Goal: Task Accomplishment & Management: Manage account settings

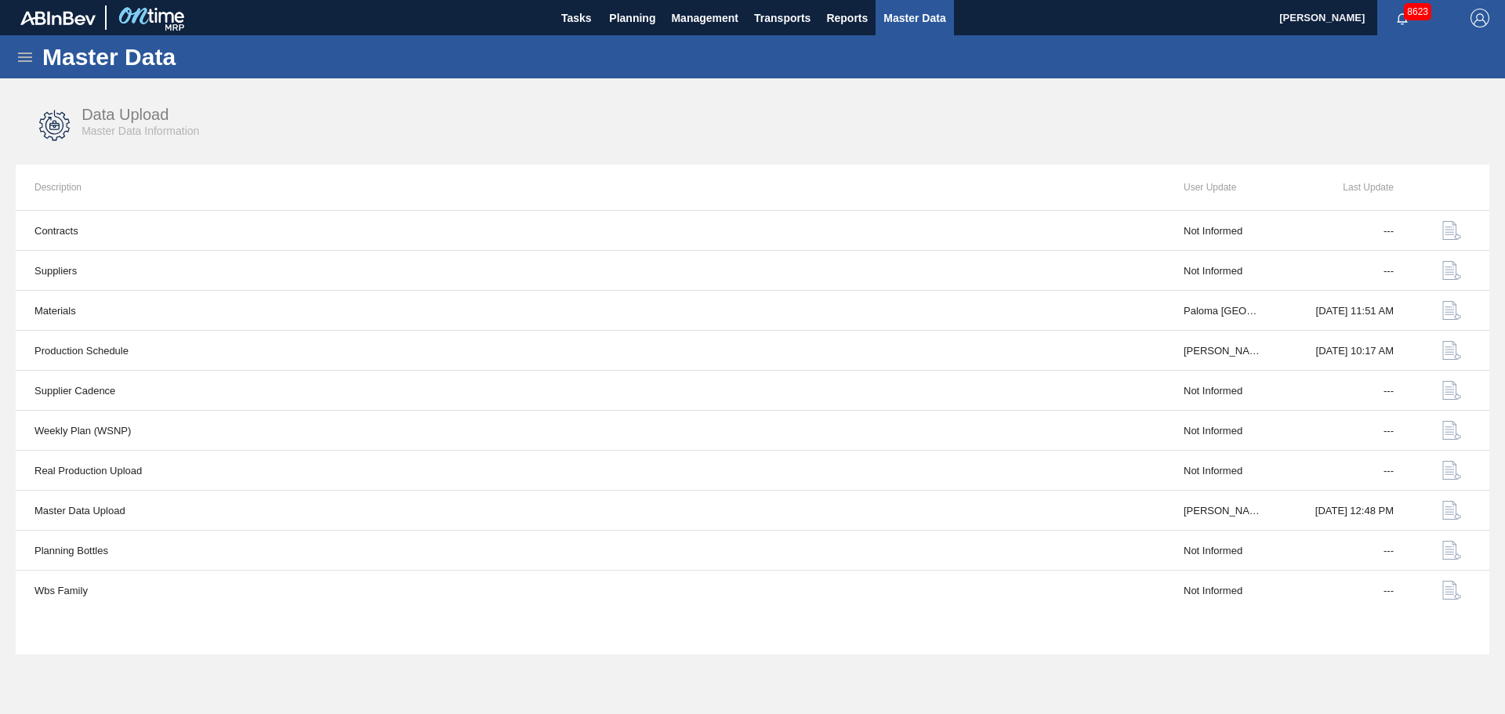
click at [919, 16] on span "Master Data" at bounding box center [914, 18] width 62 height 19
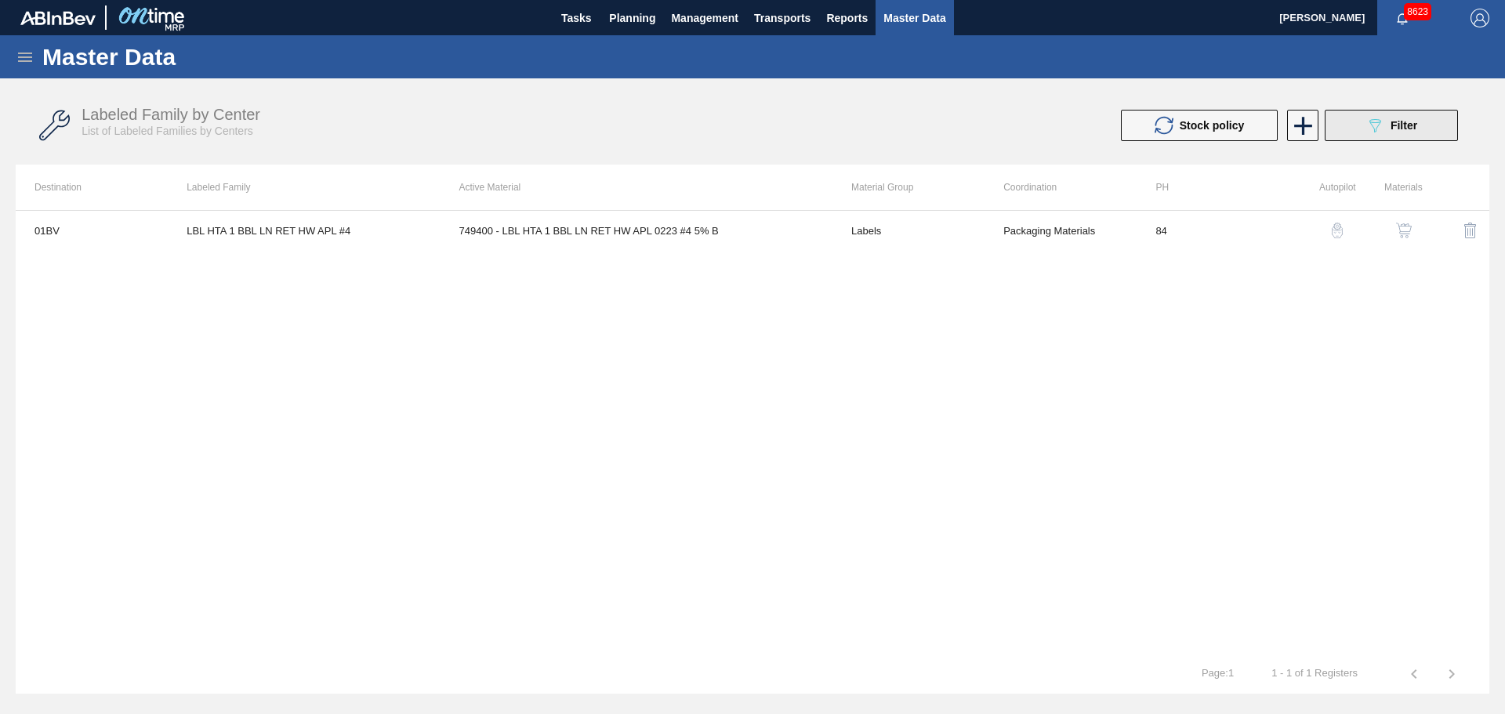
click at [1431, 124] on button "089F7B8B-B2A5-4AFE-B5C0-19BA573D28AC Filter" at bounding box center [1391, 125] width 133 height 31
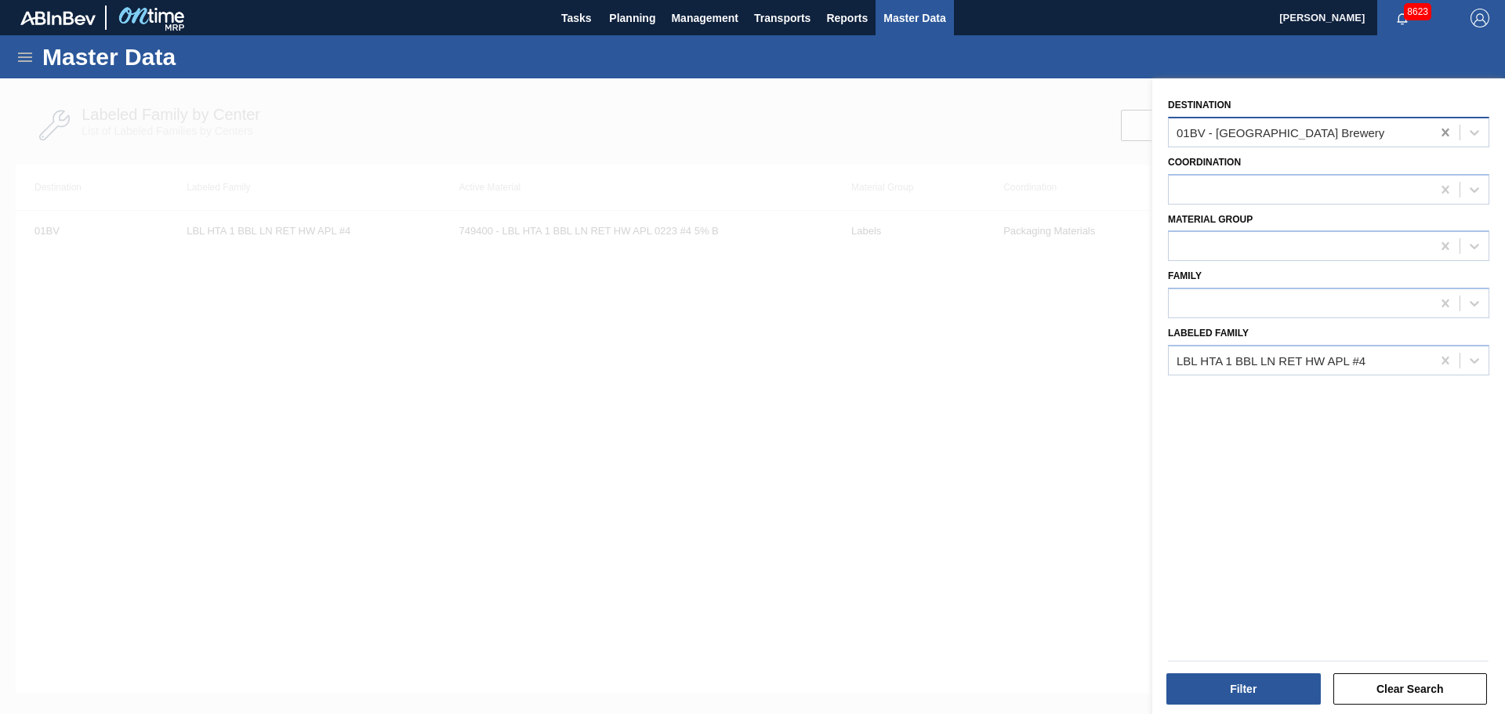
click at [1438, 134] on icon at bounding box center [1446, 133] width 16 height 16
type input "ht"
click at [1224, 152] on div "Coordination" at bounding box center [1328, 177] width 321 height 53
click at [1260, 132] on div at bounding box center [1300, 132] width 263 height 23
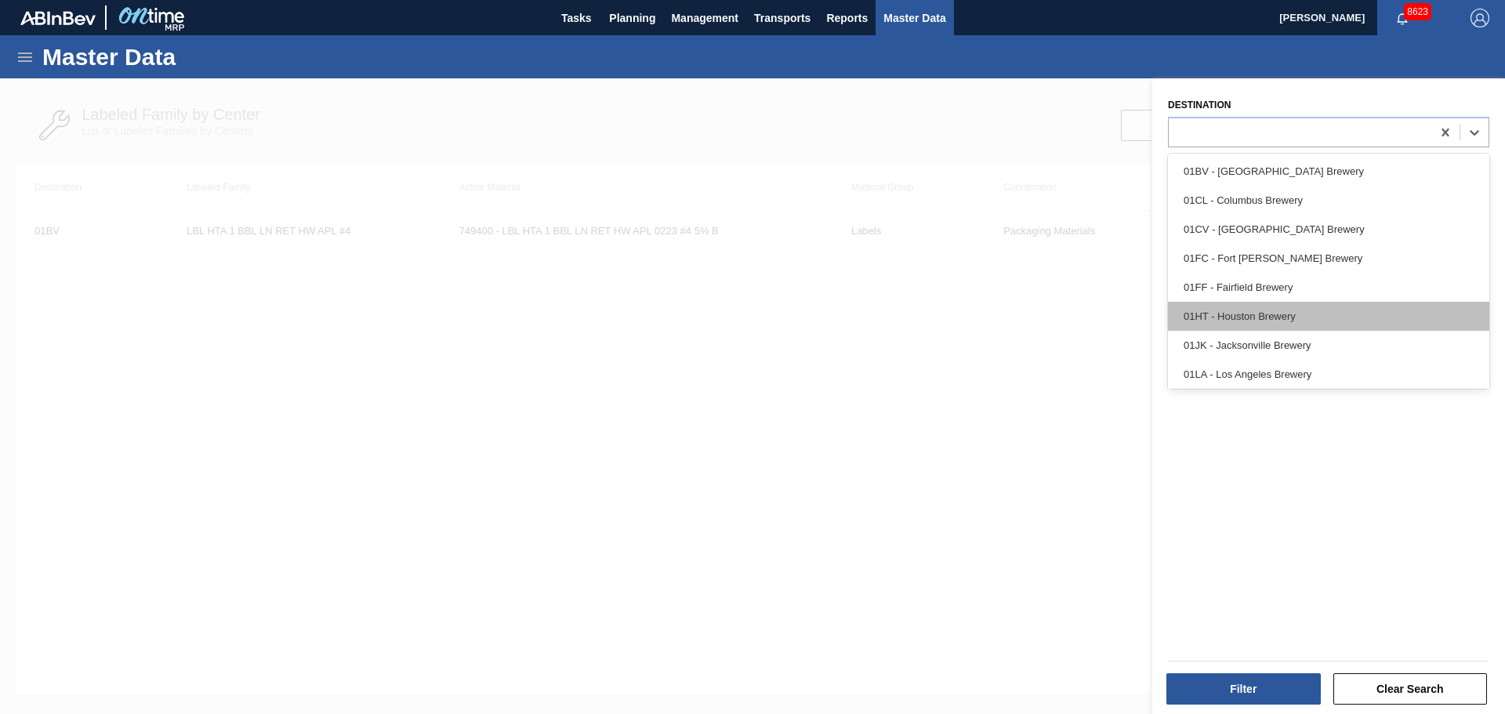
click at [1244, 316] on div "01HT - Houston Brewery" at bounding box center [1328, 316] width 321 height 29
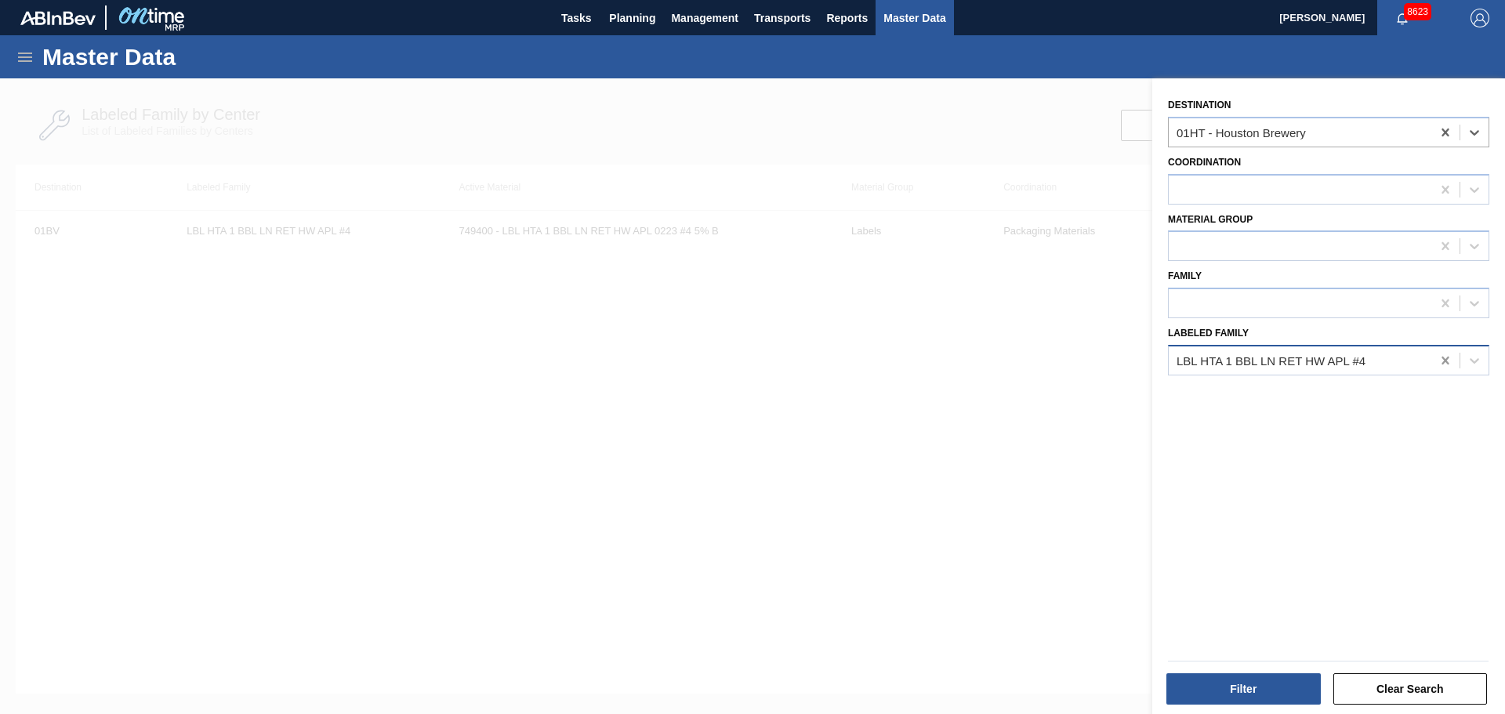
click at [1448, 367] on icon at bounding box center [1446, 361] width 16 height 16
click at [1298, 248] on div at bounding box center [1300, 246] width 263 height 23
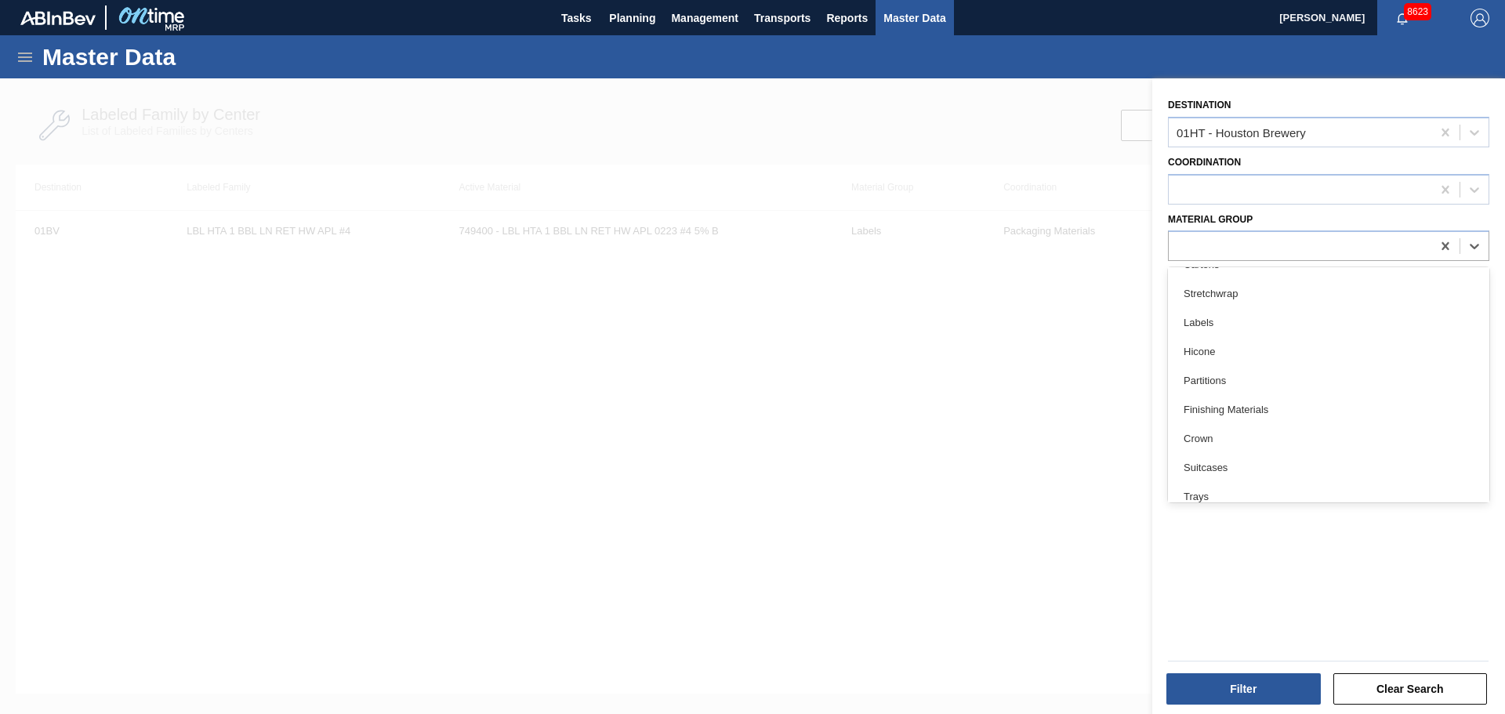
scroll to position [322, 0]
click at [1208, 396] on div "Trays" at bounding box center [1328, 397] width 321 height 29
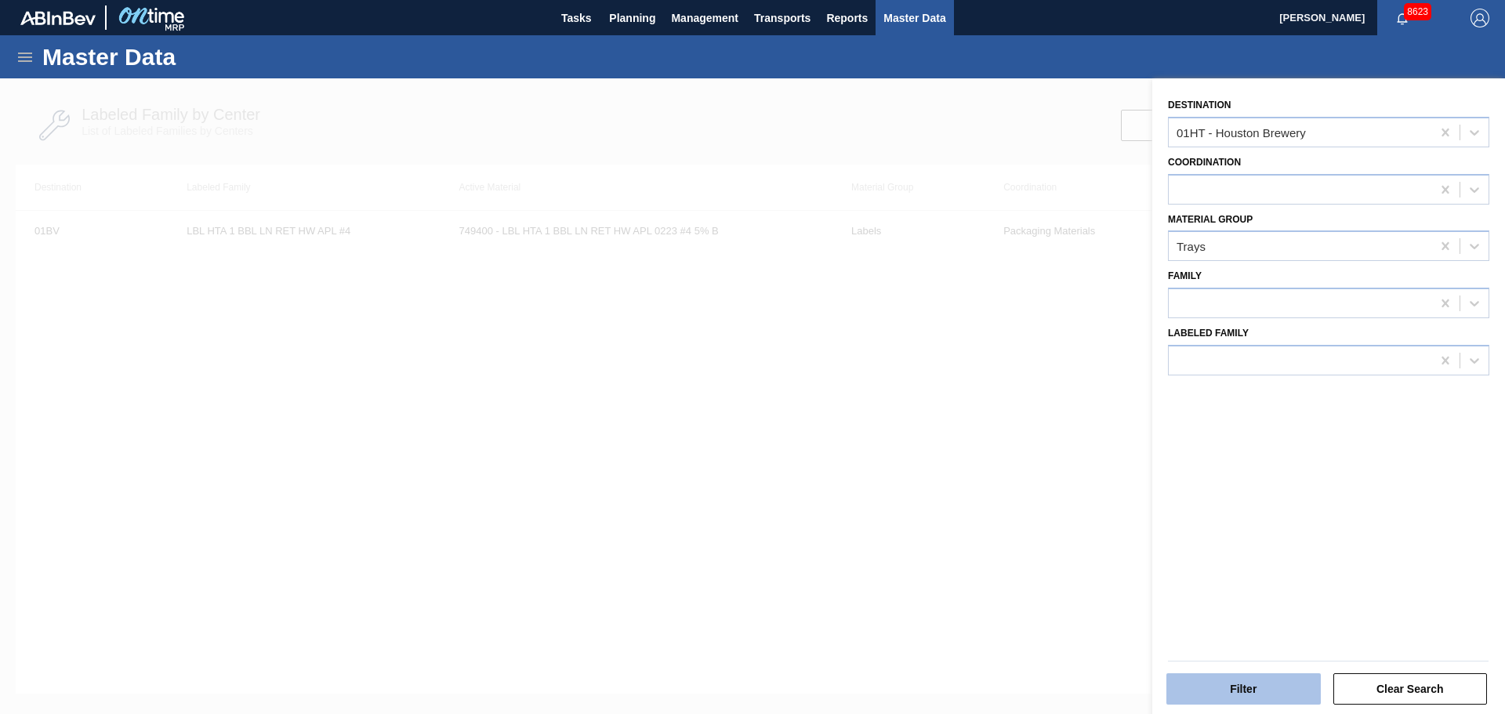
click at [1231, 676] on button "Filter" at bounding box center [1243, 688] width 154 height 31
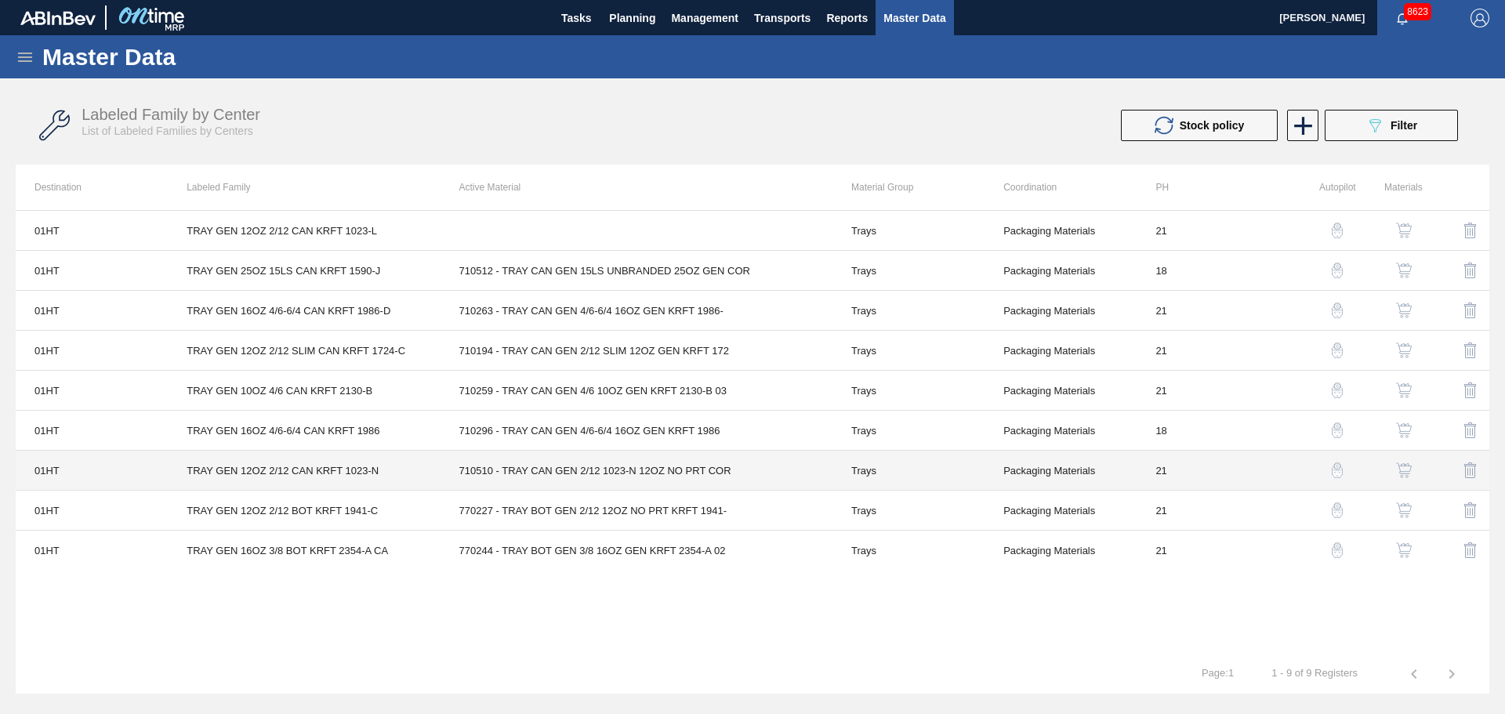
click at [647, 477] on td "710510 - TRAY CAN GEN 2/12 1023-N 12OZ NO PRT COR" at bounding box center [637, 471] width 392 height 40
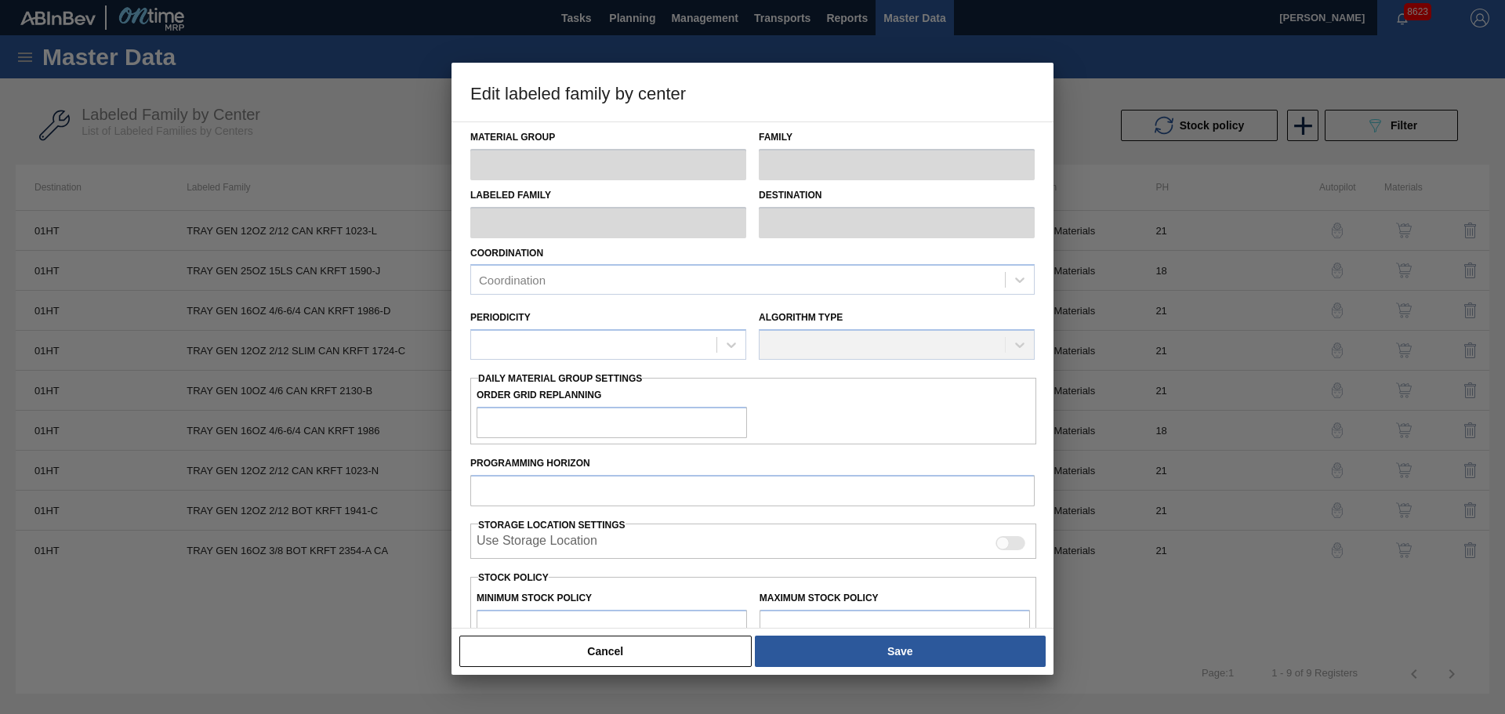
type input "Trays"
type input "TRAY GEN 12OZ 2/12 CAN KRFT 1023-N"
type input "01HT - Houston Brewery"
type input "21"
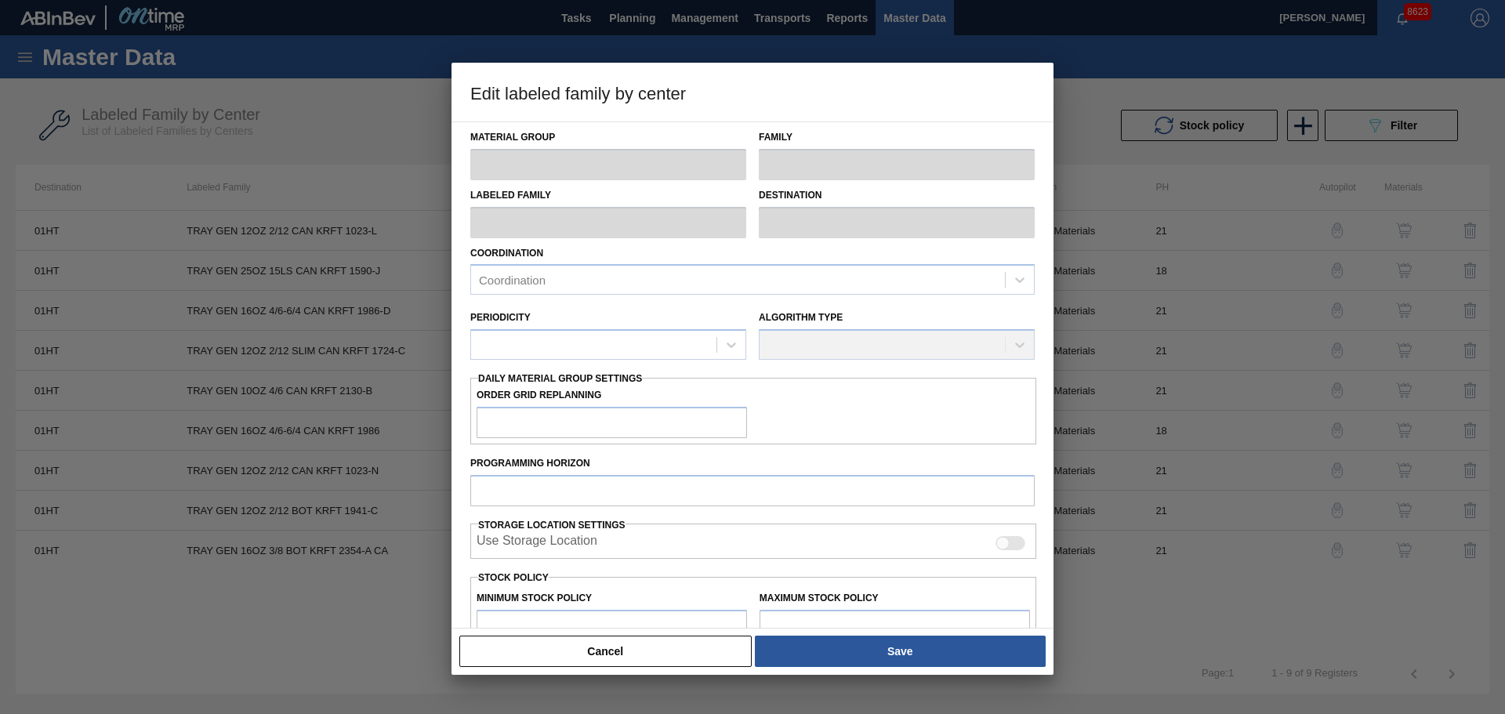
type input "47,500"
type input "588,748"
type input "20"
type input "155,750"
checkbox input "true"
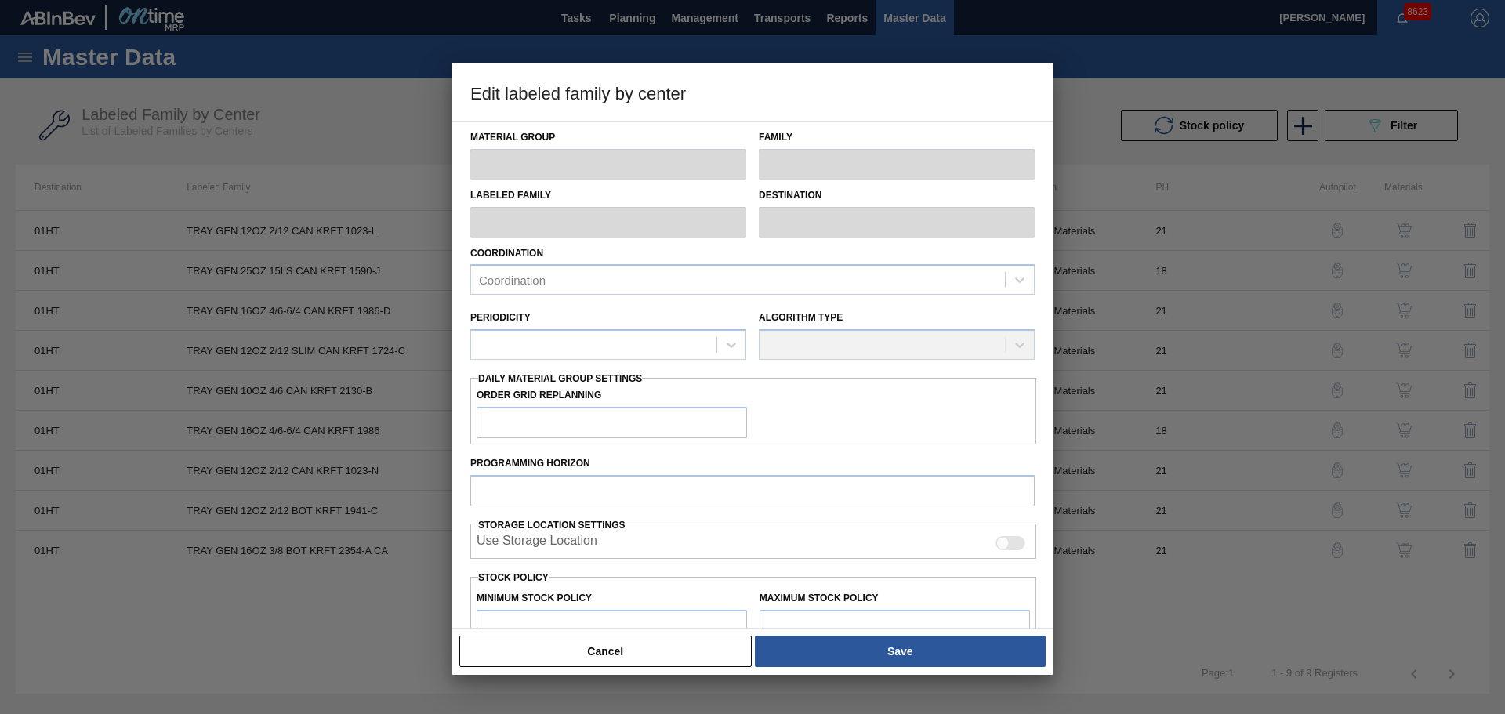
checkbox input "true"
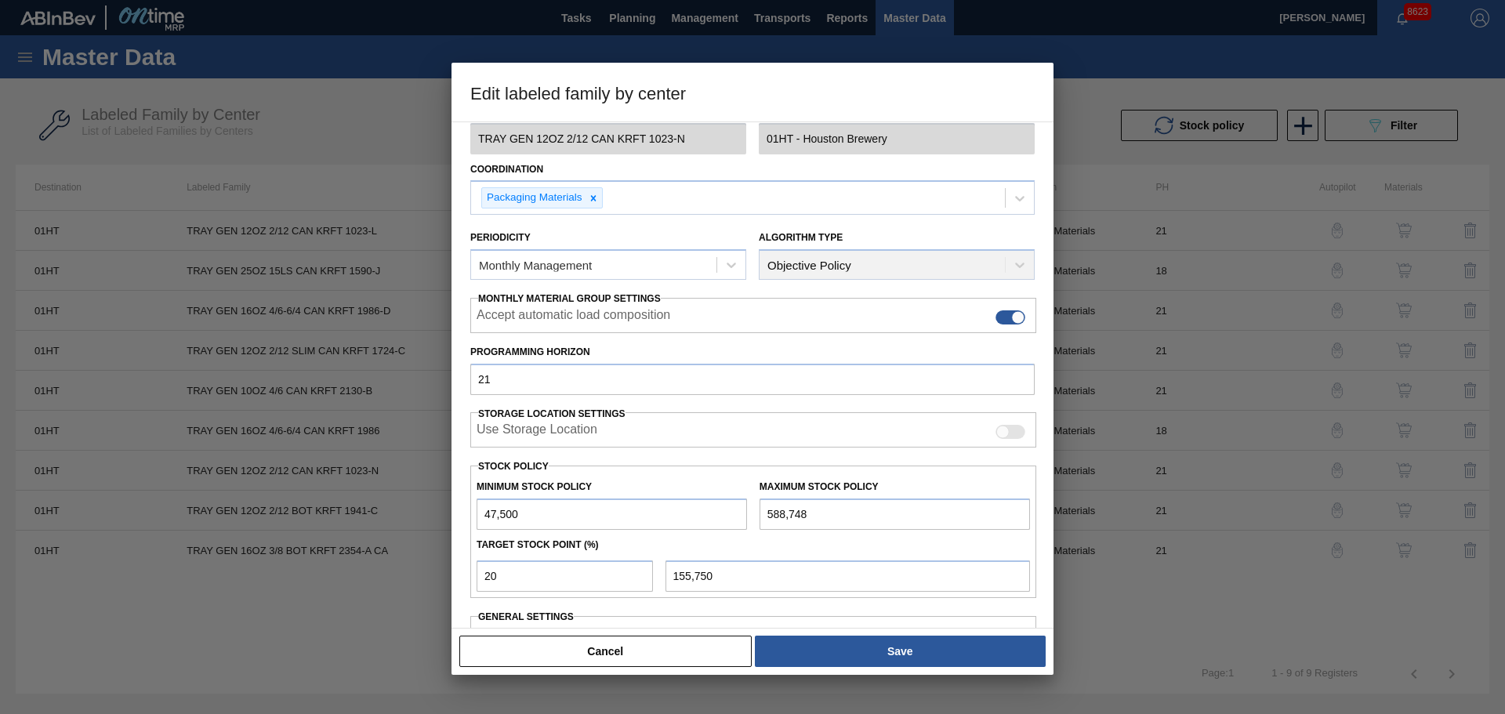
scroll to position [157, 0]
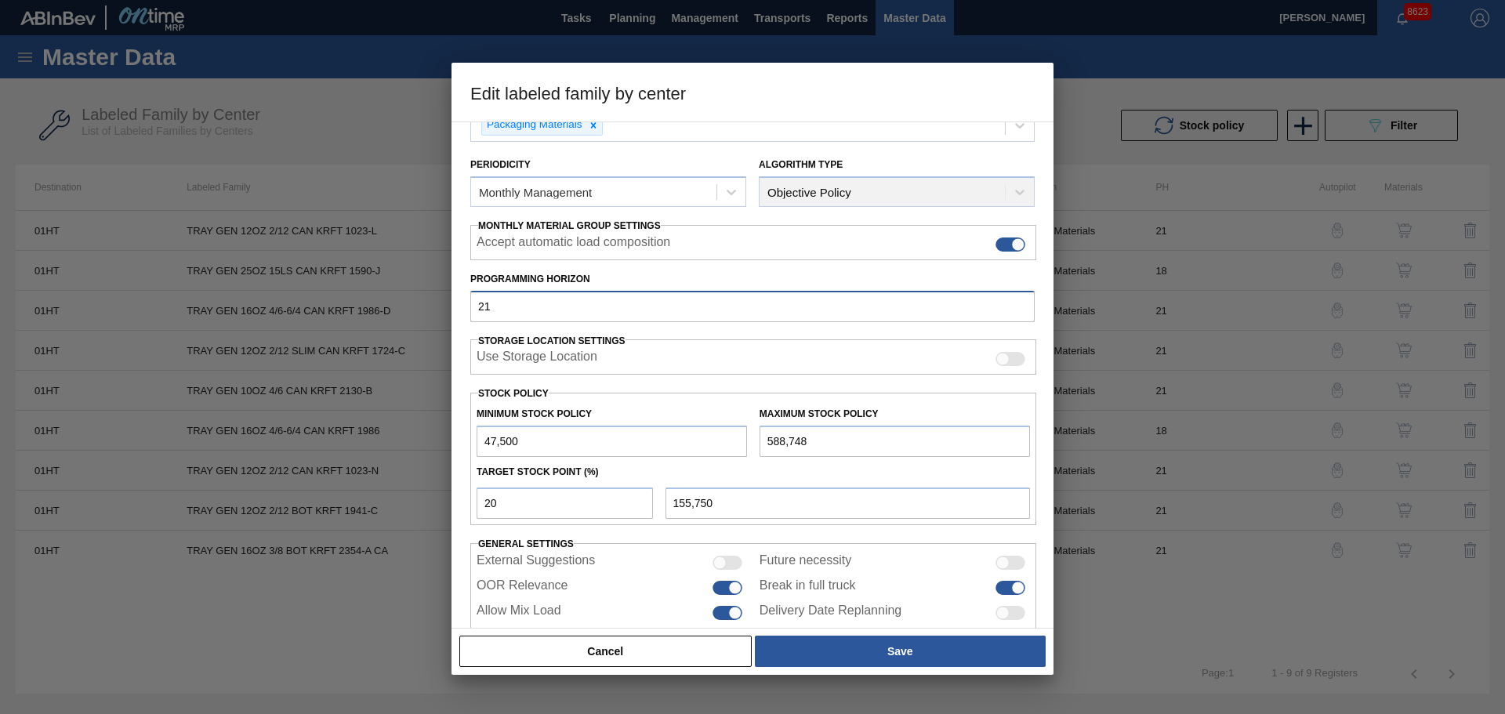
drag, startPoint x: 531, startPoint y: 304, endPoint x: 410, endPoint y: 305, distance: 121.5
click at [410, 305] on div "Edit labeled family by center Material Group Trays Family Trays Labeled Family …" at bounding box center [752, 357] width 1505 height 714
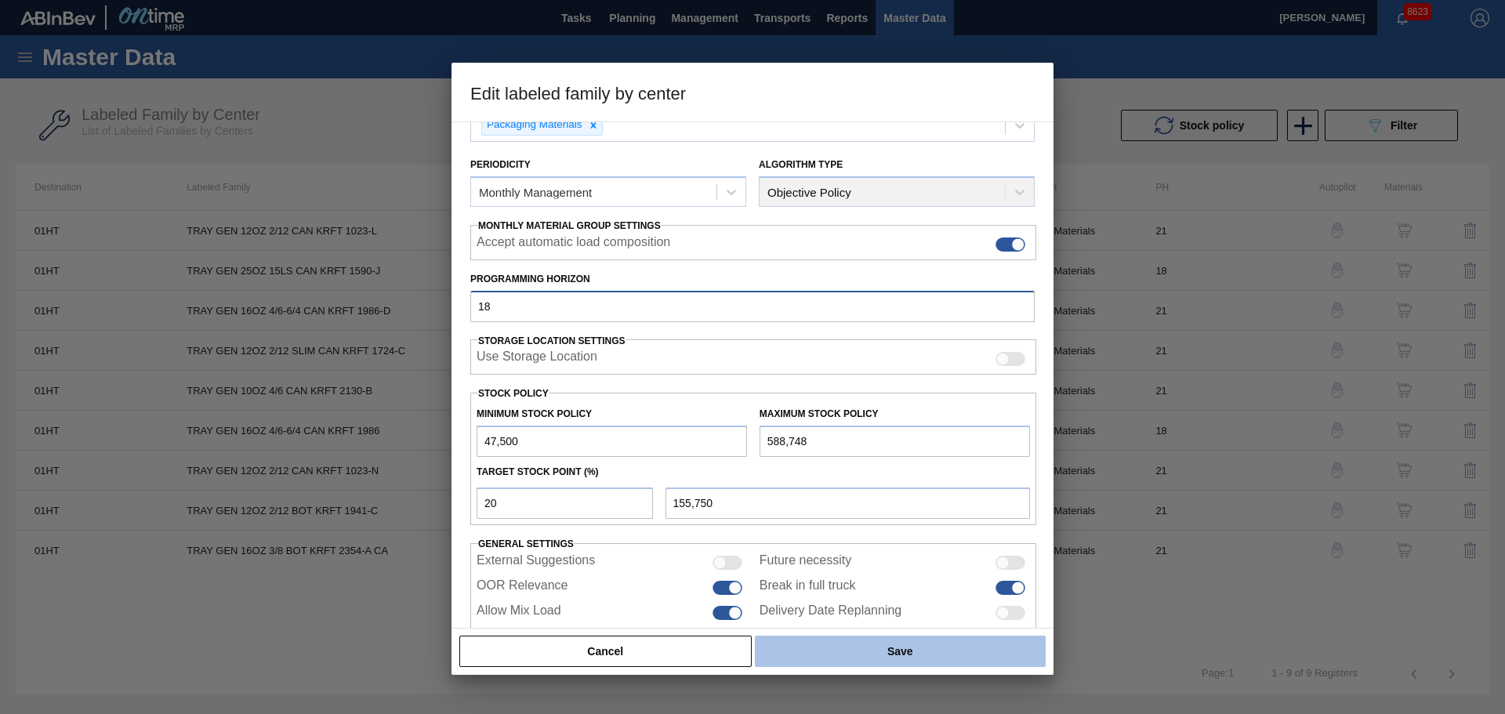
type input "18"
click at [861, 656] on button "Save" at bounding box center [900, 651] width 291 height 31
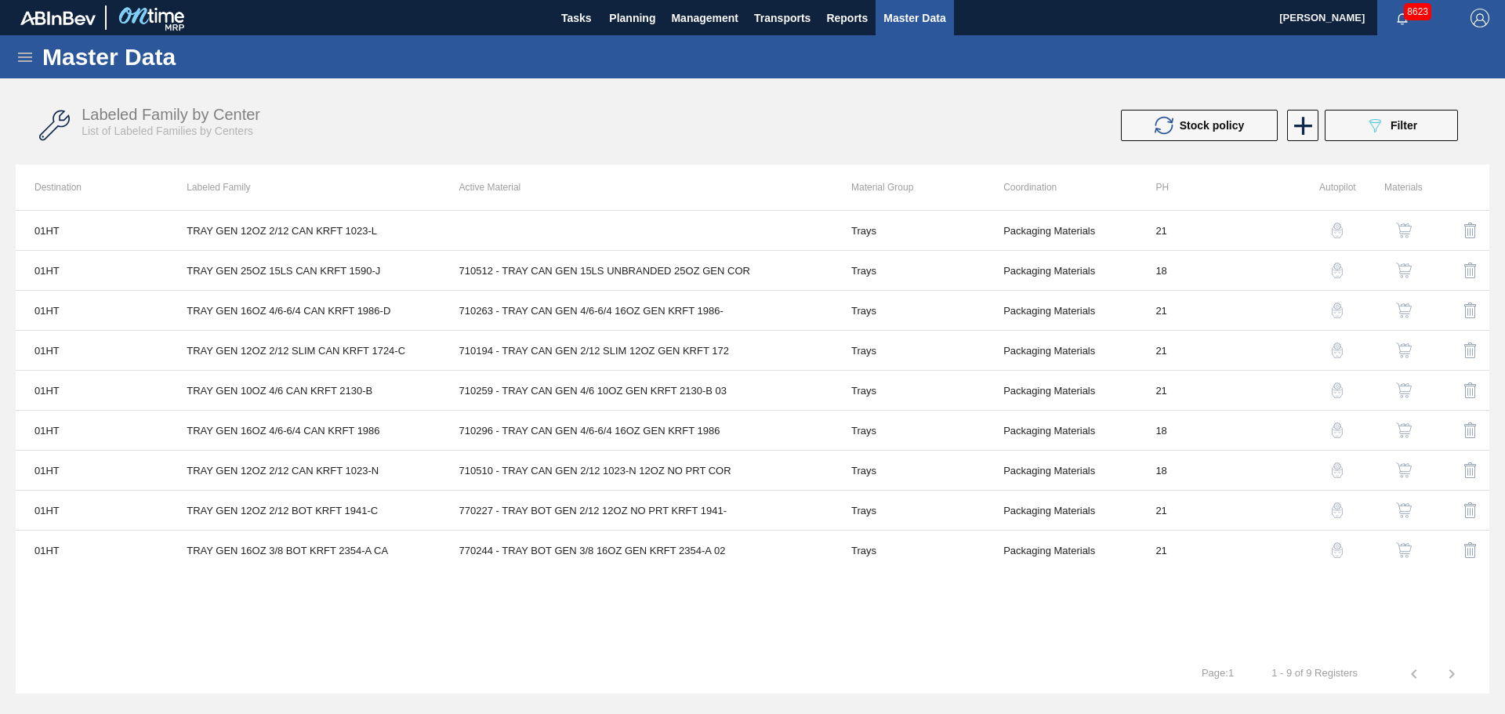
click at [1336, 473] on img "button" at bounding box center [1337, 470] width 16 height 16
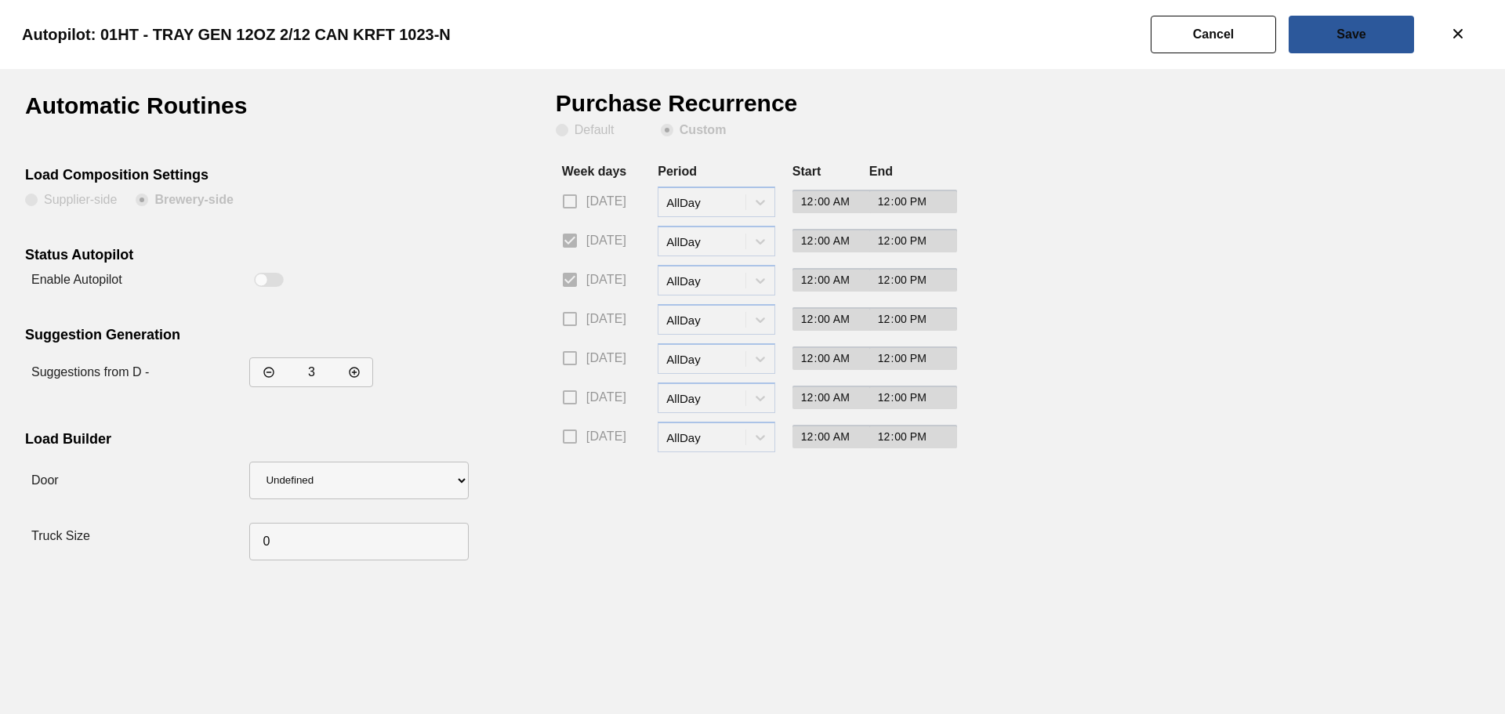
click at [276, 281] on div at bounding box center [270, 280] width 30 height 14
checkbox input "true"
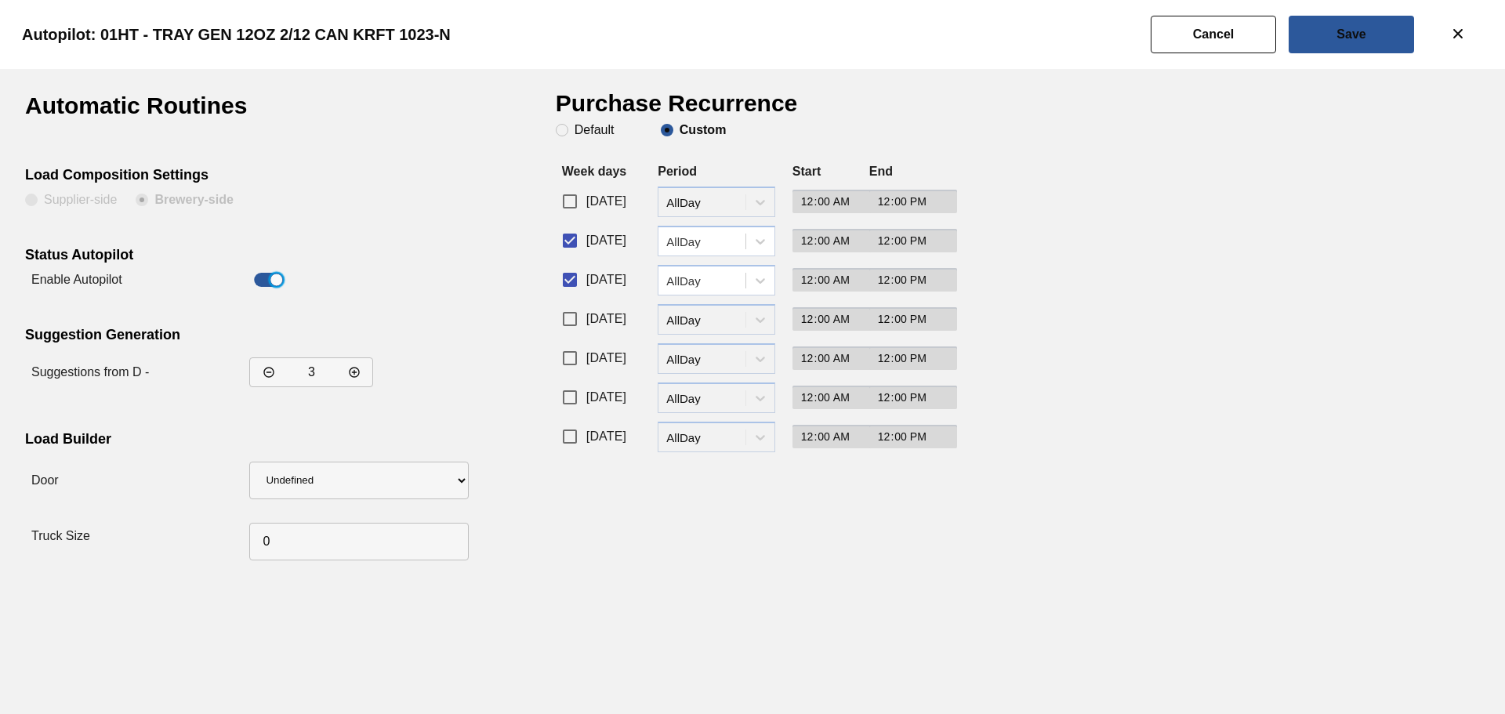
click at [570, 238] on input "[DATE]" at bounding box center [569, 240] width 33 height 33
checkbox input "false"
click at [749, 284] on div at bounding box center [760, 281] width 28 height 28
click at [713, 350] on div "Scheduled" at bounding box center [717, 348] width 118 height 29
click at [845, 281] on input "00:00" at bounding box center [836, 280] width 89 height 24
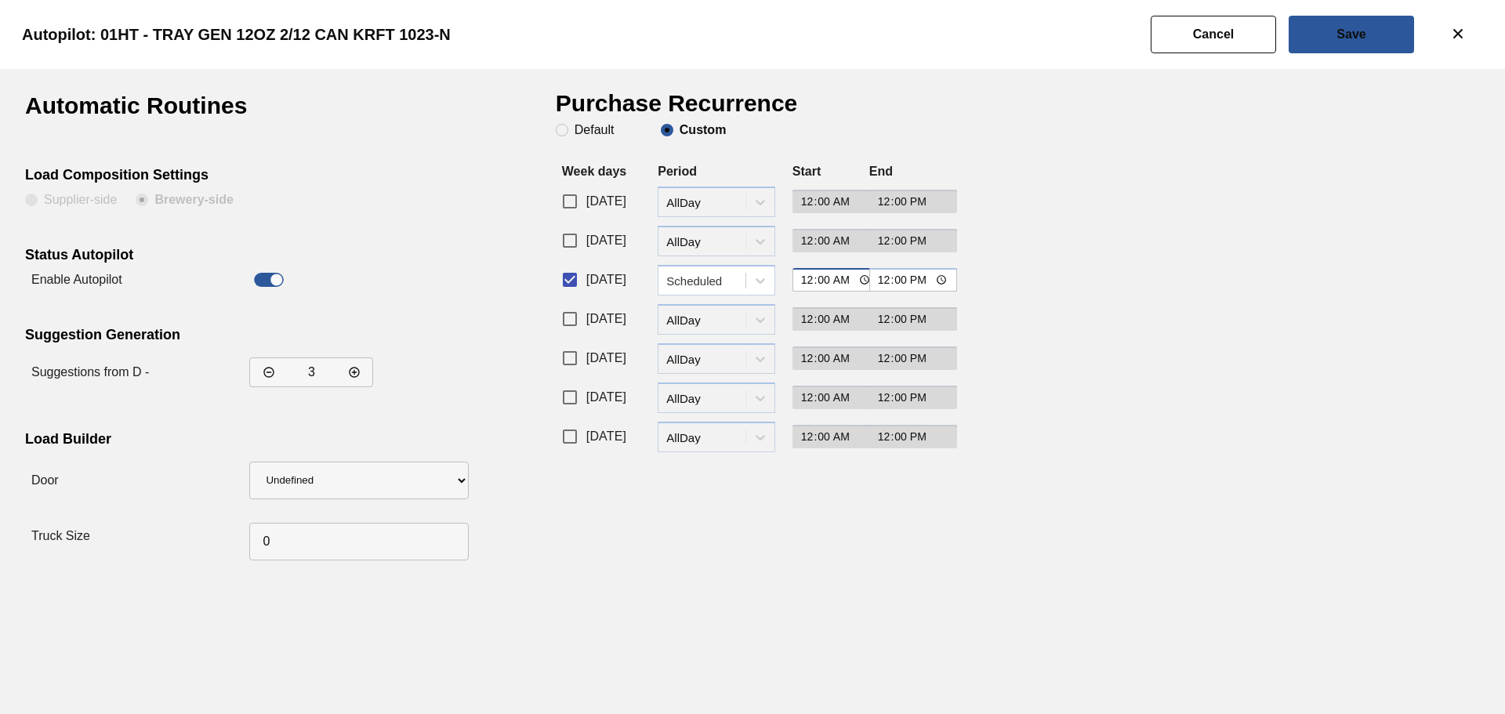
type input "12:00"
click at [885, 281] on input "12:00" at bounding box center [913, 280] width 89 height 24
type input "14:00"
click at [919, 546] on div "Purchase Recurrence Default Custom Week days Period Start End [DATE] period-opt…" at bounding box center [748, 330] width 384 height 473
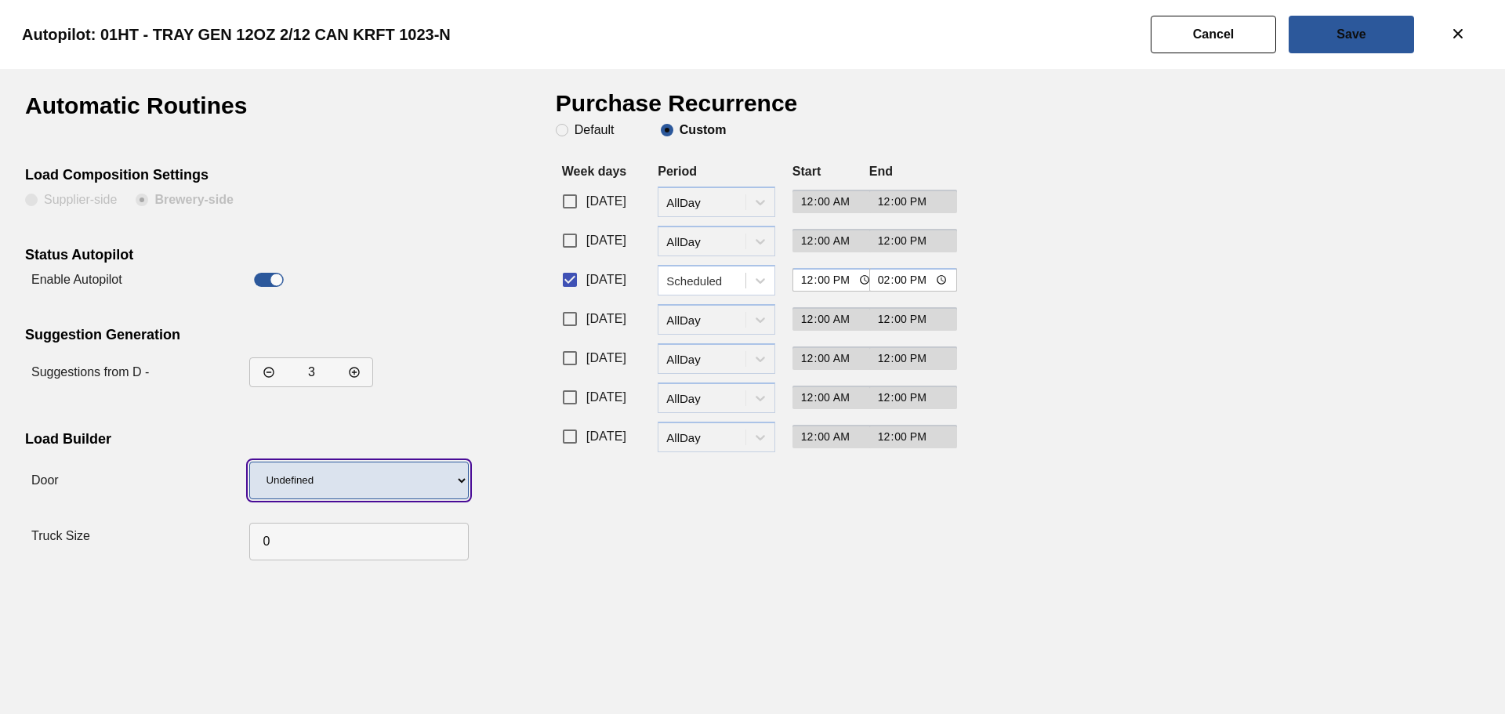
click at [339, 489] on select "Undefined IP" at bounding box center [358, 481] width 219 height 38
select select "10"
click at [249, 462] on select "Undefined IP" at bounding box center [358, 481] width 219 height 38
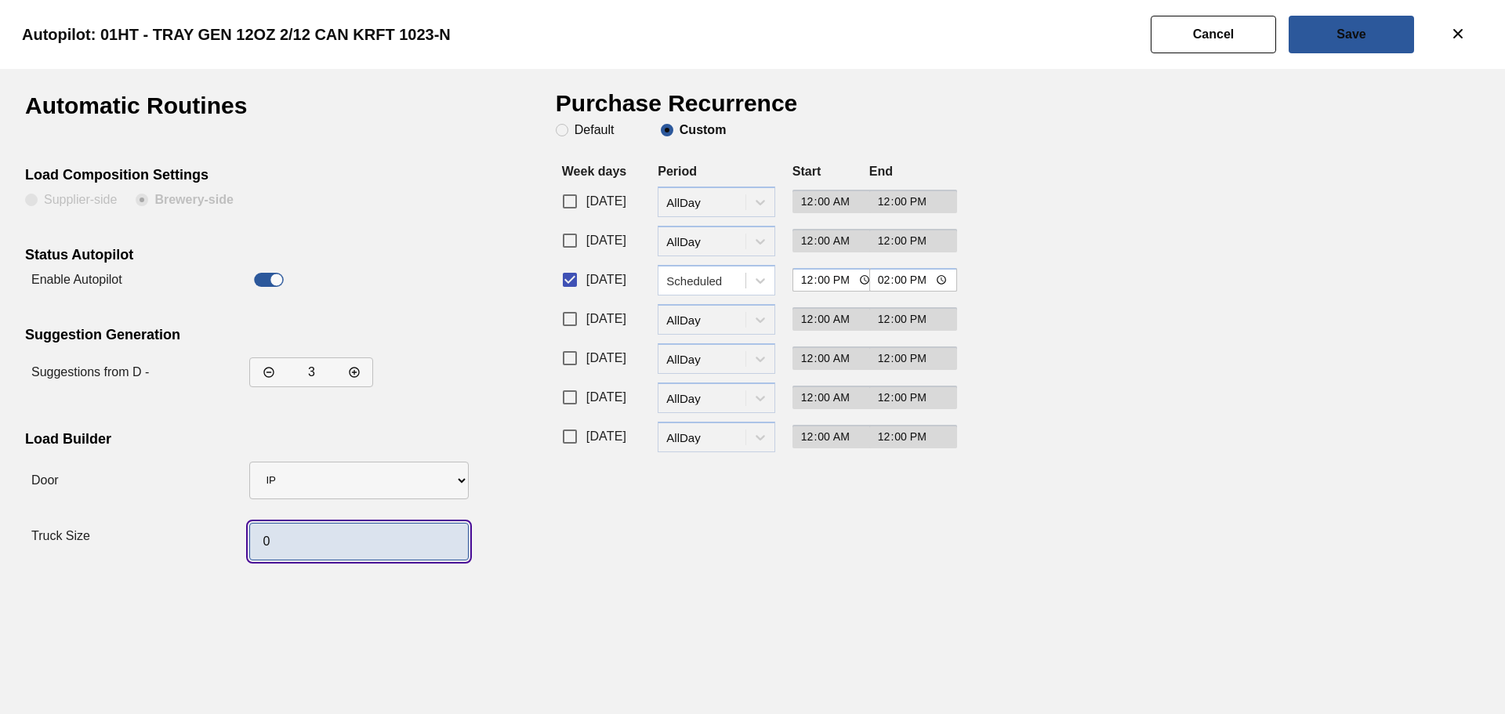
click at [349, 536] on input "0" at bounding box center [358, 542] width 219 height 38
type input "56"
drag, startPoint x: 728, startPoint y: 607, endPoint x: 668, endPoint y: 569, distance: 71.5
click at [728, 607] on div "Automatic Routines Load Composition Settings Supplier-side Brewery-side Status …" at bounding box center [752, 391] width 1505 height 645
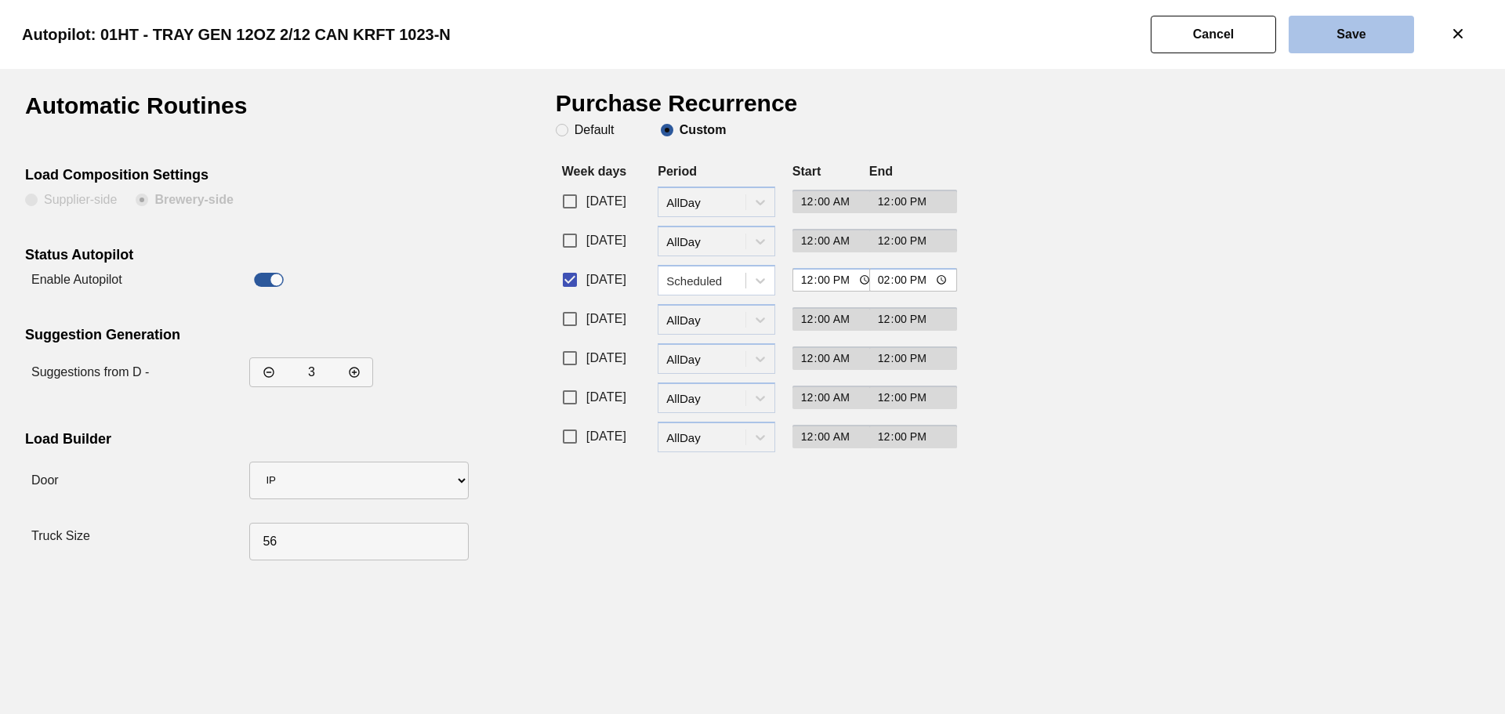
click at [1331, 29] on button "Save" at bounding box center [1351, 35] width 125 height 38
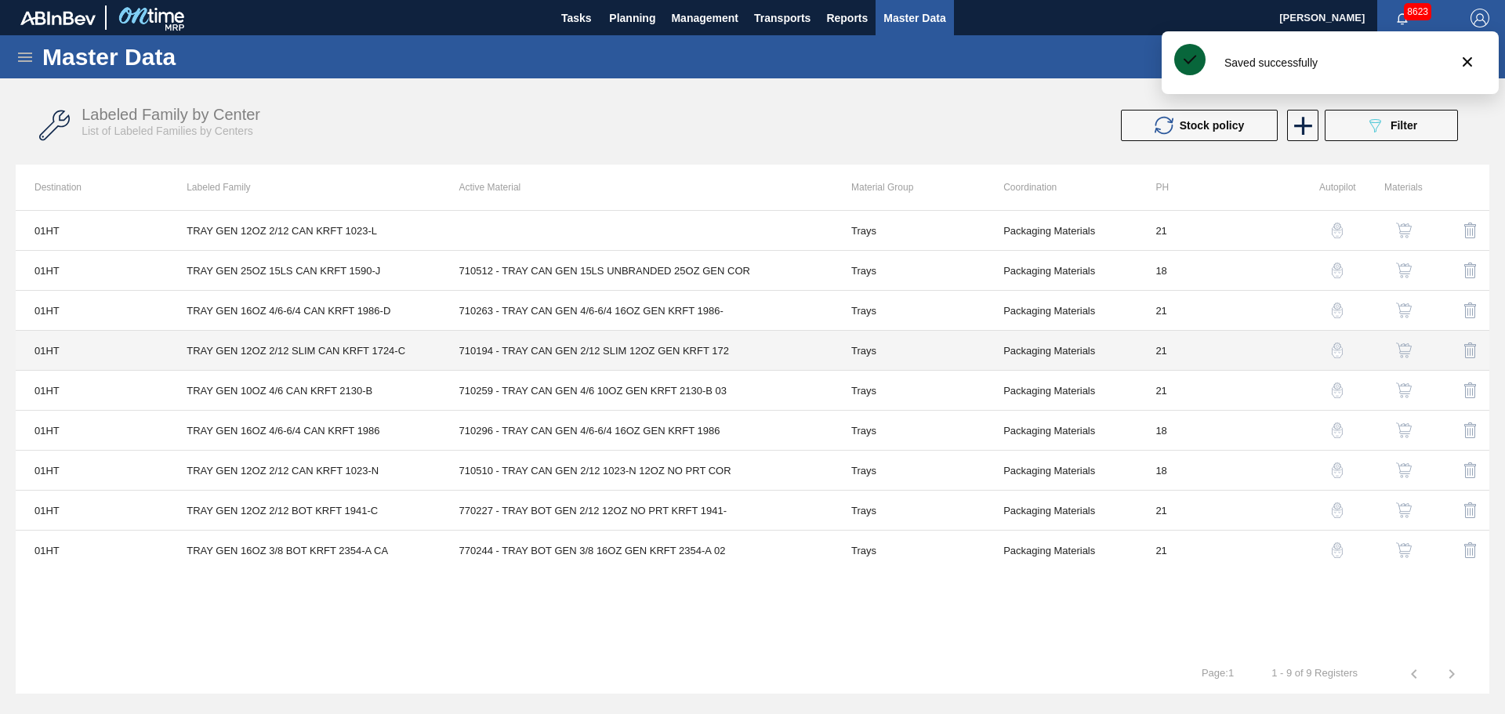
click at [944, 340] on td "Trays" at bounding box center [908, 351] width 152 height 40
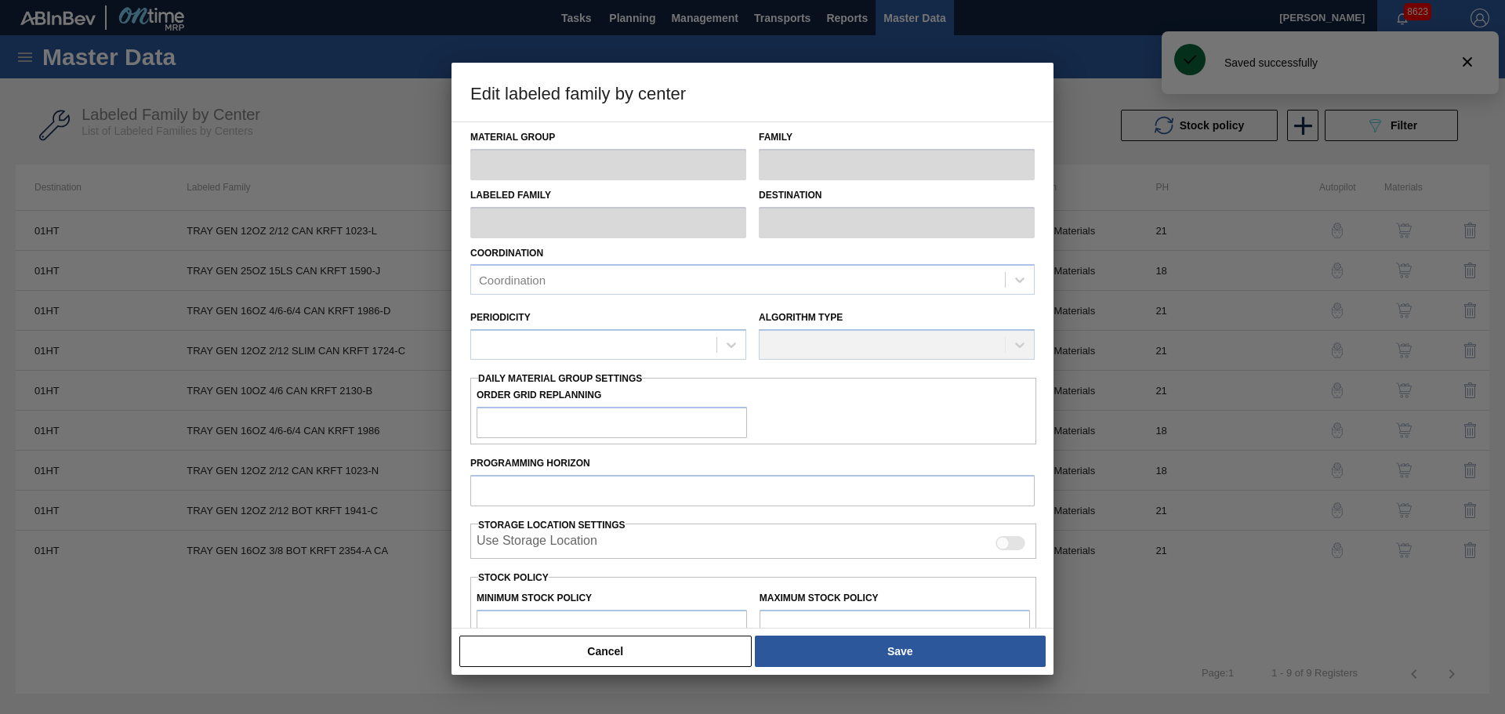
type input "Trays"
type input "TRAY GEN 12OZ 2/12 SLIM CAN KRFT 1724-C"
type input "01HT - Houston Brewery"
type input "21"
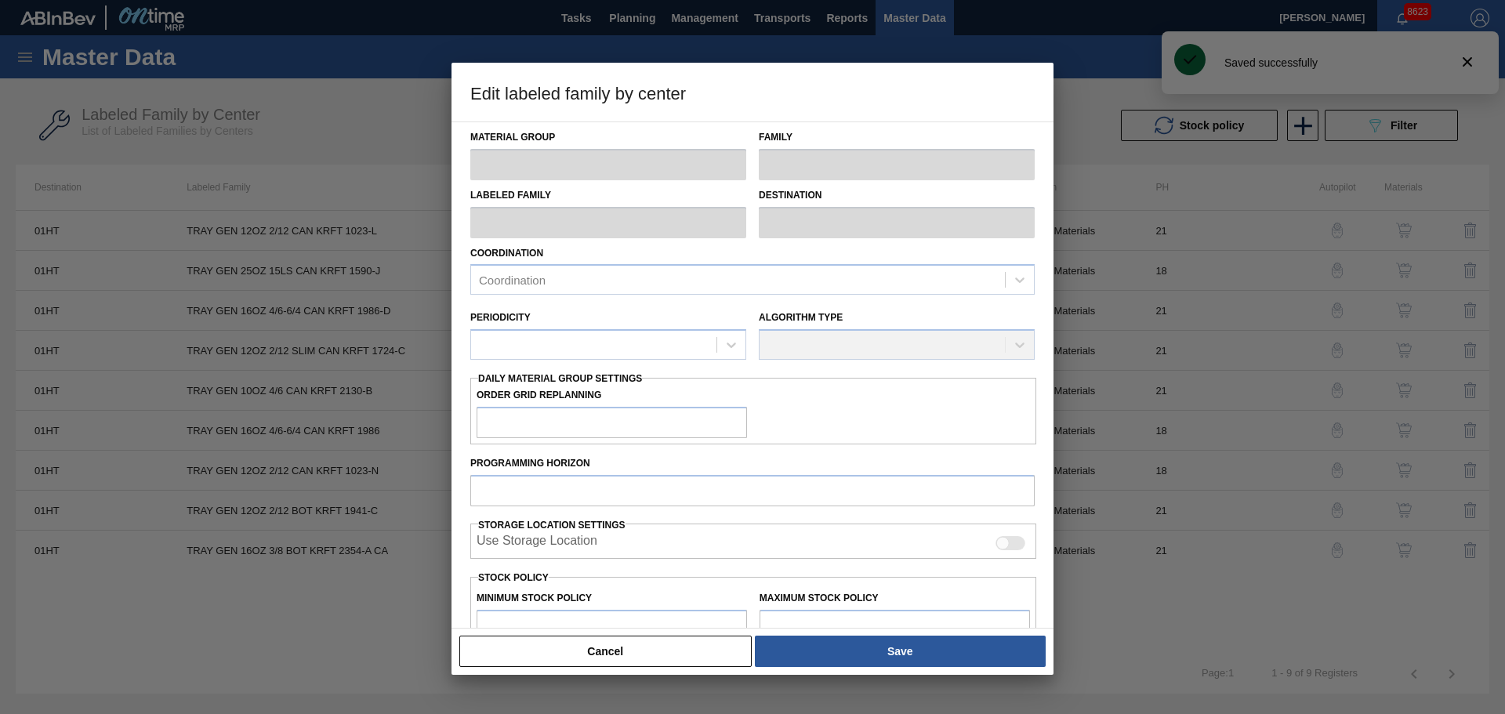
type input "43,054"
type input "782,952"
type input "25"
type input "228,029"
checkbox input "true"
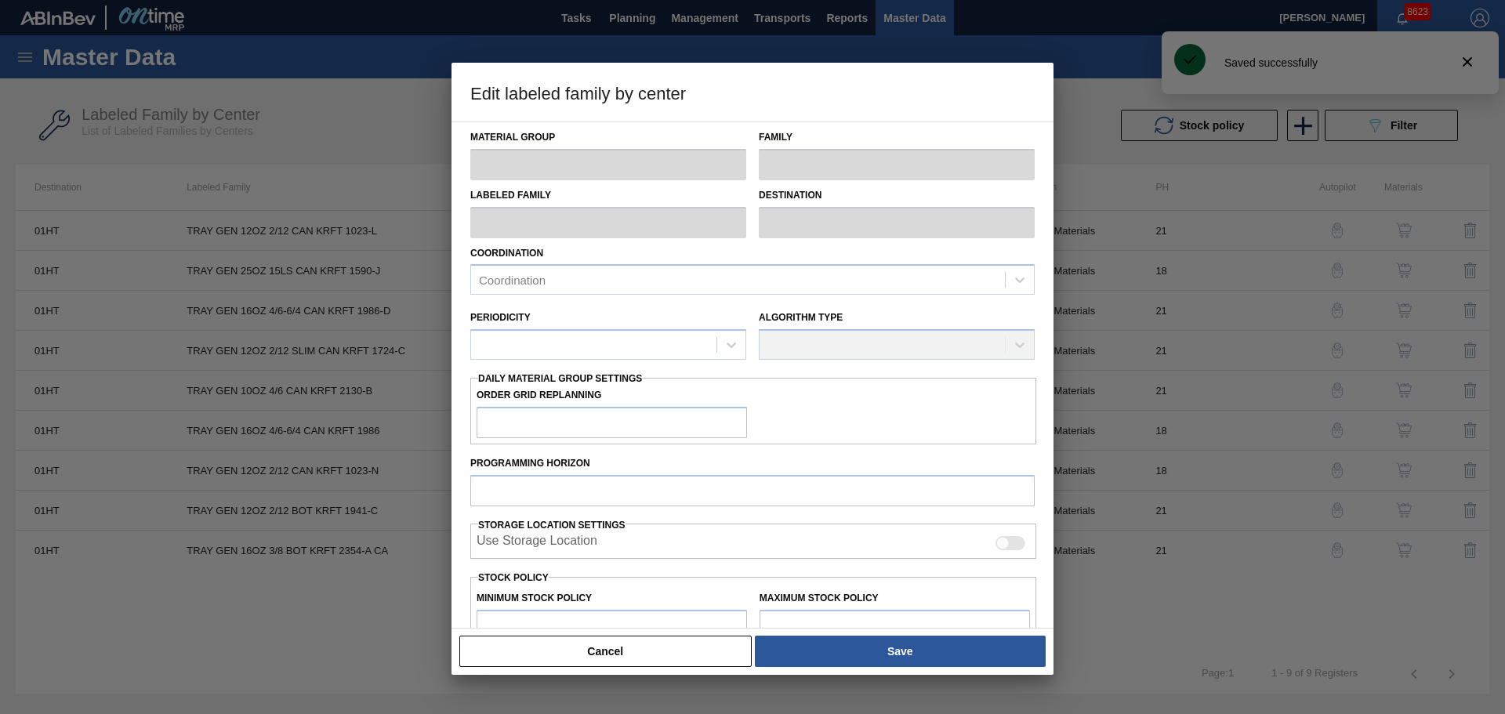
checkbox input "true"
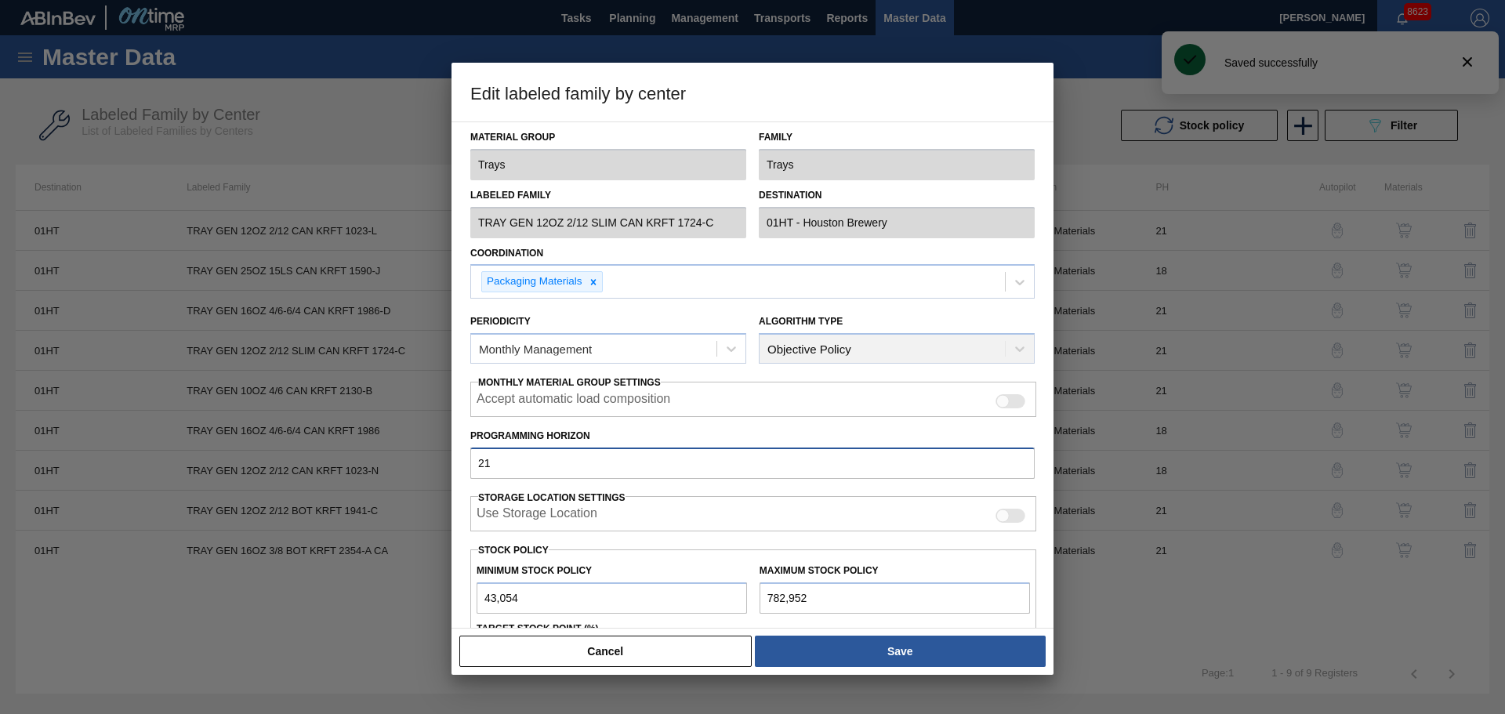
click at [444, 460] on div "Edit labeled family by center Material Group Trays Family Trays Labeled Family …" at bounding box center [752, 357] width 1505 height 714
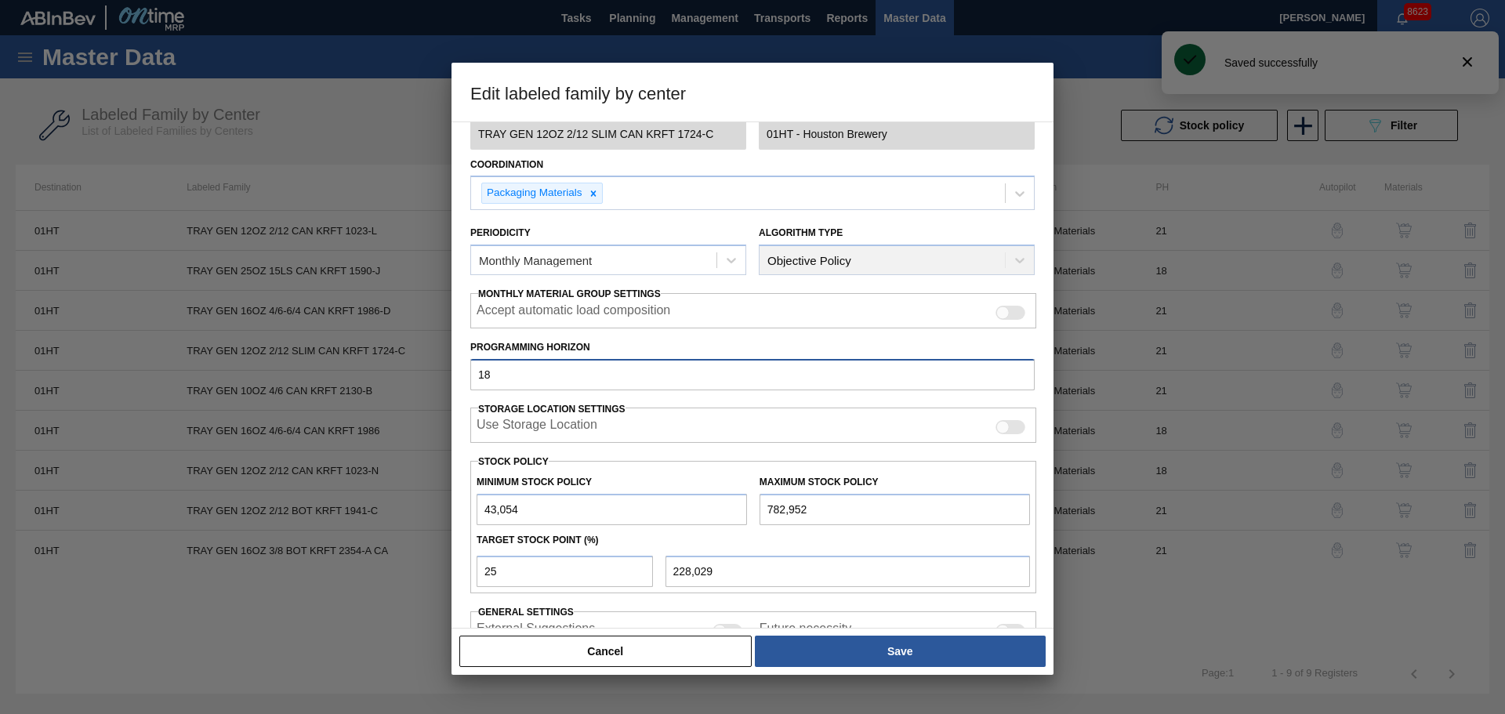
scroll to position [190, 0]
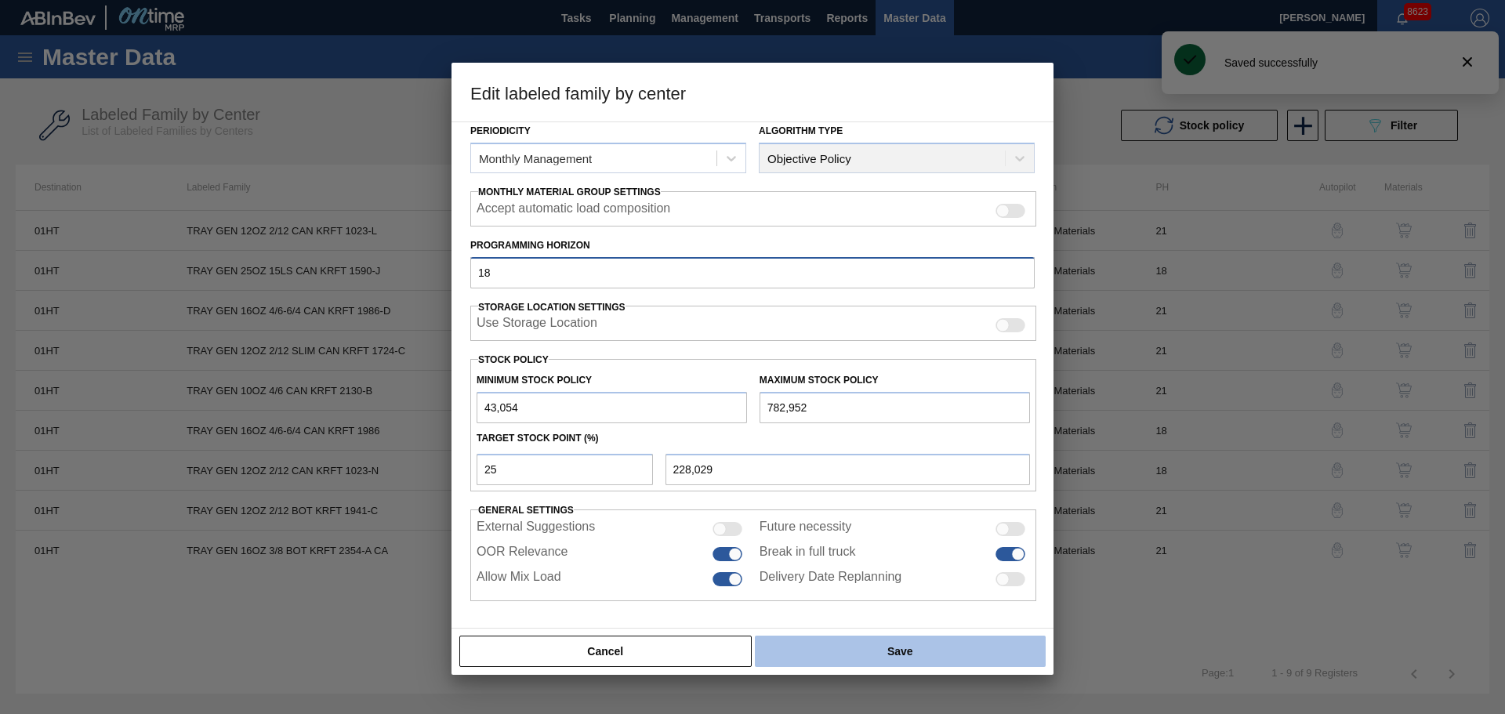
type input "18"
click at [896, 650] on button "Save" at bounding box center [900, 651] width 291 height 31
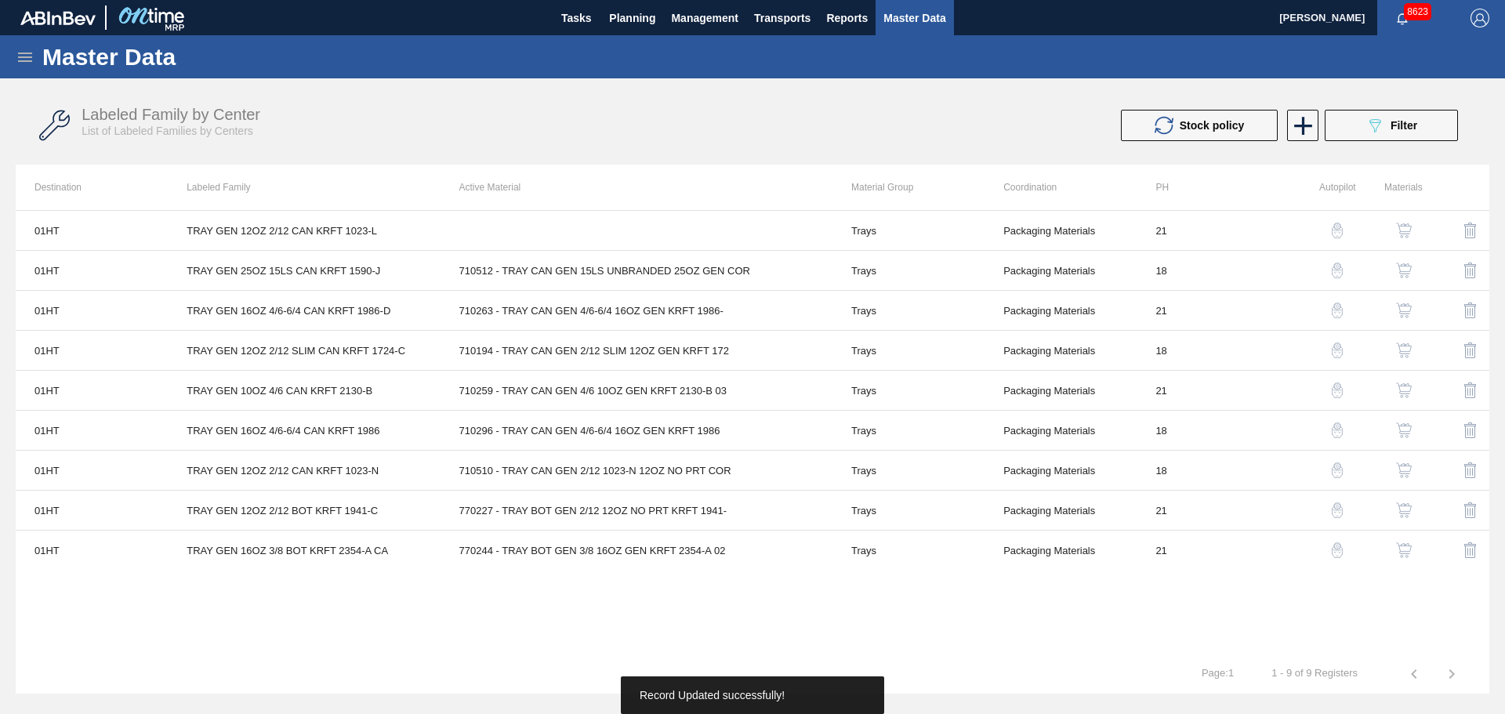
click at [1340, 356] on img "button" at bounding box center [1337, 351] width 16 height 16
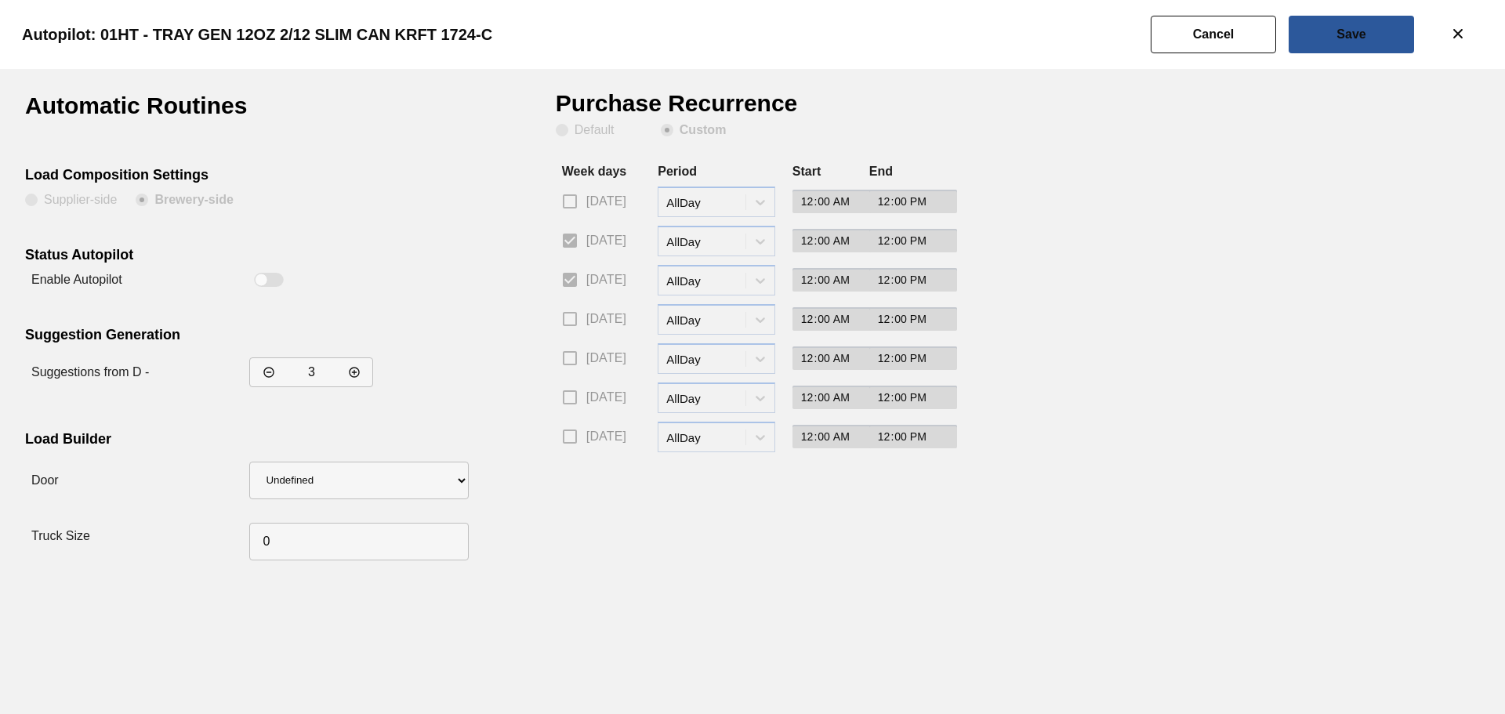
click at [267, 284] on div at bounding box center [270, 280] width 30 height 14
checkbox input "true"
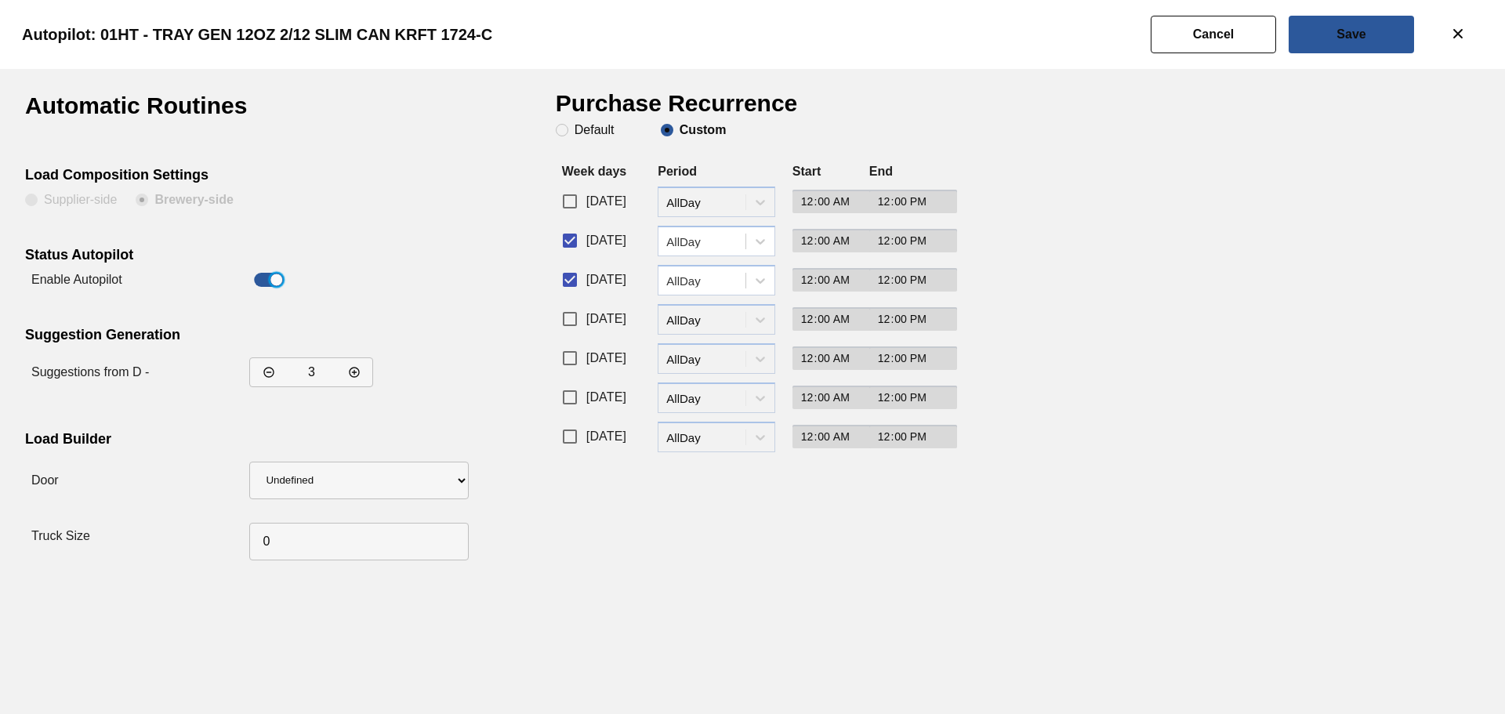
click at [572, 240] on input "[DATE]" at bounding box center [569, 240] width 33 height 33
checkbox input "false"
click at [718, 283] on div "AllDay" at bounding box center [706, 280] width 81 height 13
click at [711, 347] on div "Scheduled" at bounding box center [717, 348] width 118 height 29
click at [843, 277] on input "00:00" at bounding box center [836, 280] width 89 height 24
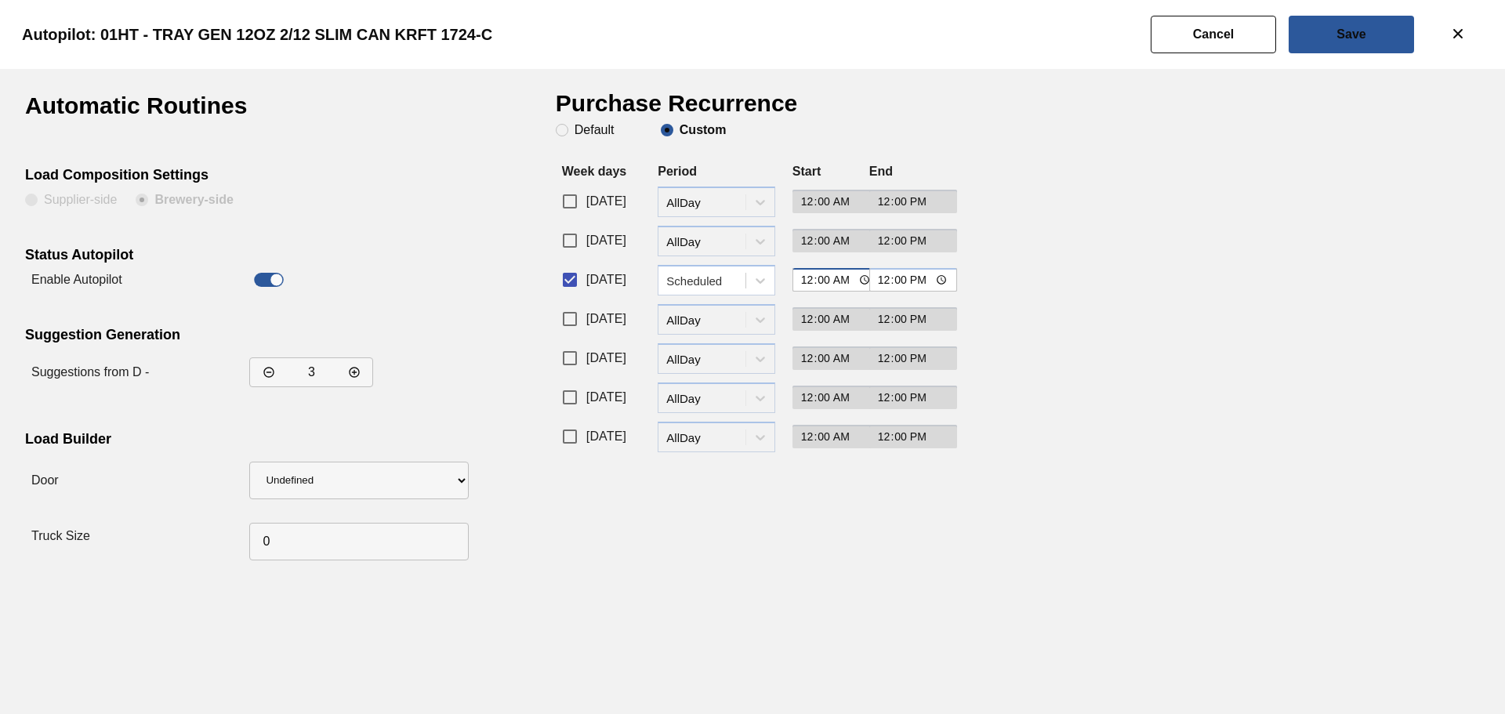
type input "12:00"
type input "14:00"
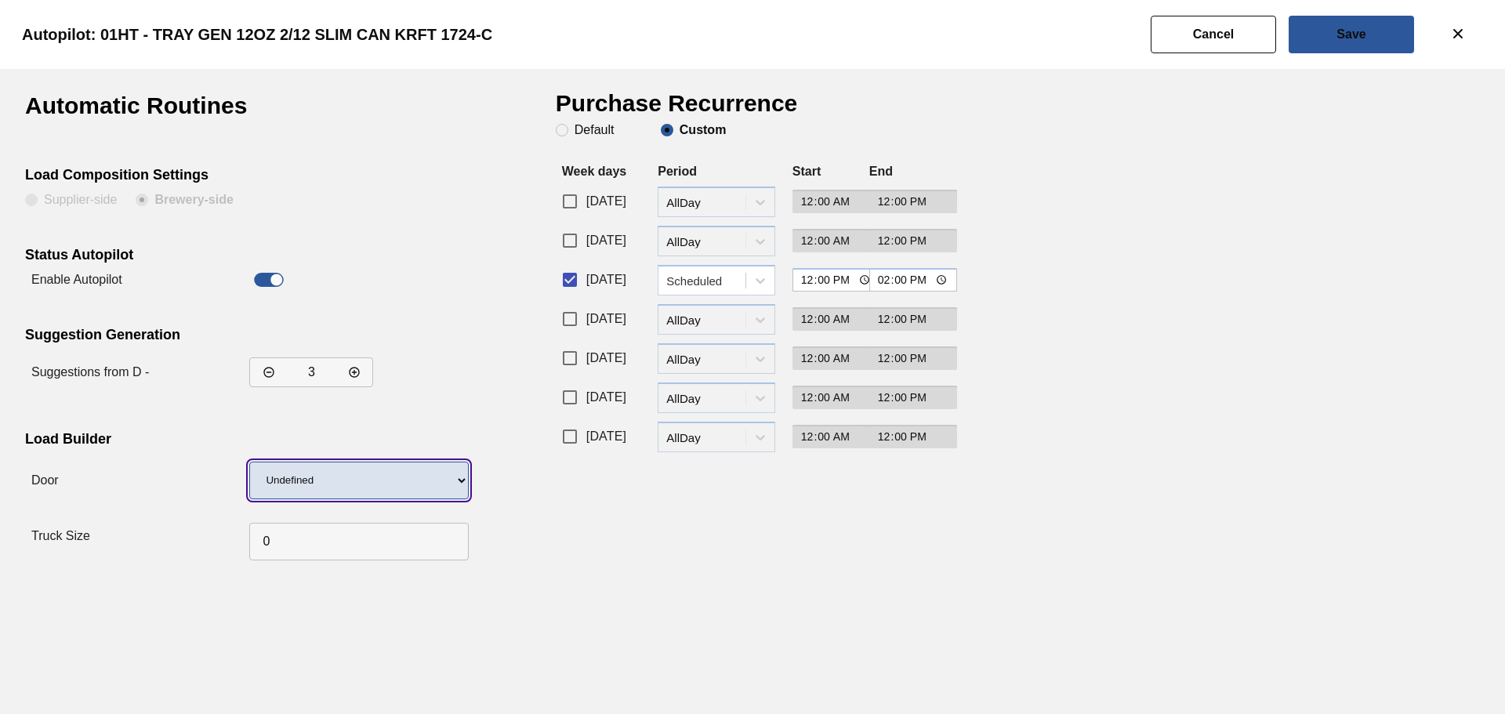
drag, startPoint x: 375, startPoint y: 484, endPoint x: 369, endPoint y: 498, distance: 15.1
click at [375, 484] on select "Undefined IP" at bounding box center [358, 481] width 219 height 38
select select "10"
click at [249, 462] on select "Undefined IP" at bounding box center [358, 481] width 219 height 38
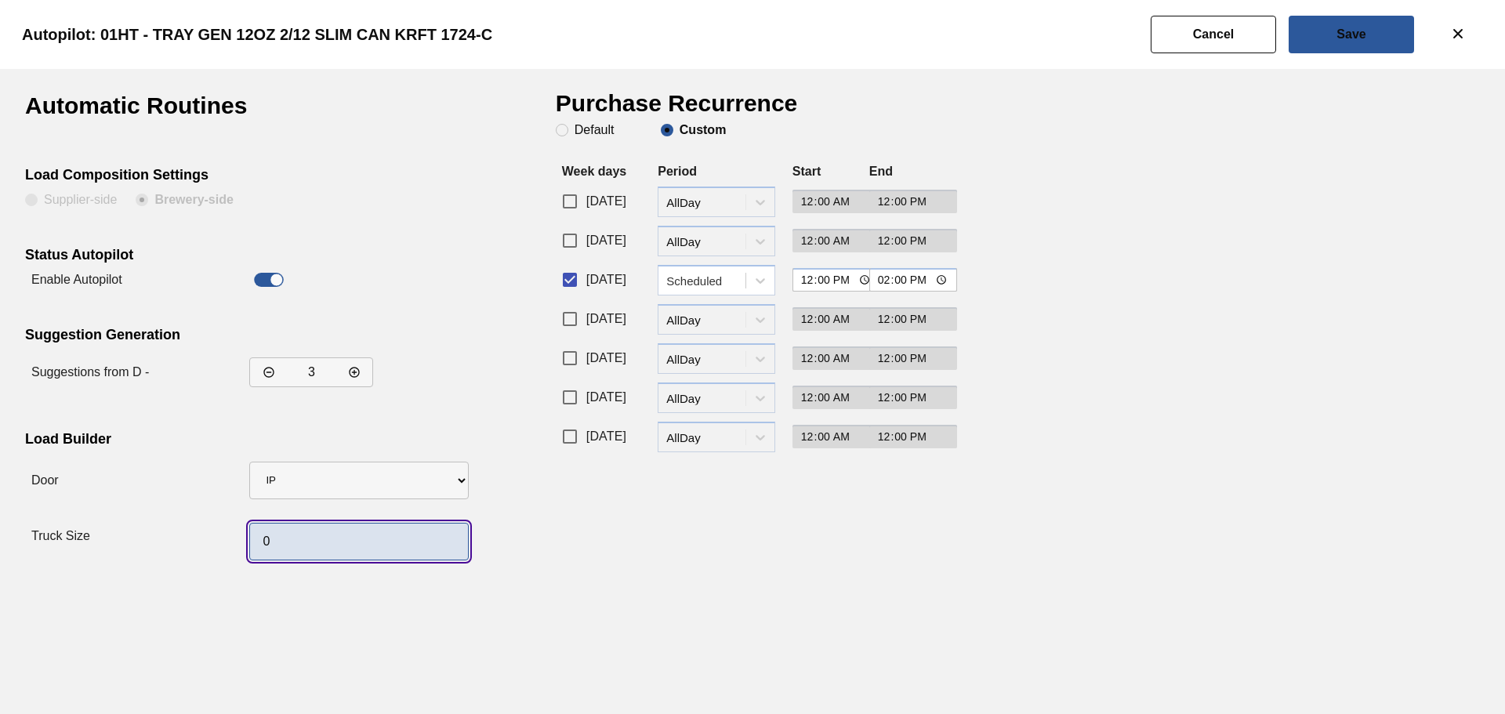
click at [304, 533] on input "0" at bounding box center [358, 542] width 219 height 38
click at [264, 542] on input "0" at bounding box center [358, 542] width 219 height 38
type input "56"
click at [608, 562] on div "Purchase Recurrence Default Custom Week days Period Start End [DATE] period-opt…" at bounding box center [748, 330] width 384 height 473
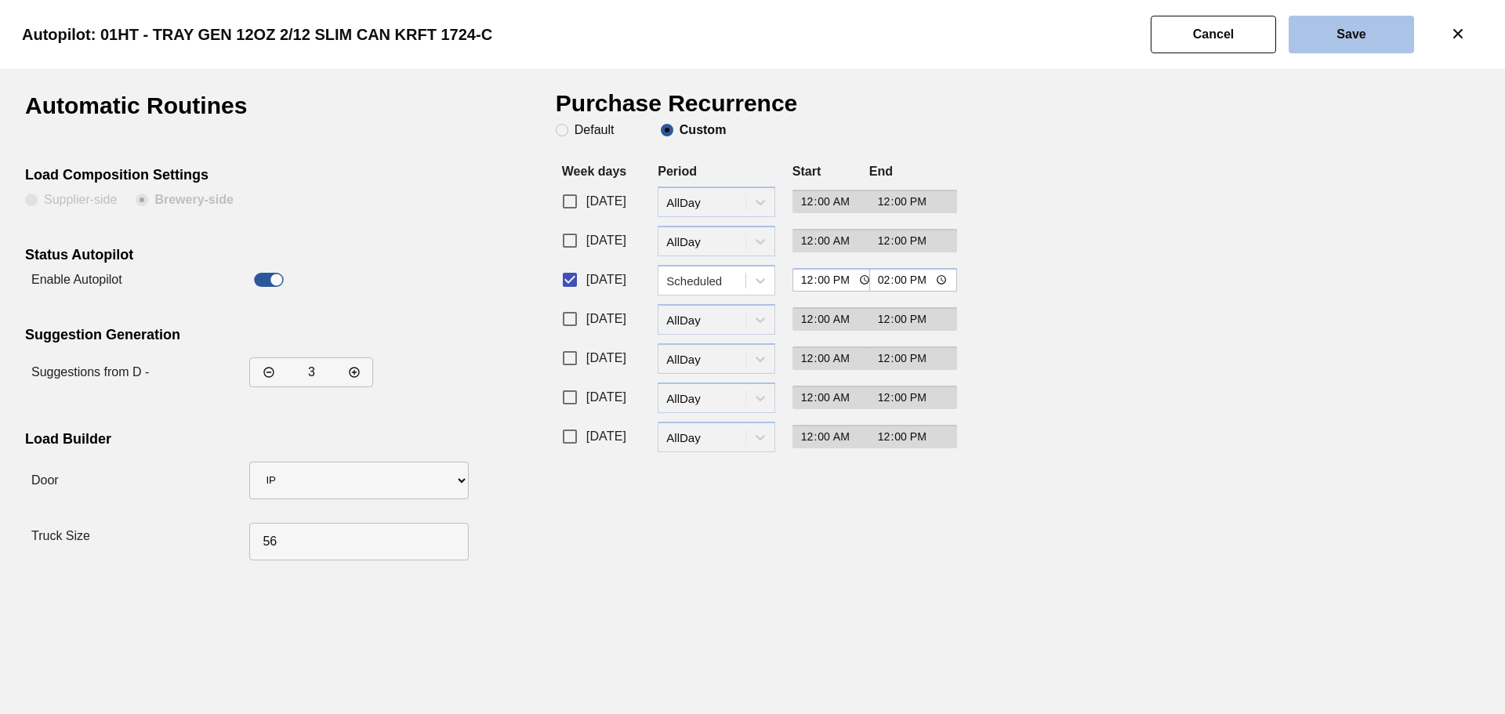
click at [1316, 46] on button "Save" at bounding box center [1351, 35] width 125 height 38
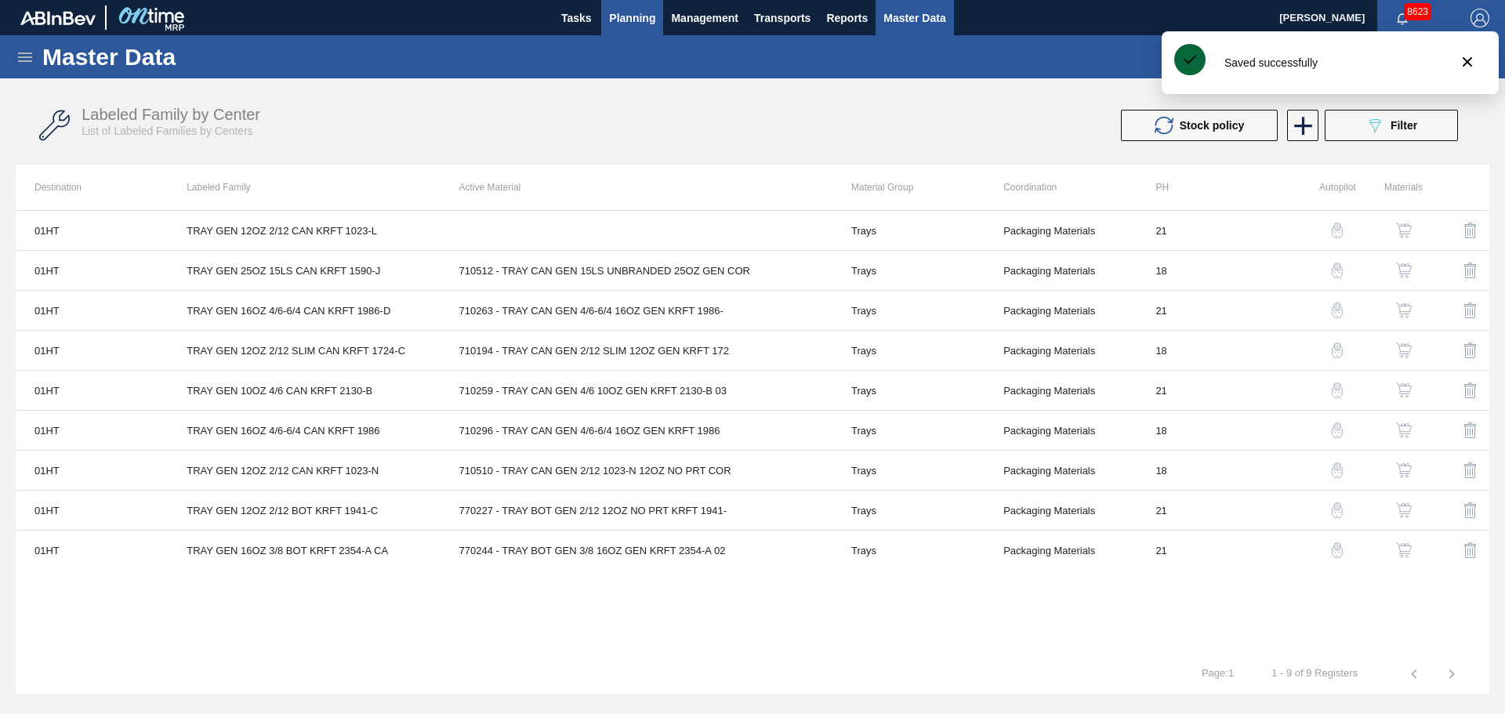
click at [628, 24] on span "Planning" at bounding box center [632, 18] width 46 height 19
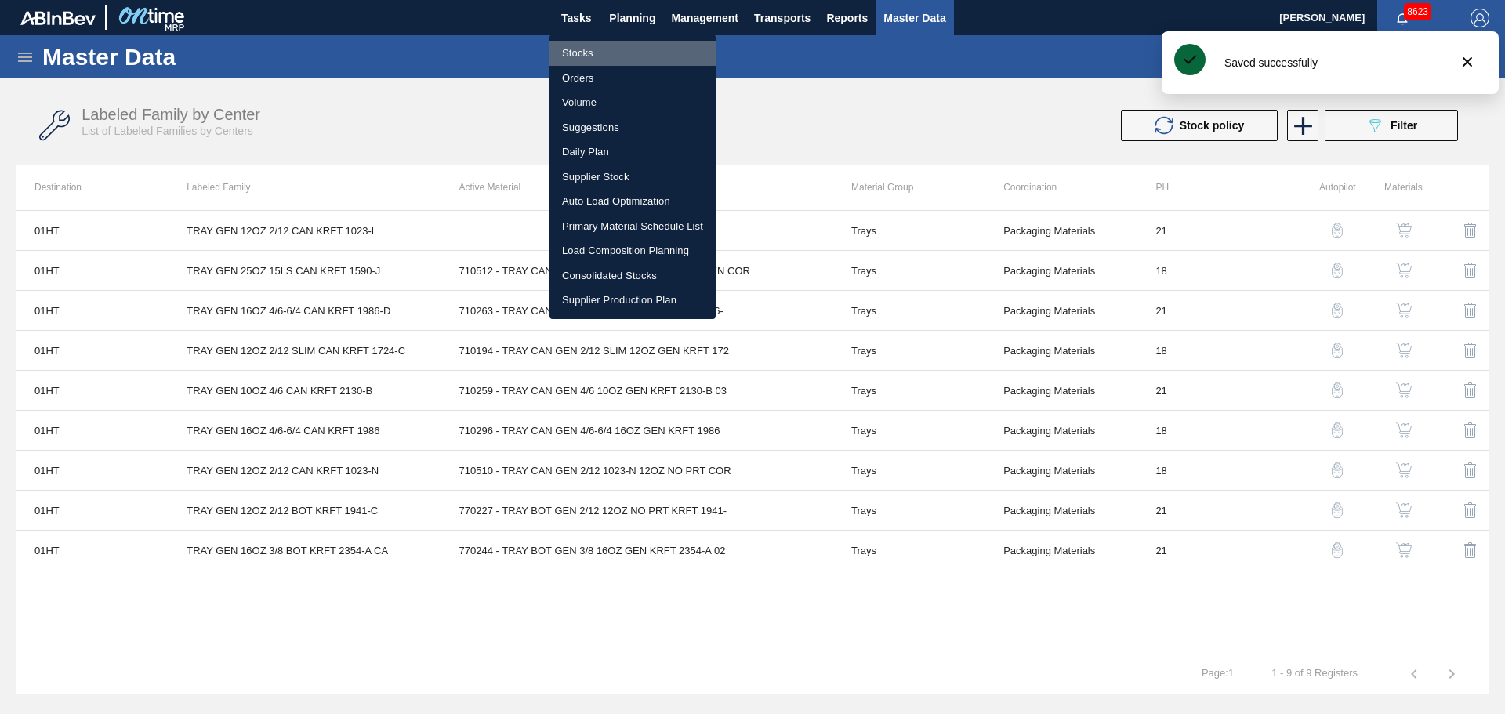
click at [571, 58] on li "Stocks" at bounding box center [632, 53] width 166 height 25
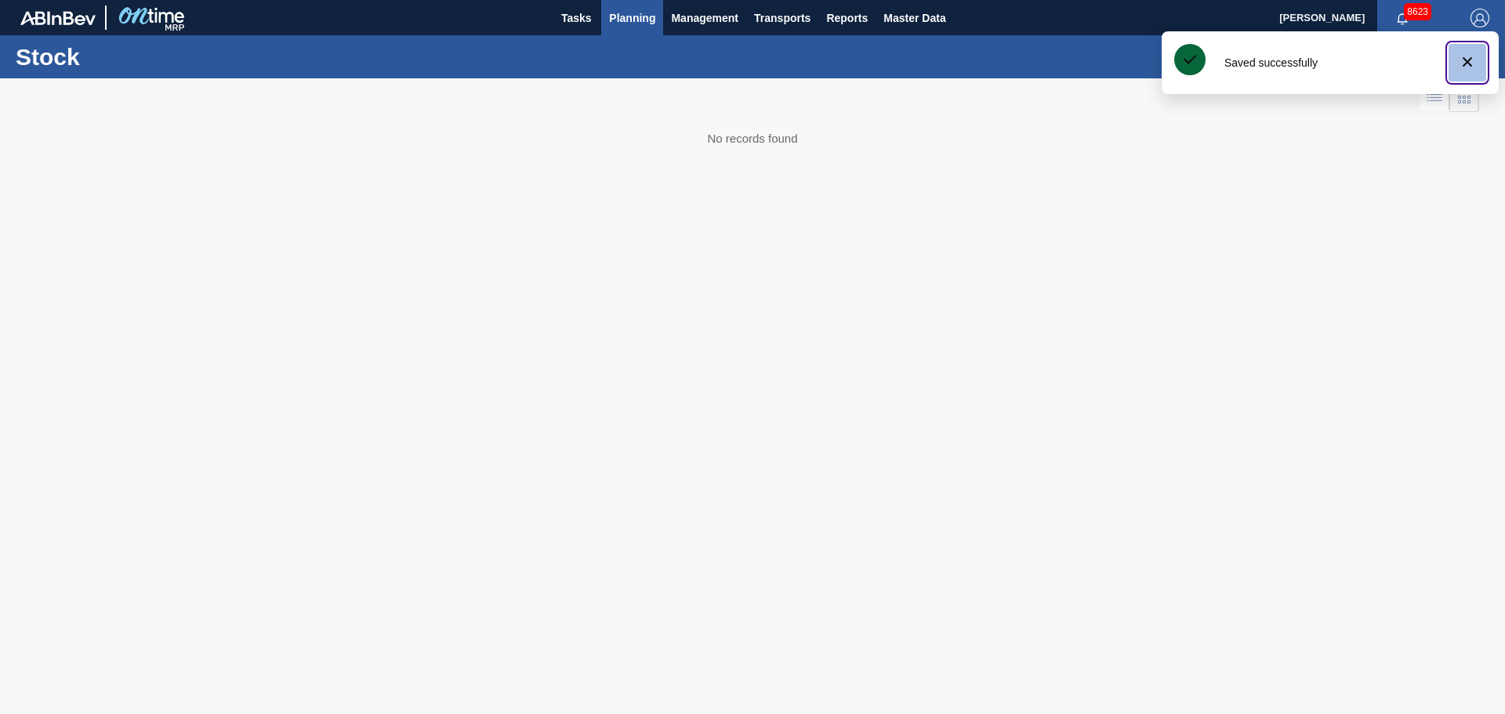
click at [1464, 63] on icon "botão de ícone" at bounding box center [1467, 62] width 19 height 19
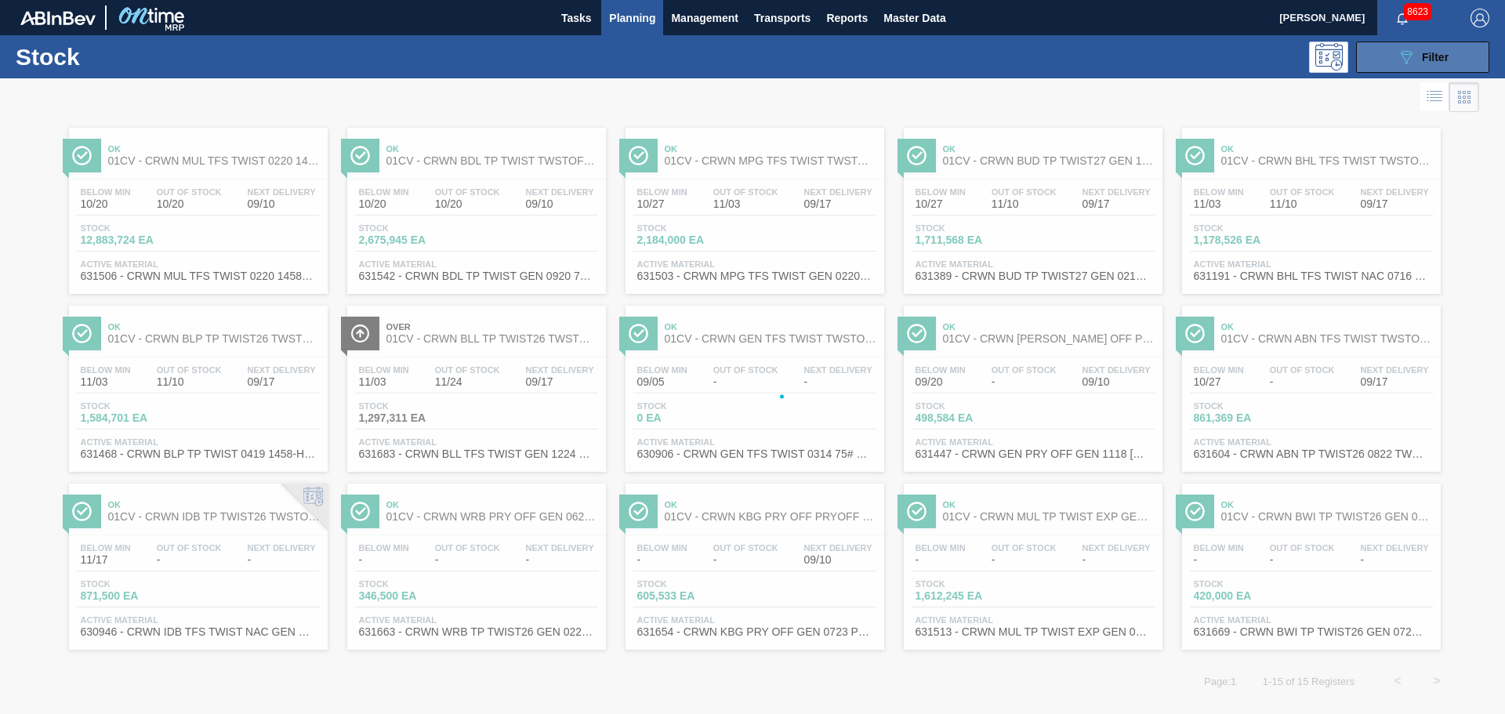
click at [1425, 60] on span "Filter" at bounding box center [1435, 57] width 27 height 13
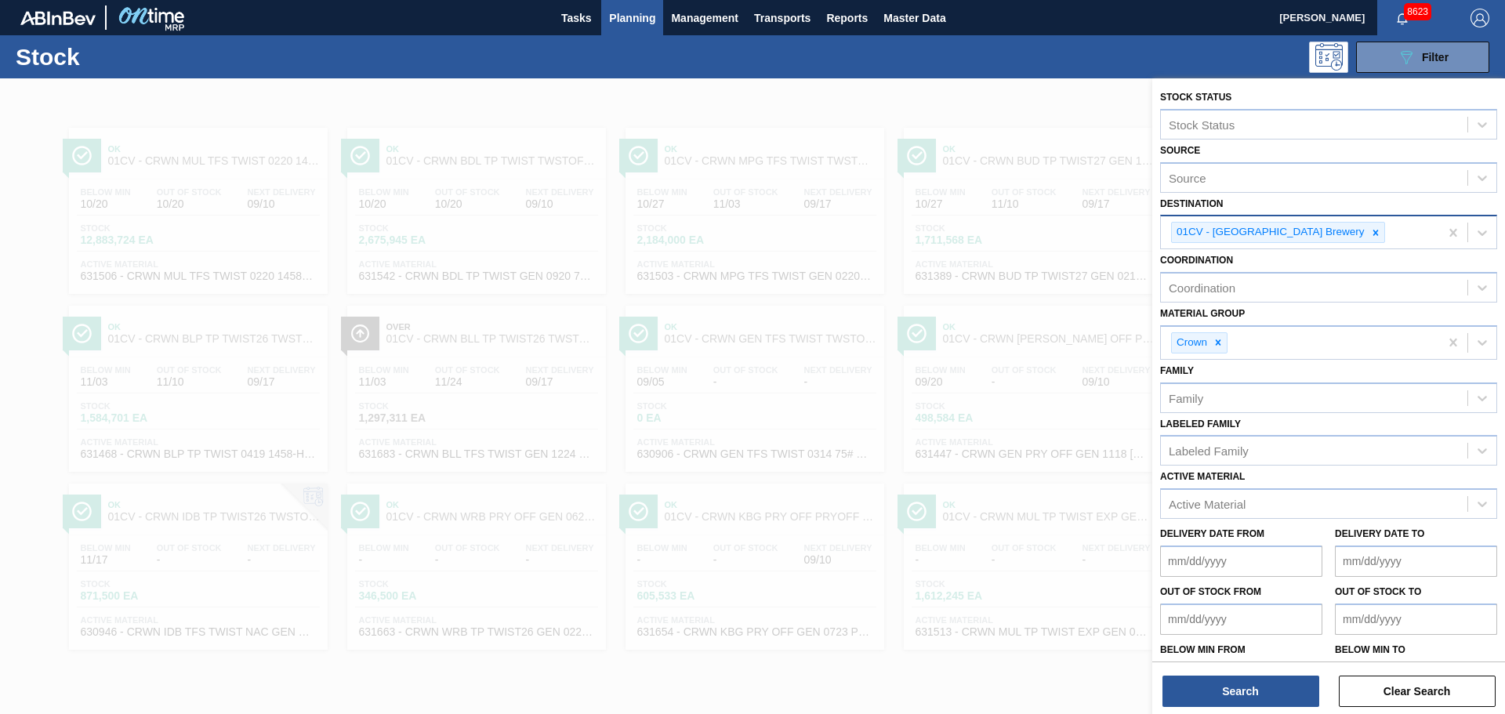
drag, startPoint x: 1320, startPoint y: 227, endPoint x: 1318, endPoint y: 237, distance: 9.5
click at [1370, 227] on icon at bounding box center [1375, 232] width 11 height 11
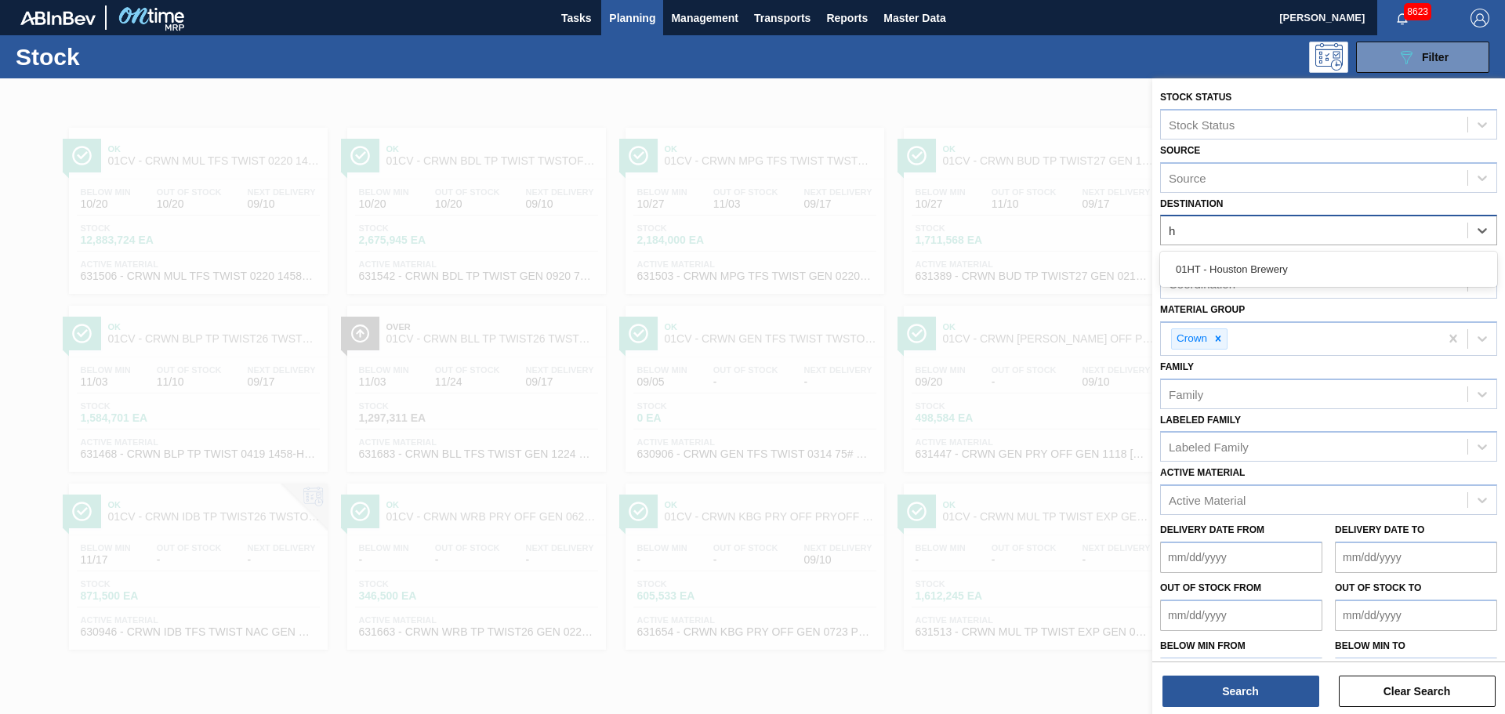
type input "ht"
click at [1242, 277] on div "01HT - Houston Brewery" at bounding box center [1328, 269] width 337 height 29
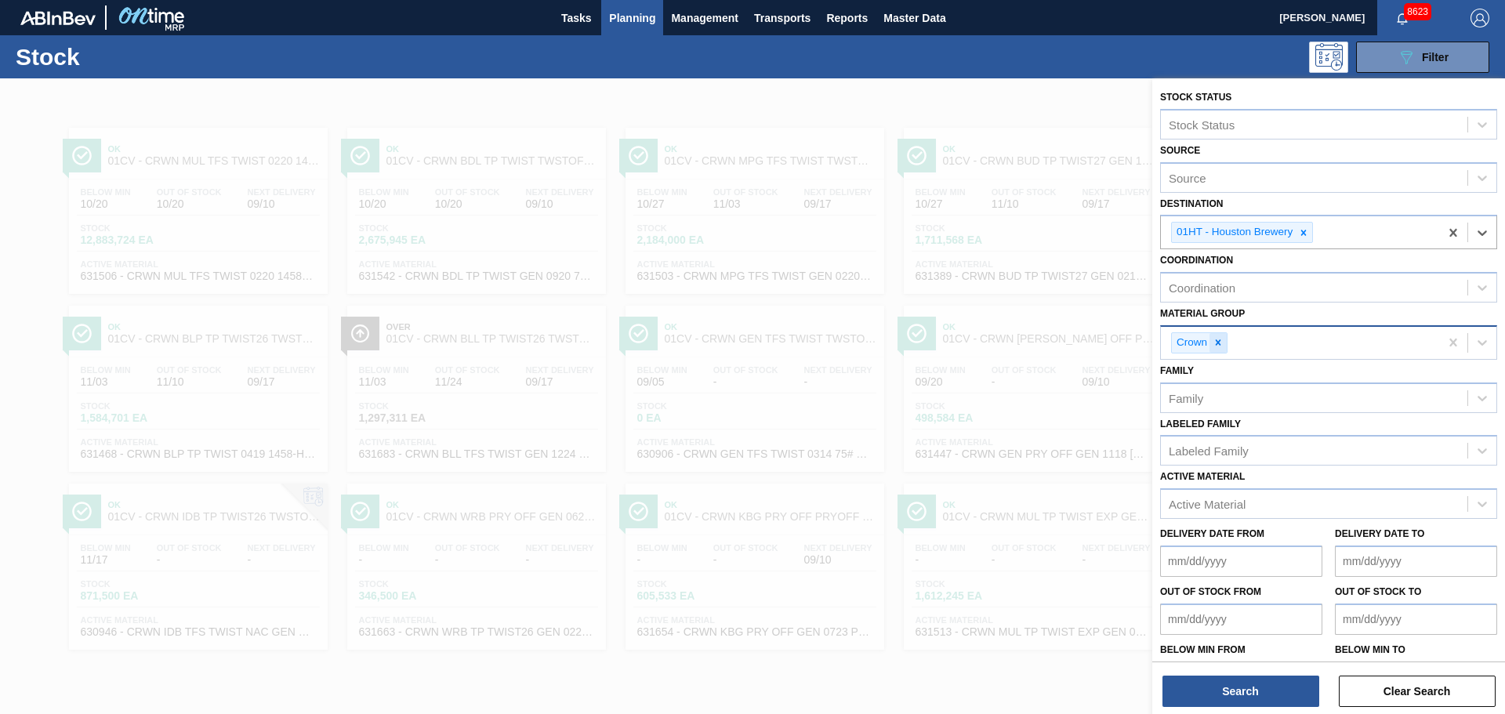
click at [1224, 342] on div at bounding box center [1217, 343] width 17 height 20
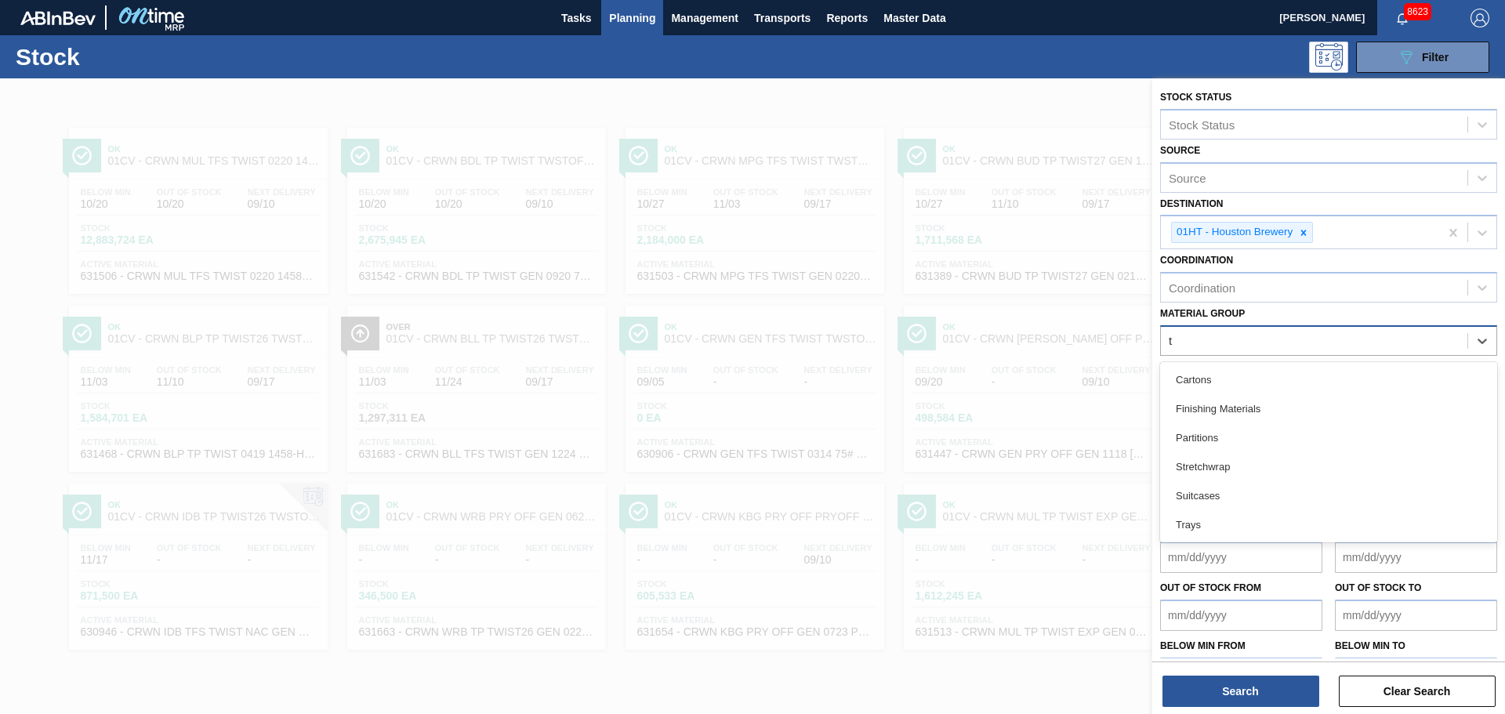
type Group "tr"
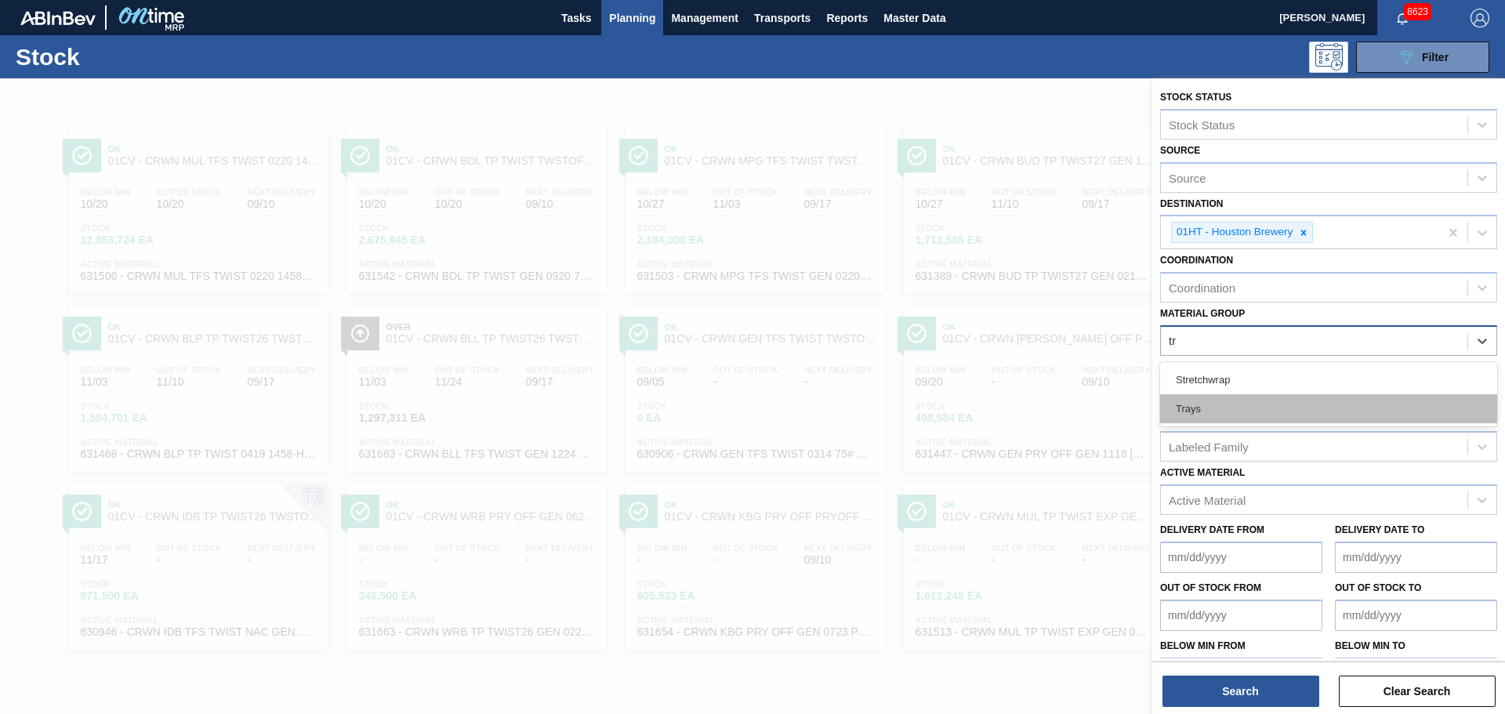
click at [1203, 413] on div "Trays" at bounding box center [1328, 408] width 337 height 29
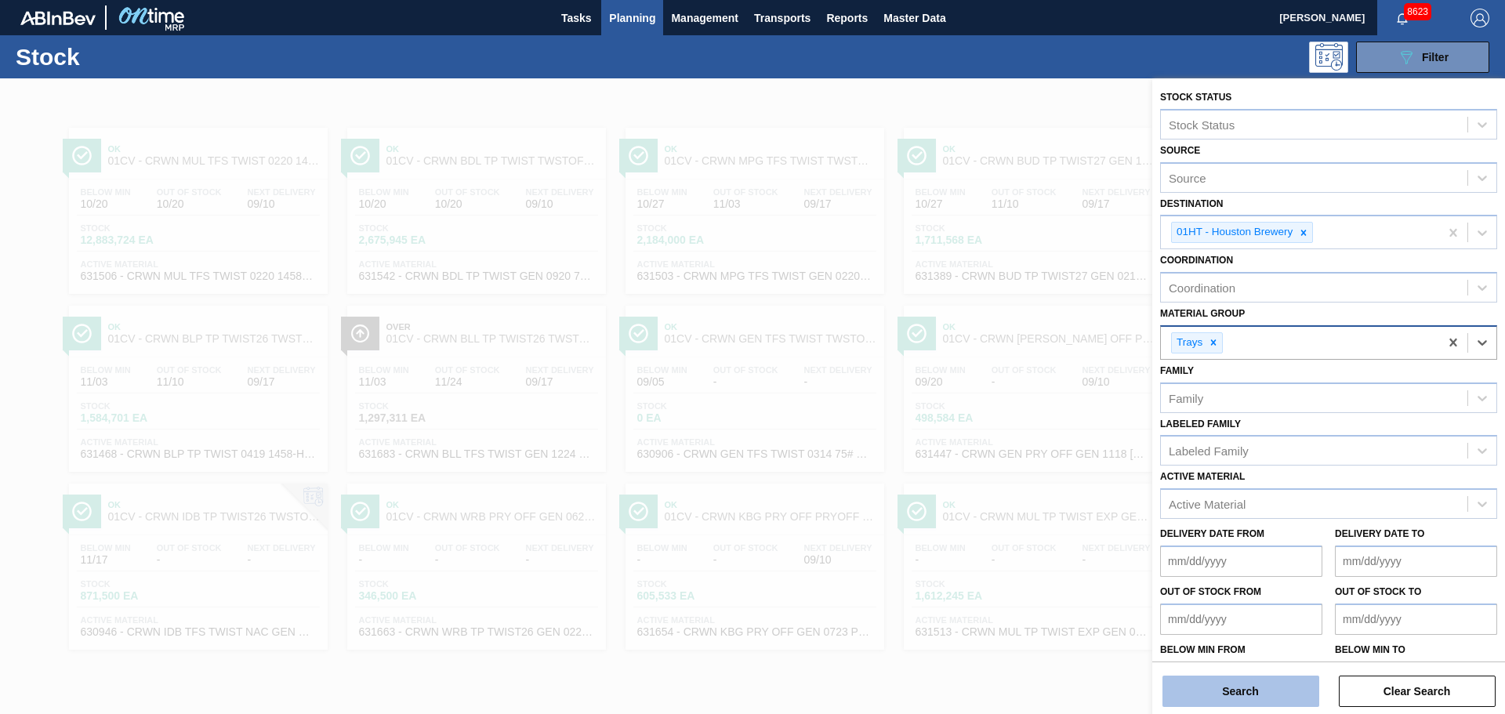
click at [1232, 694] on button "Search" at bounding box center [1240, 691] width 157 height 31
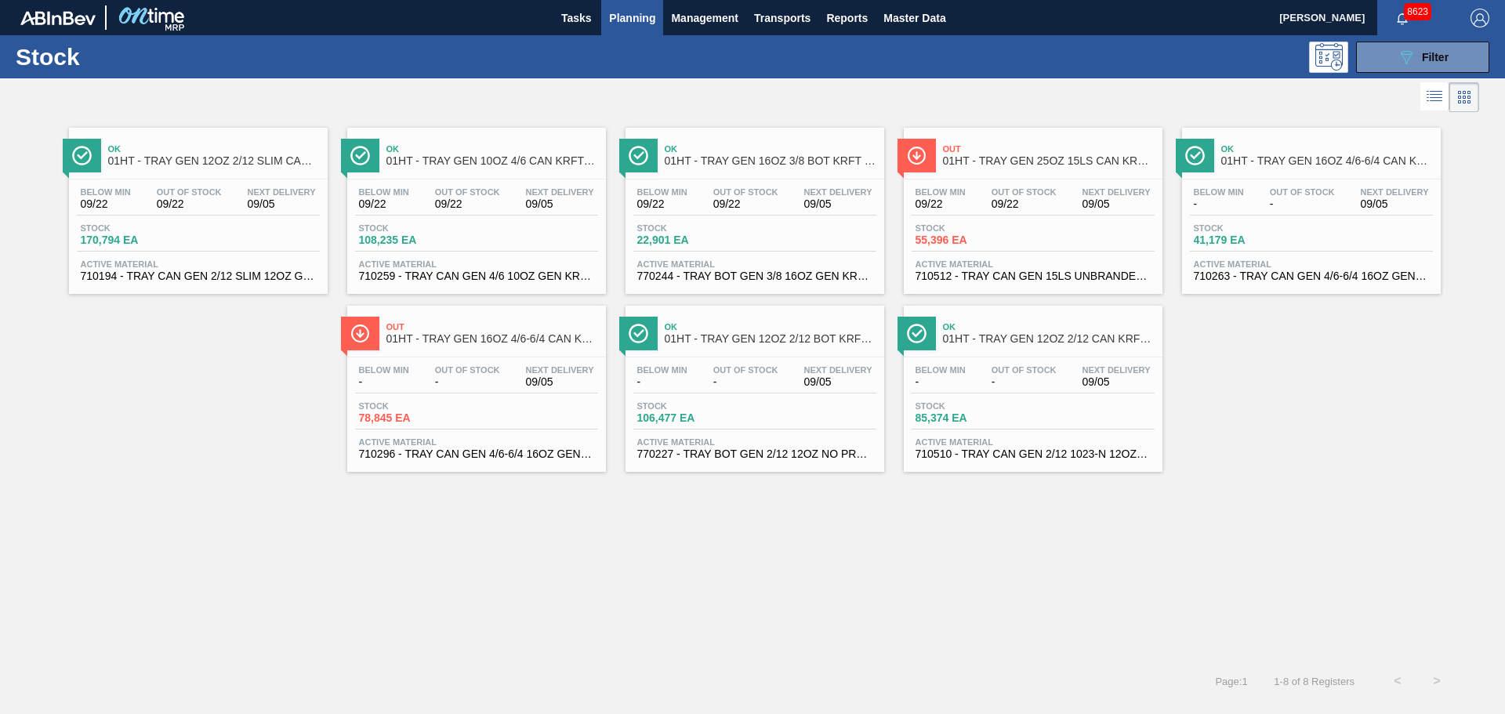
click at [443, 344] on span "01HT - TRAY GEN 16OZ 4/6-6/4 CAN KRFT 1986" at bounding box center [492, 339] width 212 height 12
click at [210, 173] on div "Ok 01HT - TRAY GEN 12OZ 2/12 SLIM CAN KRFT 1724-C Below Min 09/22 Out Of Stock …" at bounding box center [198, 211] width 259 height 166
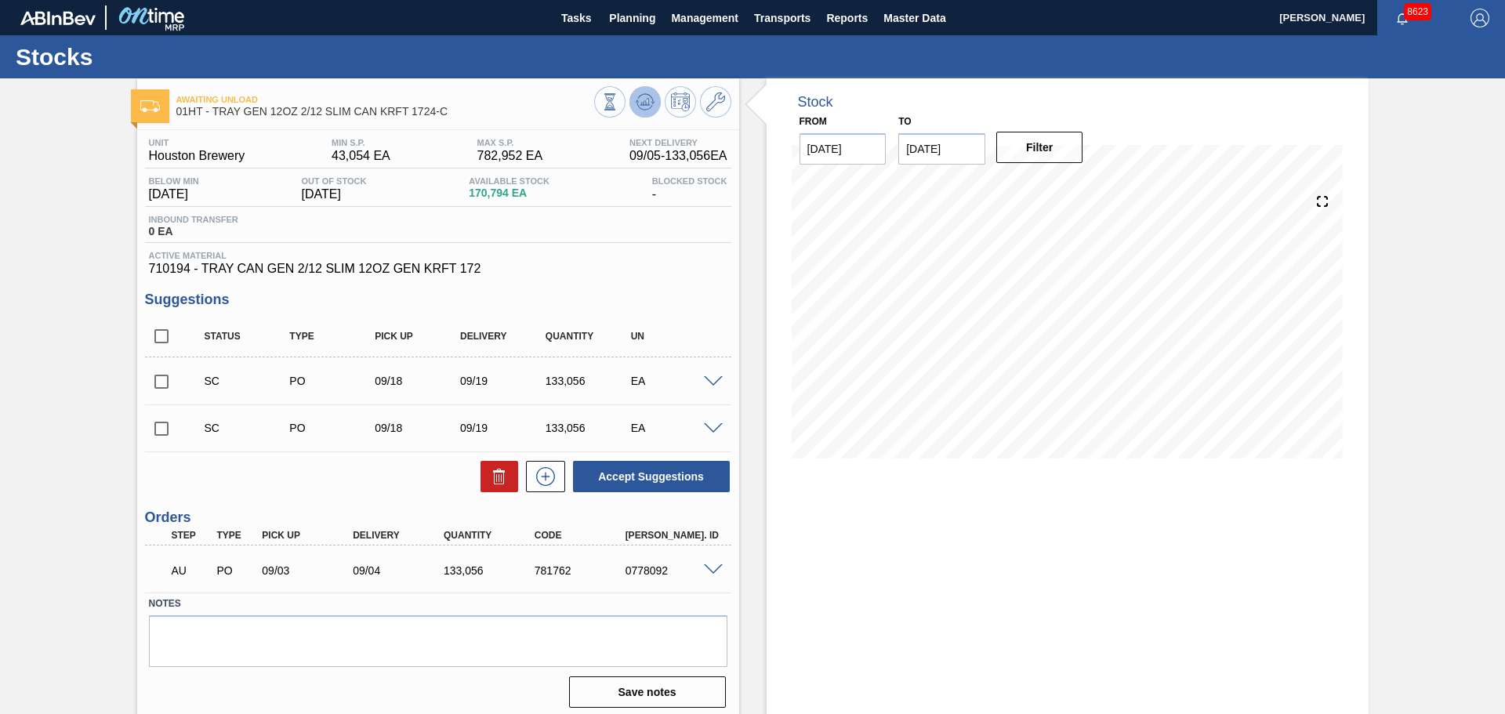
click at [651, 104] on icon at bounding box center [645, 101] width 19 height 19
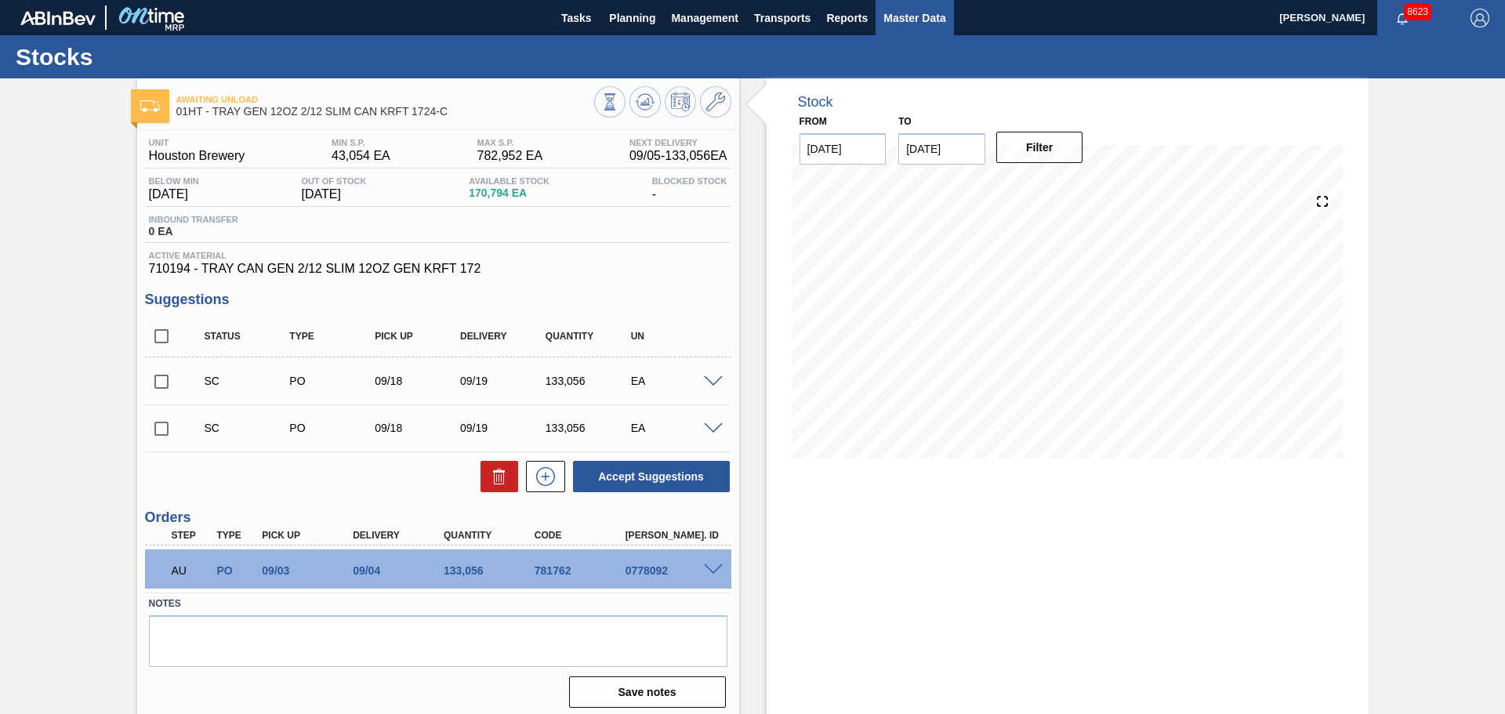
click at [942, 14] on span "Master Data" at bounding box center [914, 18] width 62 height 19
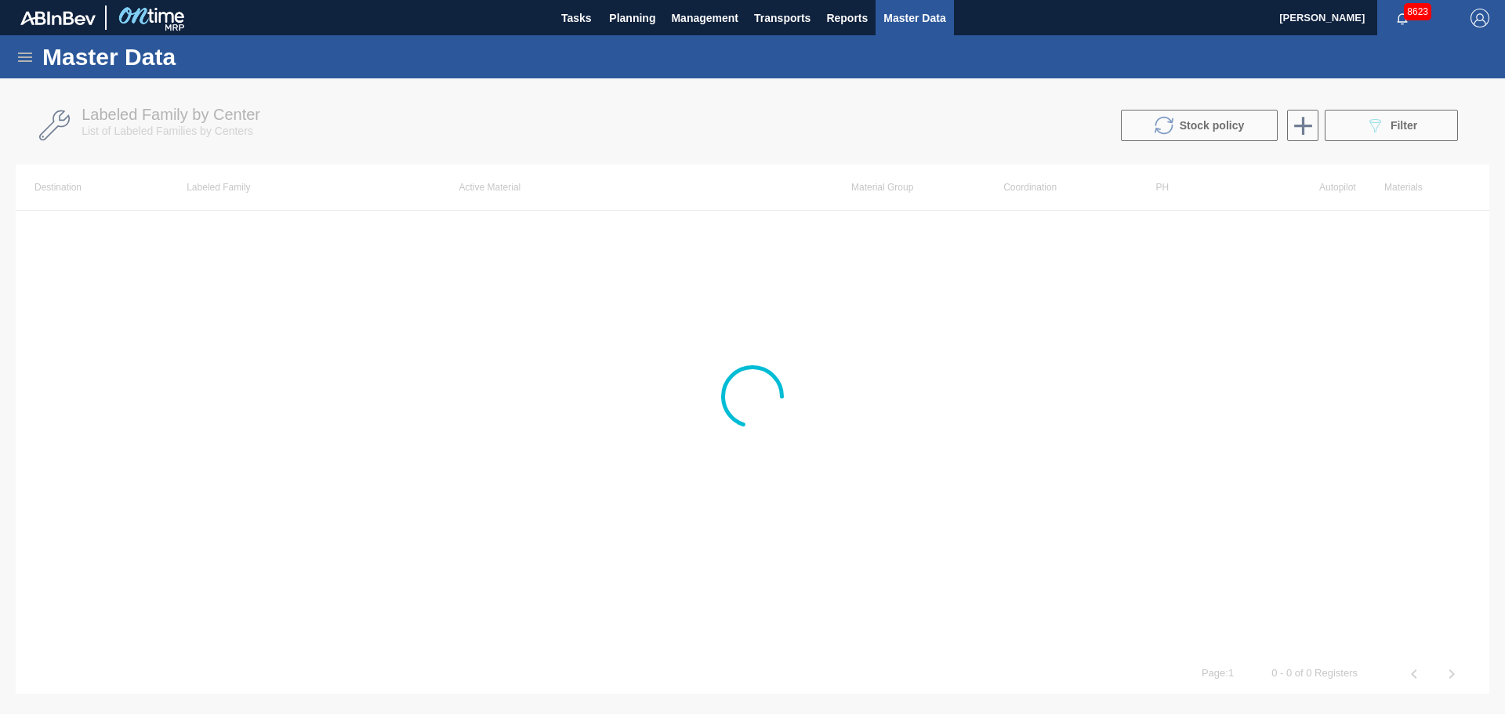
click at [34, 64] on icon at bounding box center [25, 57] width 19 height 19
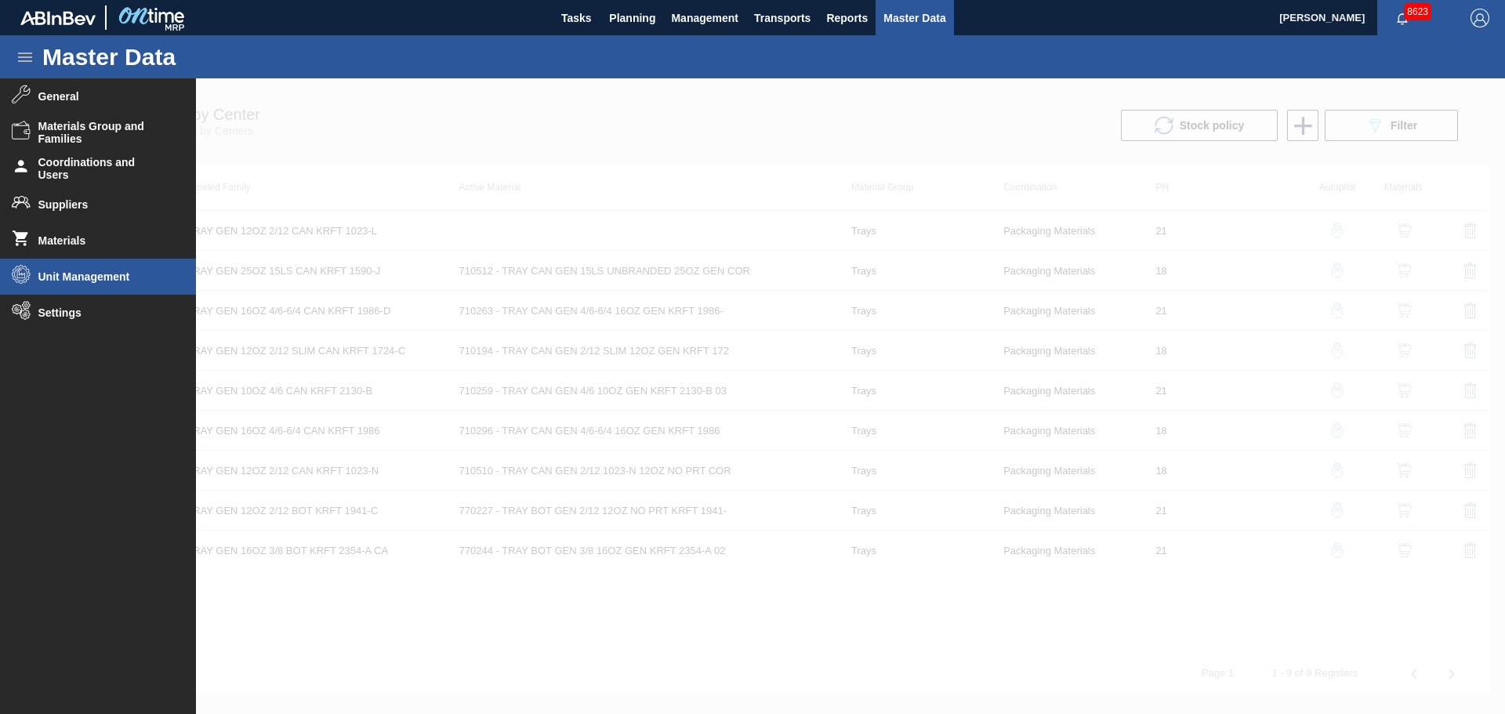
click at [68, 275] on span "Unit Management" at bounding box center [102, 276] width 129 height 13
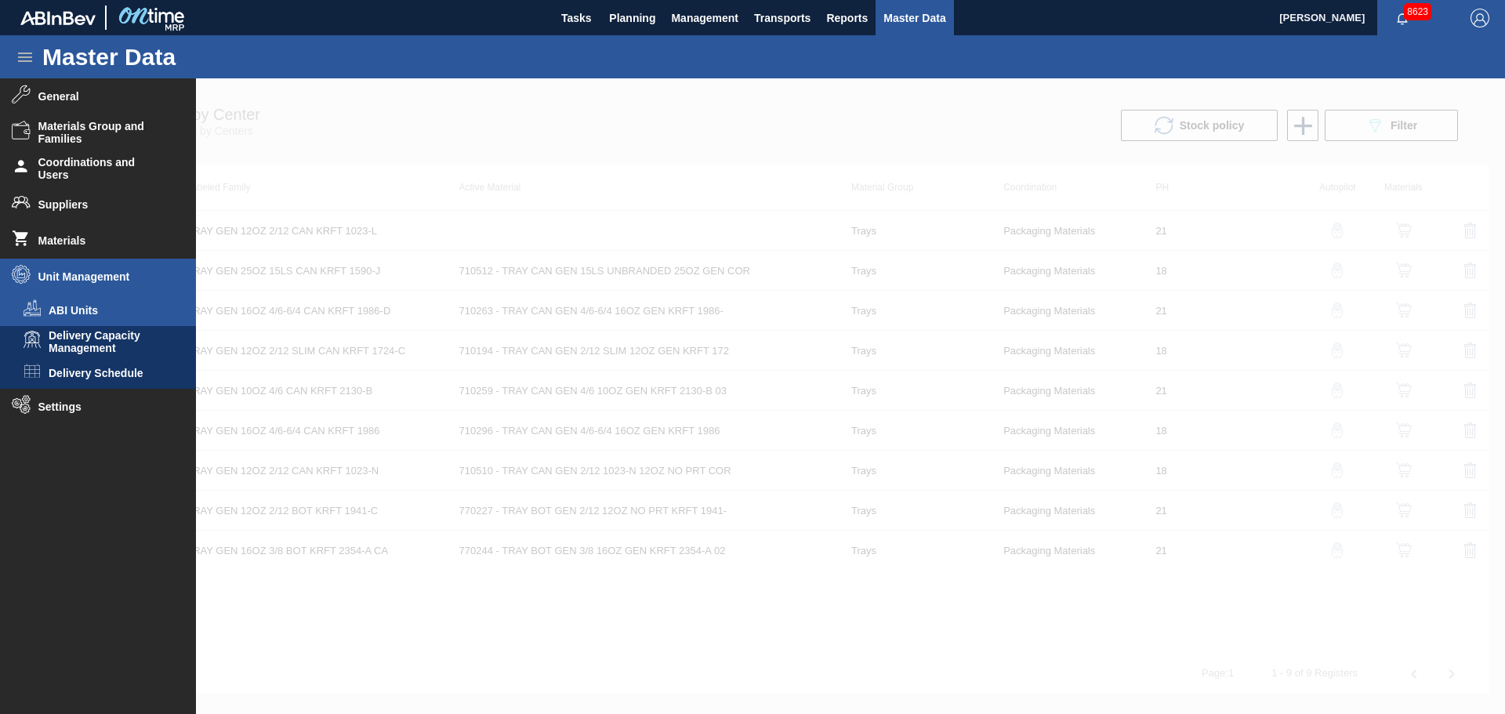
click at [67, 316] on span "ABI Units" at bounding box center [109, 310] width 121 height 13
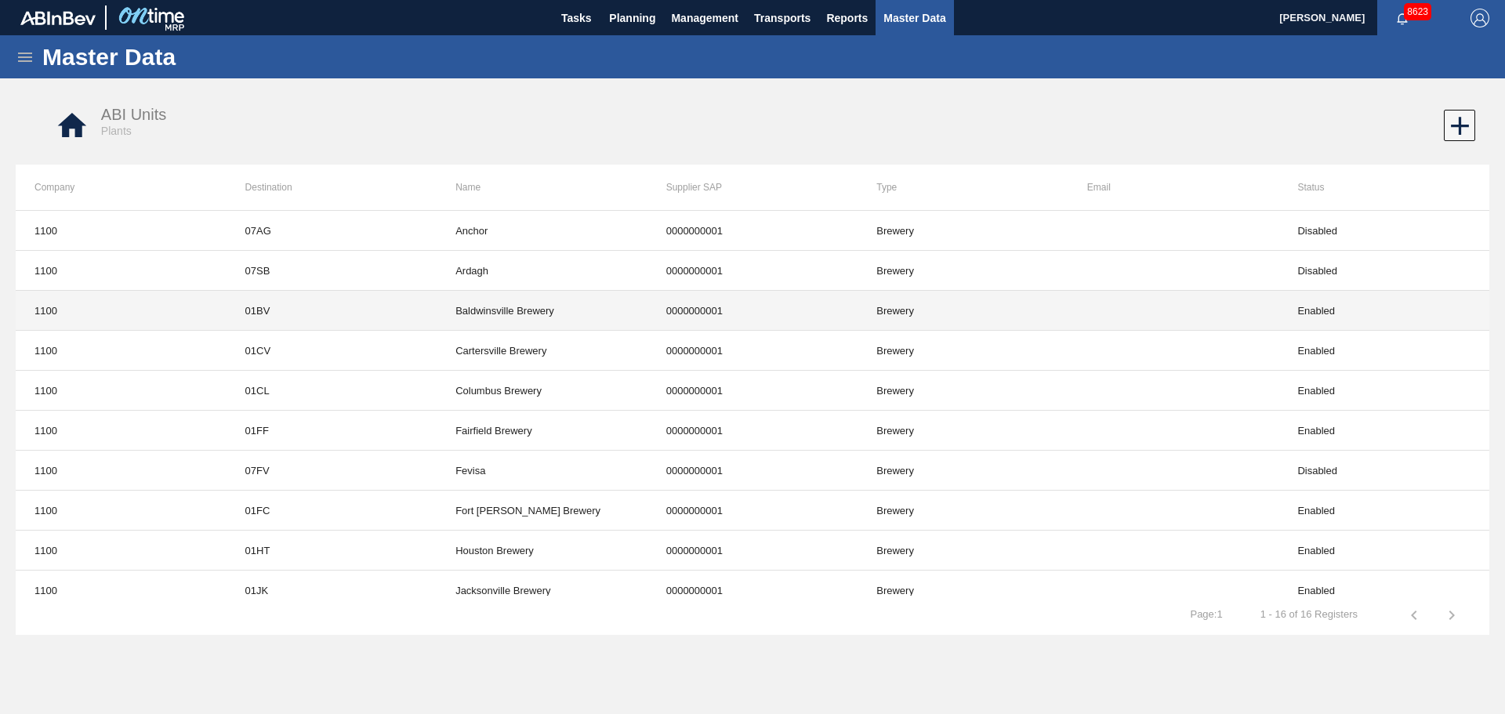
click at [258, 309] on td "01BV" at bounding box center [332, 311] width 211 height 40
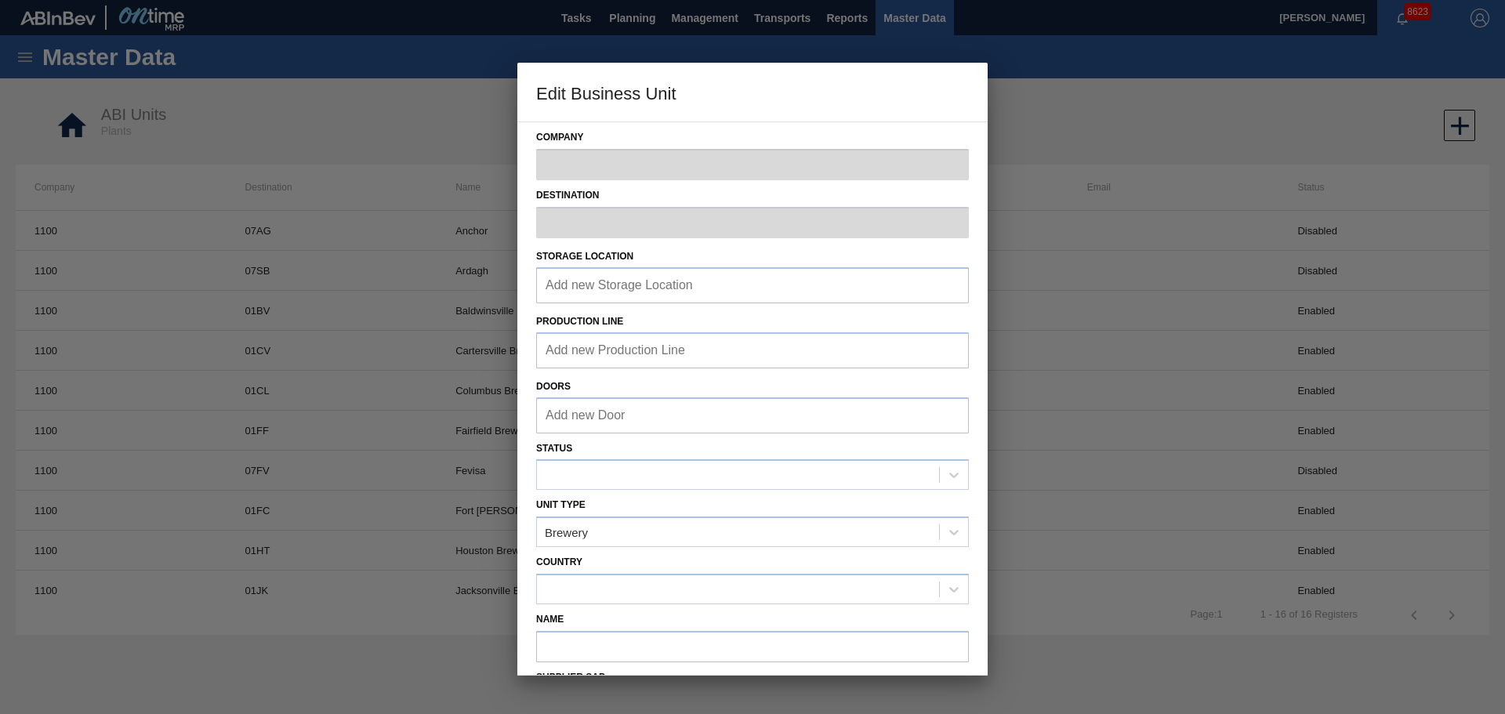
type input "1100"
type input "01BV"
type input "Baldwinsville Brewery"
type input "0000000001"
checkbox input "false"
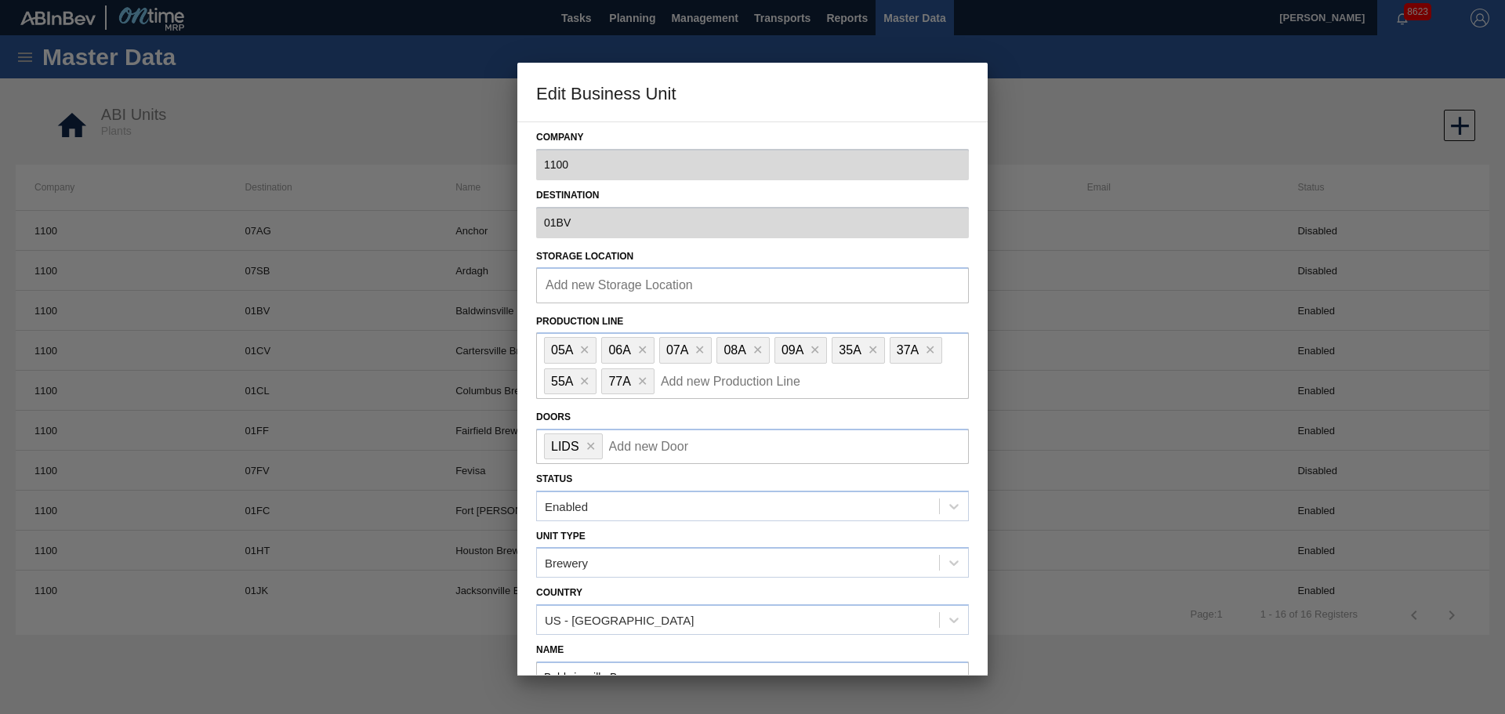
click at [739, 457] on div "LIDS Add new Door" at bounding box center [752, 446] width 433 height 35
type input "TRAYS"
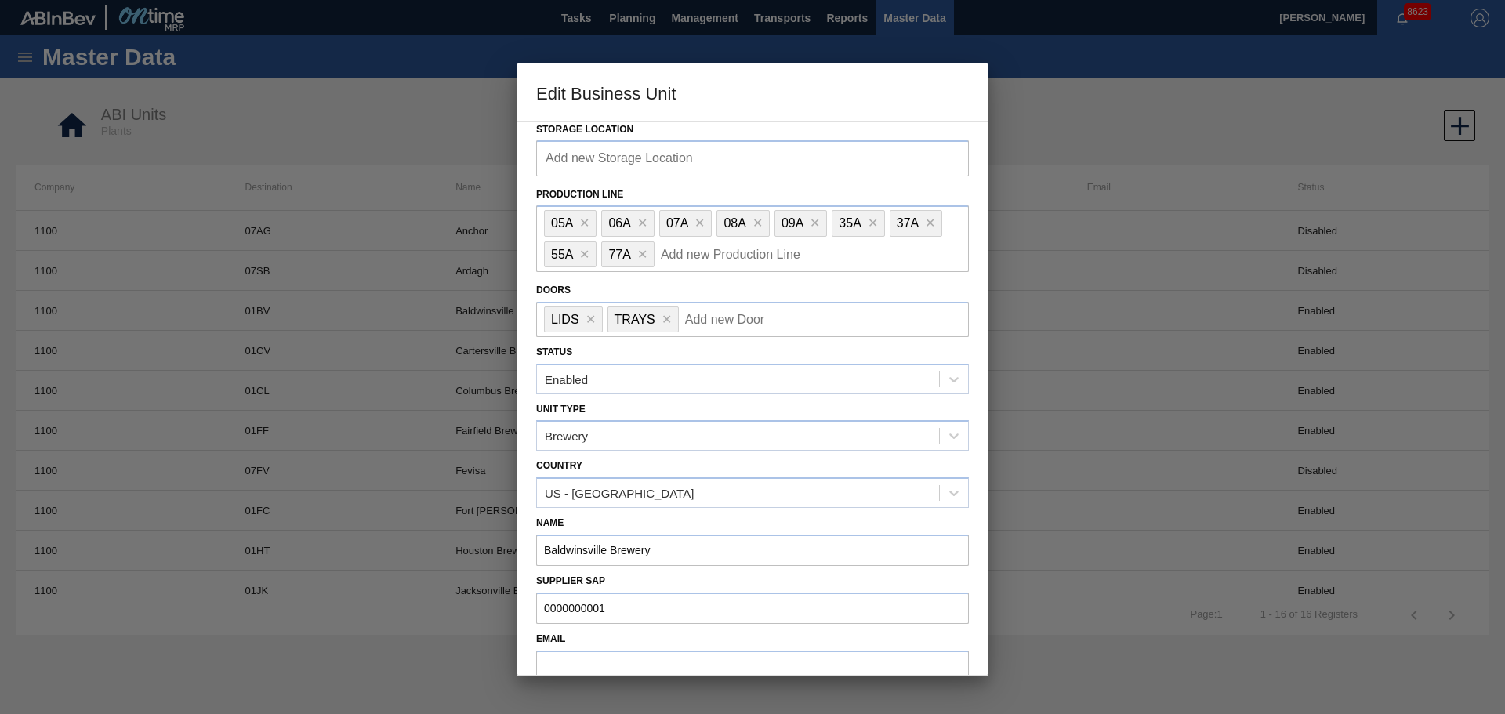
scroll to position [245, 0]
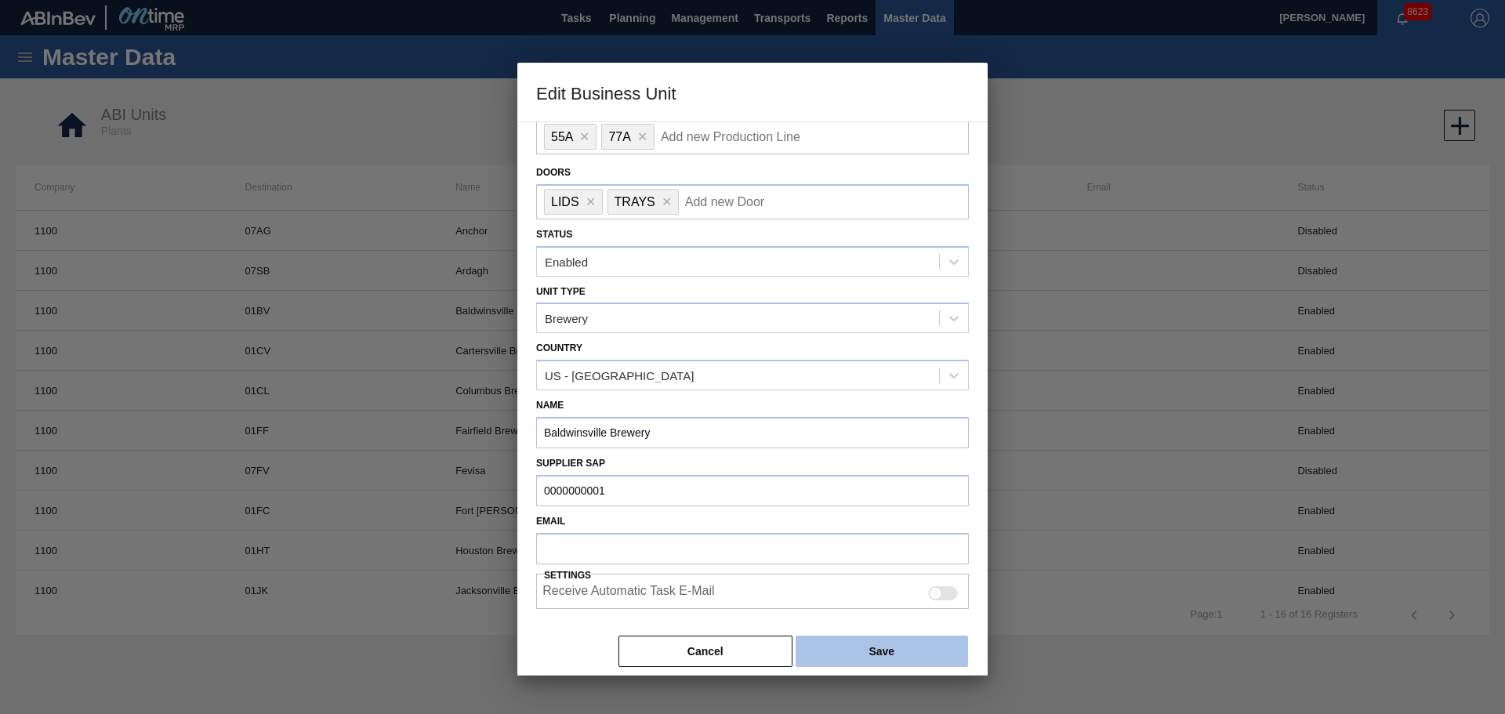
click at [883, 660] on button "Save" at bounding box center [882, 651] width 172 height 31
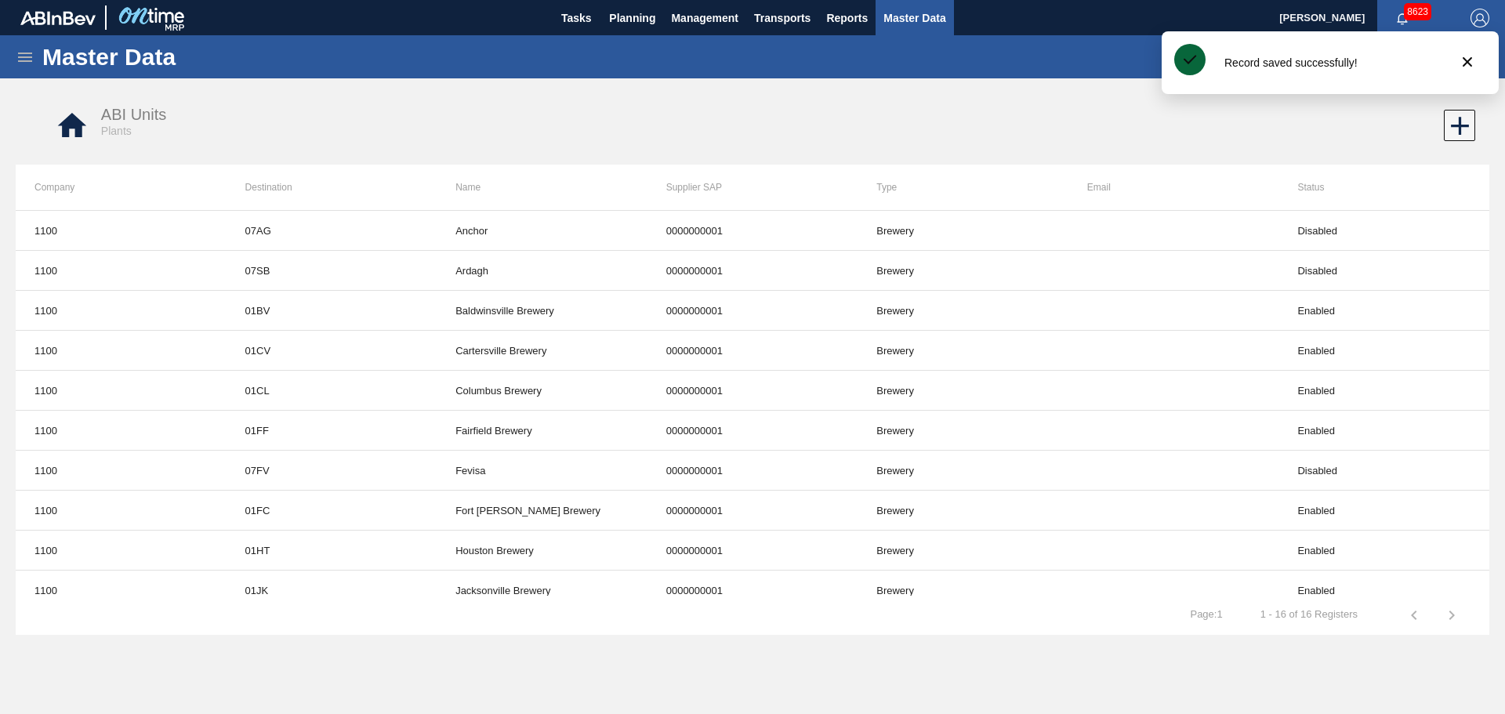
click at [34, 60] on icon at bounding box center [25, 57] width 19 height 19
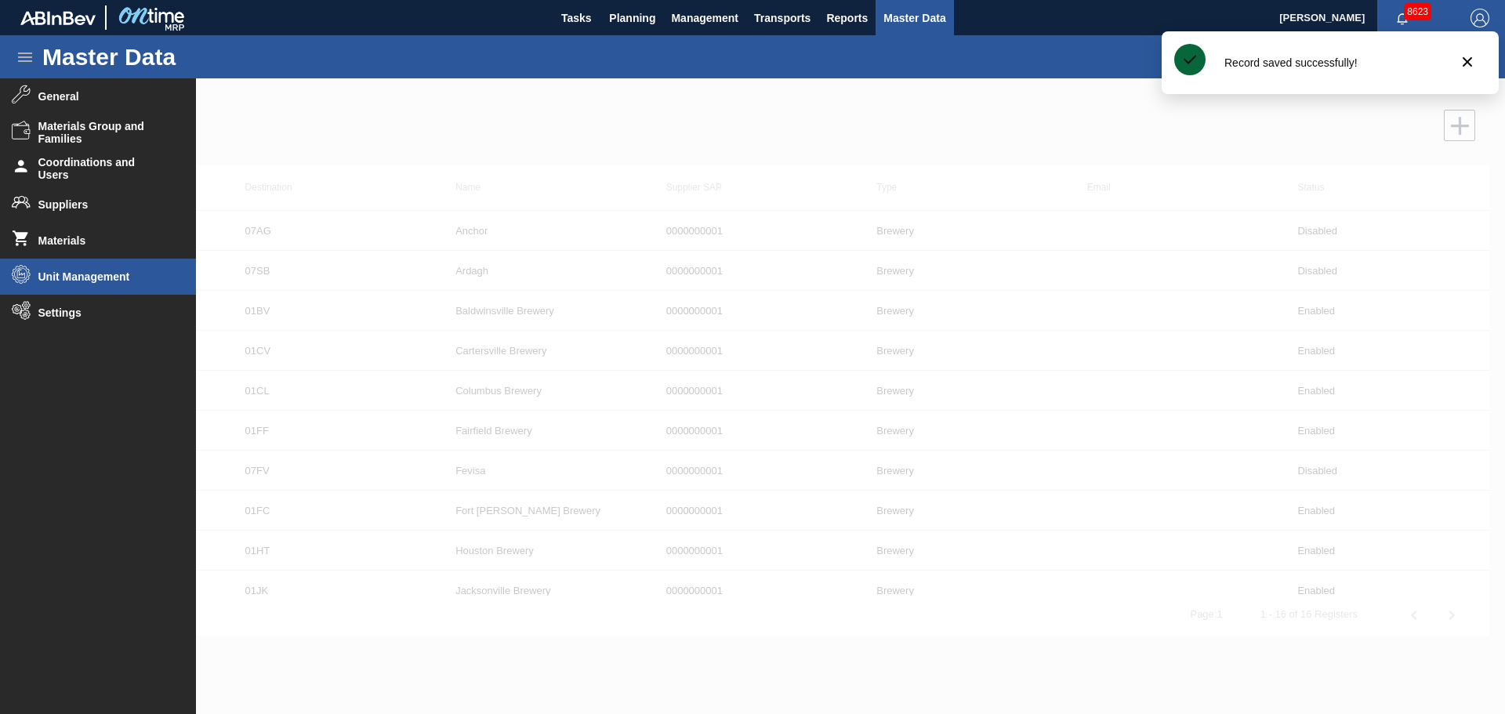
click at [78, 288] on li "Unit Management" at bounding box center [98, 277] width 196 height 36
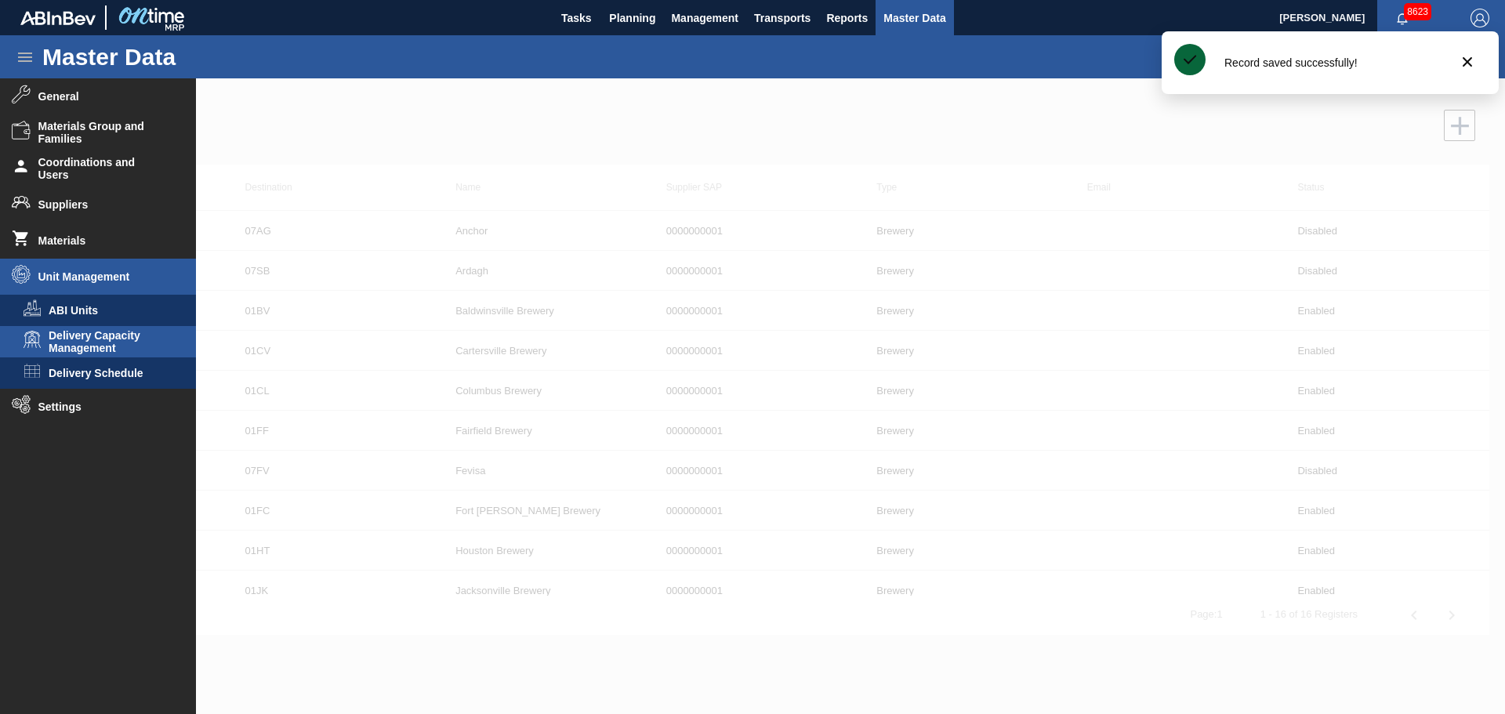
click at [86, 346] on span "Delivery Capacity Management" at bounding box center [109, 341] width 121 height 25
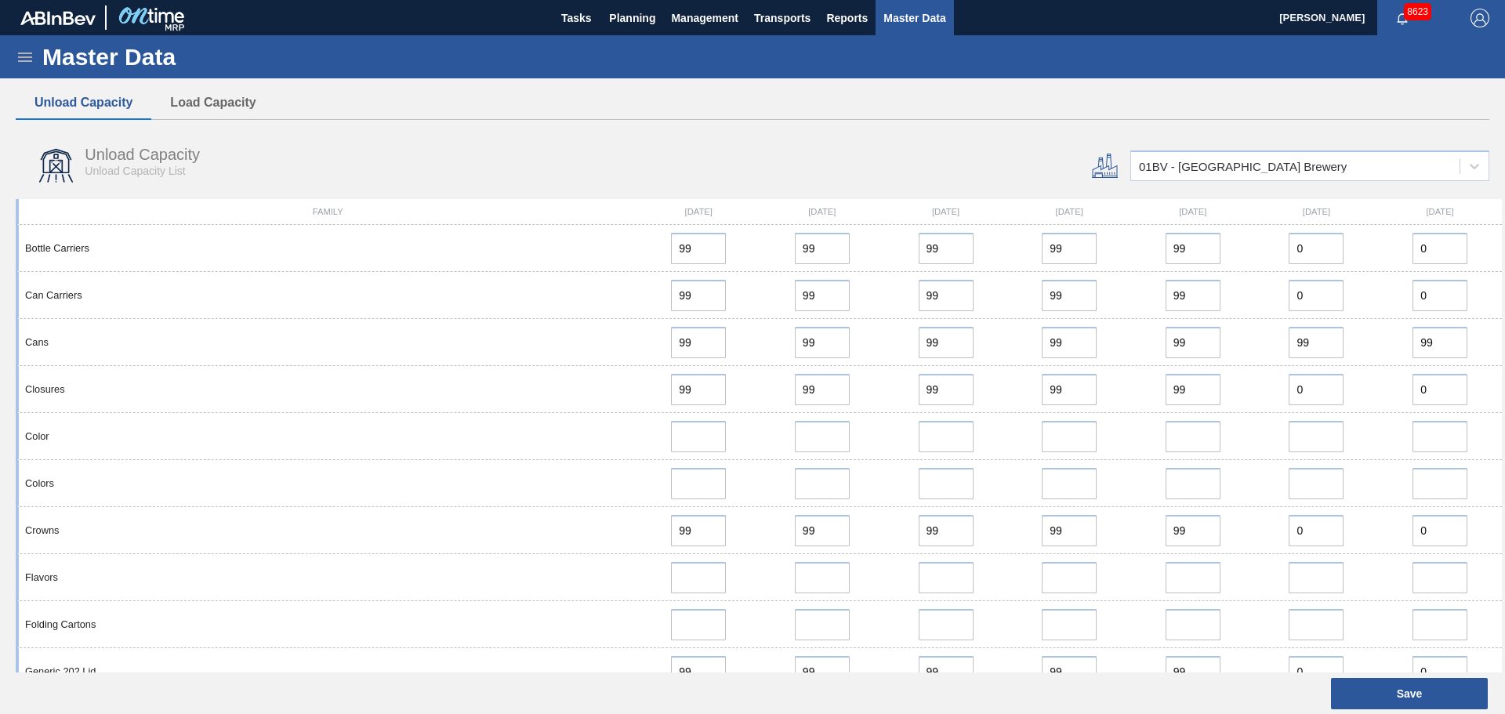
click at [28, 62] on icon at bounding box center [25, 57] width 19 height 19
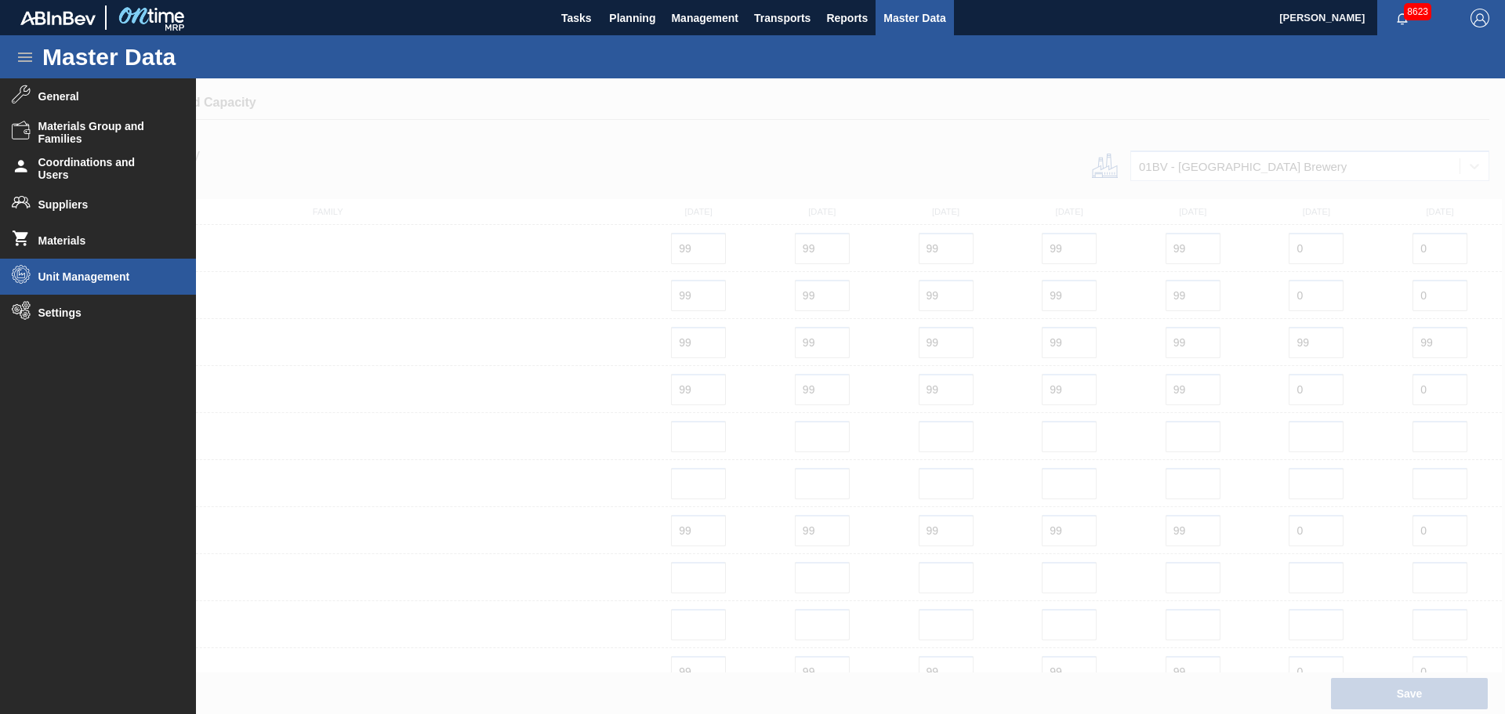
click at [67, 282] on span "Unit Management" at bounding box center [102, 276] width 129 height 13
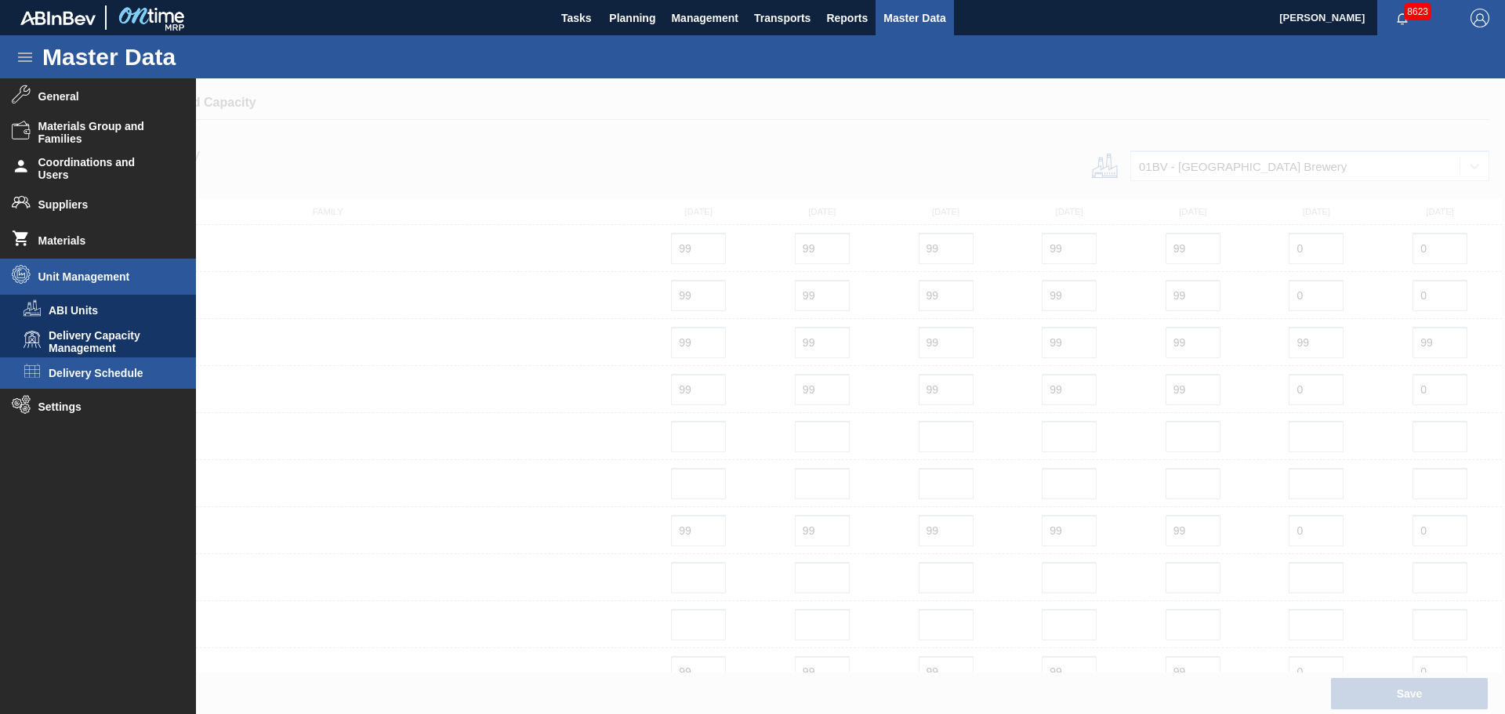
click at [76, 371] on span "Delivery Schedule" at bounding box center [109, 373] width 121 height 13
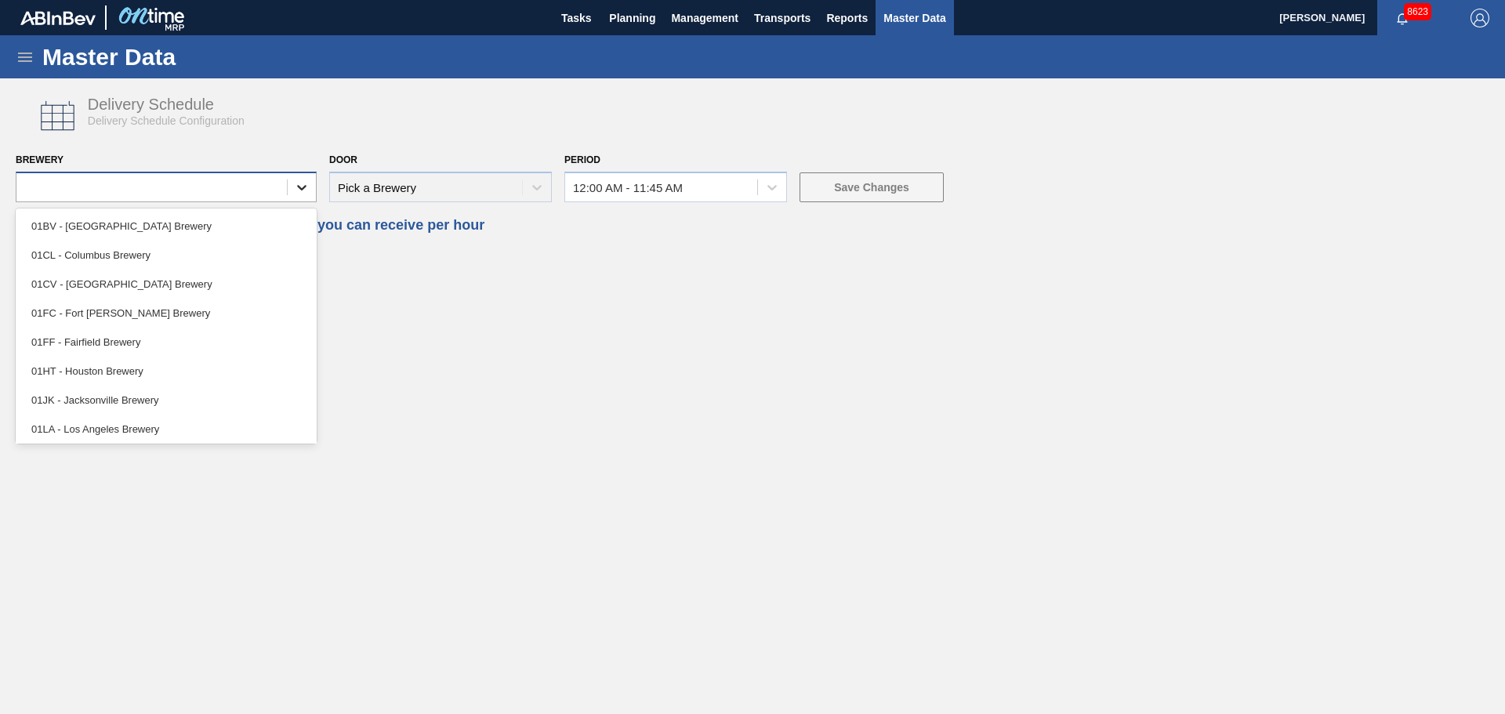
click at [290, 190] on div at bounding box center [302, 187] width 28 height 28
click at [125, 235] on div "01BV - [GEOGRAPHIC_DATA] Brewery" at bounding box center [166, 226] width 301 height 29
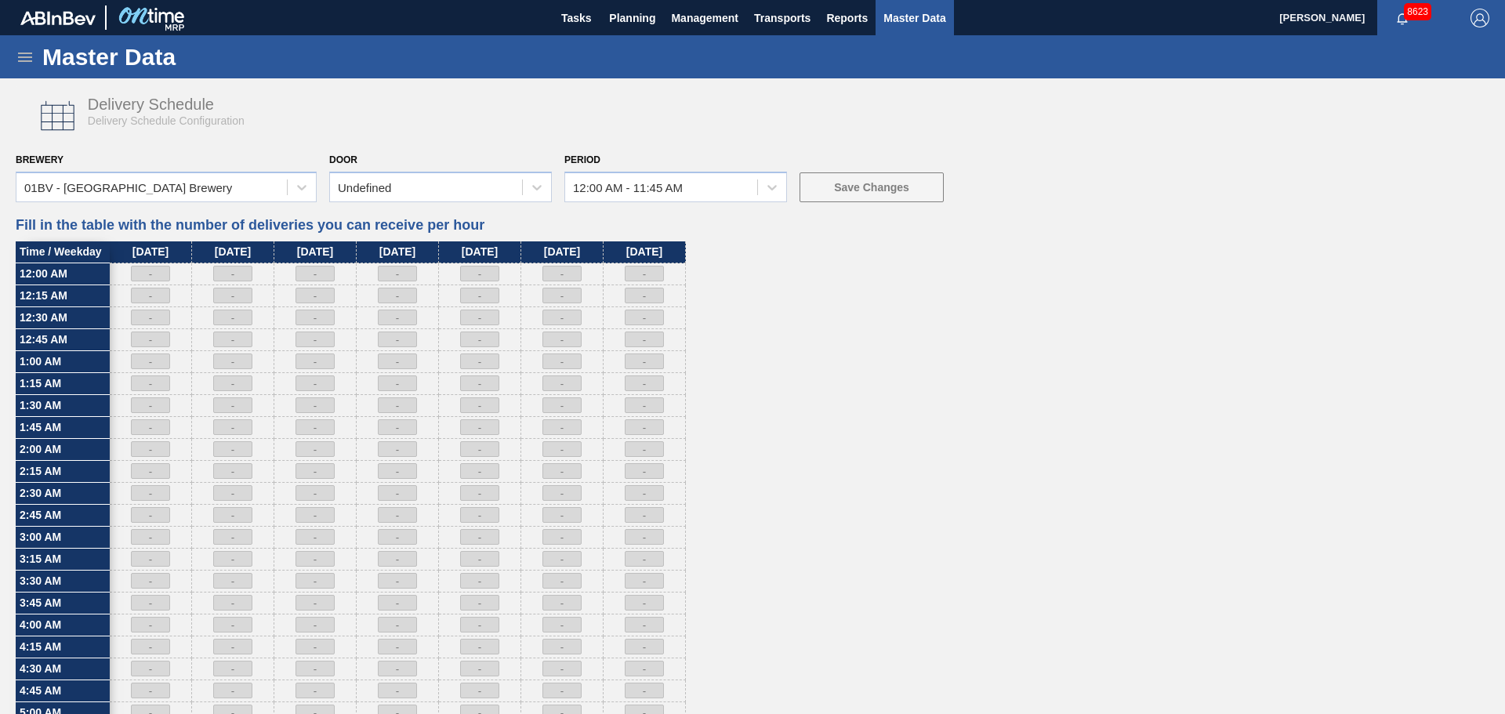
click at [422, 170] on div "Door Undefined" at bounding box center [440, 175] width 223 height 53
click at [422, 183] on div "Undefined" at bounding box center [426, 187] width 192 height 23
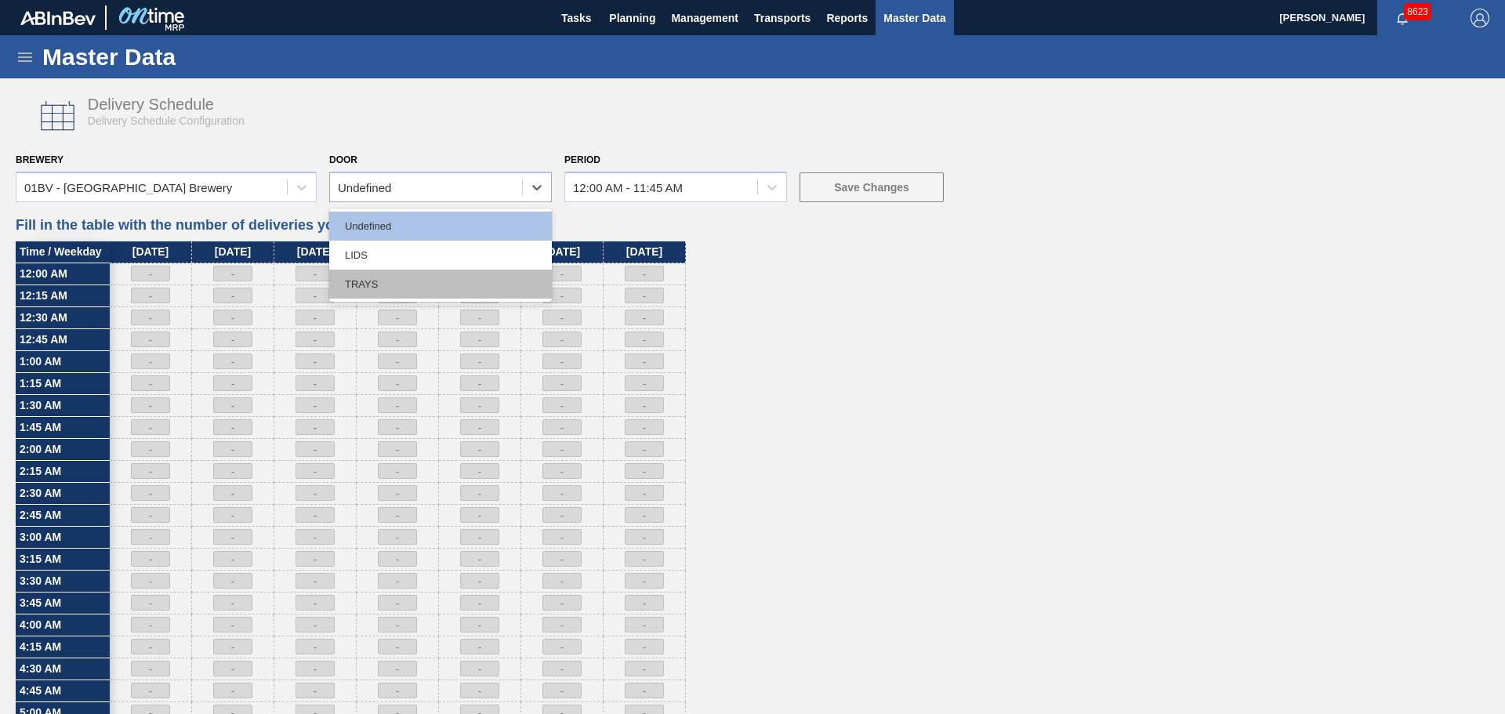
click at [401, 278] on div "TRAYS" at bounding box center [440, 284] width 223 height 29
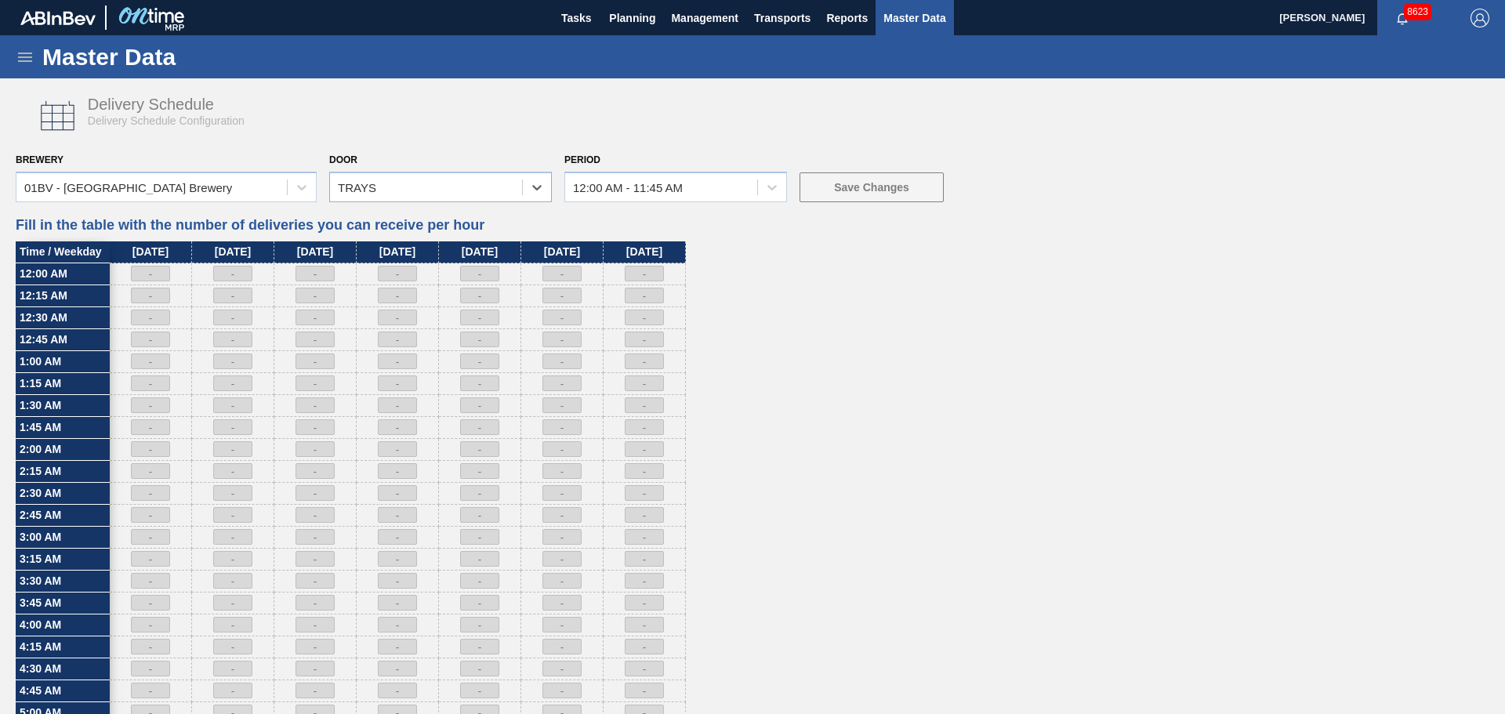
click at [473, 202] on div "Delivery Schedule Delivery Schedule Configuration Brewery 01BV - Baldwinsville …" at bounding box center [753, 713] width 1474 height 1254
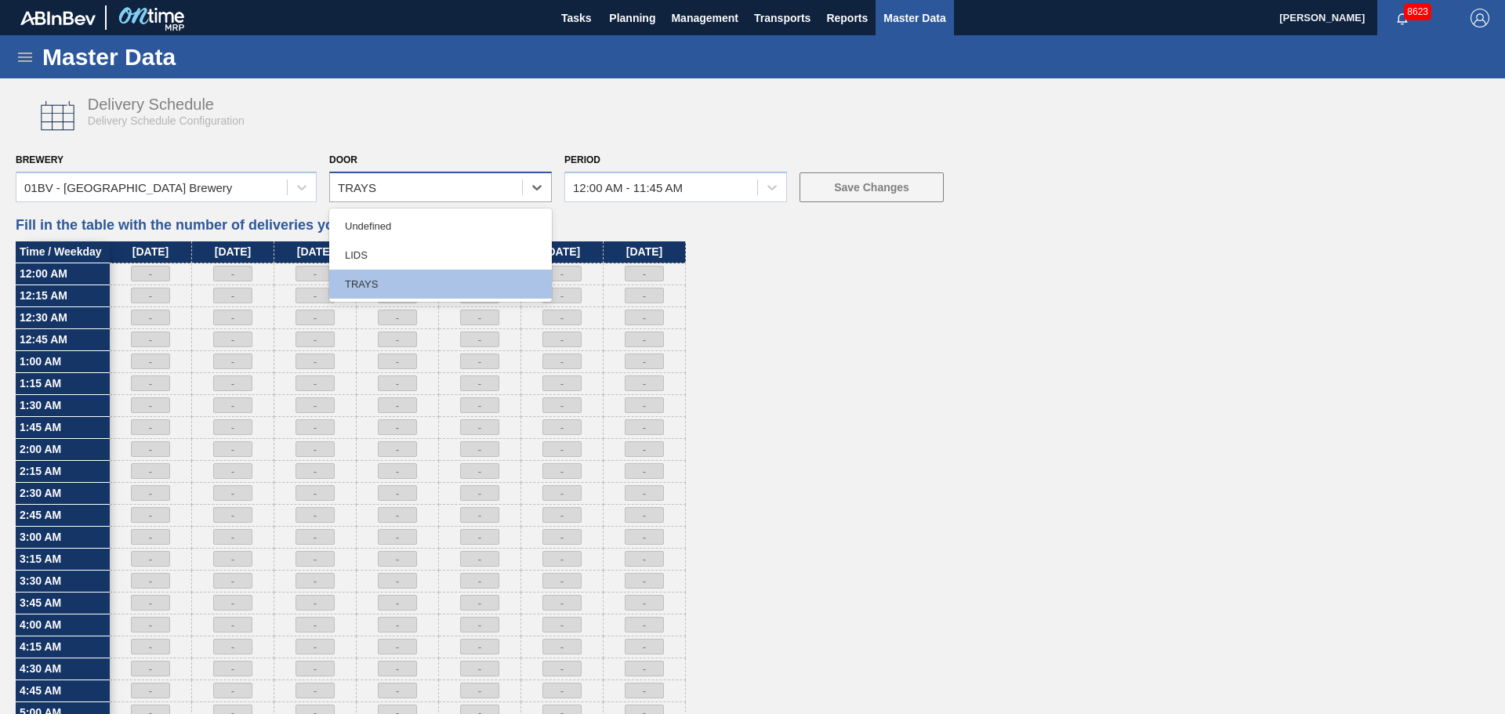
click at [460, 194] on div "TRAYS" at bounding box center [426, 187] width 192 height 23
click at [428, 221] on div "Undefined" at bounding box center [440, 226] width 223 height 29
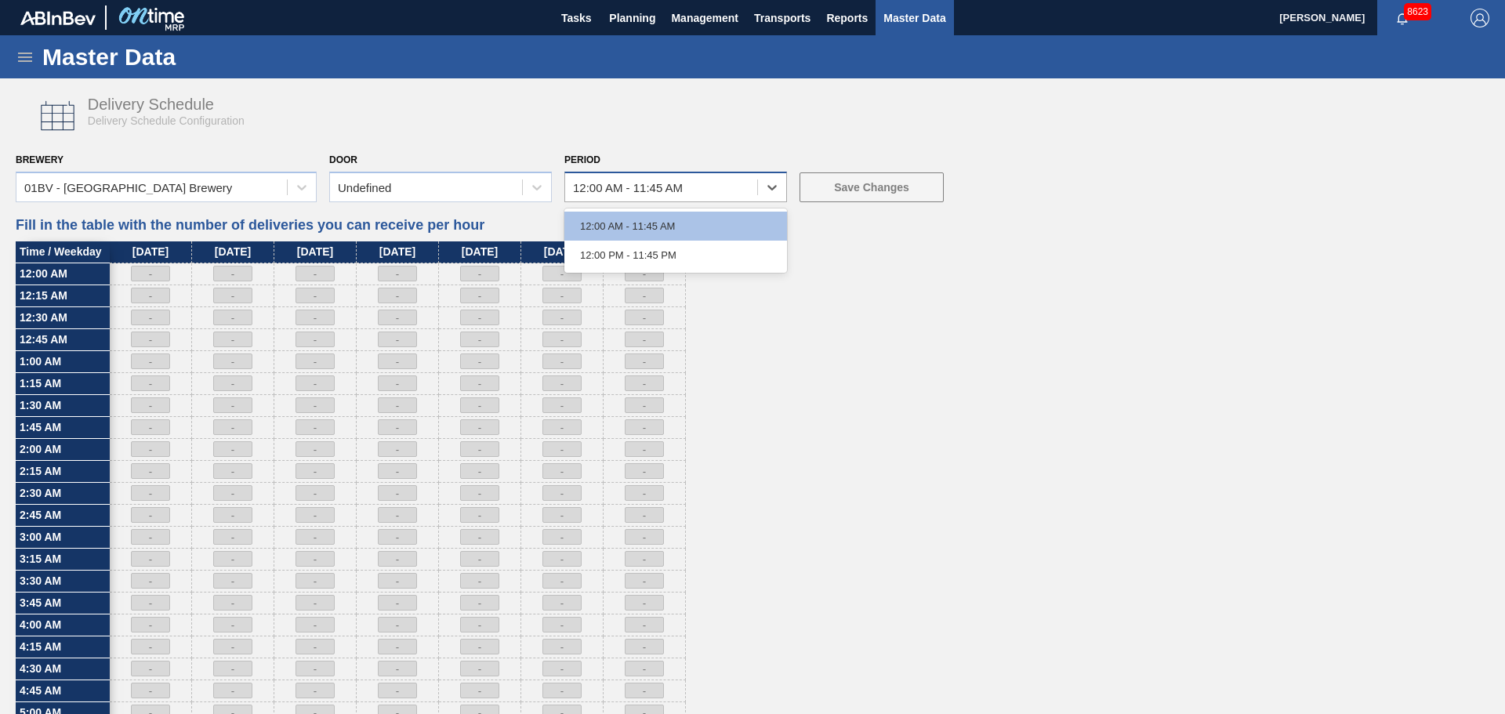
click at [695, 190] on div "12:00 AM - 11:45 AM" at bounding box center [661, 187] width 192 height 23
click at [694, 247] on div "12:00 PM - 11:45 PM" at bounding box center [675, 255] width 223 height 29
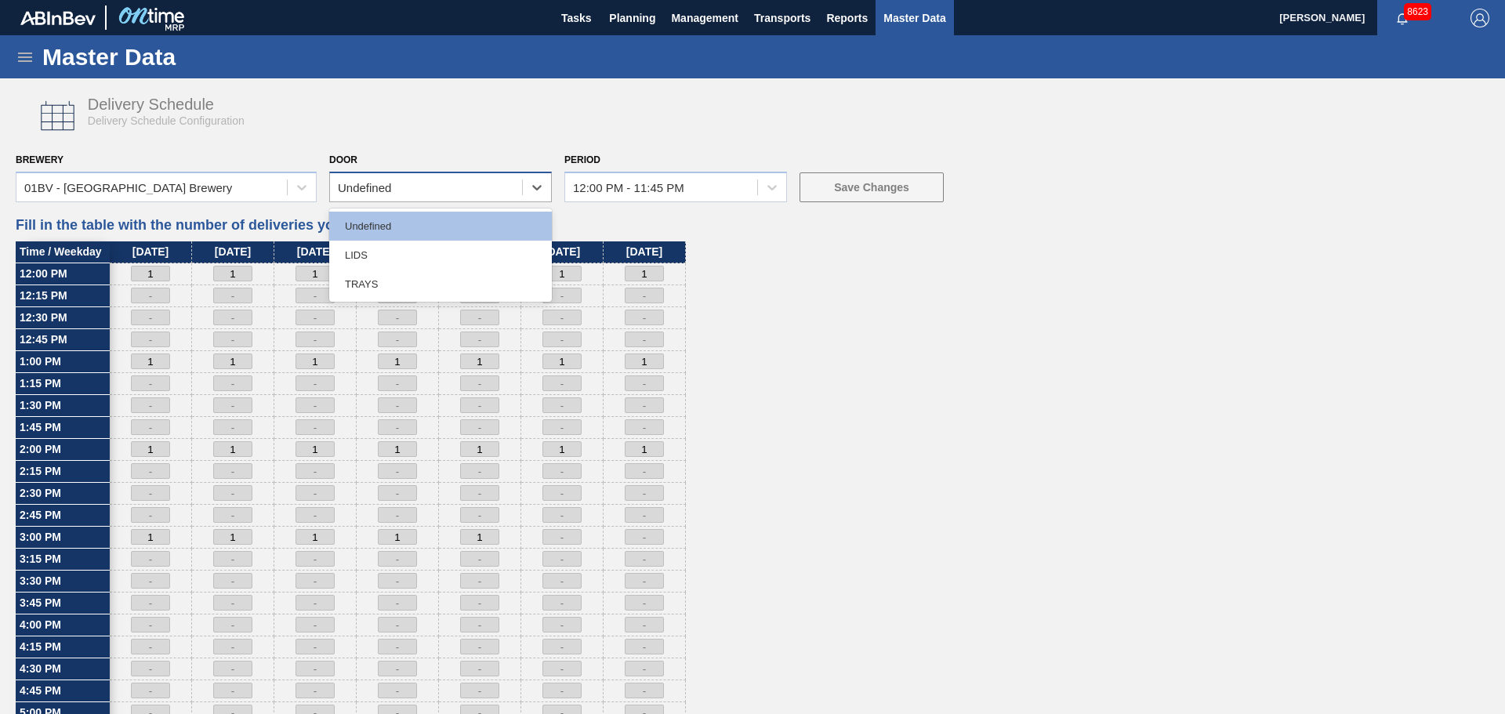
click at [483, 188] on div "Undefined" at bounding box center [426, 187] width 192 height 23
click at [427, 271] on div "TRAYS" at bounding box center [440, 284] width 223 height 29
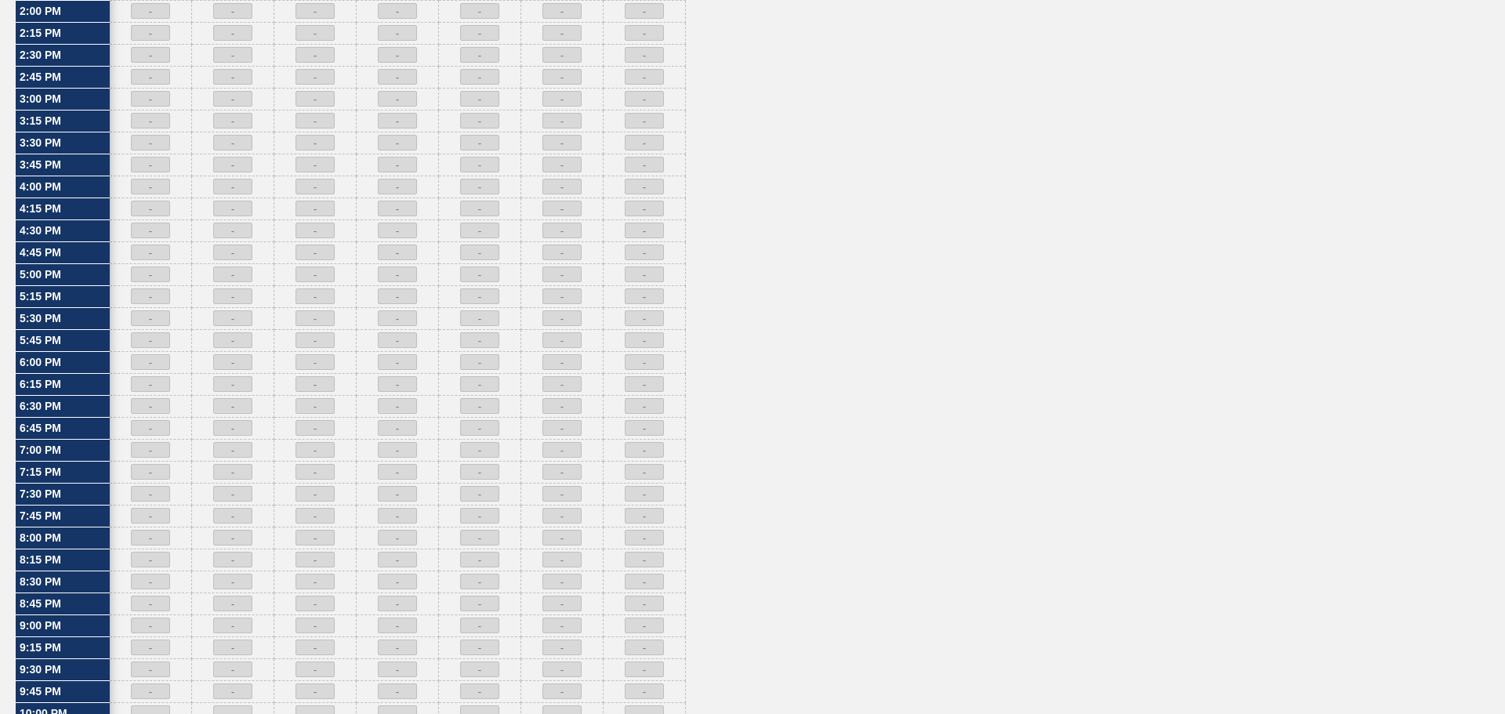
scroll to position [234, 0]
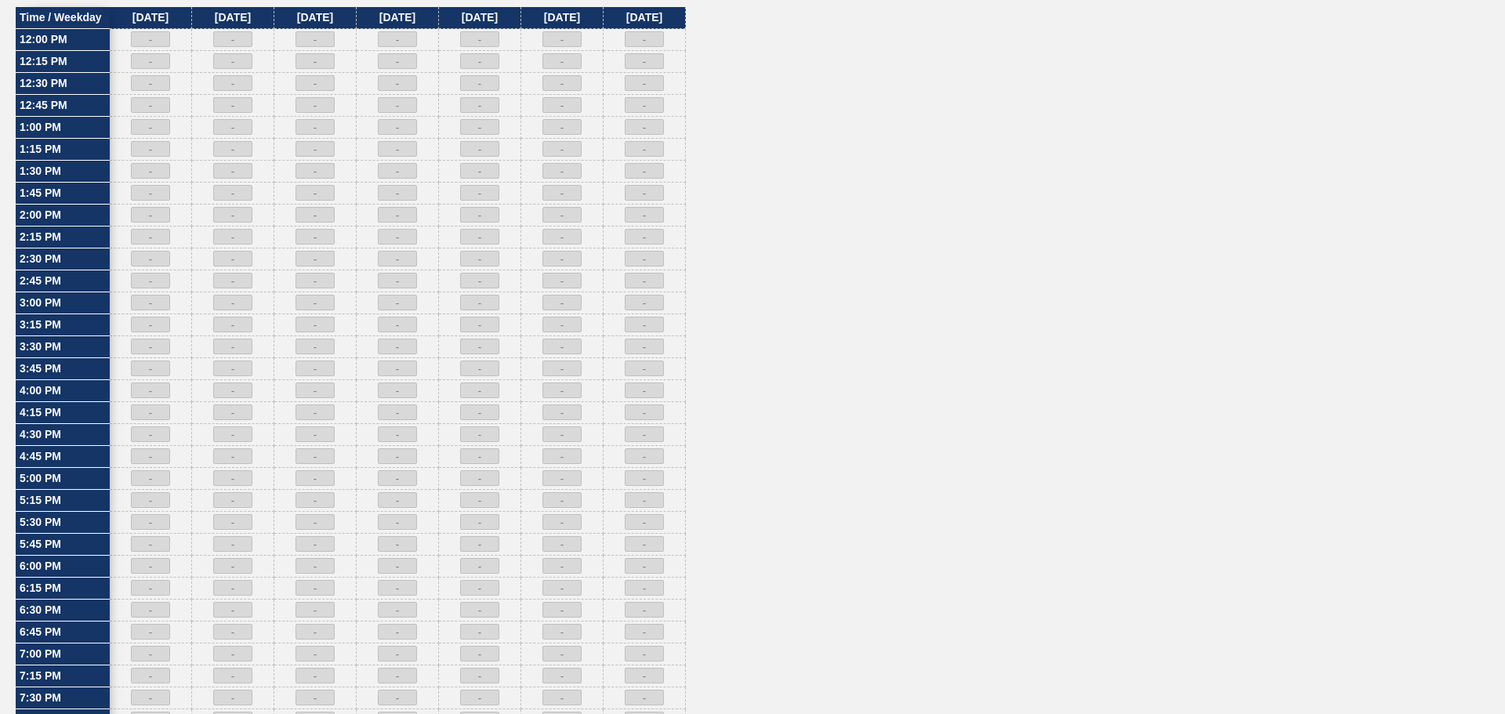
click at [831, 364] on div "Time / Weekday 12:00 PM 12:15 PM 12:30 PM 12:45 PM 1:00 PM 1:15 PM 1:30 PM 1:45…" at bounding box center [753, 556] width 1474 height 1099
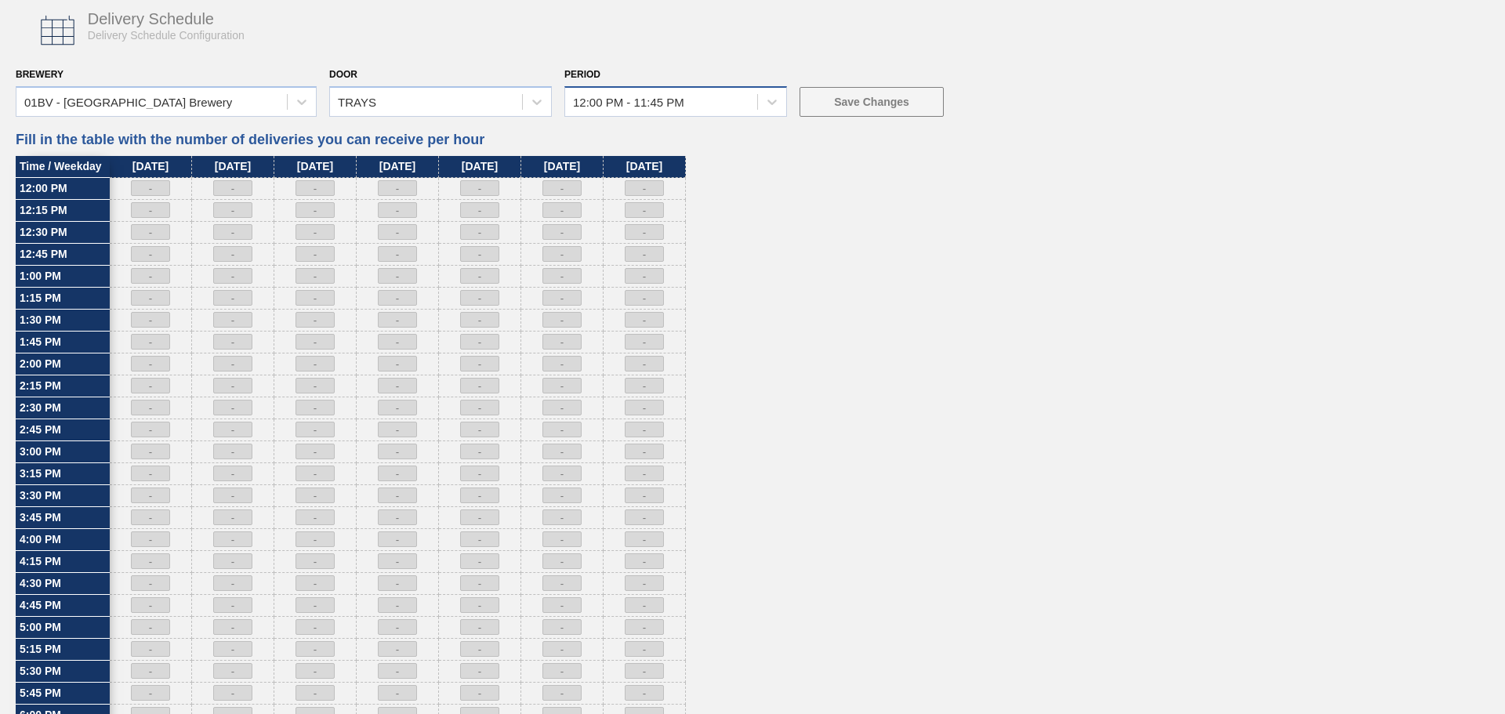
scroll to position [0, 0]
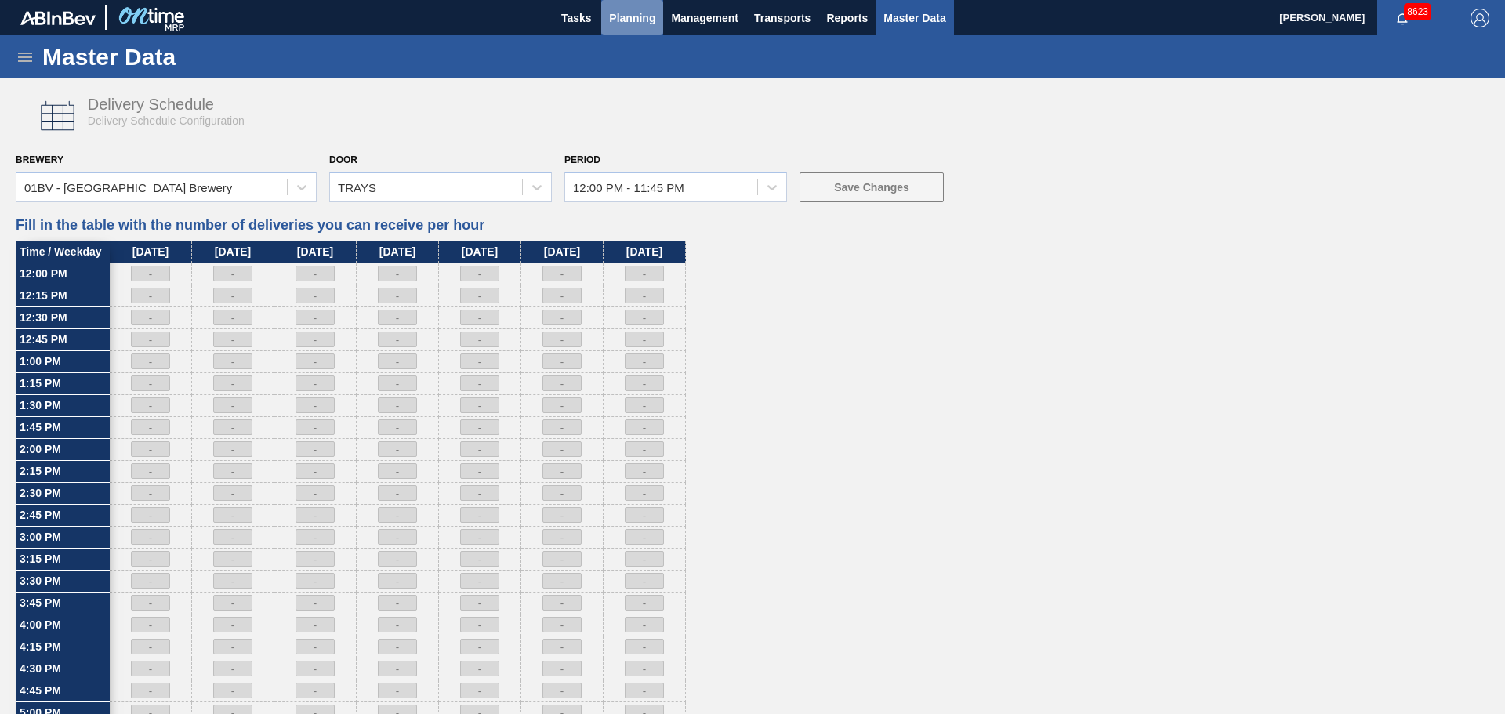
click at [623, 20] on span "Planning" at bounding box center [632, 18] width 46 height 19
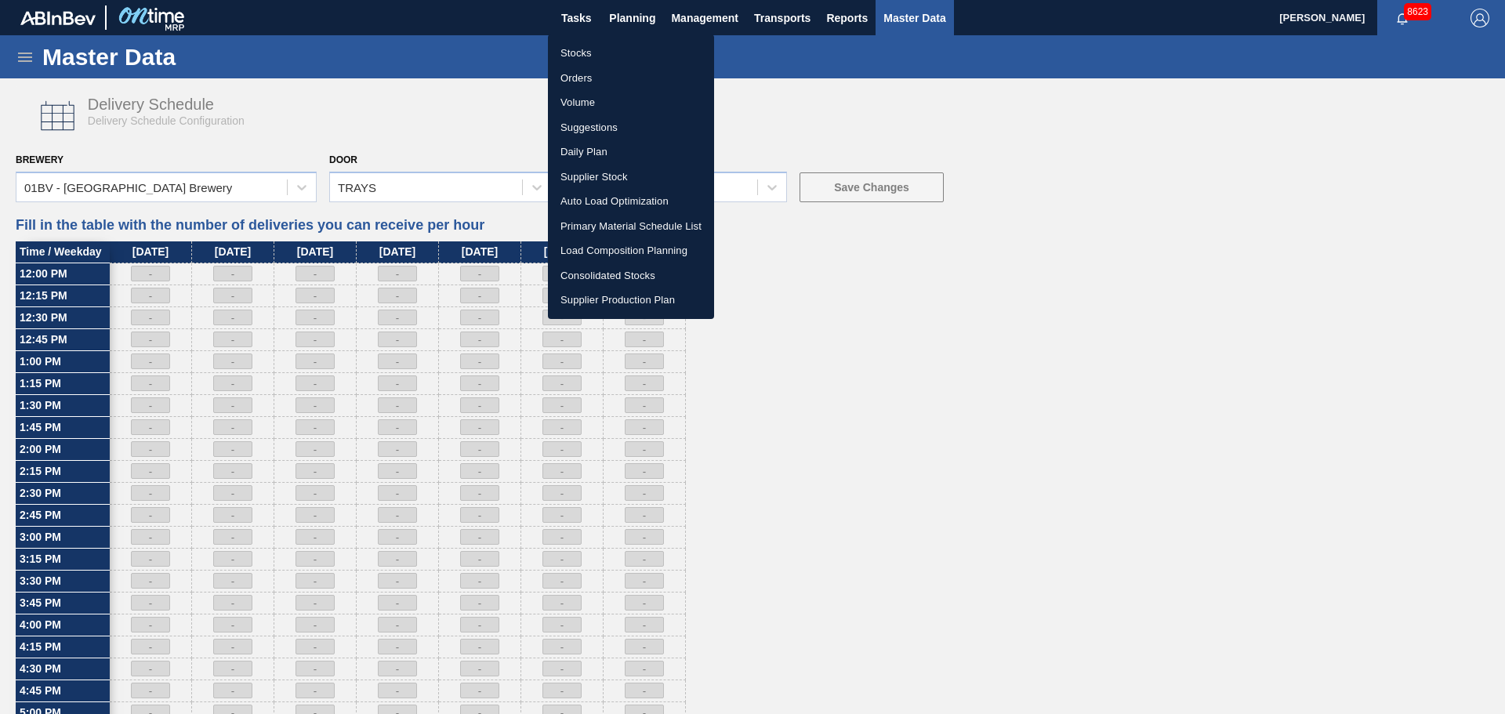
click at [586, 56] on li "Stocks" at bounding box center [631, 53] width 166 height 25
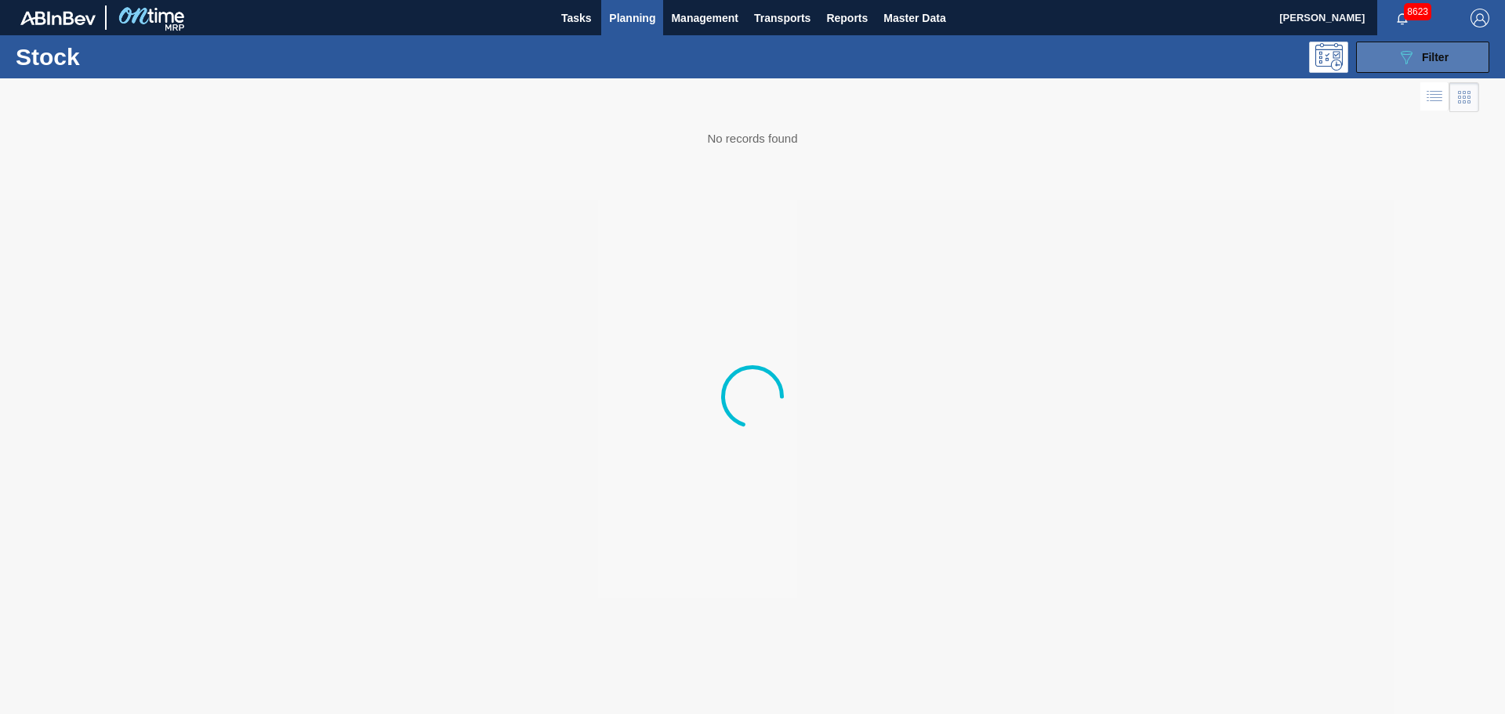
click at [1384, 52] on button "089F7B8B-B2A5-4AFE-B5C0-19BA573D28AC Filter" at bounding box center [1422, 57] width 133 height 31
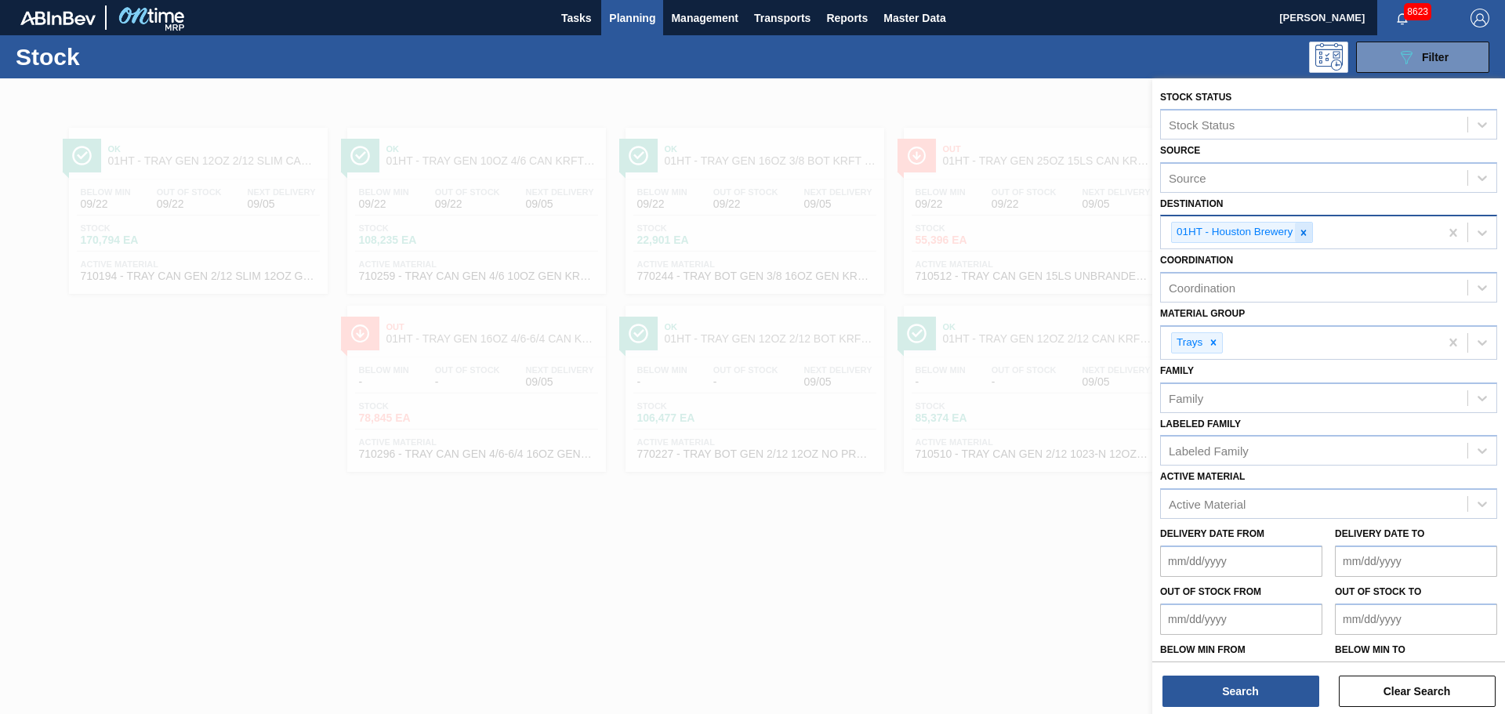
click at [1298, 238] on div at bounding box center [1303, 233] width 17 height 20
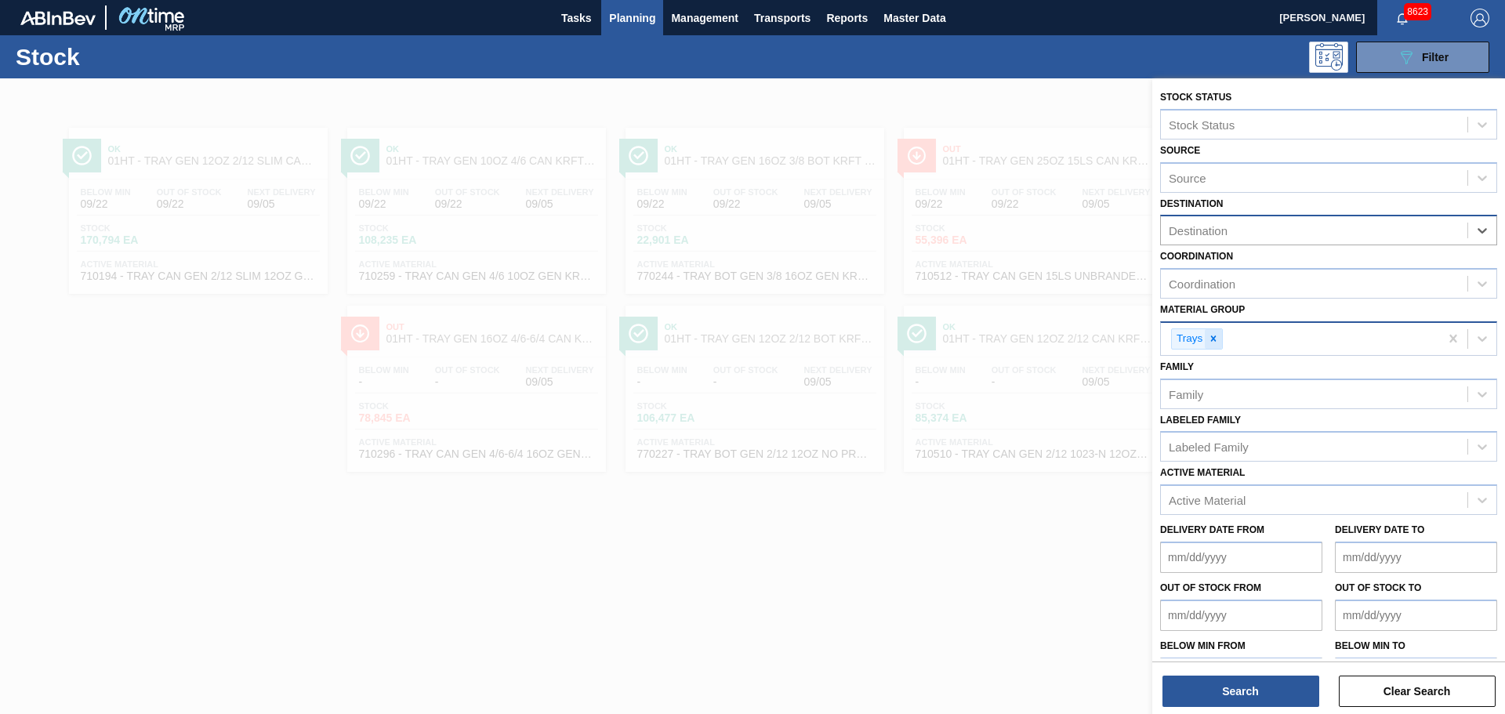
click at [1209, 339] on icon at bounding box center [1213, 338] width 11 height 11
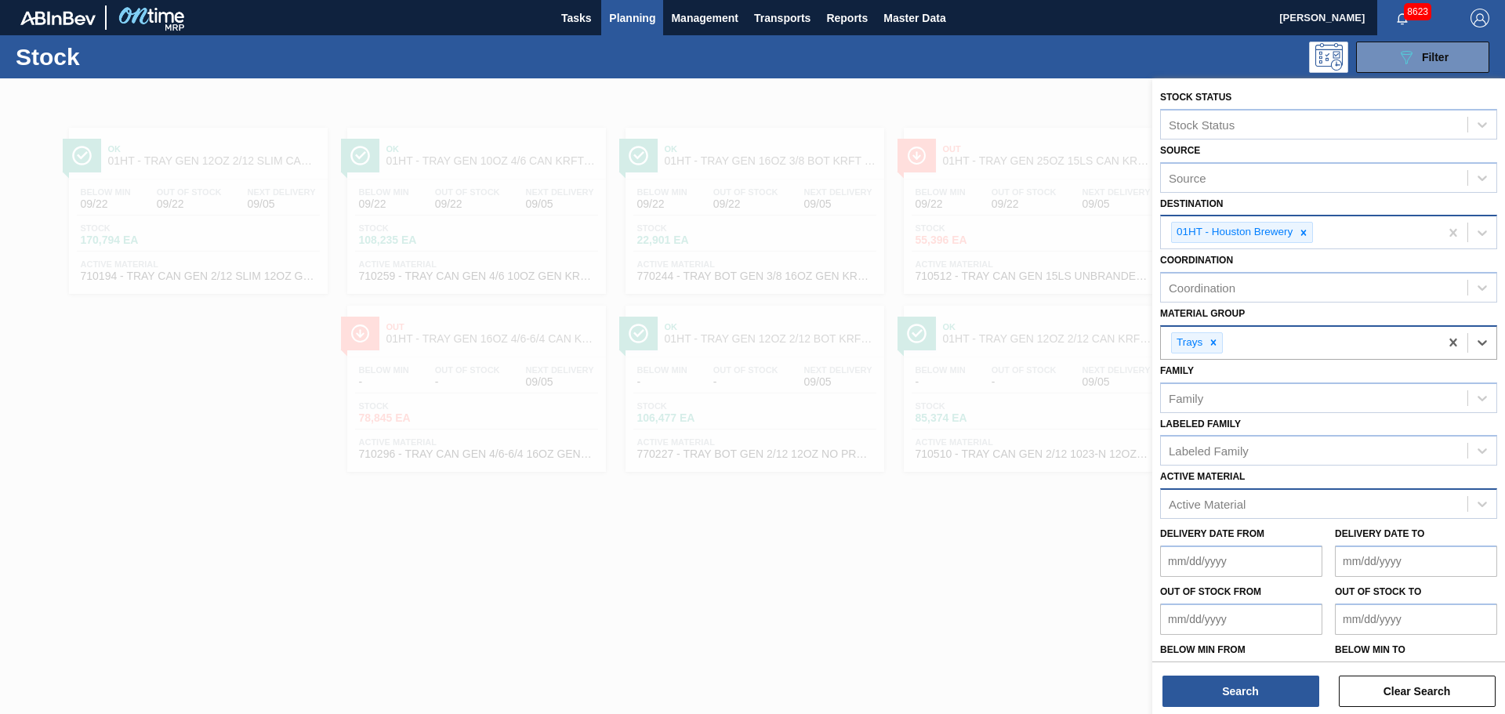
click at [1228, 513] on div "Active Material" at bounding box center [1314, 504] width 306 height 23
type Material "620805"
drag, startPoint x: 1253, startPoint y: 544, endPoint x: 1274, endPoint y: 428, distance: 117.9
click at [1253, 544] on div "620805 - LID SIL 202 NAC SEALED 080 0522 RED DIE" at bounding box center [1328, 542] width 337 height 29
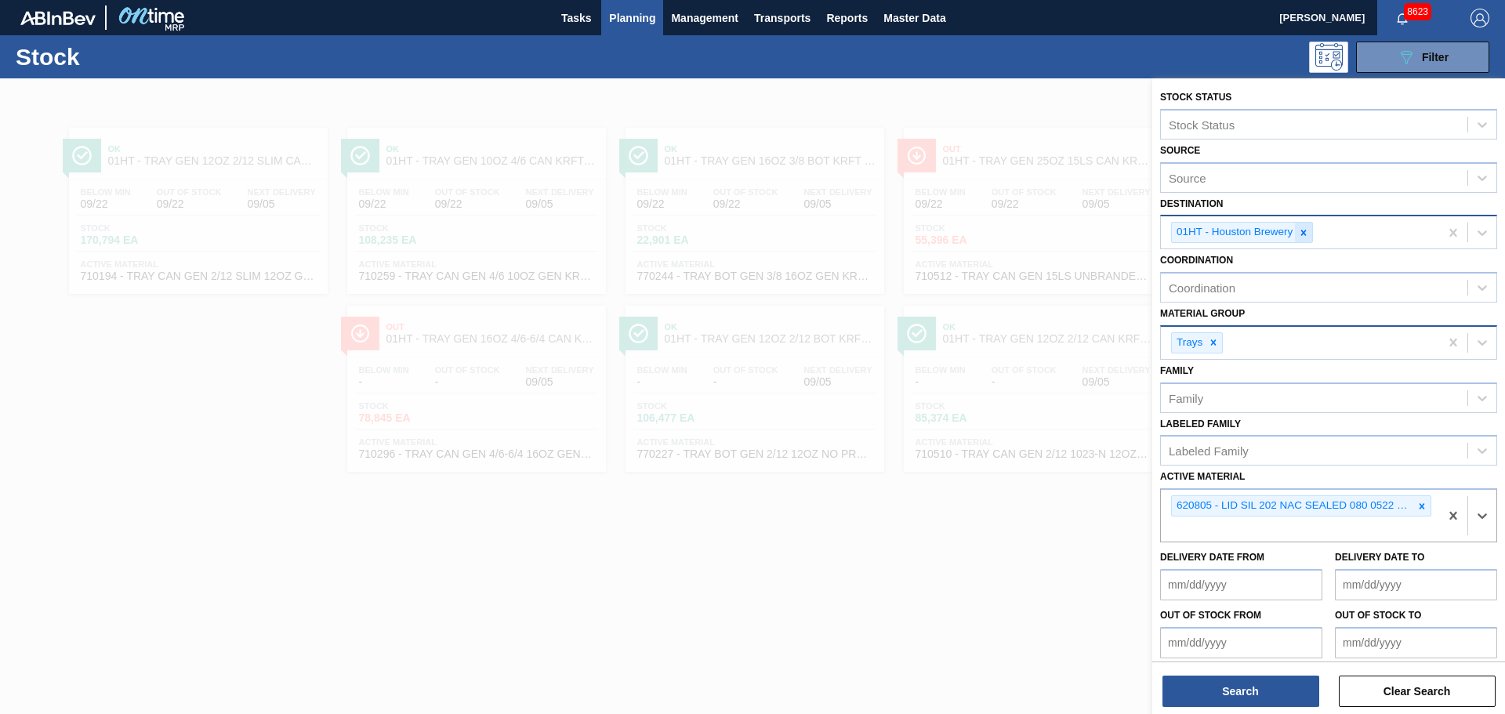
click at [1304, 234] on icon at bounding box center [1303, 232] width 11 height 11
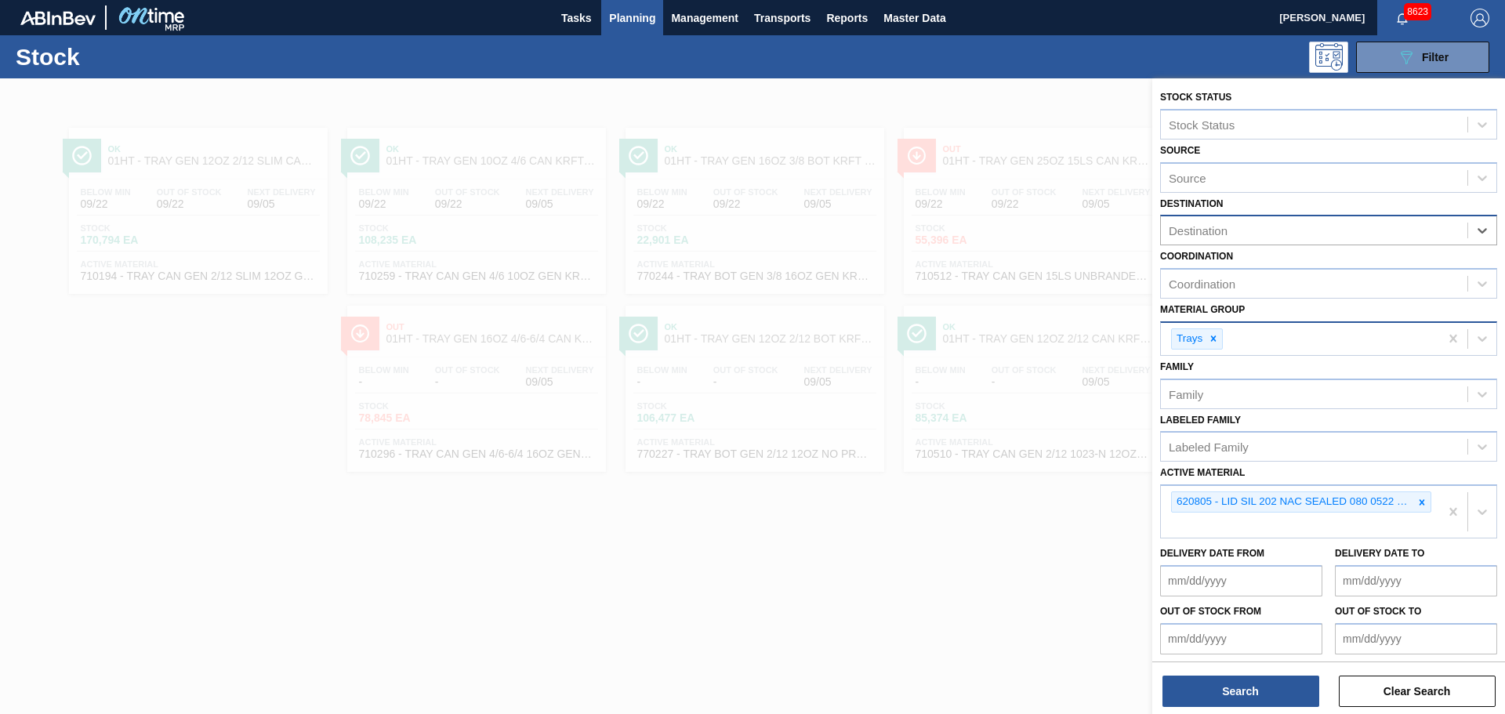
click at [1213, 346] on div at bounding box center [1213, 339] width 17 height 20
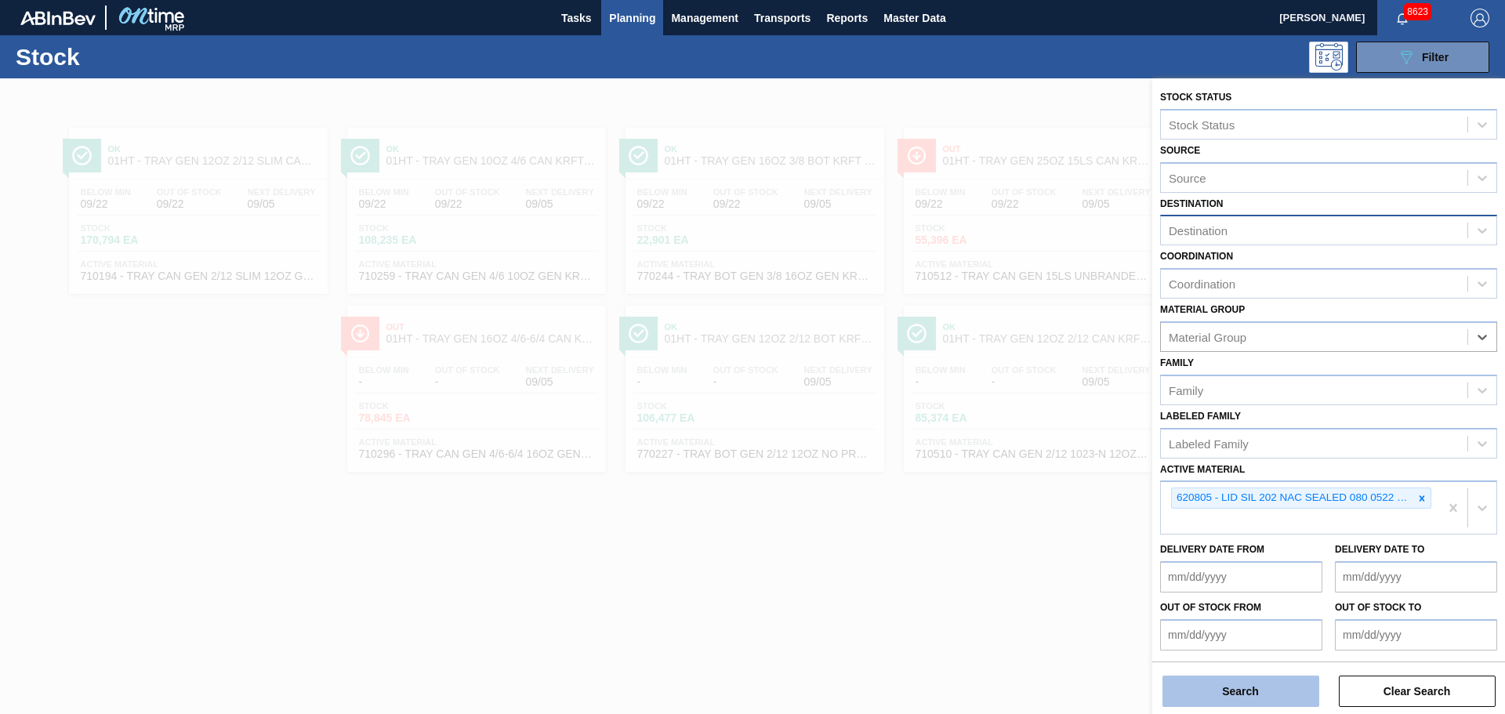
click at [1257, 692] on button "Search" at bounding box center [1240, 691] width 157 height 31
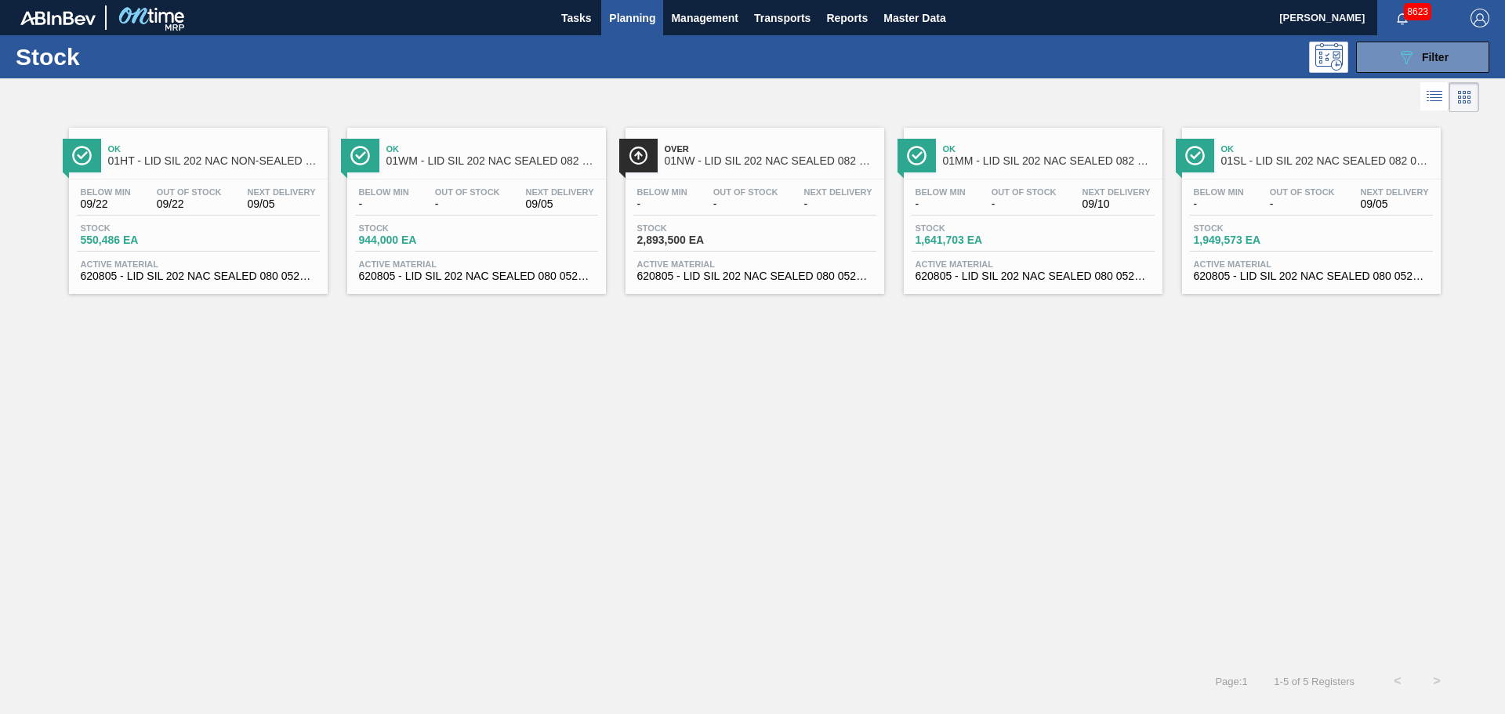
click at [468, 165] on span "01WM - LID SIL 202 NAC SEALED 082 0521 RED DIE" at bounding box center [492, 161] width 212 height 12
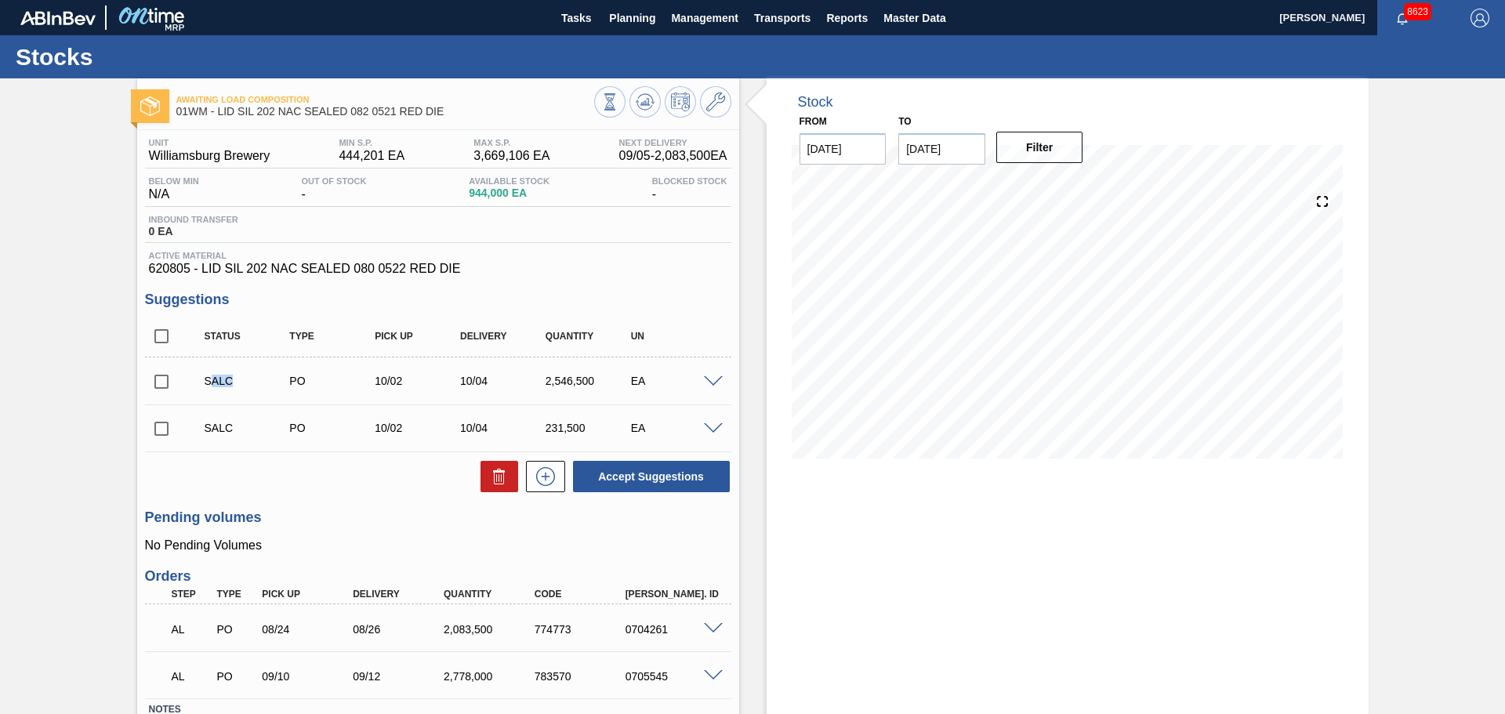
drag, startPoint x: 230, startPoint y: 377, endPoint x: 208, endPoint y: 382, distance: 23.2
click at [208, 382] on div "SALC" at bounding box center [248, 381] width 95 height 13
click at [288, 484] on div "Accept Suggestions" at bounding box center [438, 476] width 586 height 34
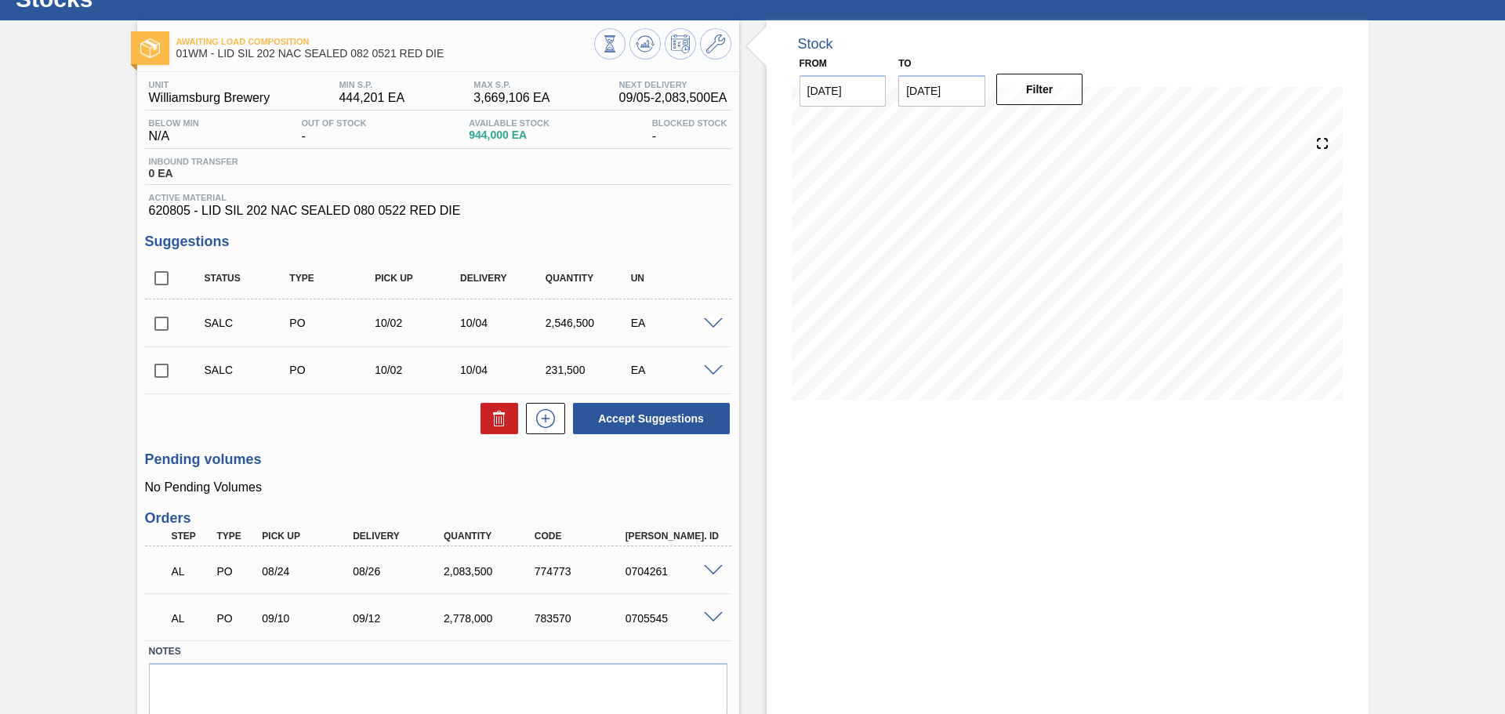
scroll to position [113, 0]
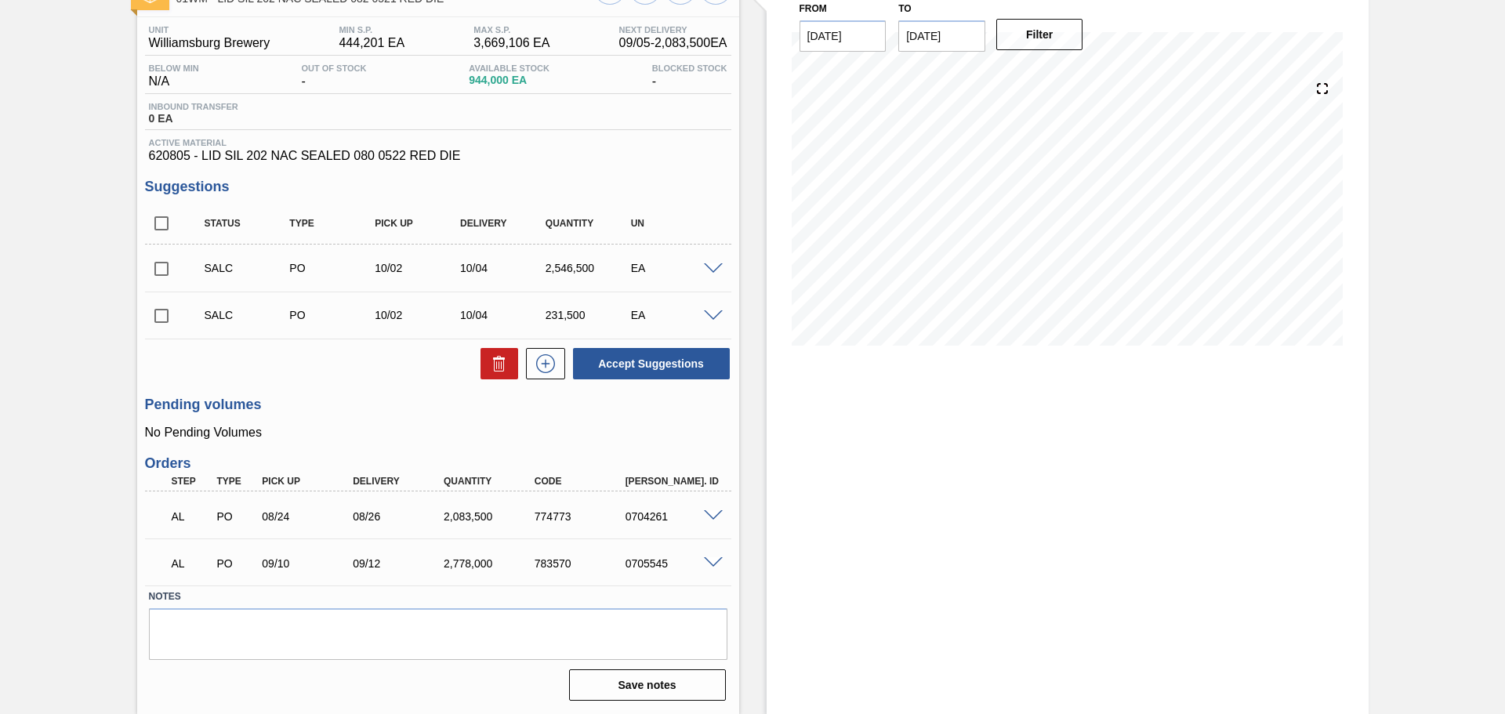
drag, startPoint x: 691, startPoint y: 518, endPoint x: 705, endPoint y: 520, distance: 15.1
click at [693, 518] on div "0704261" at bounding box center [673, 516] width 102 height 13
click at [708, 520] on span at bounding box center [713, 516] width 19 height 12
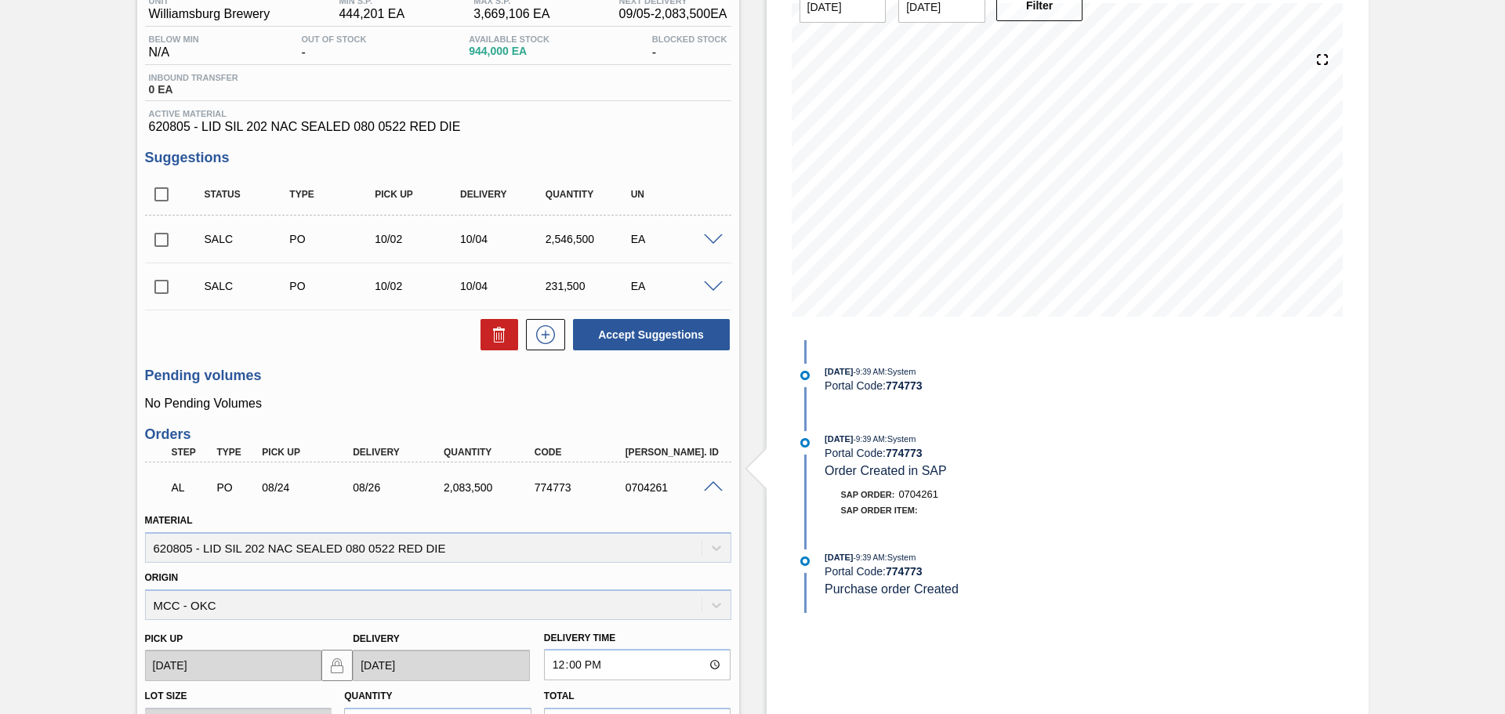
scroll to position [0, 0]
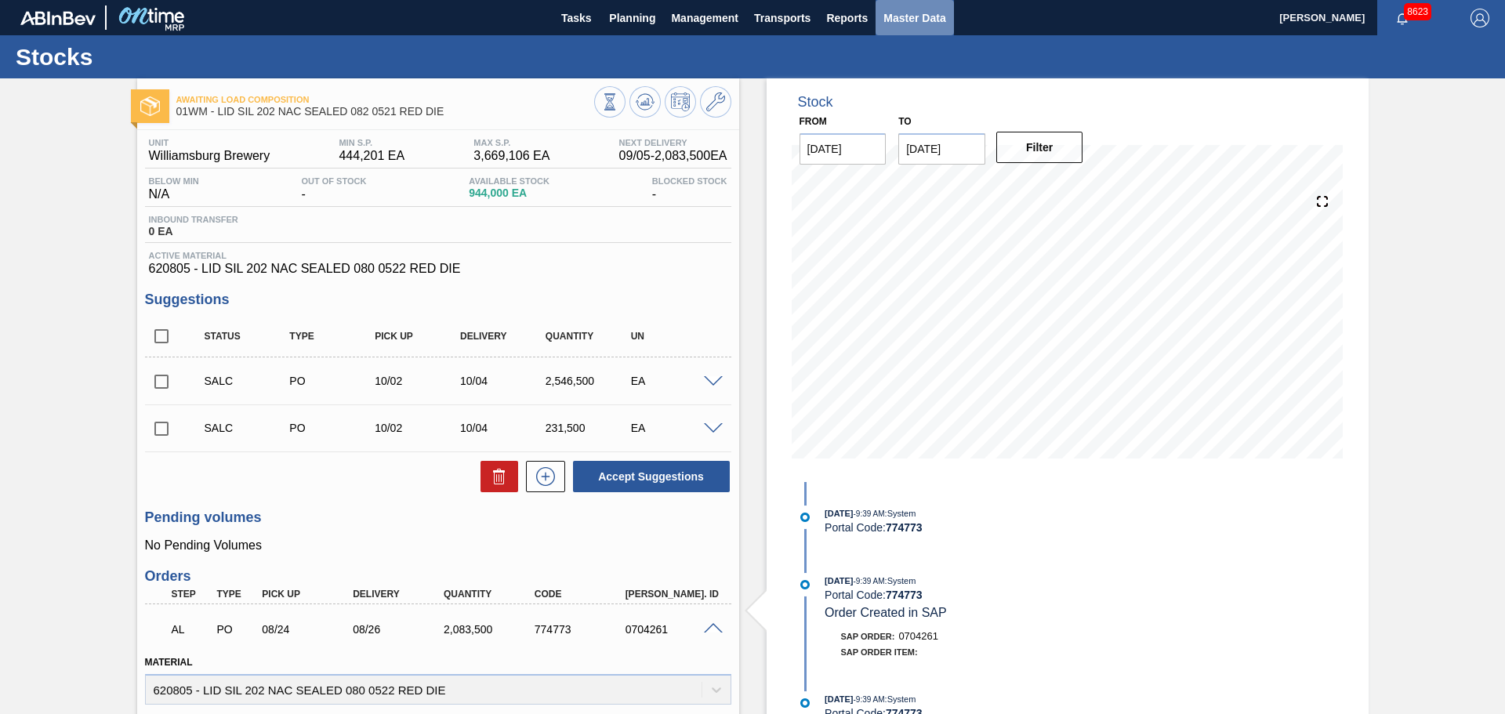
click at [919, 22] on span "Master Data" at bounding box center [914, 18] width 62 height 19
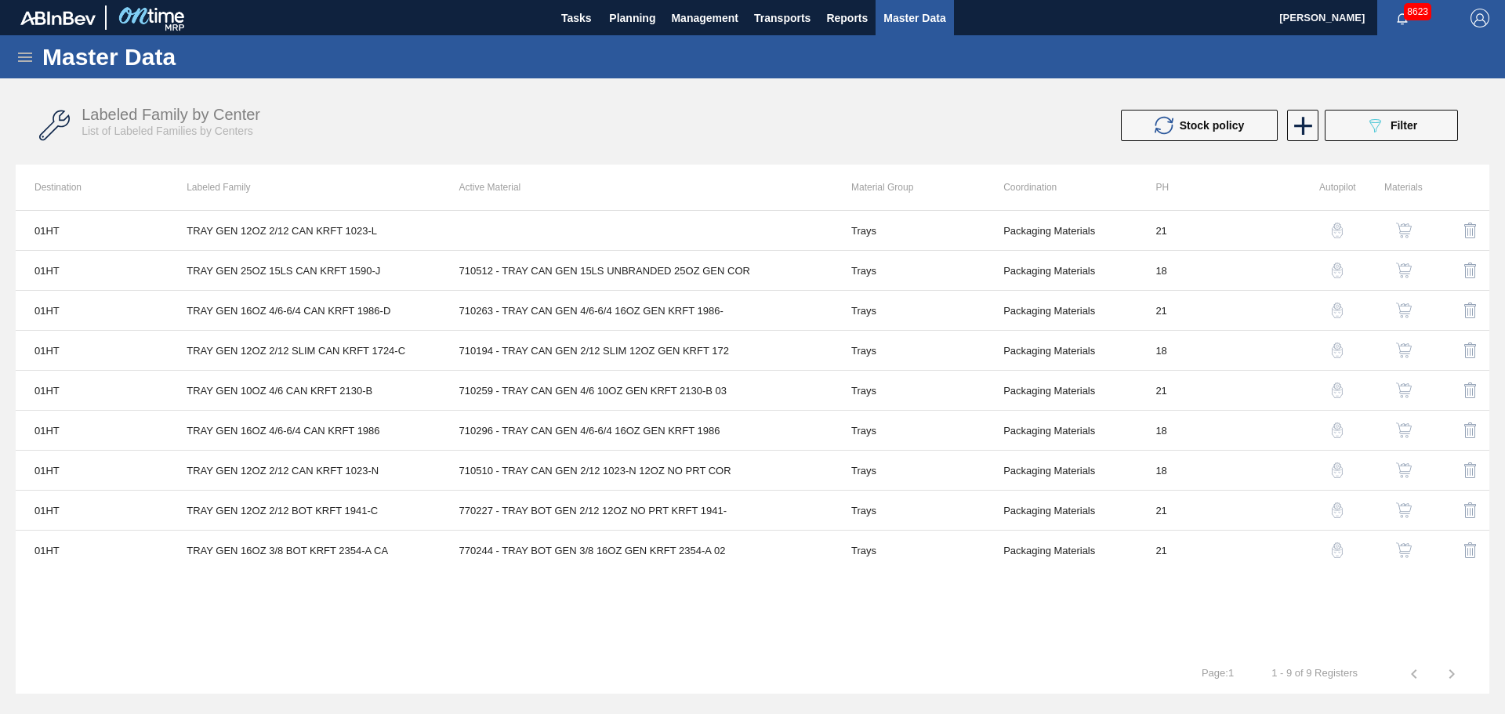
click at [21, 53] on icon at bounding box center [25, 57] width 14 height 9
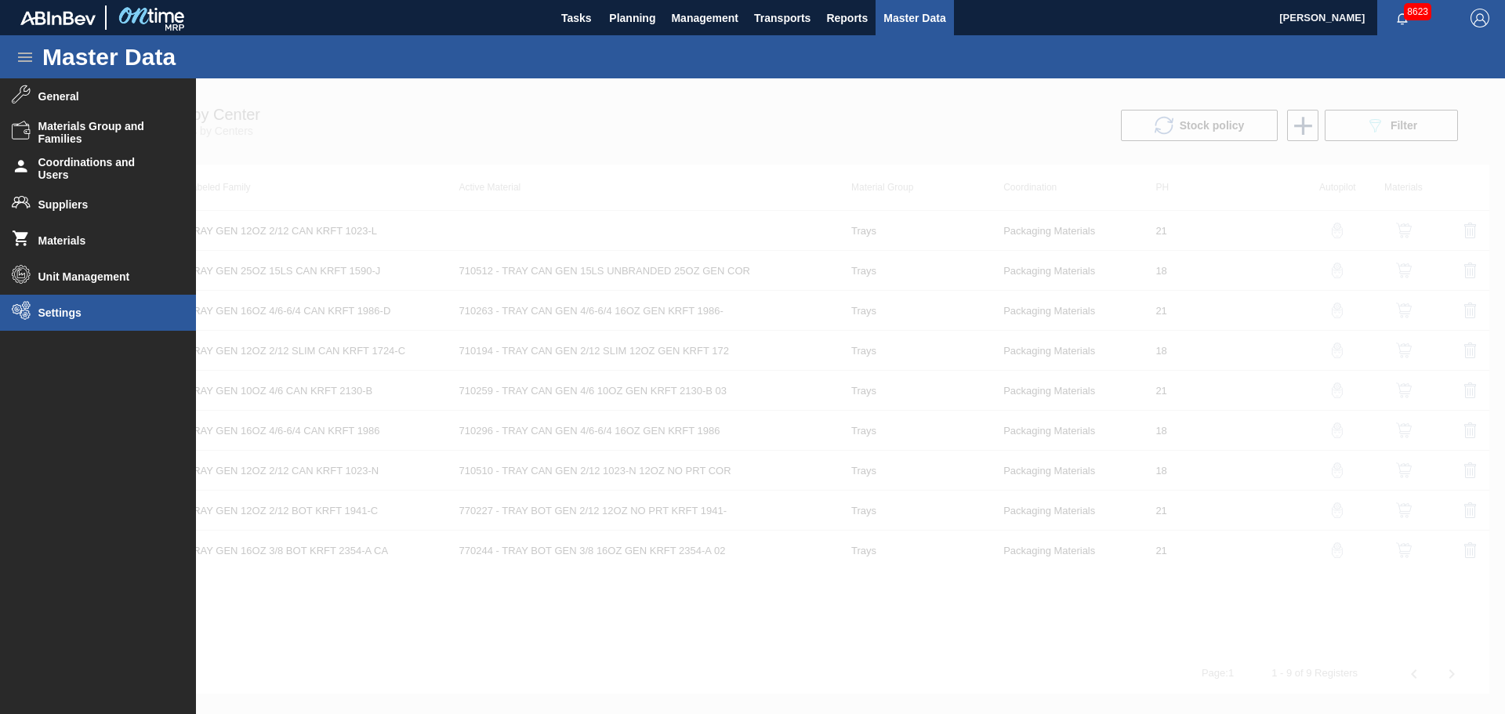
click at [85, 301] on li "Settings" at bounding box center [98, 313] width 196 height 36
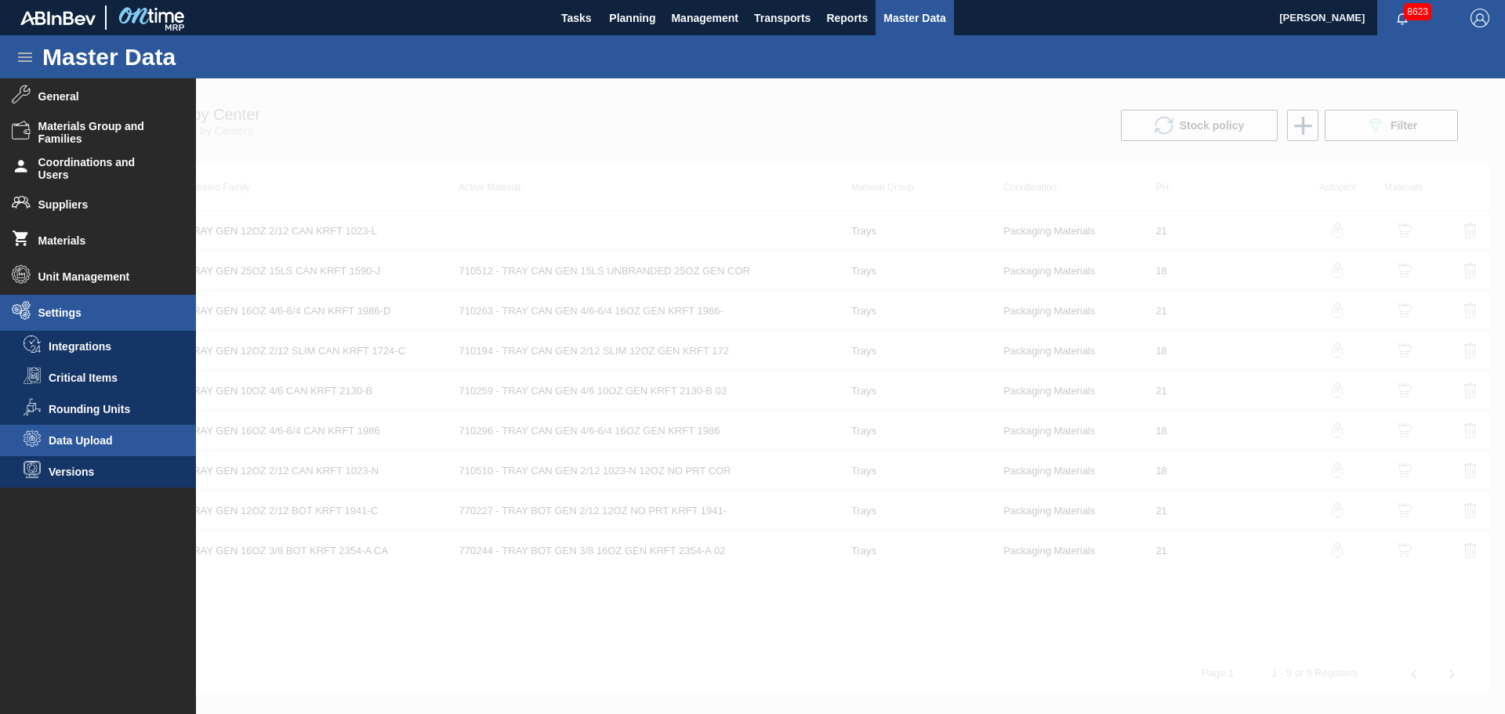
click at [92, 444] on span "Data Upload" at bounding box center [109, 440] width 121 height 13
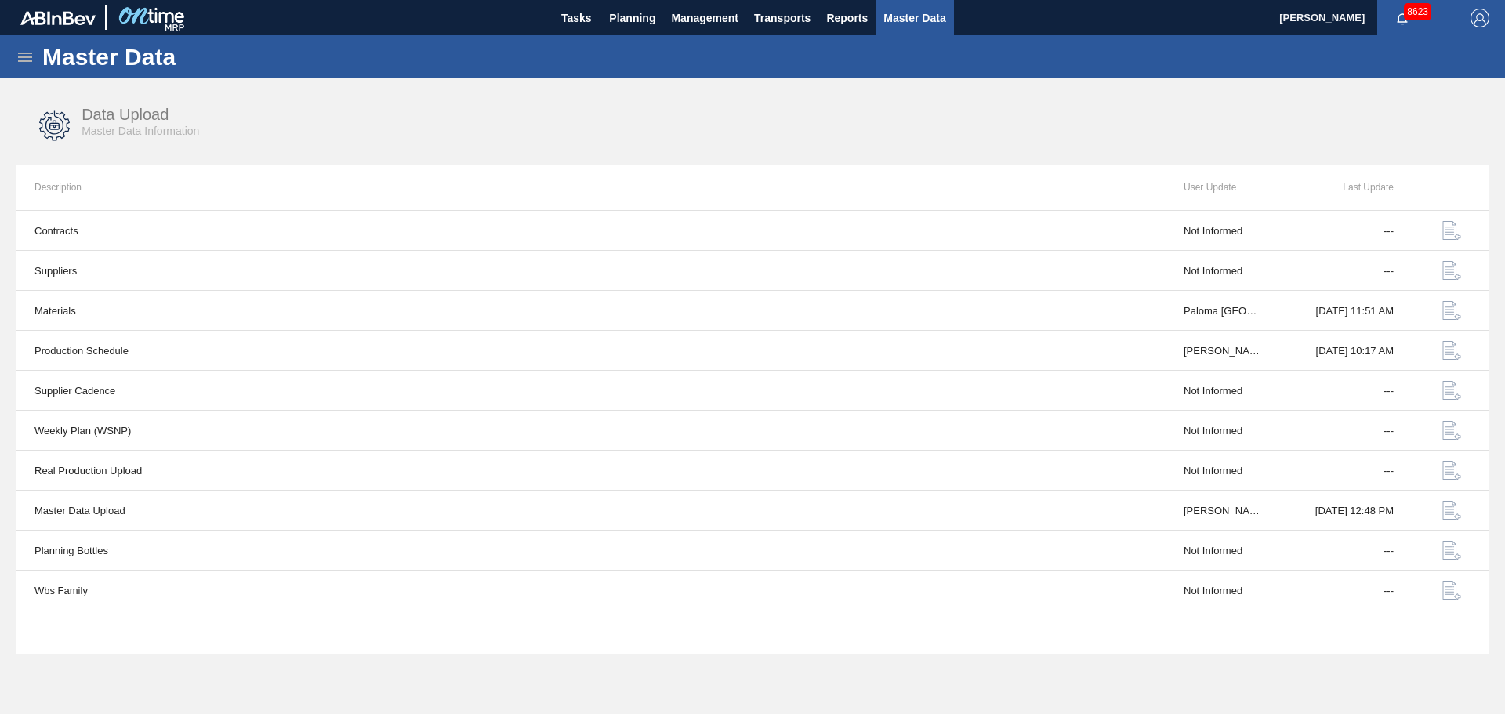
click at [23, 68] on div "Master Data" at bounding box center [752, 56] width 1505 height 43
click at [28, 57] on icon at bounding box center [25, 57] width 14 height 9
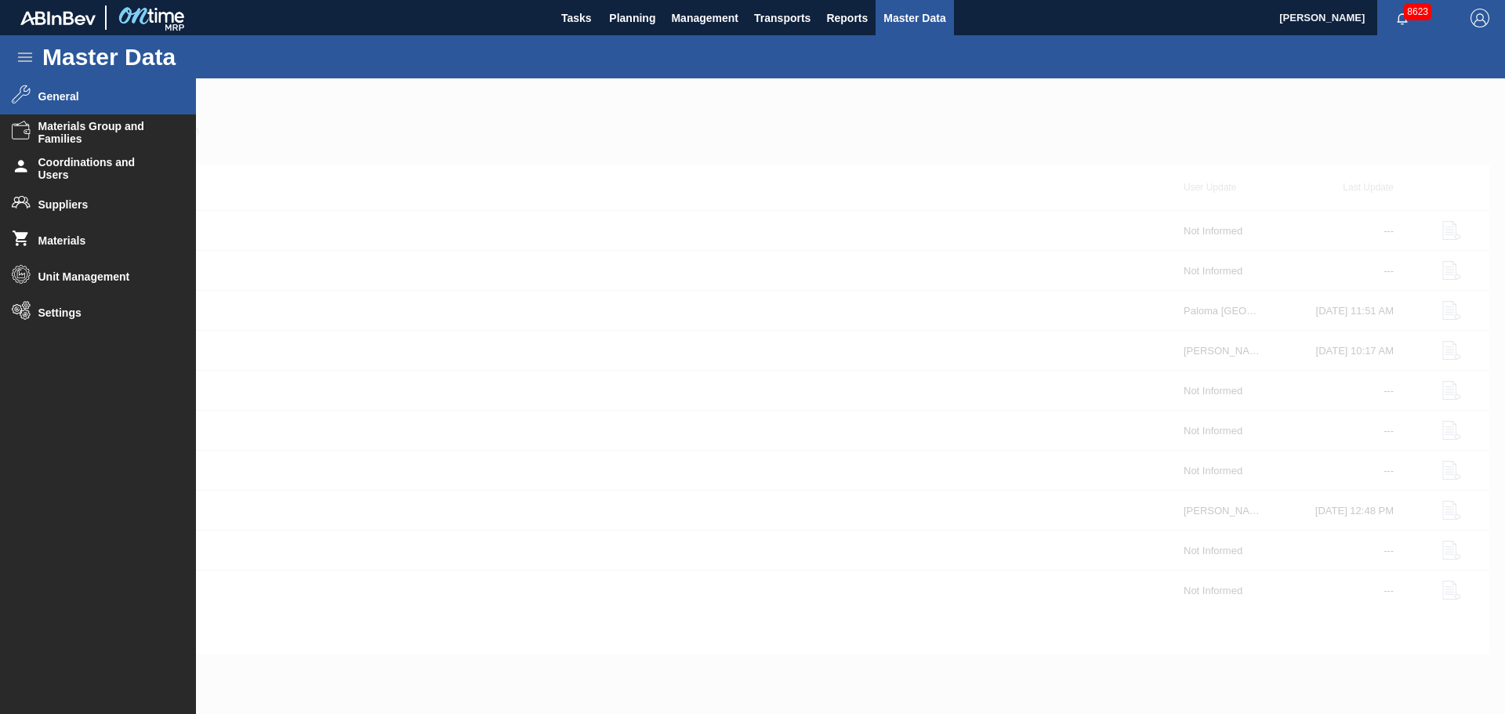
click at [38, 103] on li "General" at bounding box center [98, 96] width 196 height 36
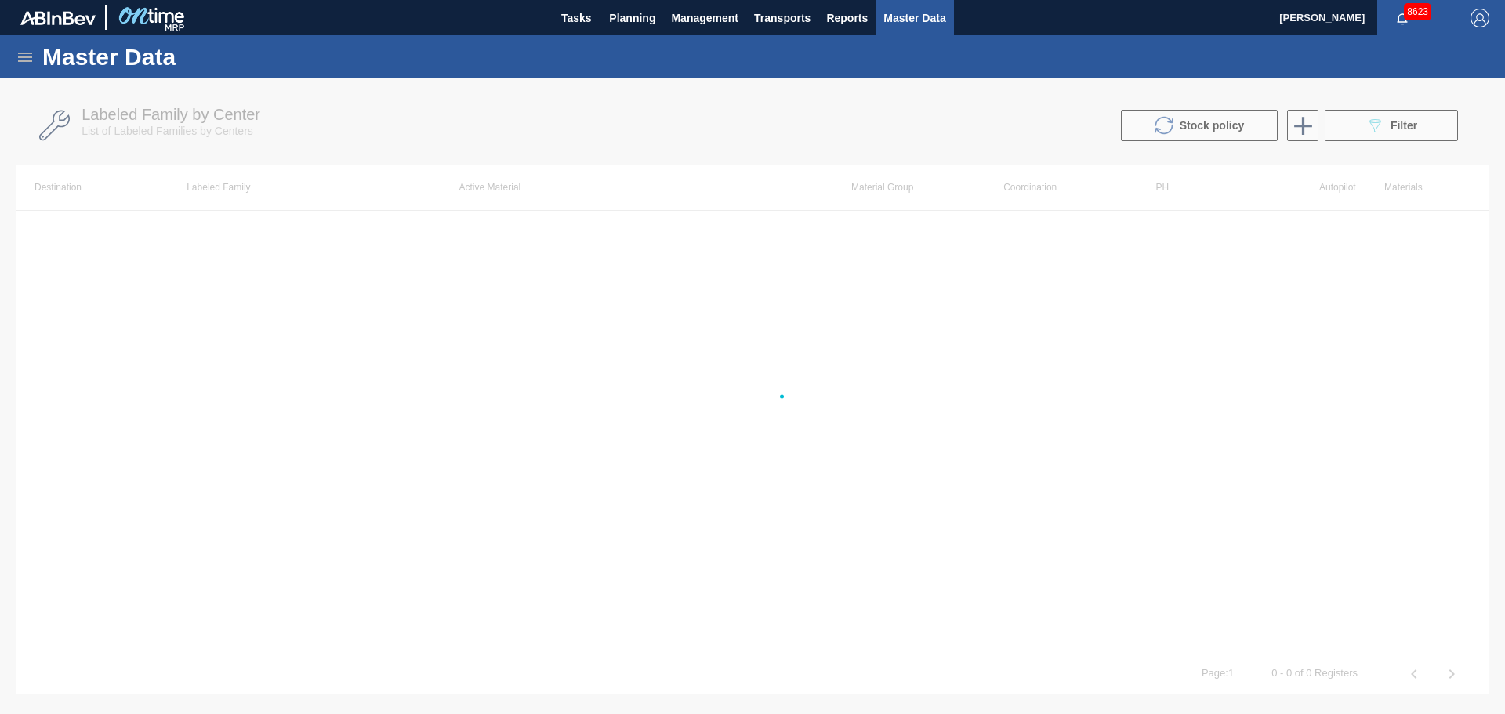
click at [1402, 124] on div at bounding box center [752, 396] width 1505 height 636
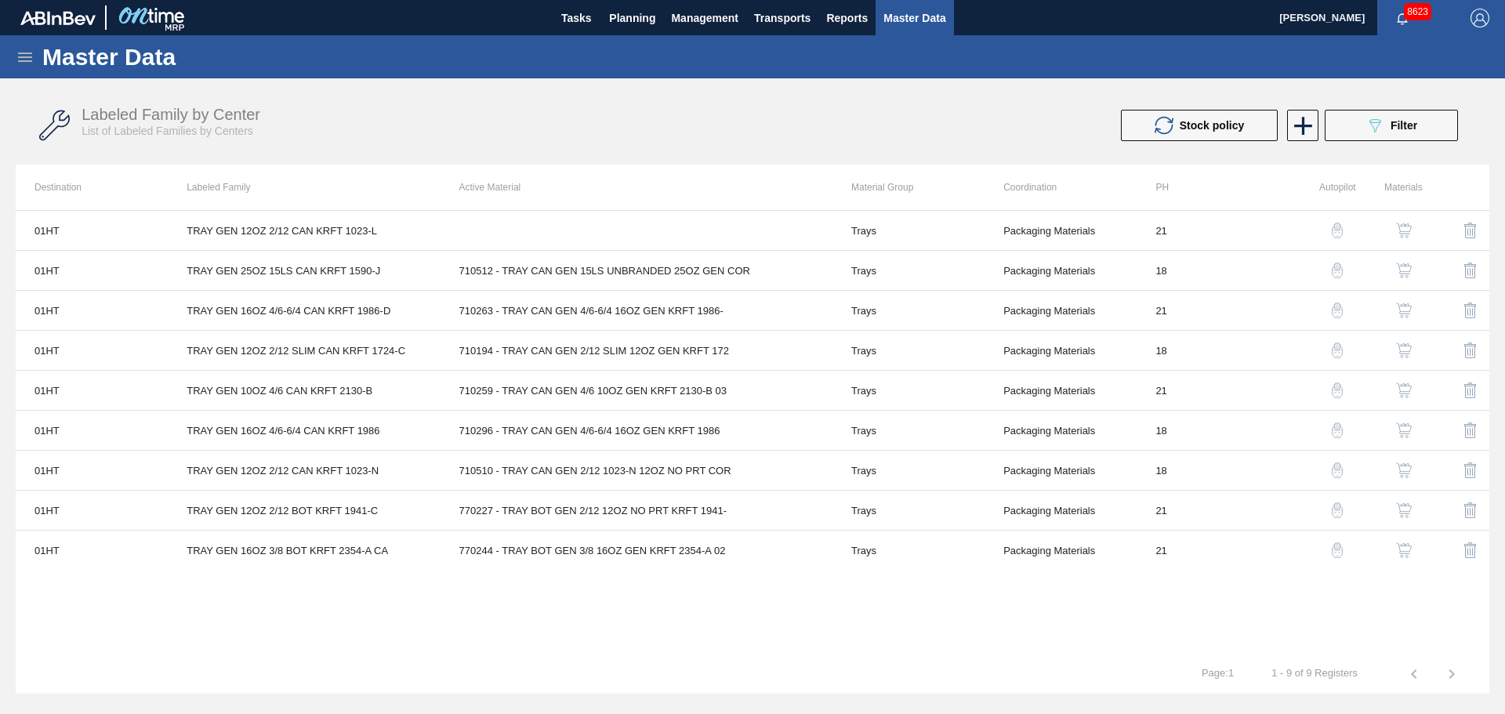
click at [1372, 132] on icon "089F7B8B-B2A5-4AFE-B5C0-19BA573D28AC" at bounding box center [1374, 125] width 19 height 19
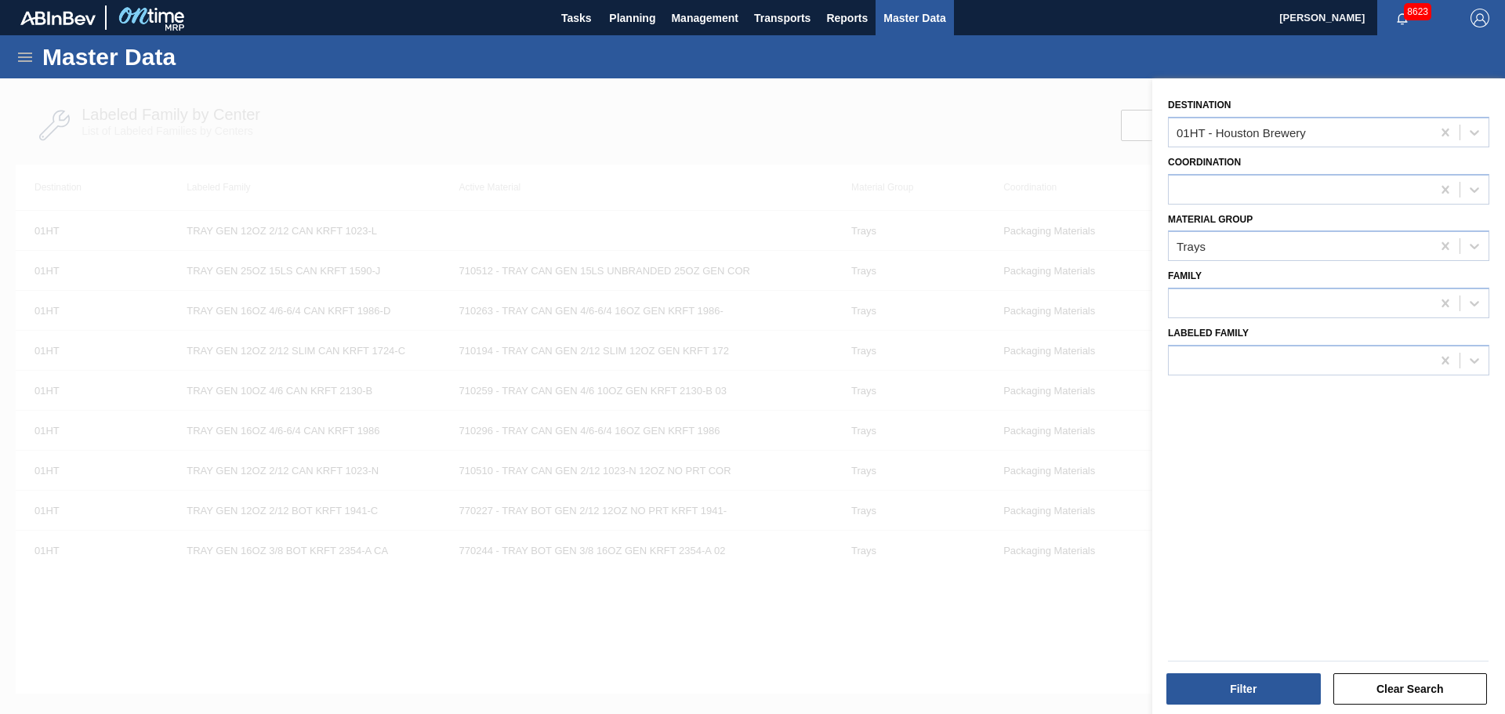
click at [29, 60] on icon at bounding box center [25, 57] width 19 height 19
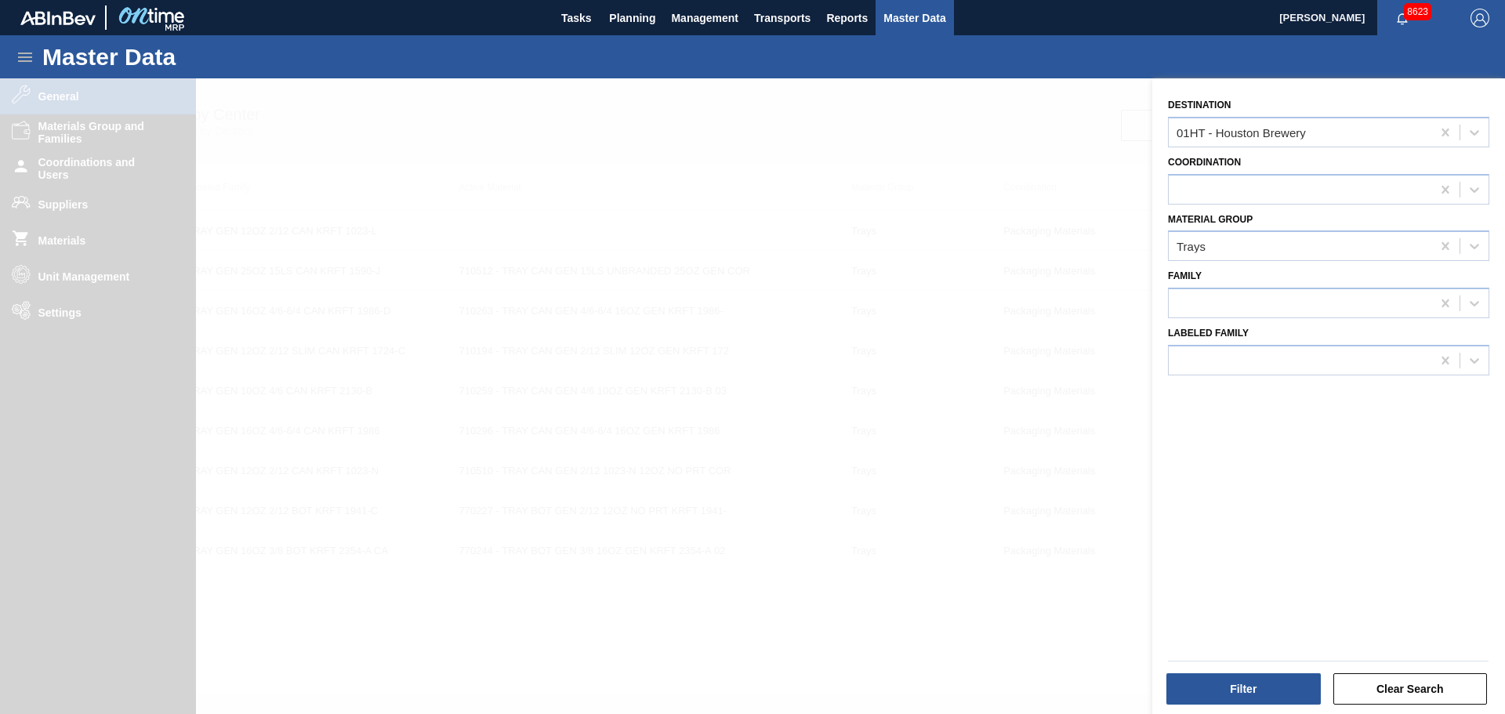
click at [70, 275] on div at bounding box center [752, 435] width 1505 height 714
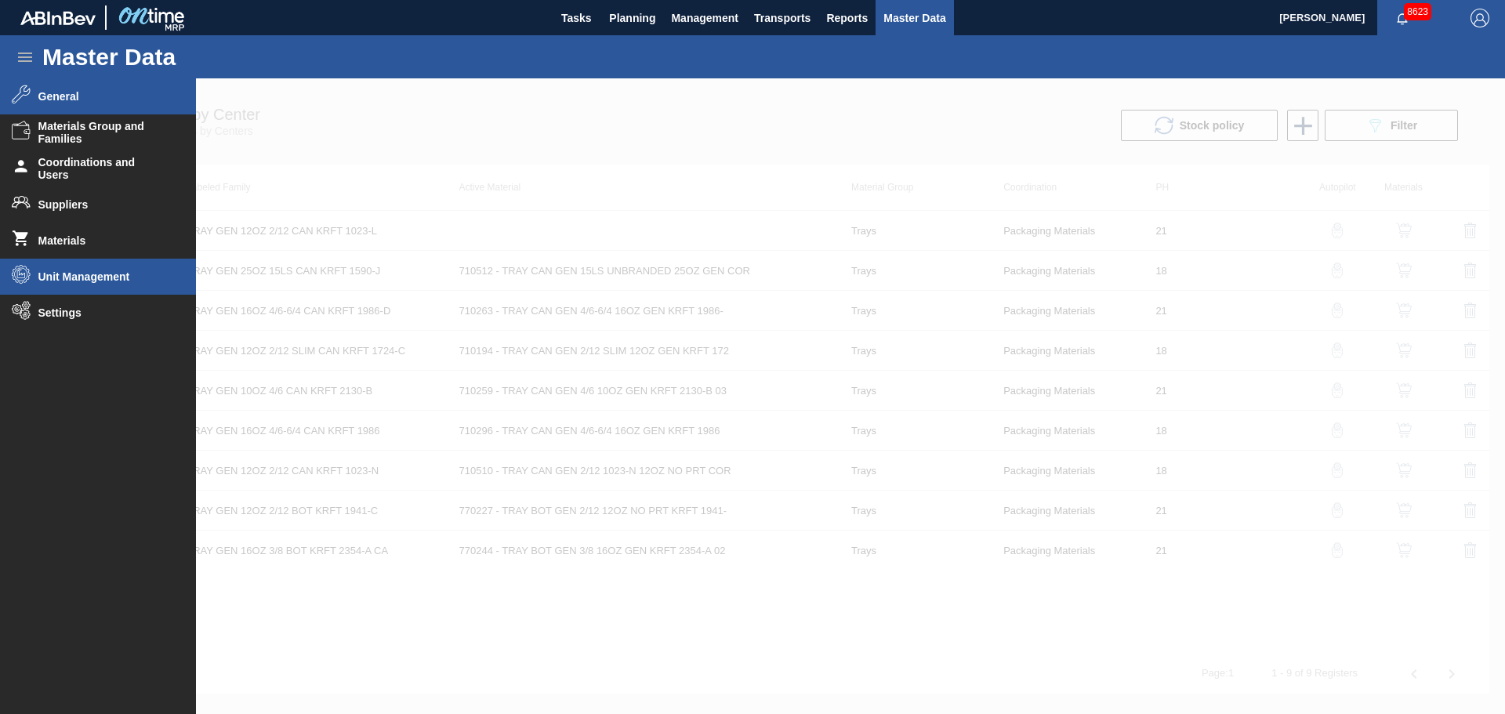
click at [71, 276] on span "Unit Management" at bounding box center [102, 276] width 129 height 13
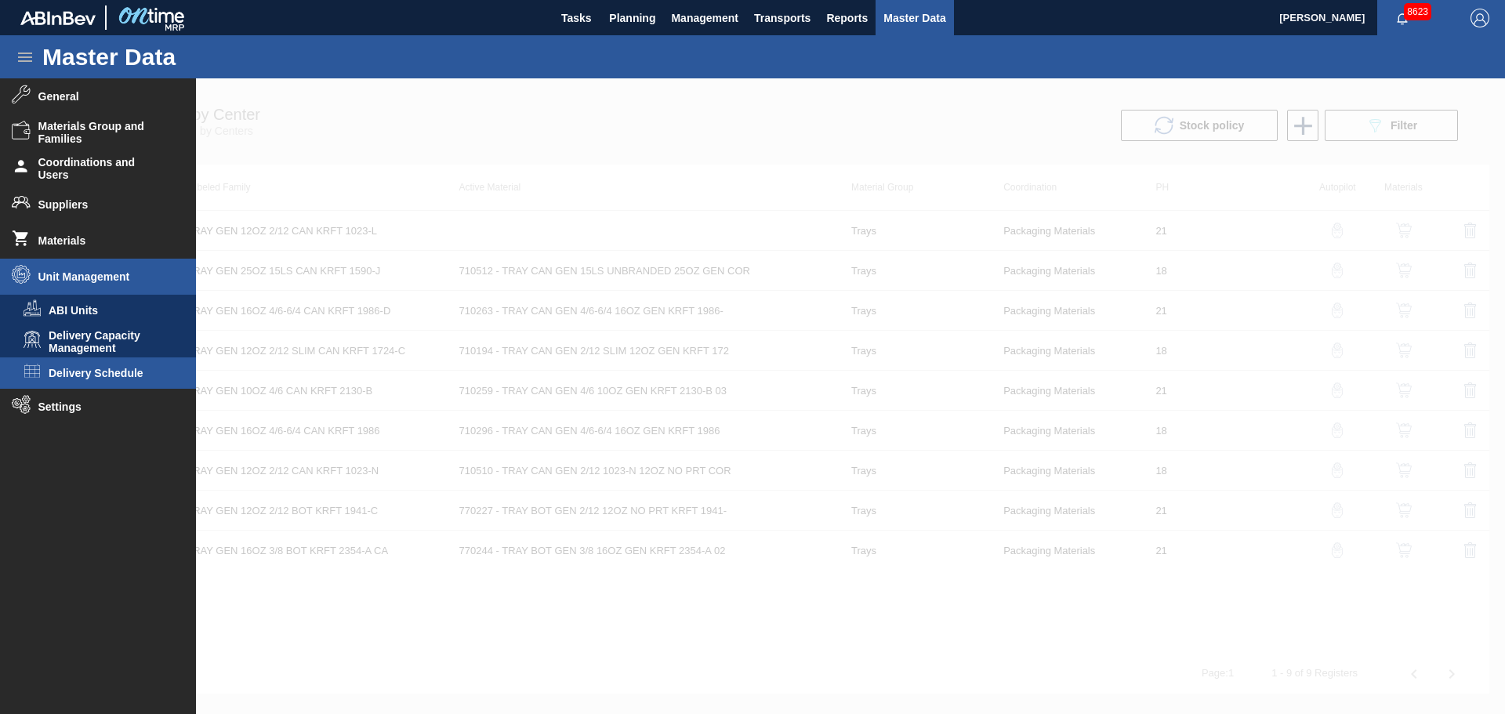
click at [96, 373] on span "Delivery Schedule" at bounding box center [109, 373] width 121 height 13
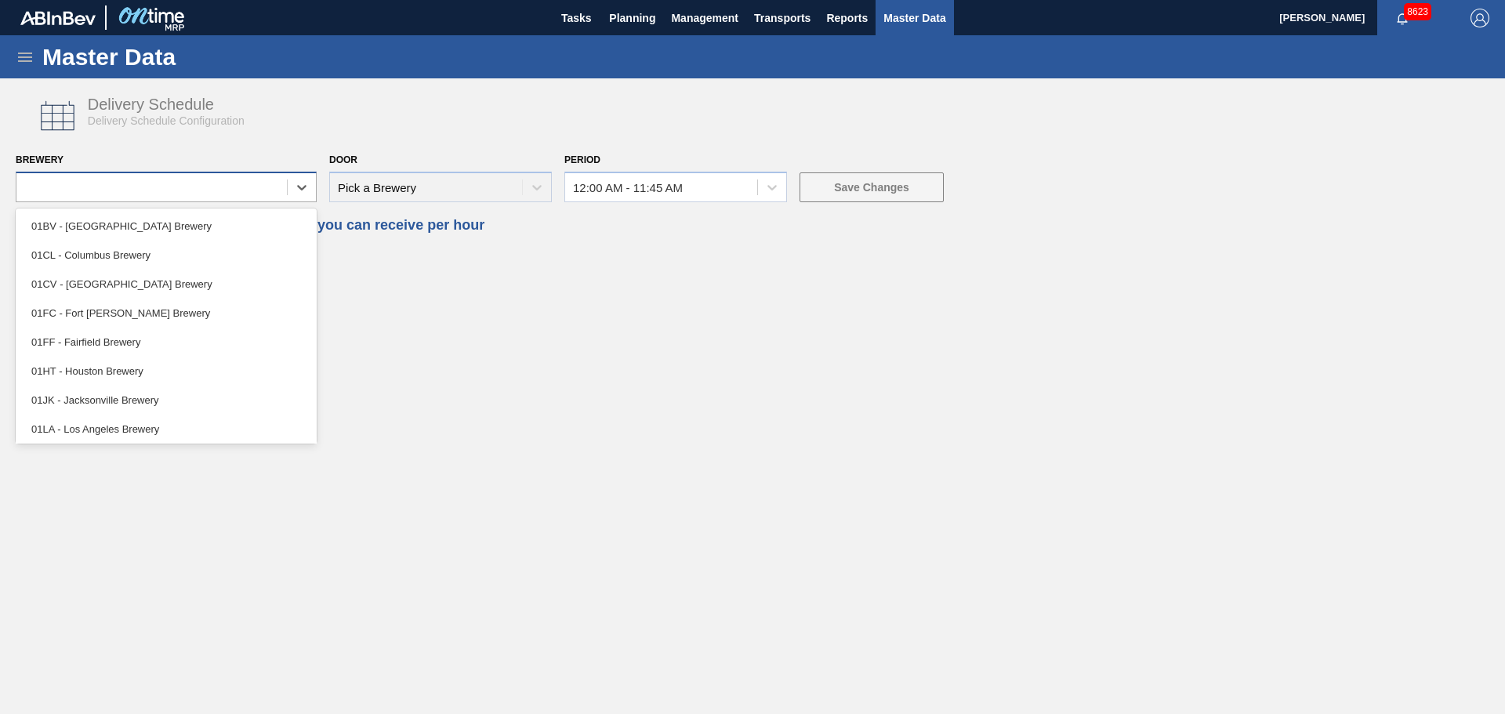
click at [252, 185] on div at bounding box center [151, 187] width 270 height 23
click at [136, 224] on div "01BV - [GEOGRAPHIC_DATA] Brewery" at bounding box center [166, 226] width 301 height 29
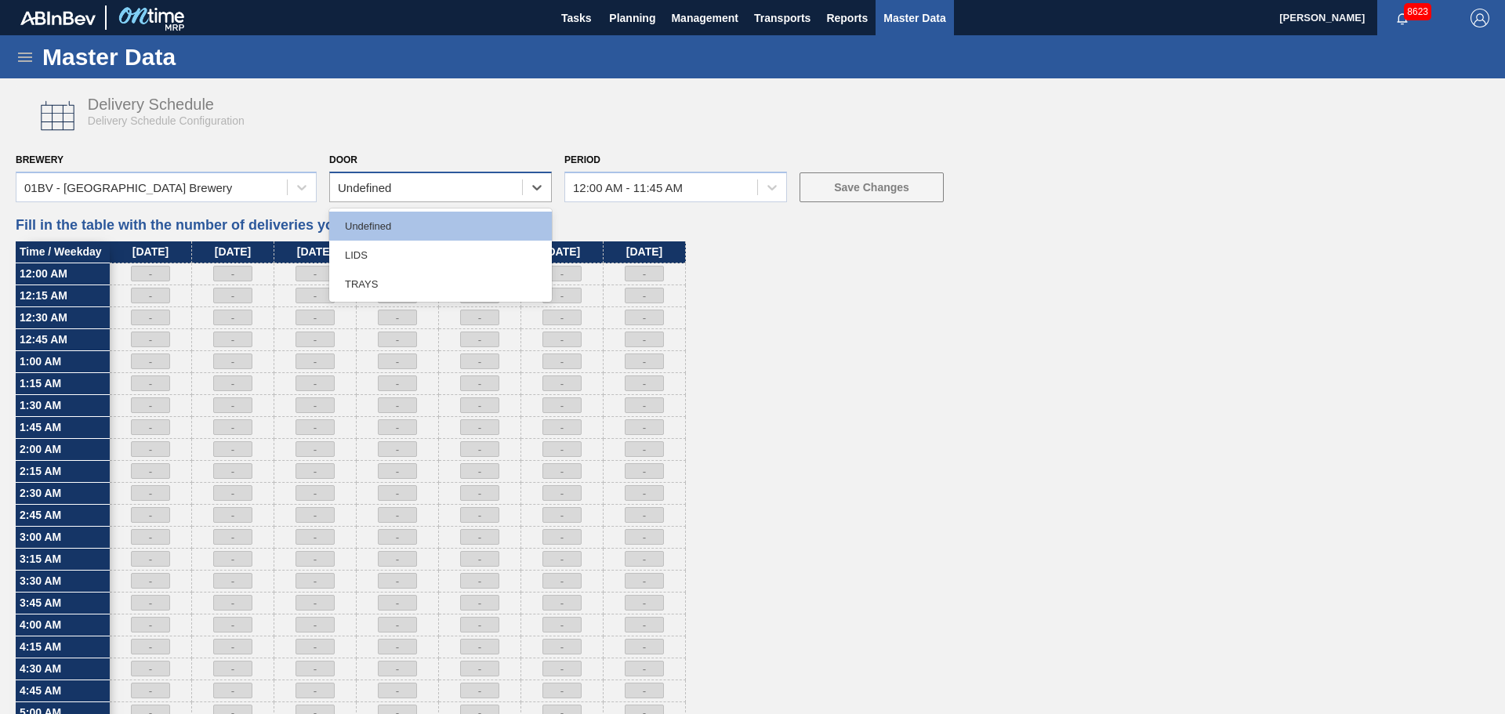
click at [452, 191] on div "Undefined" at bounding box center [426, 187] width 192 height 23
click at [401, 277] on div "TRAYS" at bounding box center [440, 284] width 223 height 29
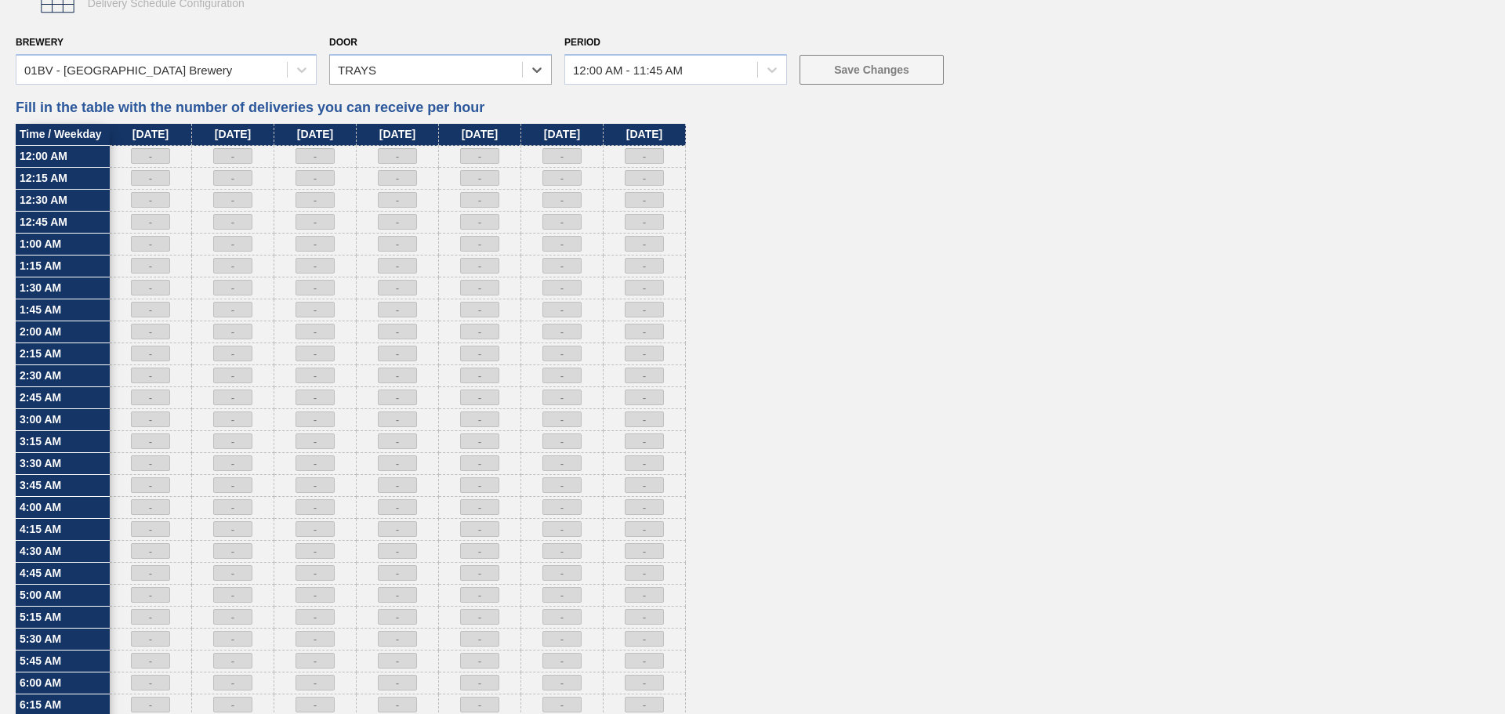
scroll to position [392, 0]
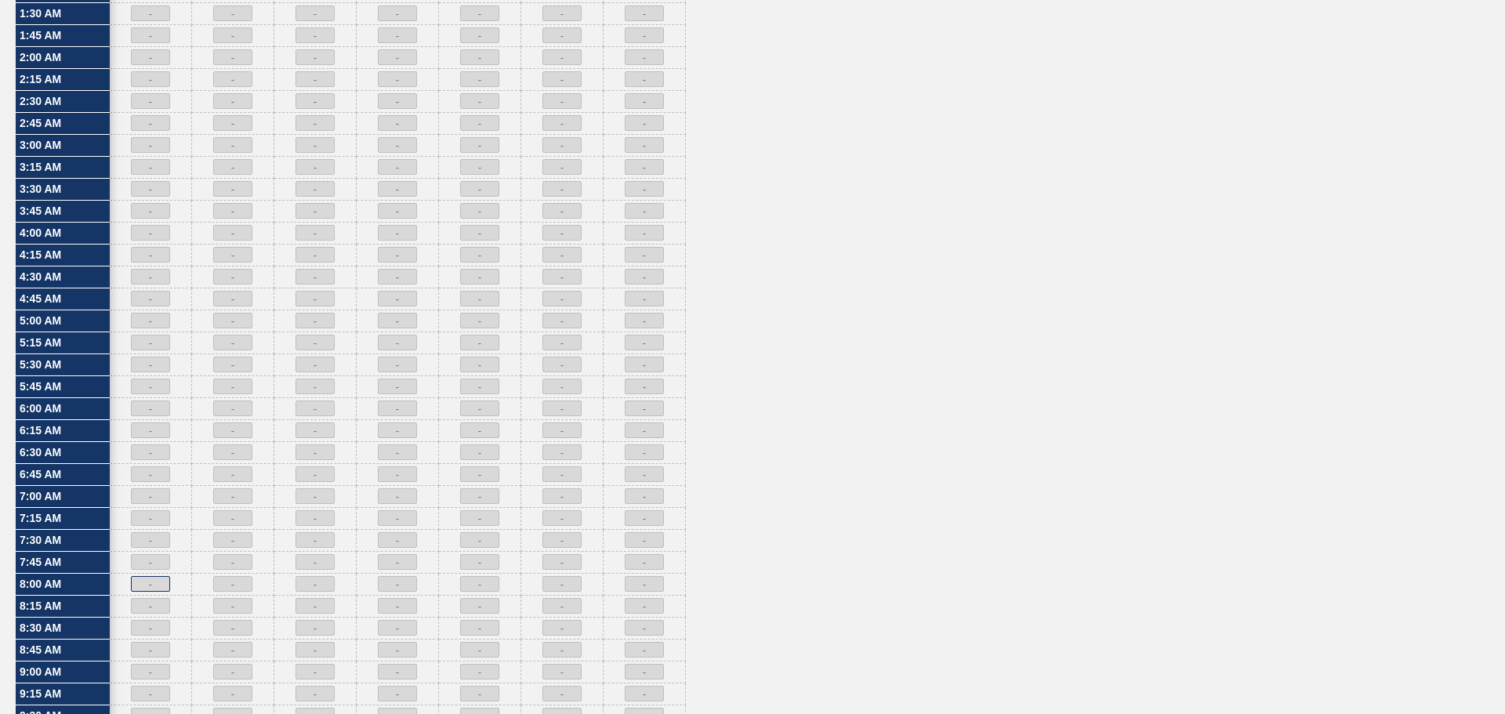
drag, startPoint x: 147, startPoint y: 586, endPoint x: 183, endPoint y: 584, distance: 36.9
click at [147, 586] on input at bounding box center [150, 584] width 39 height 16
type input "1"
click at [228, 585] on input at bounding box center [232, 584] width 39 height 16
type input "1"
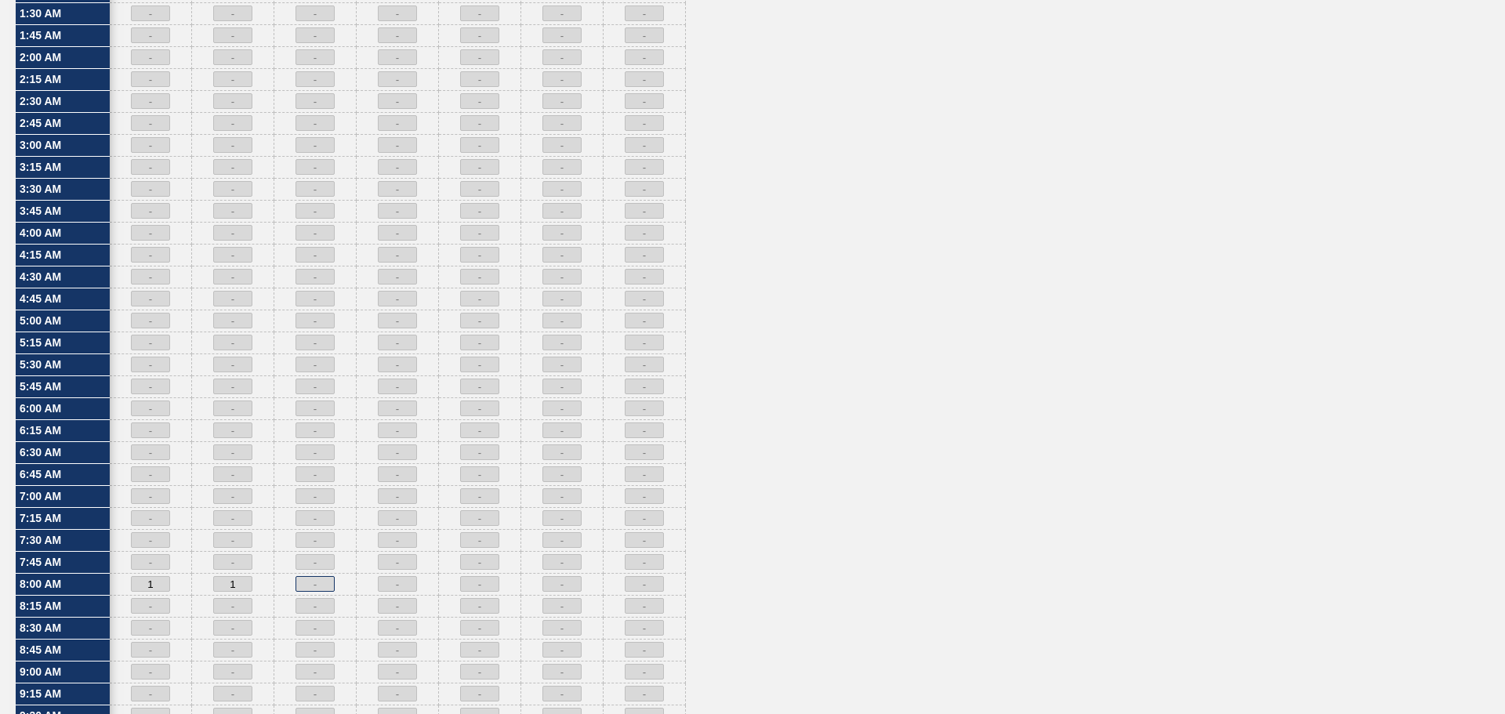
click at [308, 584] on input at bounding box center [315, 584] width 39 height 16
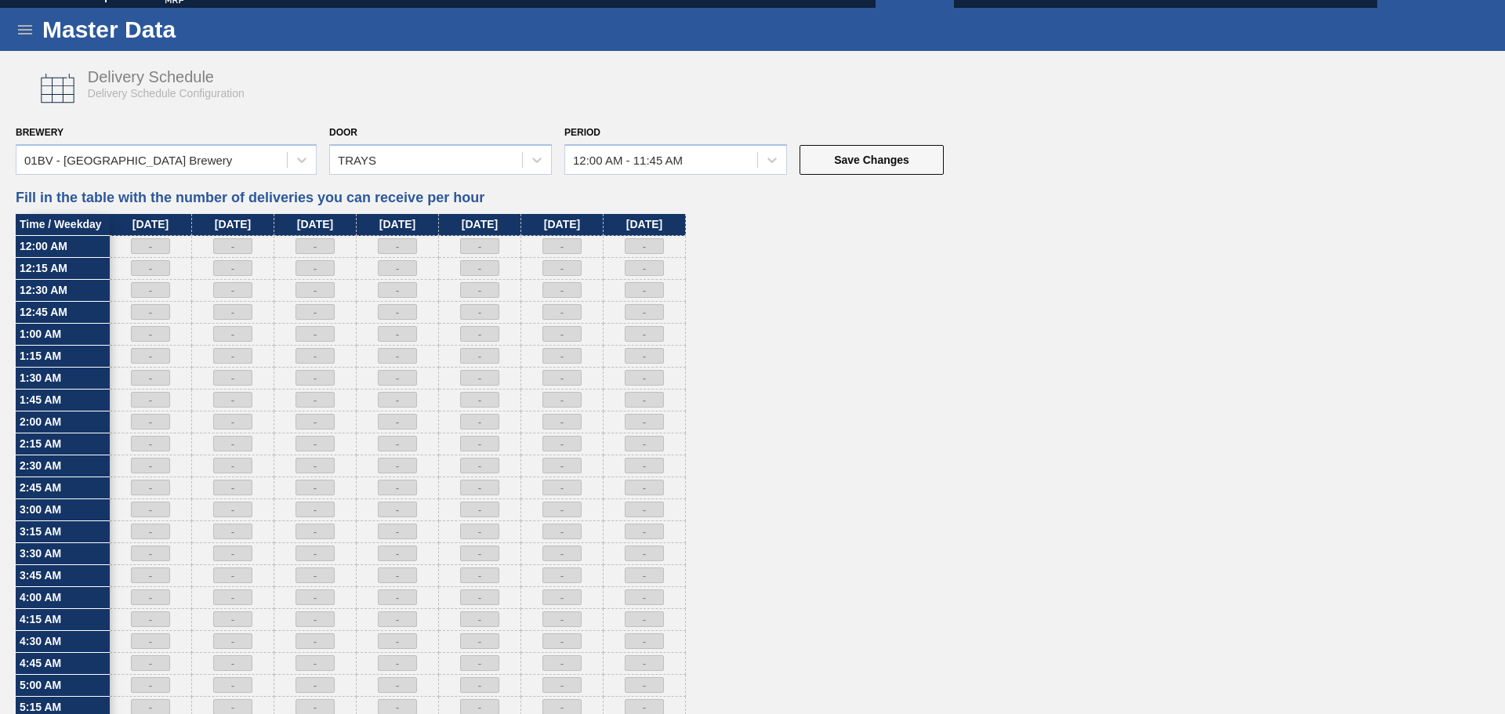
scroll to position [0, 0]
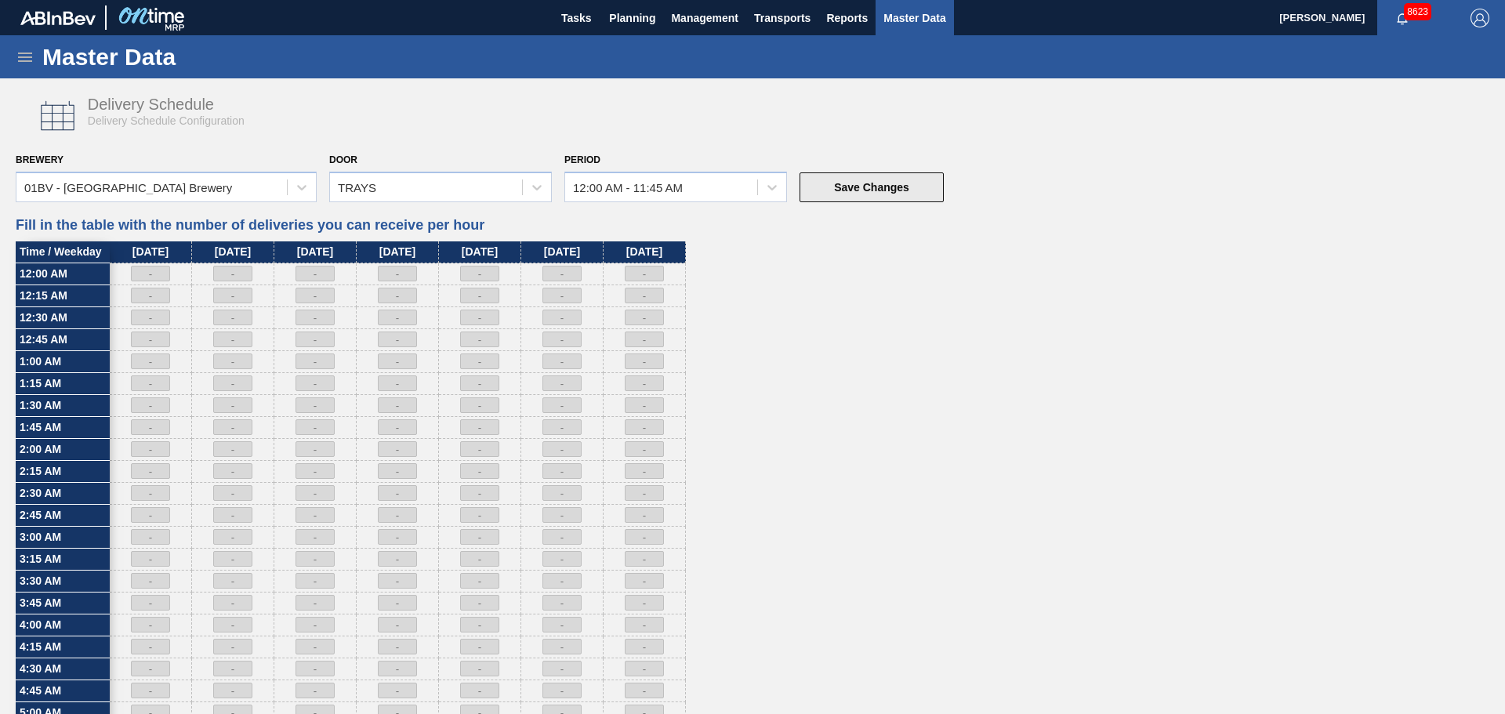
type input "1"
click at [844, 193] on button "Save Changes" at bounding box center [872, 187] width 144 height 30
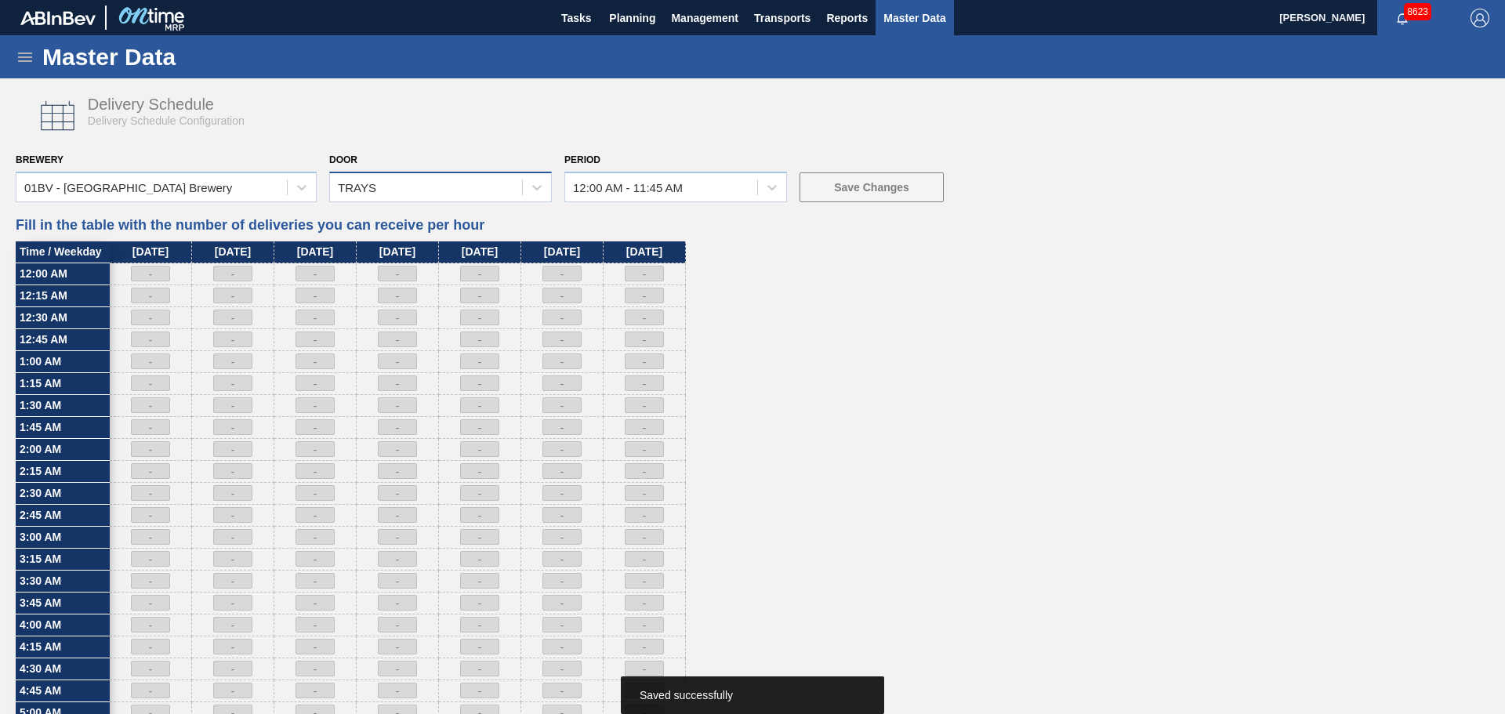
click at [517, 187] on div "TRAYS" at bounding box center [426, 187] width 192 height 23
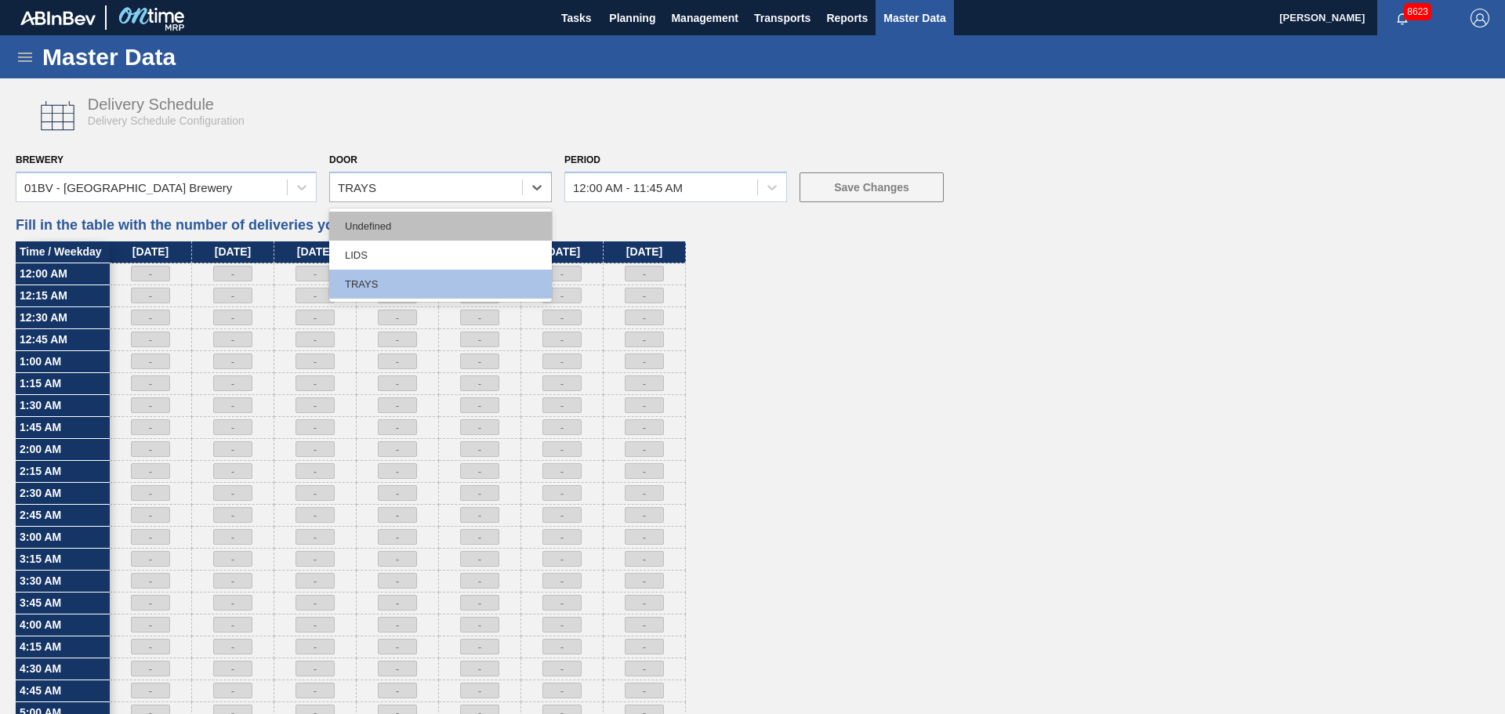
click at [431, 227] on div "Undefined" at bounding box center [440, 226] width 223 height 29
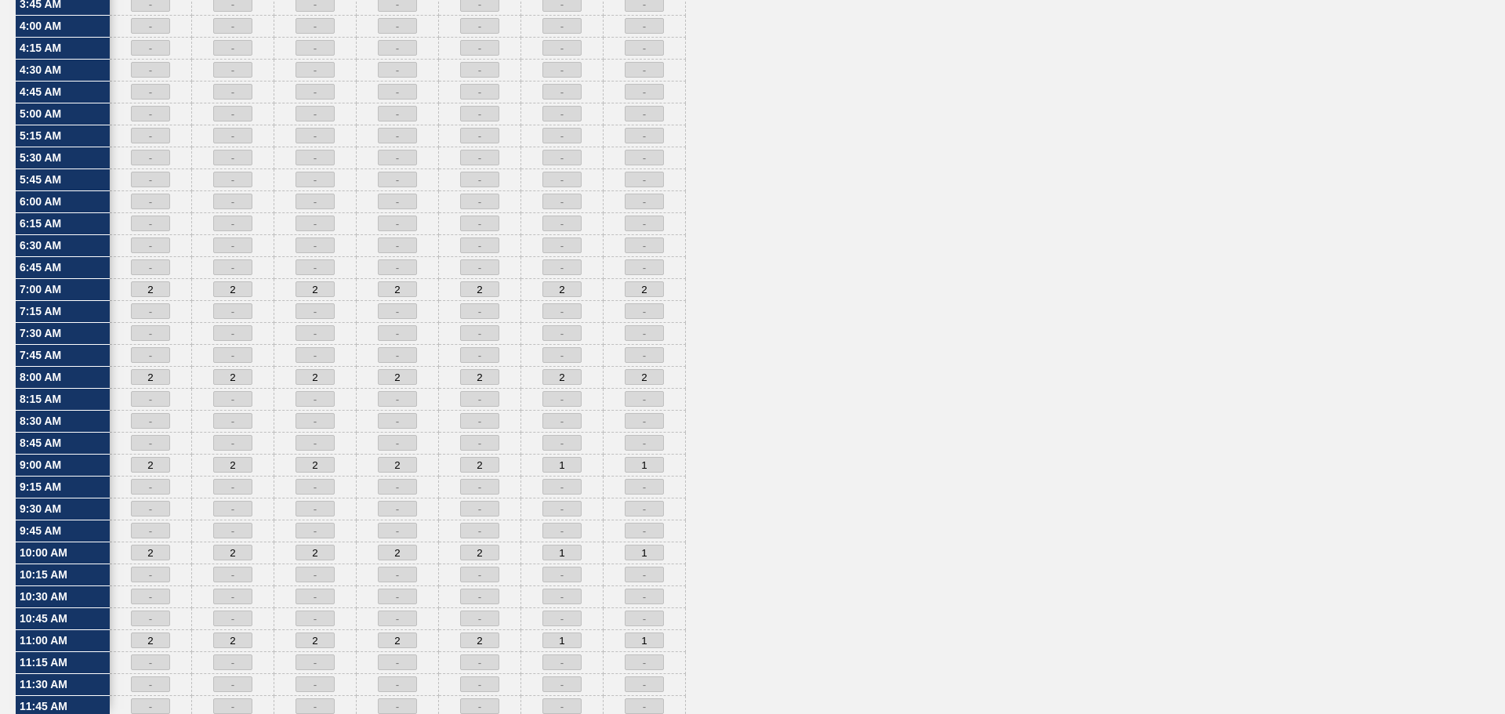
scroll to position [626, 0]
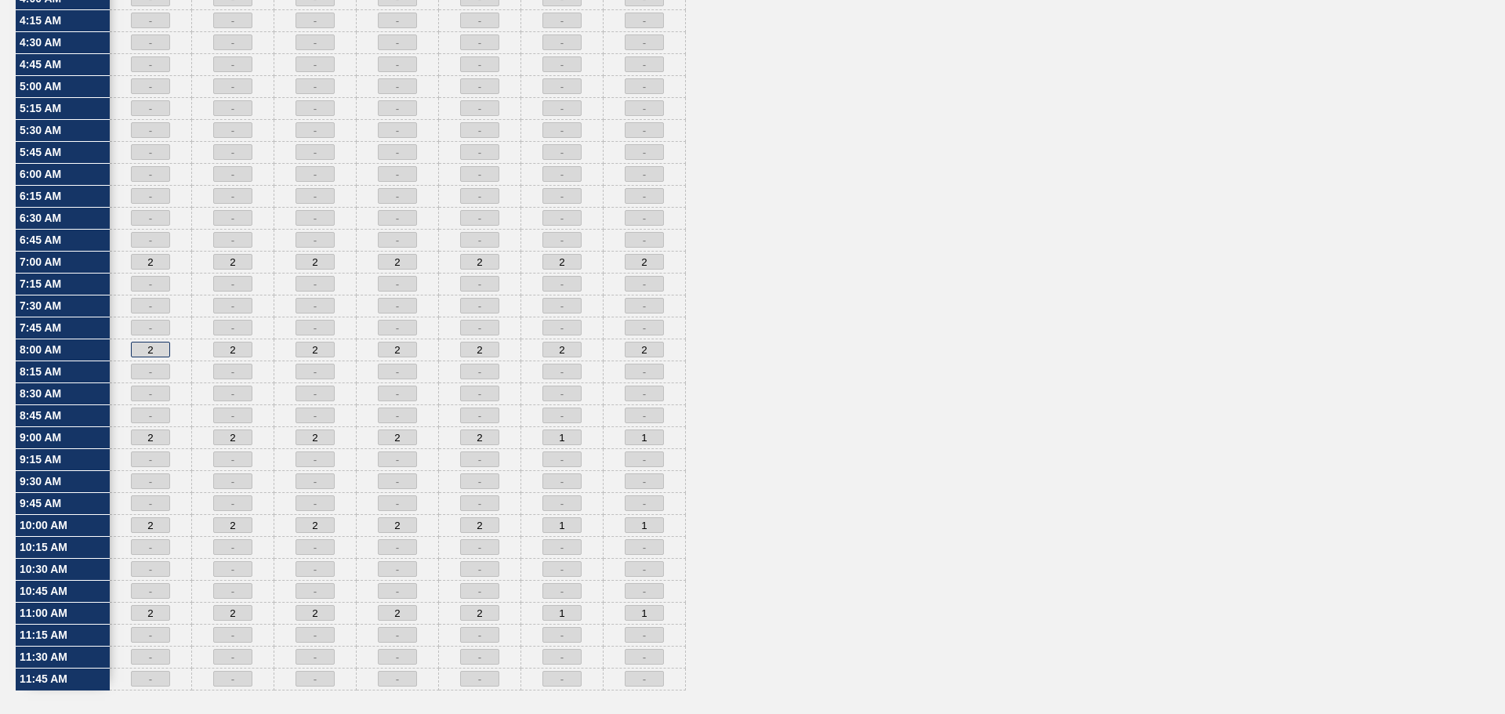
drag, startPoint x: 161, startPoint y: 350, endPoint x: 114, endPoint y: 350, distance: 47.8
click at [114, 350] on div "2" at bounding box center [151, 350] width 82 height 22
type input "1"
drag, startPoint x: 243, startPoint y: 350, endPoint x: 209, endPoint y: 350, distance: 33.7
click at [209, 350] on div "2" at bounding box center [233, 350] width 82 height 22
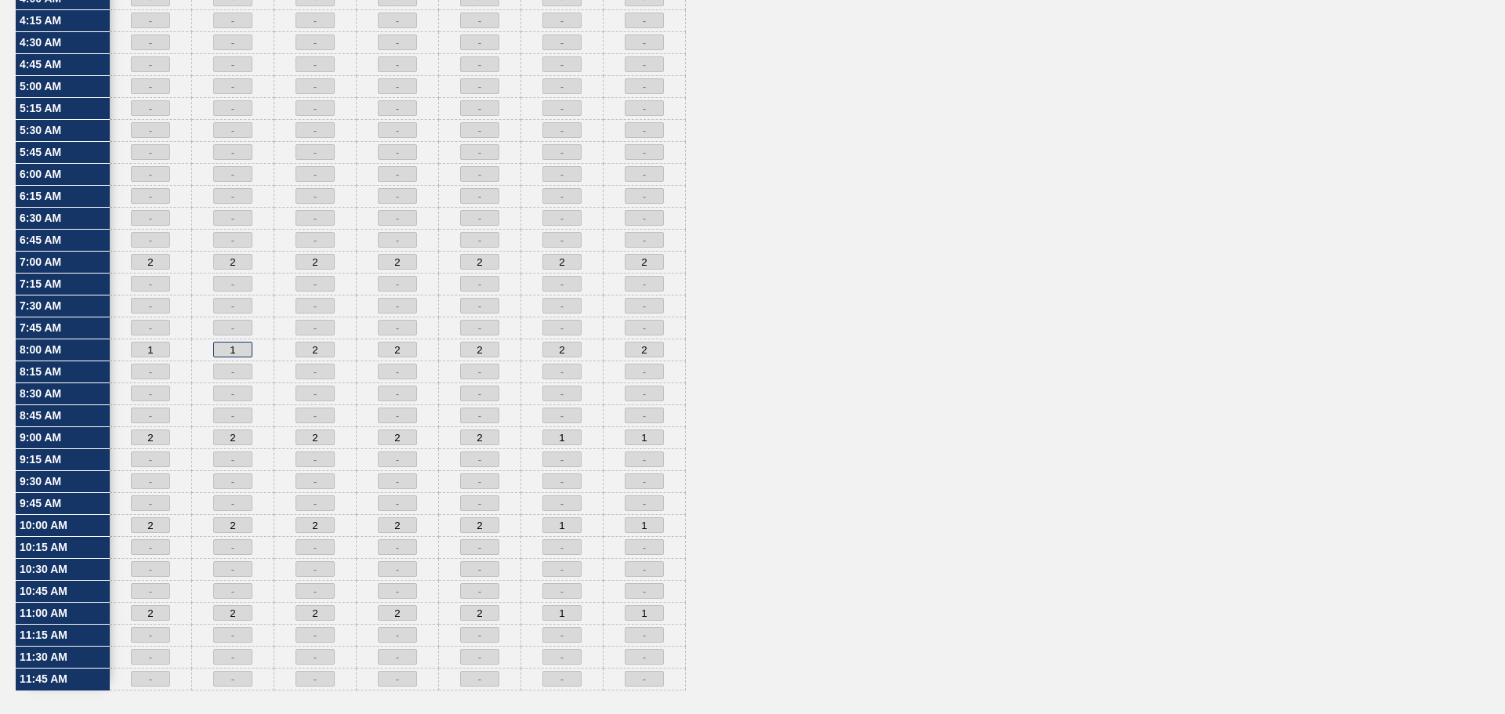
type input "1"
drag, startPoint x: 317, startPoint y: 351, endPoint x: 286, endPoint y: 352, distance: 30.6
click at [287, 352] on div "2" at bounding box center [315, 350] width 82 height 22
type input "1"
drag, startPoint x: 130, startPoint y: 350, endPoint x: 121, endPoint y: 350, distance: 8.6
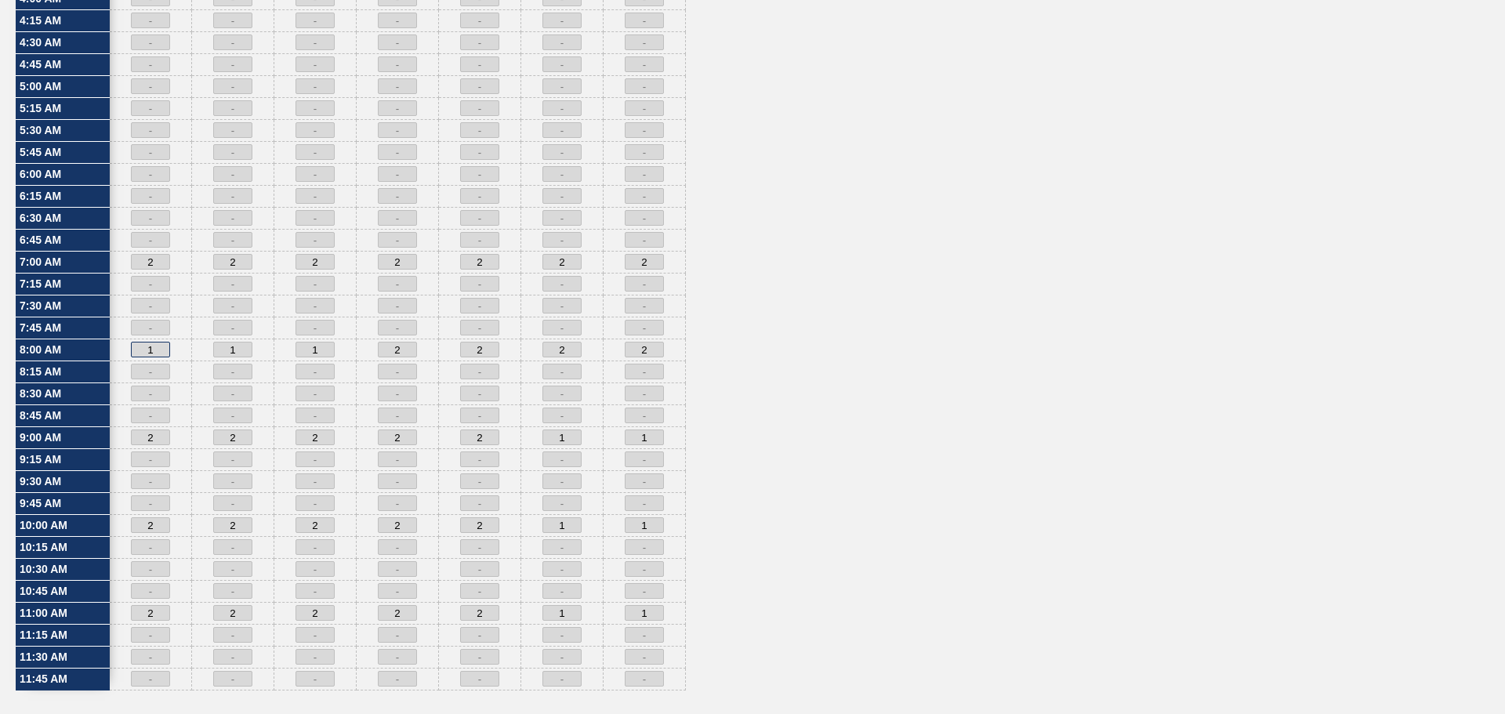
click at [124, 350] on div "1" at bounding box center [151, 350] width 82 height 22
type input "2"
drag, startPoint x: 245, startPoint y: 351, endPoint x: 185, endPoint y: 353, distance: 60.4
click at [186, 353] on div "[DATE] 2 2 2 2 2 [DATE] 2 1 2 2 2 [DATE] 2 1 2 2 2 [DATE] 2 2 2 2 2 [DATE] 2 2 …" at bounding box center [398, 152] width 576 height 1075
type input "2"
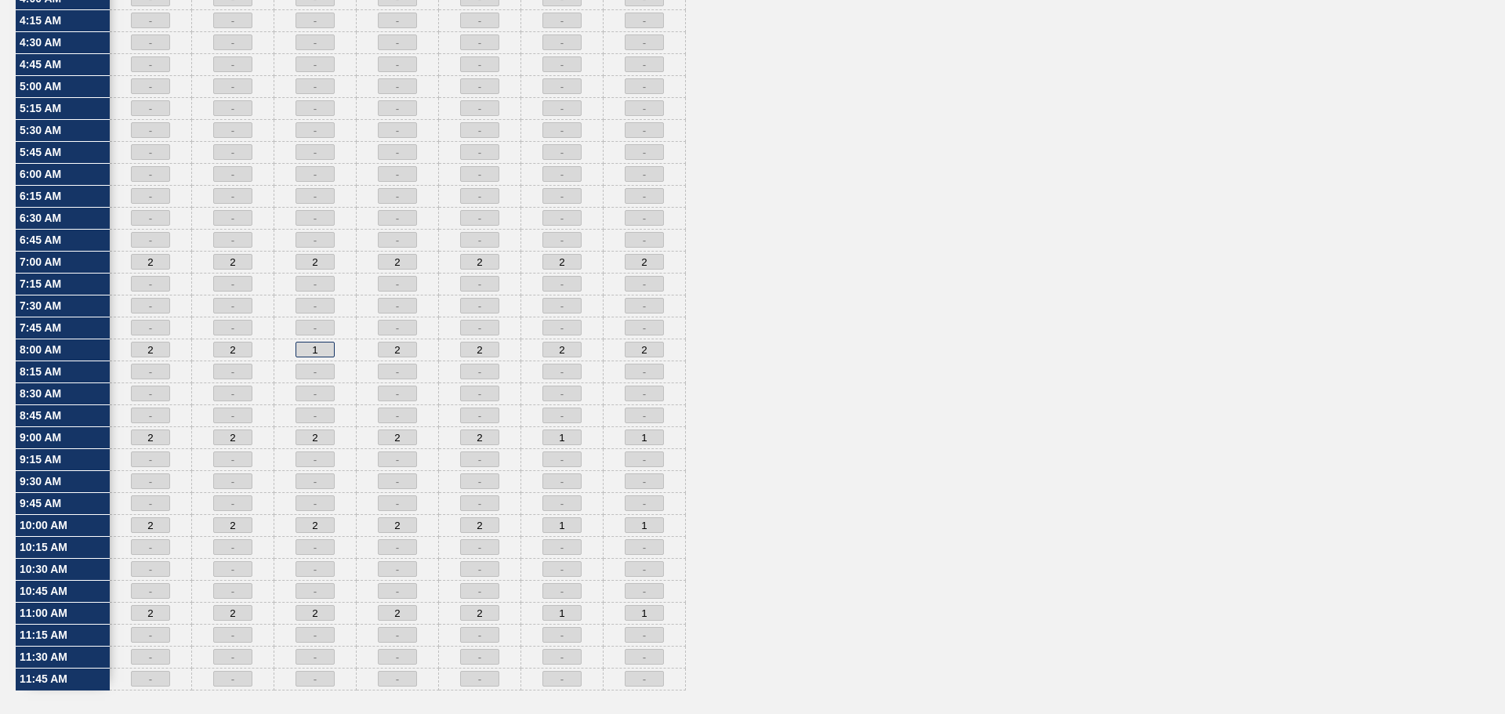
drag, startPoint x: 328, startPoint y: 346, endPoint x: 263, endPoint y: 344, distance: 65.1
click at [263, 344] on div "[DATE] 2 2 2 2 2 [DATE] 2 2 2 2 2 [DATE] 2 1 2 2 2 [DATE] 2 2 2 2 2 [DATE] 2 2 …" at bounding box center [398, 152] width 576 height 1075
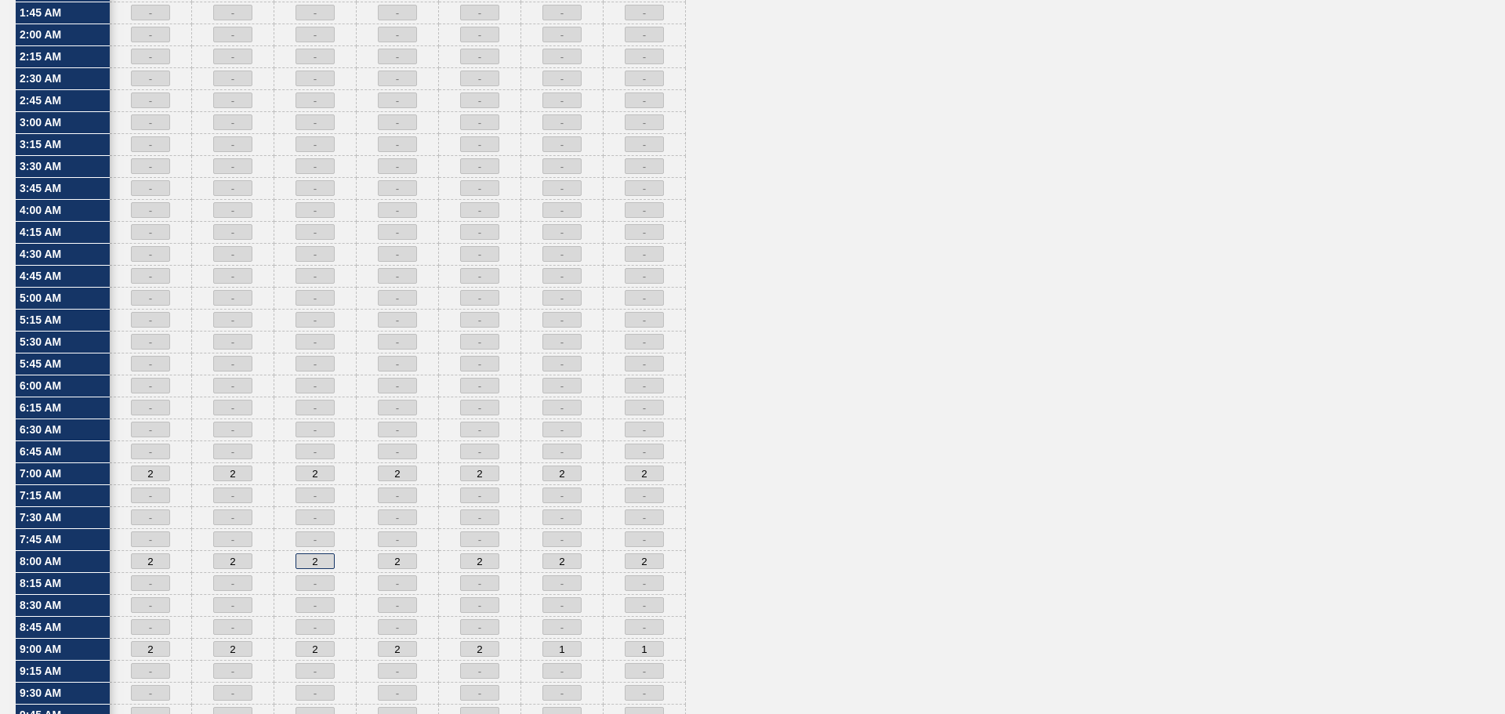
scroll to position [470, 0]
type input "2"
click at [112, 419] on div "2" at bounding box center [151, 419] width 82 height 22
type input "1"
drag, startPoint x: 241, startPoint y: 419, endPoint x: 201, endPoint y: 419, distance: 40.0
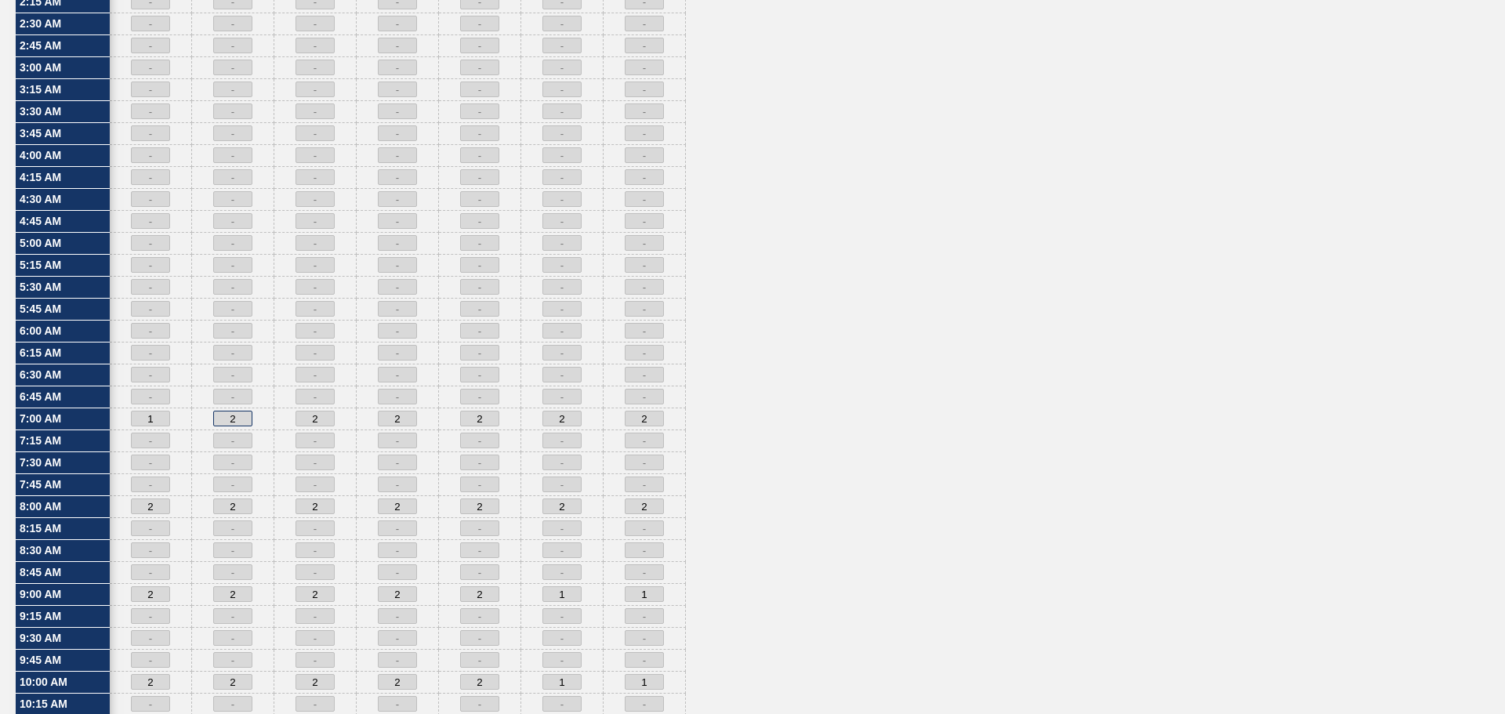
click at [201, 419] on div "2" at bounding box center [233, 419] width 82 height 22
type input "1"
drag, startPoint x: 332, startPoint y: 422, endPoint x: 263, endPoint y: 422, distance: 68.2
click at [263, 422] on div "[DATE] 1 2 2 2 2 [DATE] 1 2 2 2 2 [DATE] 2 2 2 2 2 [DATE] 2 2 2 2 2 [DATE] 2 2 …" at bounding box center [398, 309] width 576 height 1075
type input "1"
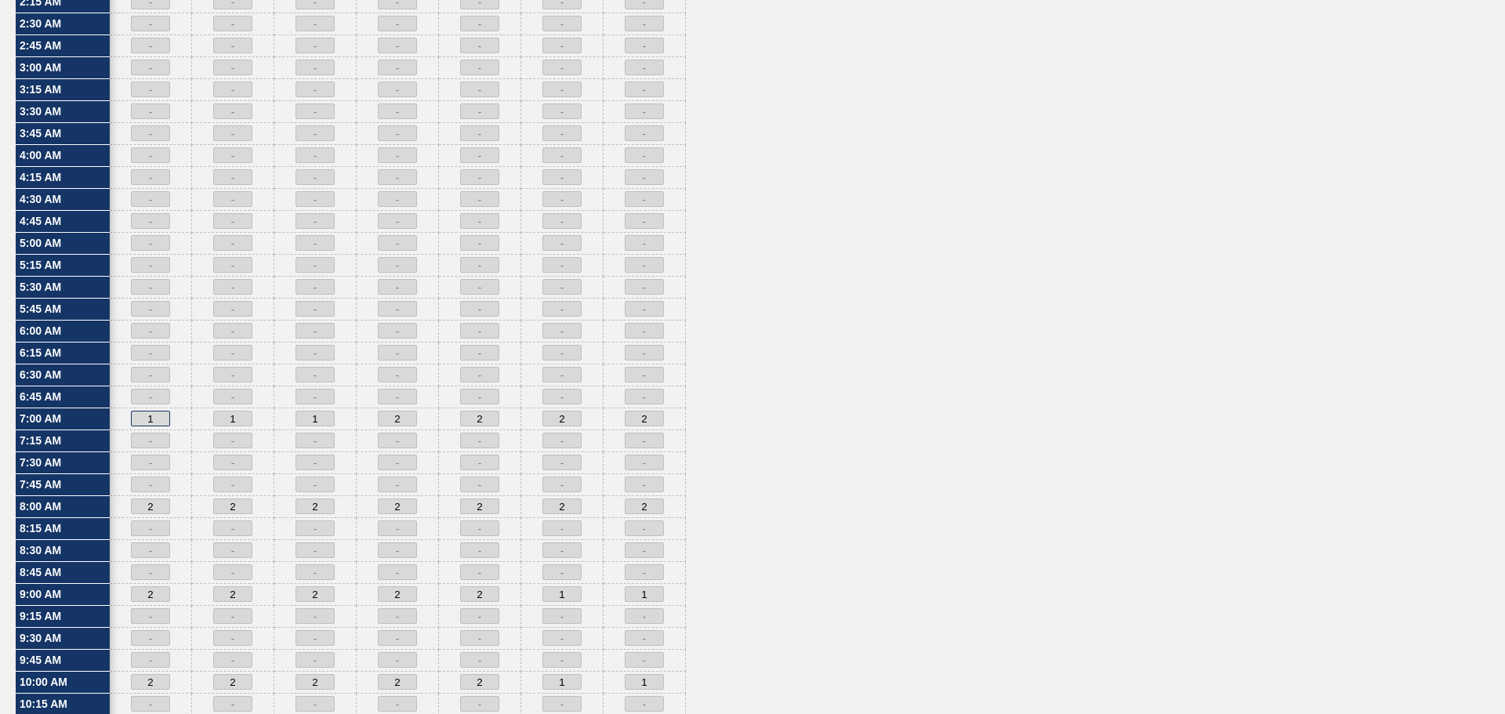
drag, startPoint x: 161, startPoint y: 422, endPoint x: 100, endPoint y: 420, distance: 62.0
click at [100, 420] on div "Time / Weekday 12:00 AM 12:15 AM 12:30 AM 12:45 AM 1:00 AM 1:15 AM 1:30 AM 1:45…" at bounding box center [753, 321] width 1474 height 1099
type input "2"
drag, startPoint x: 202, startPoint y: 416, endPoint x: 240, endPoint y: 423, distance: 38.3
click at [183, 416] on div "[DATE] 2 2 2 2 2 [DATE] 1 2 2 2 2 [DATE] 1 2 2 2 2 [DATE] 2 2 2 2 2 [DATE] 2 2 …" at bounding box center [398, 309] width 576 height 1075
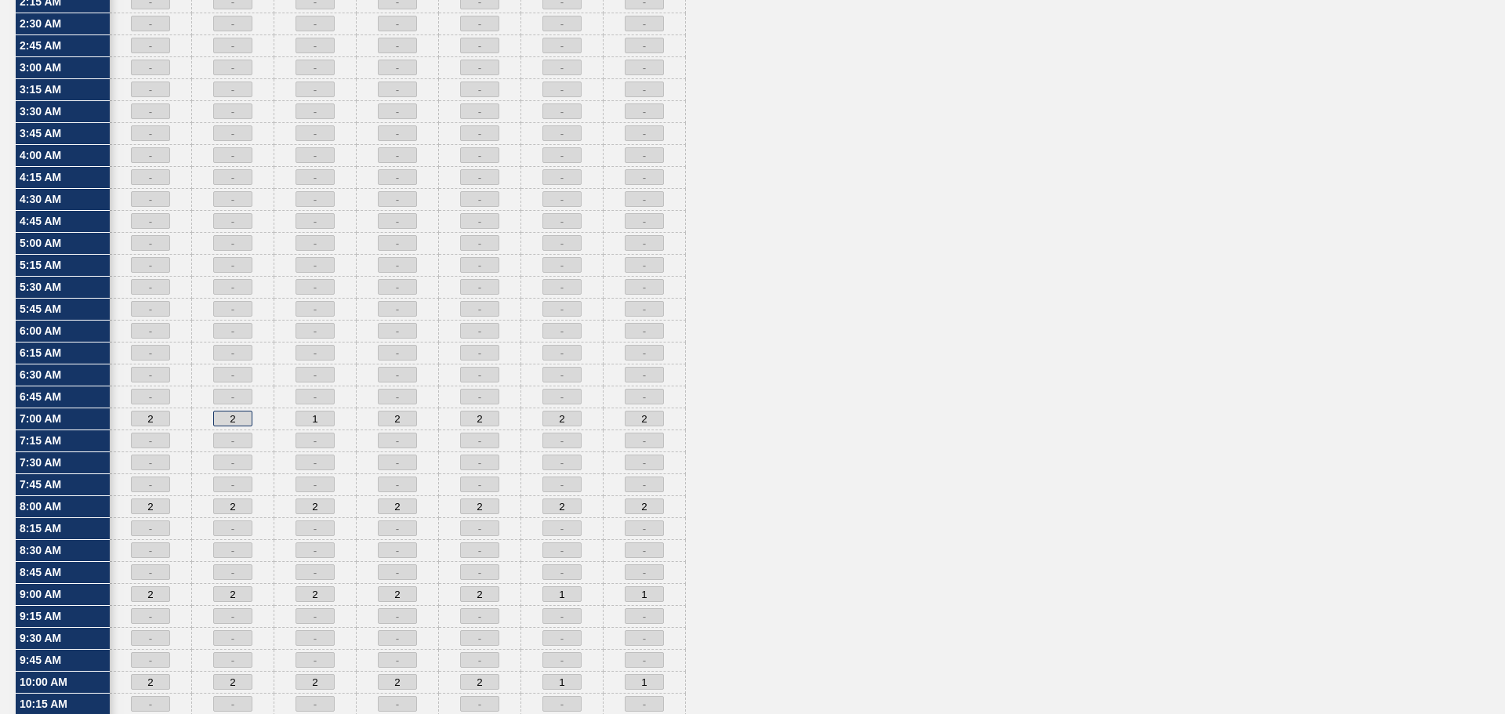
type input "2"
drag, startPoint x: 320, startPoint y: 421, endPoint x: 267, endPoint y: 420, distance: 52.5
click at [269, 420] on div "[DATE] 2 2 2 2 2 [DATE] 2 2 2 2 2 [DATE] 1 2 2 2 2 [DATE] 2 2 2 2 2 [DATE] 2 2 …" at bounding box center [398, 309] width 576 height 1075
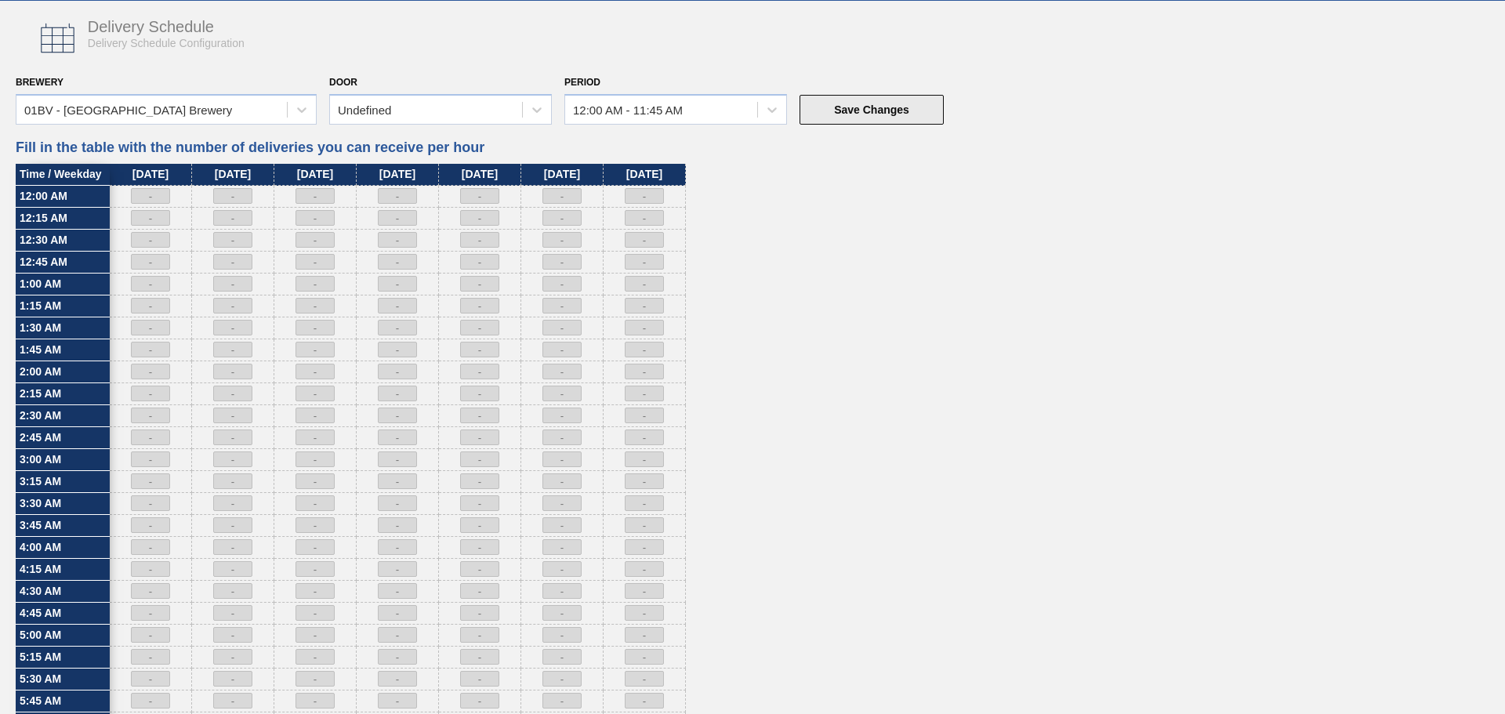
type input "2"
click at [840, 107] on button "Save Changes" at bounding box center [872, 110] width 144 height 30
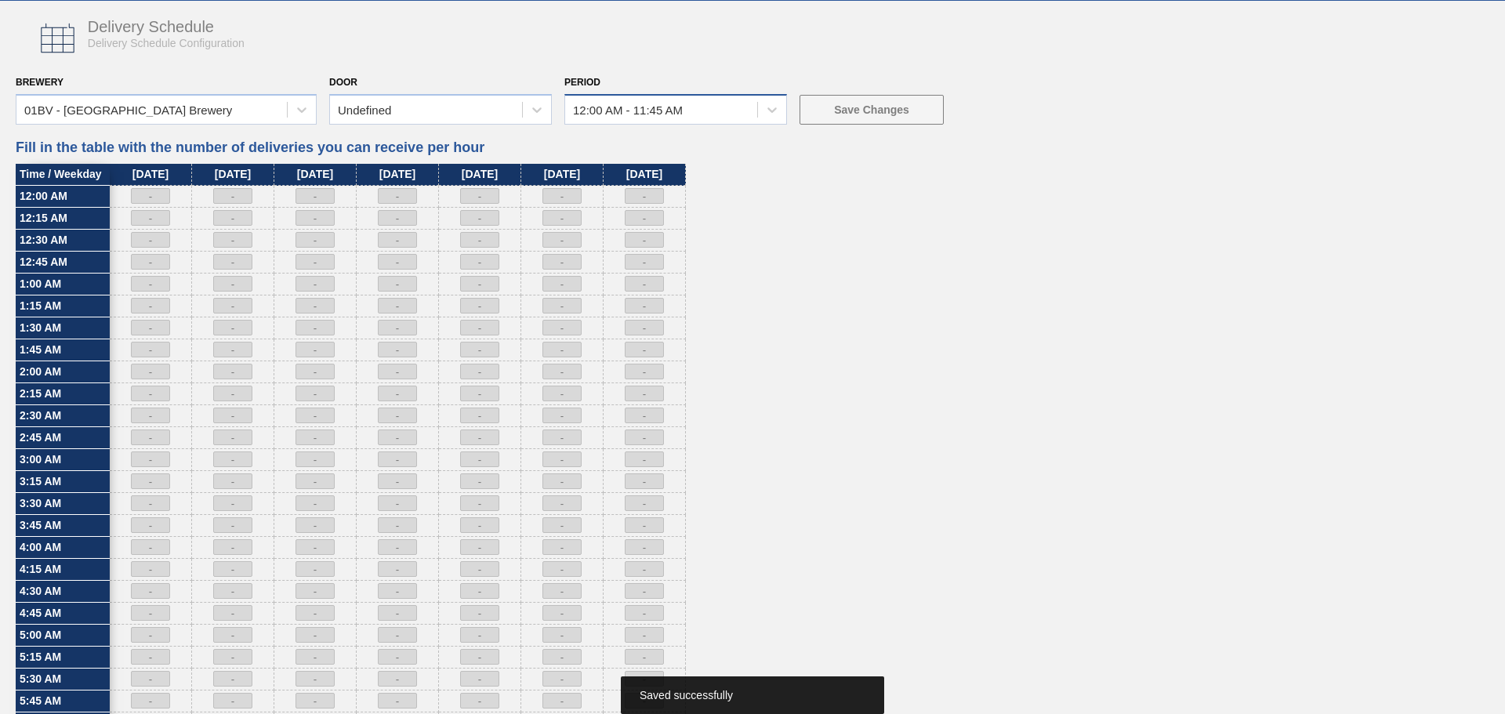
click at [752, 116] on div "12:00 AM - 11:45 AM" at bounding box center [661, 109] width 192 height 23
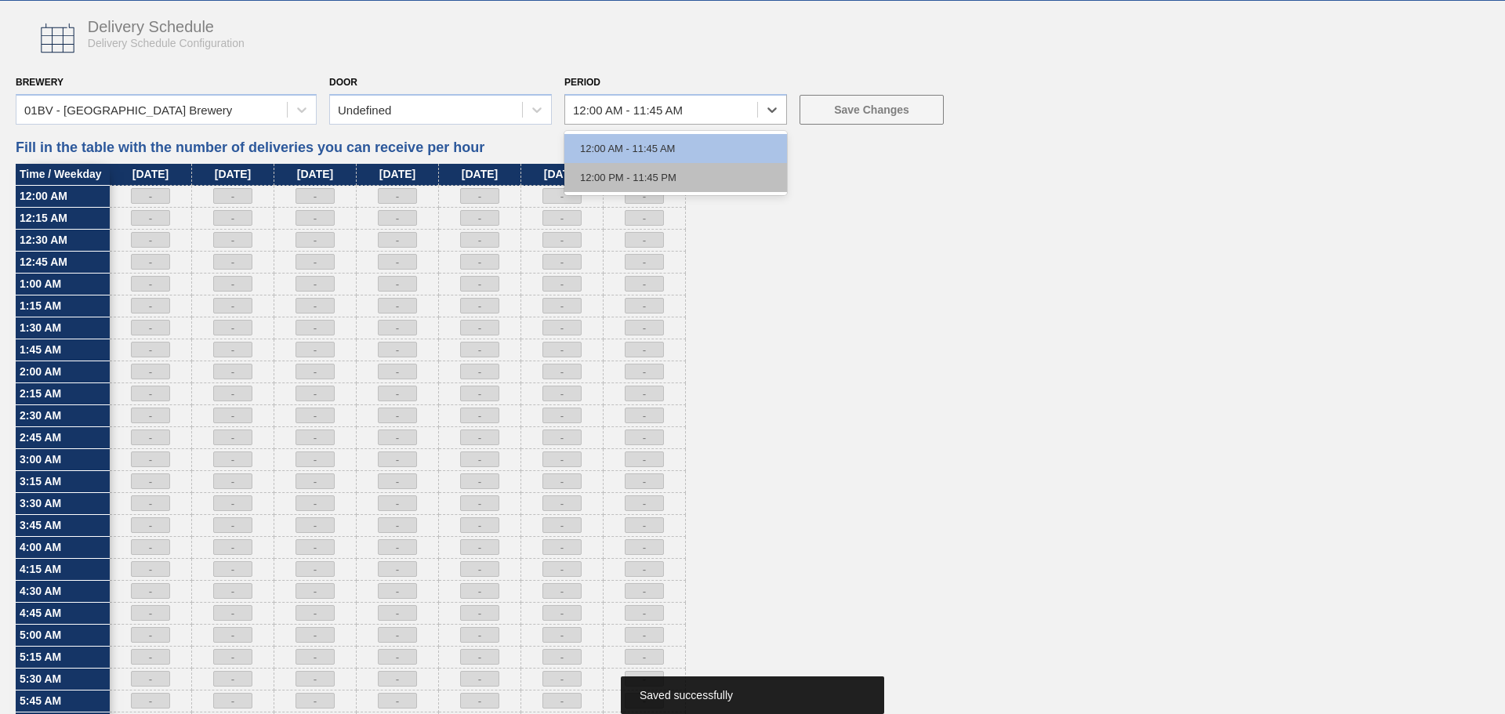
click at [680, 176] on div "12:00 PM - 11:45 PM" at bounding box center [675, 177] width 223 height 29
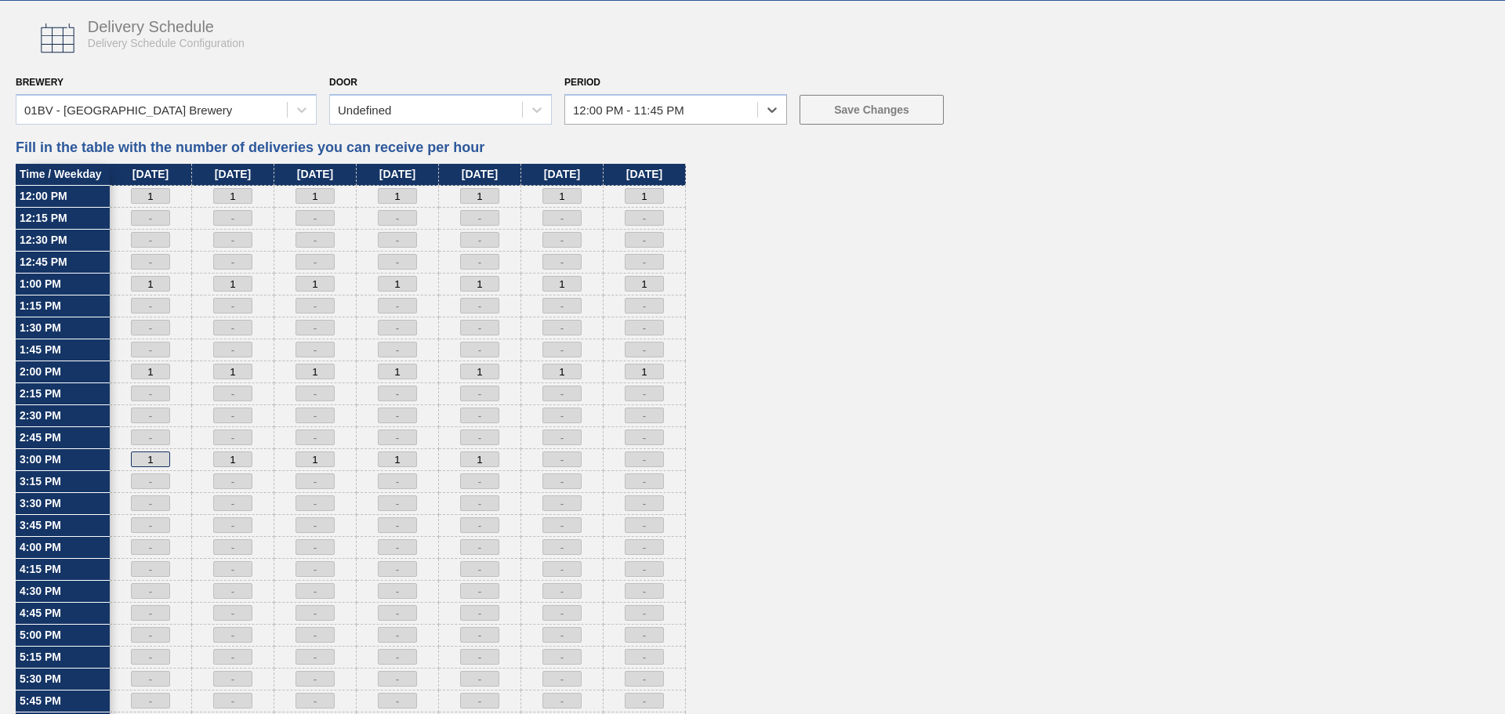
drag, startPoint x: 161, startPoint y: 459, endPoint x: 100, endPoint y: 461, distance: 61.2
click at [101, 461] on div "Time / Weekday 12:00 PM 12:15 PM 12:30 PM 12:45 PM 1:00 PM 1:15 PM 1:30 PM 1:45…" at bounding box center [753, 713] width 1474 height 1099
type input "0"
drag, startPoint x: 246, startPoint y: 459, endPoint x: 204, endPoint y: 459, distance: 42.3
click at [204, 459] on div "1" at bounding box center [233, 460] width 82 height 22
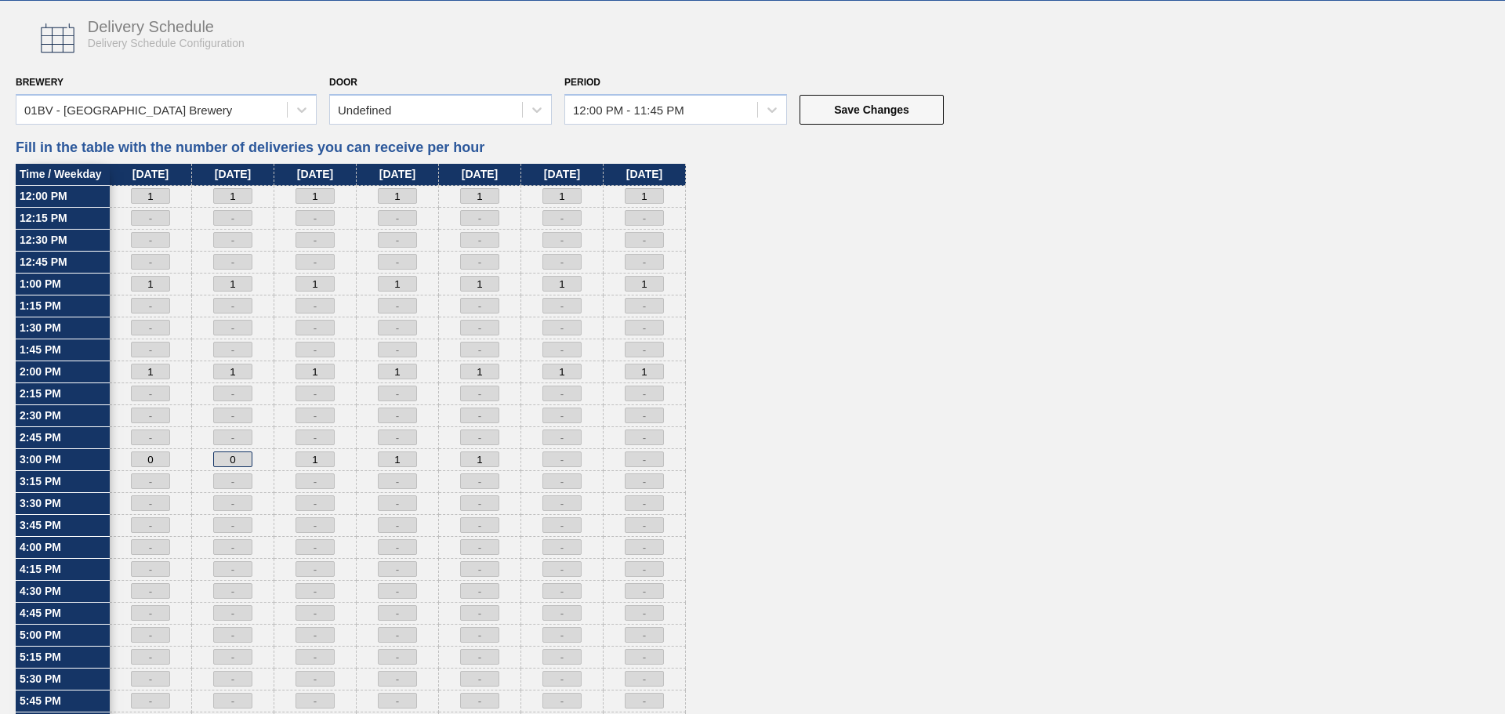
type input "0"
drag, startPoint x: 331, startPoint y: 457, endPoint x: 276, endPoint y: 457, distance: 54.9
click at [277, 457] on div "1" at bounding box center [315, 460] width 82 height 22
type input "0"
click at [863, 103] on button "Save Changes" at bounding box center [872, 110] width 144 height 30
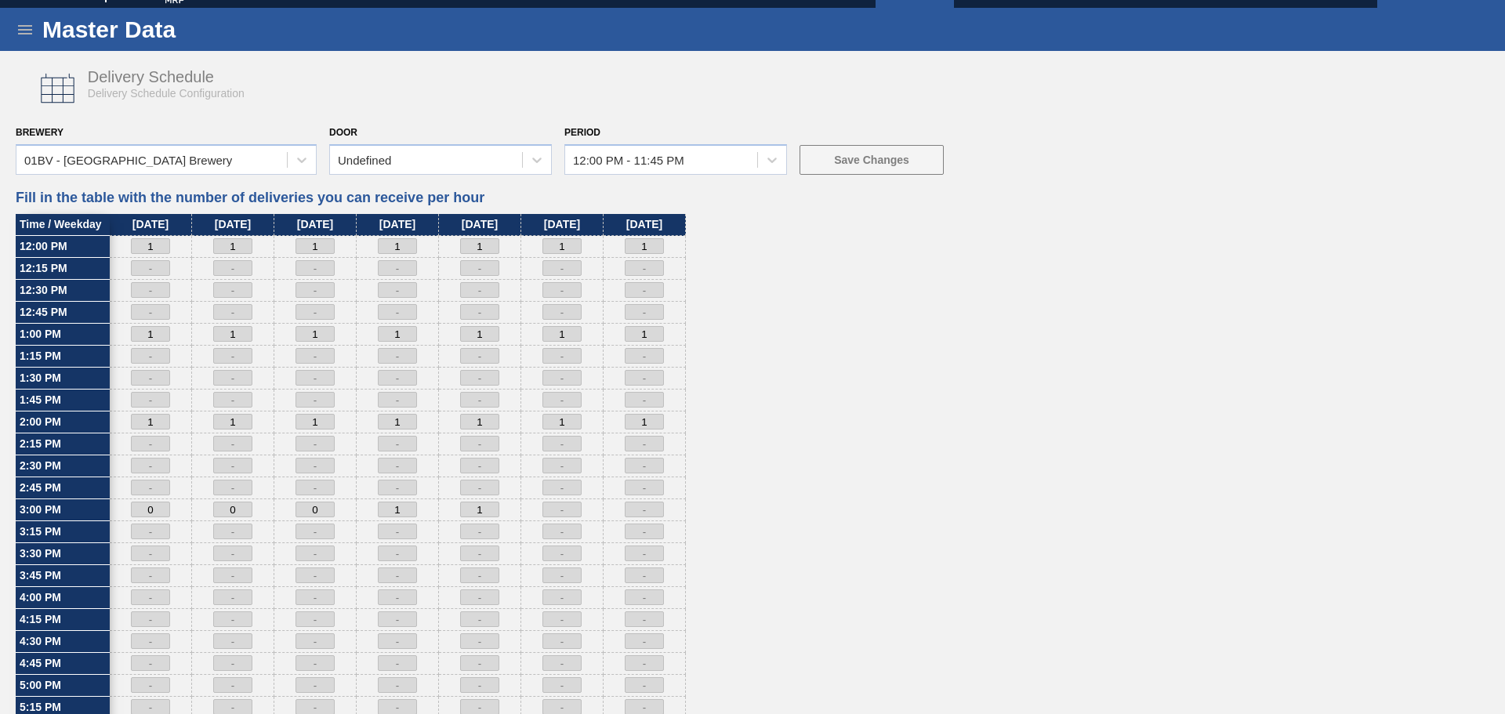
scroll to position [0, 0]
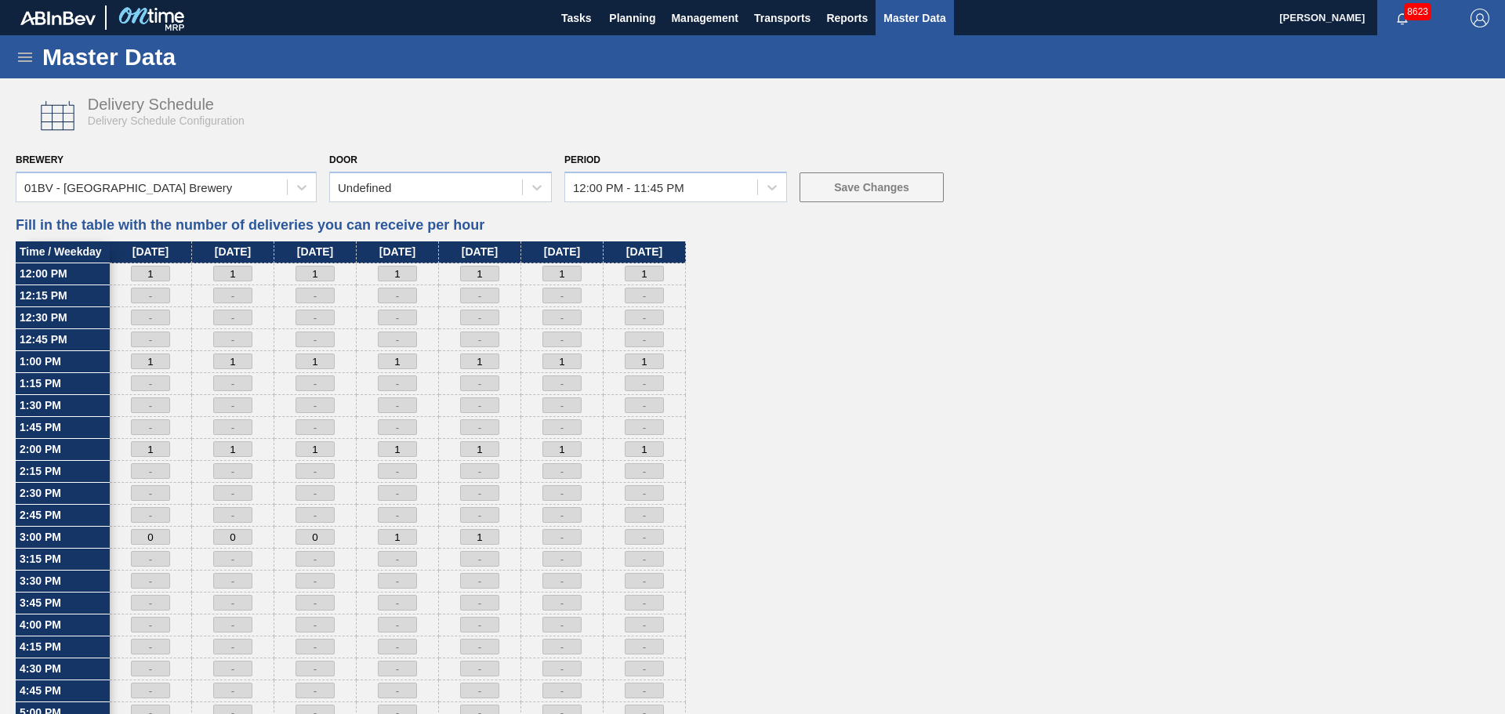
click at [25, 66] on icon at bounding box center [25, 57] width 19 height 19
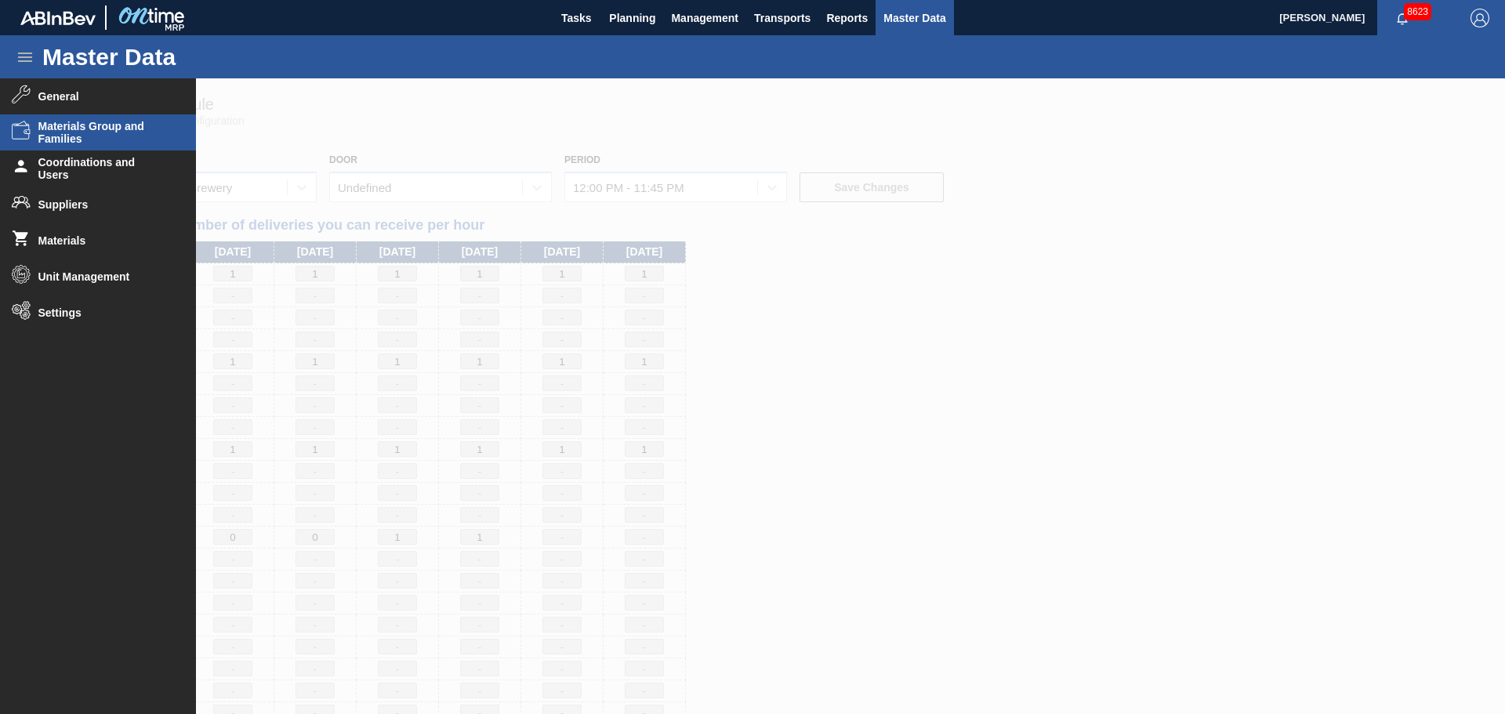
click at [46, 124] on span "Materials Group and Families" at bounding box center [102, 132] width 129 height 25
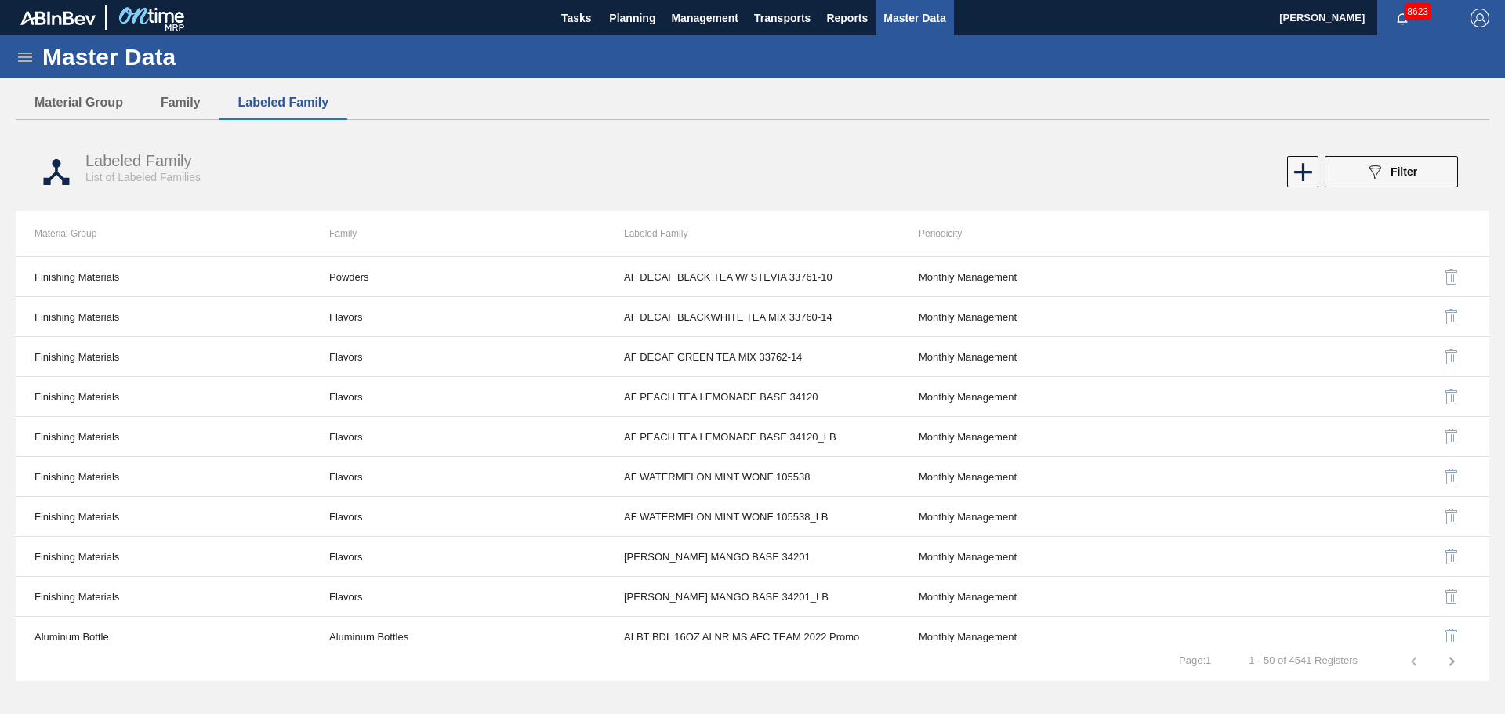
click at [8, 60] on div "Master Data" at bounding box center [752, 56] width 1505 height 43
click at [24, 64] on icon at bounding box center [25, 57] width 19 height 19
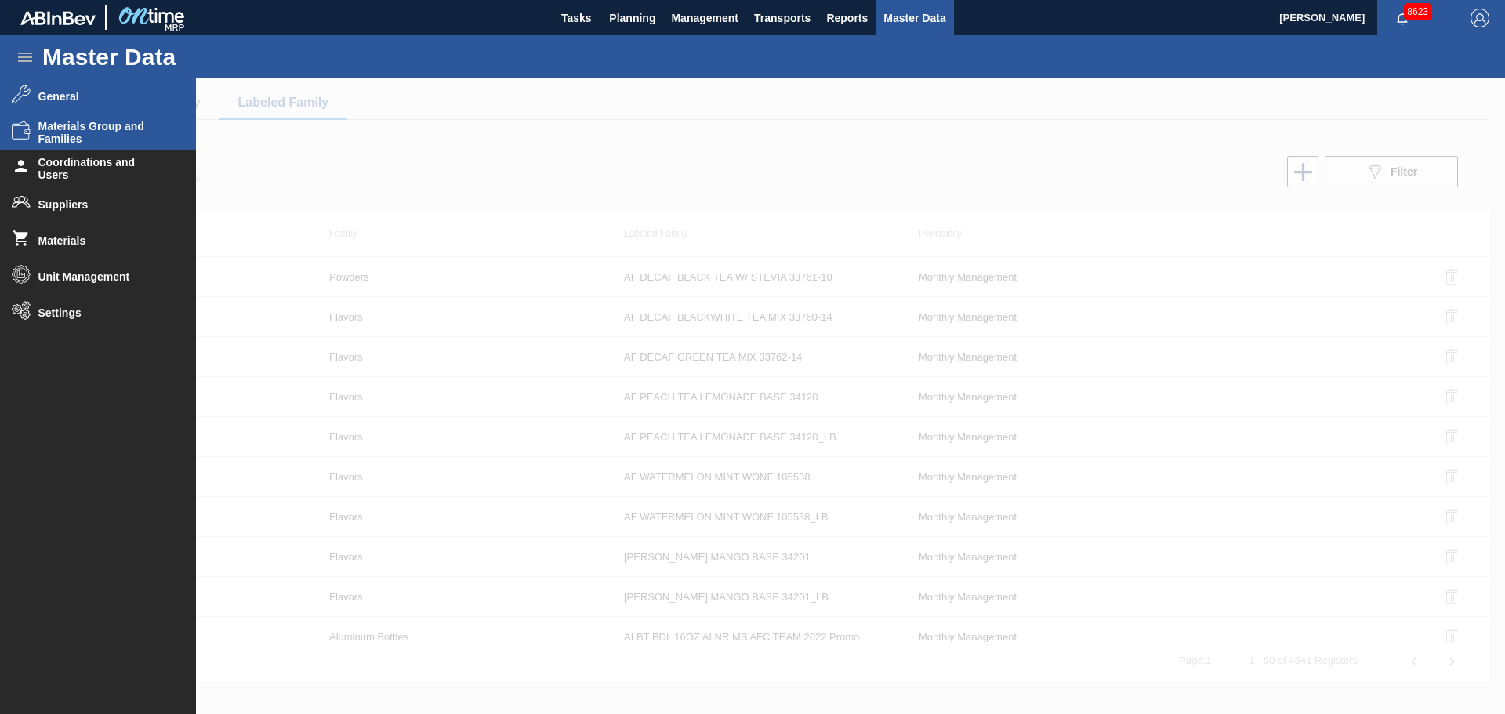
click at [29, 100] on icon at bounding box center [21, 95] width 19 height 20
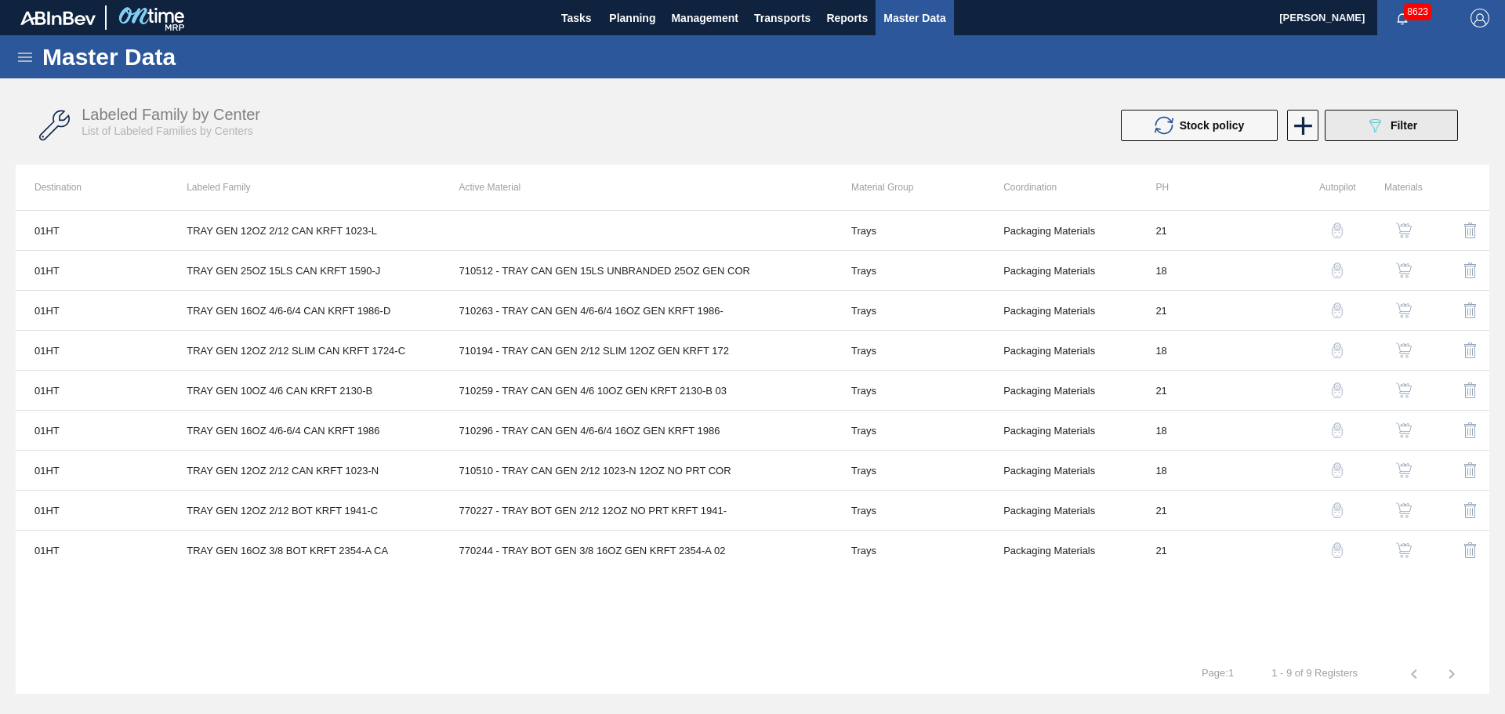
click at [1390, 111] on button "089F7B8B-B2A5-4AFE-B5C0-19BA573D28AC Filter" at bounding box center [1391, 125] width 133 height 31
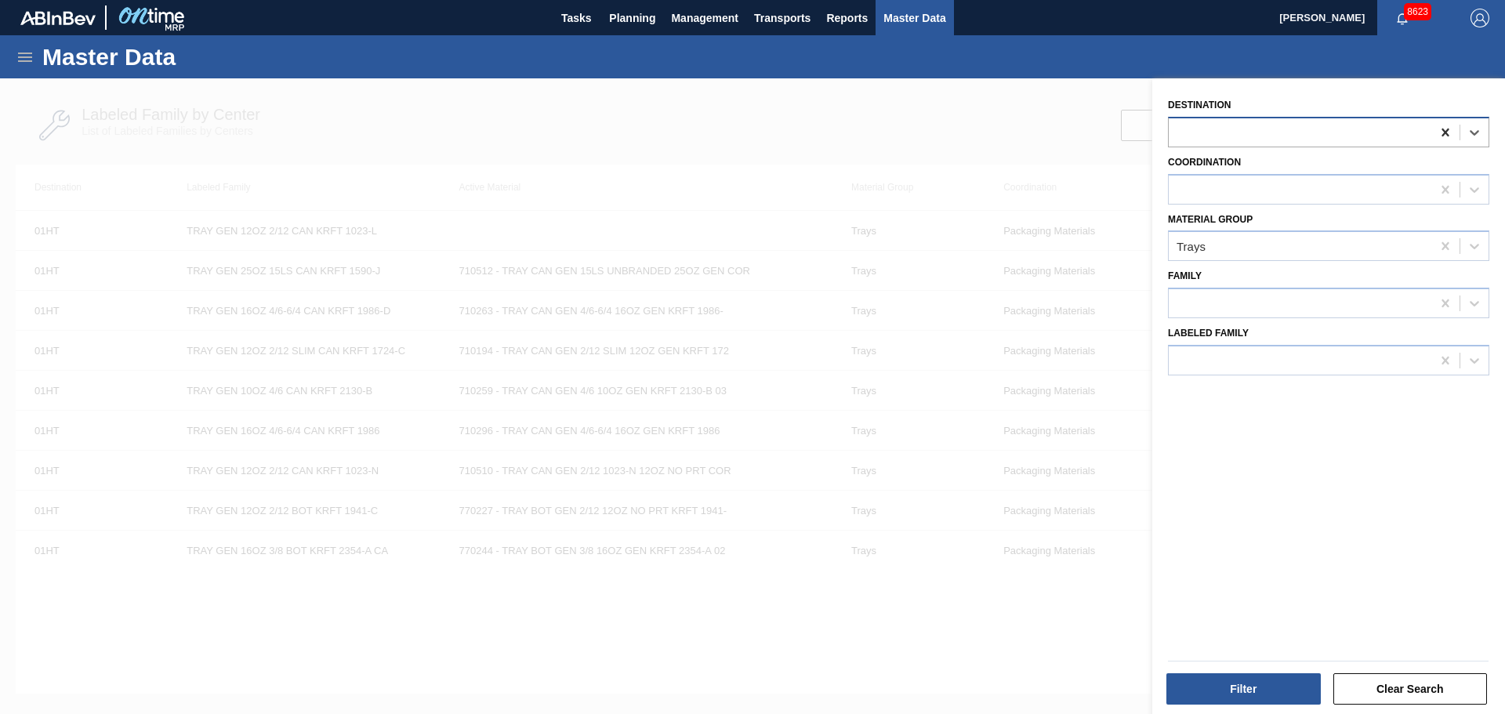
click at [1438, 132] on icon at bounding box center [1446, 133] width 16 height 16
type input "b"
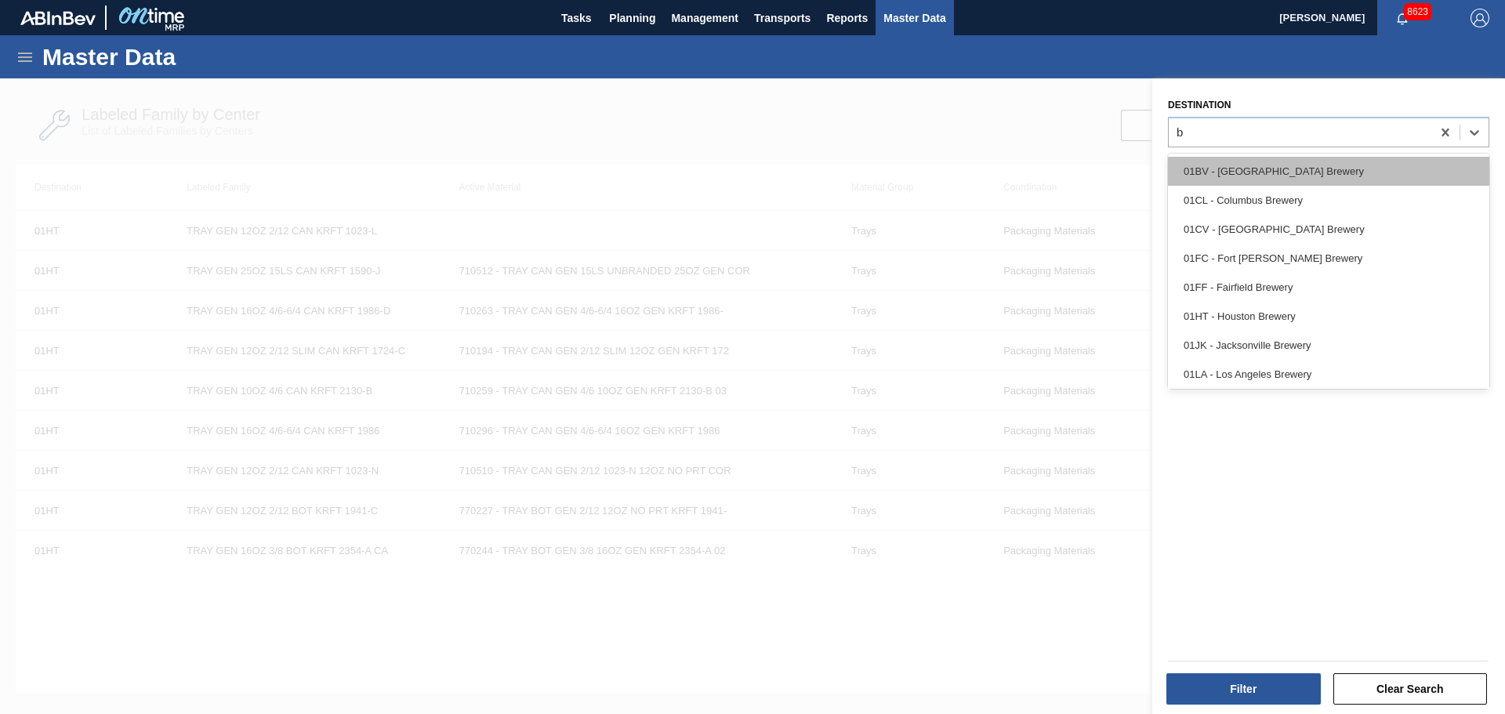
click at [1270, 161] on div "01BV - [GEOGRAPHIC_DATA] Brewery" at bounding box center [1328, 171] width 321 height 29
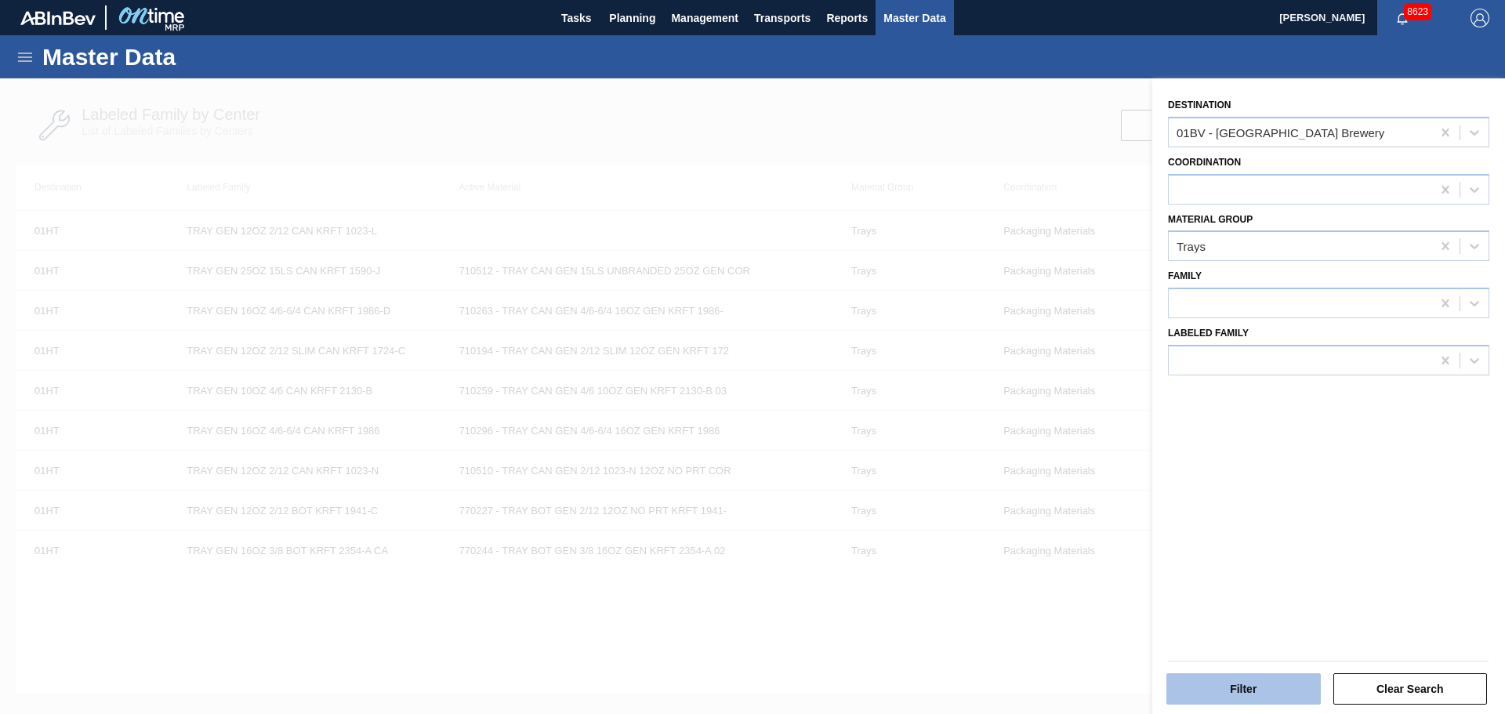
click at [1253, 694] on button "Filter" at bounding box center [1243, 688] width 154 height 31
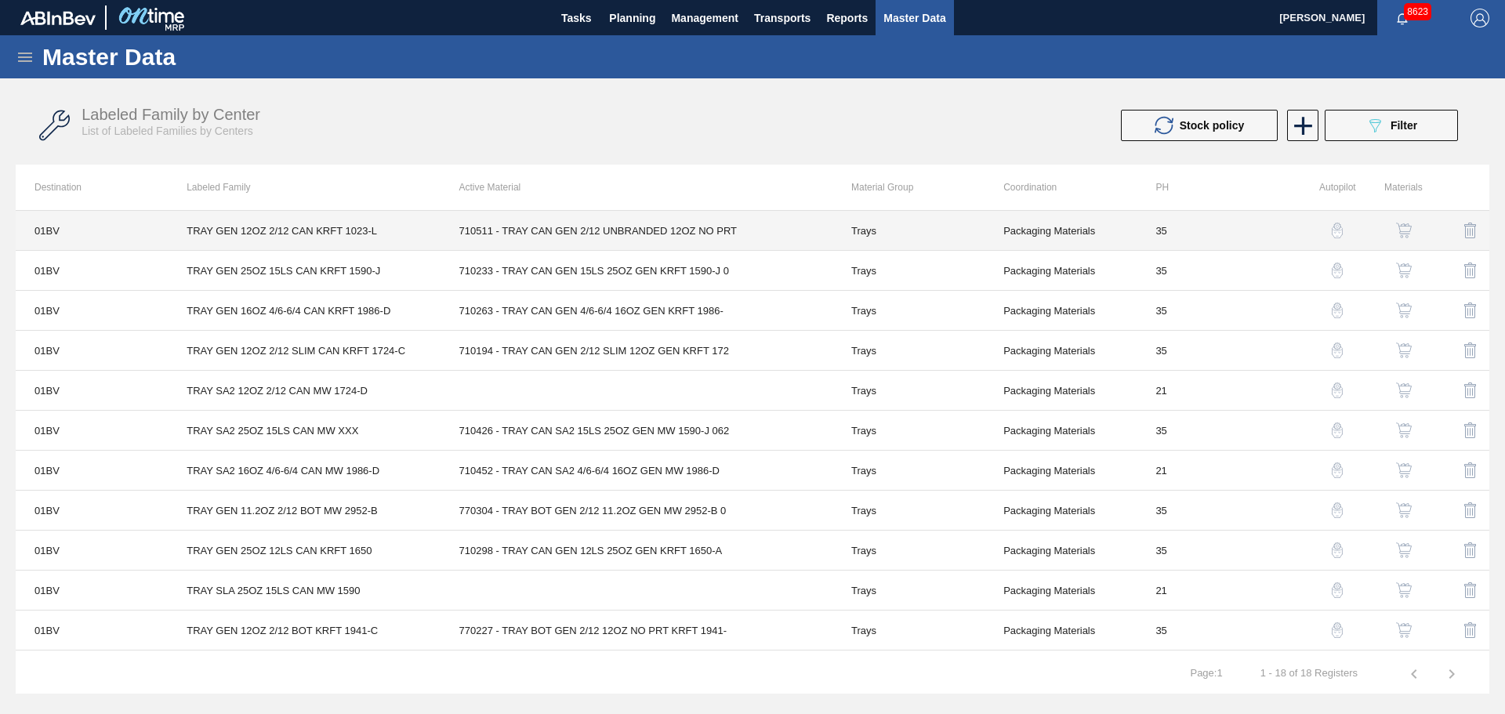
click at [895, 232] on td "Trays" at bounding box center [908, 231] width 152 height 40
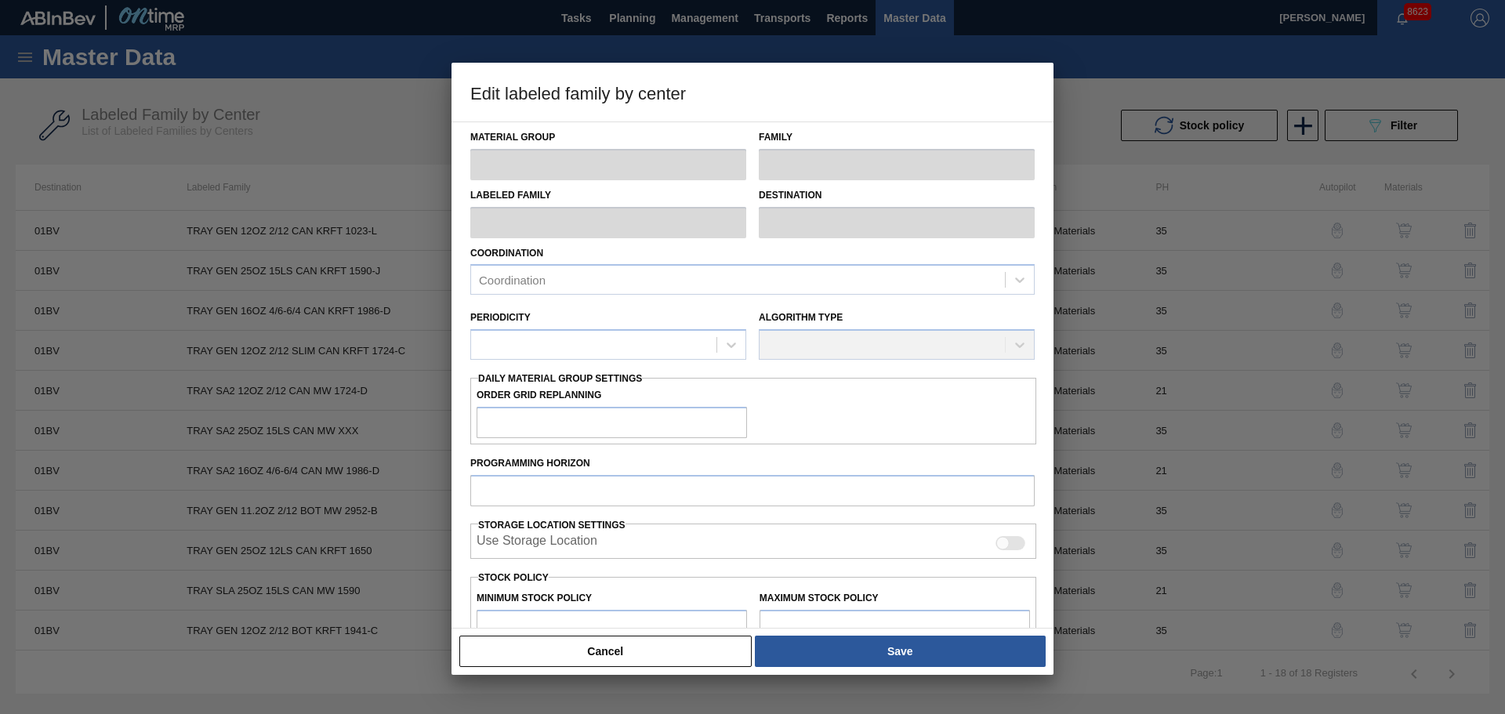
type input "Trays"
type input "TRAY GEN 12OZ 2/12 CAN KRFT 1023-L"
type input "01BV - [GEOGRAPHIC_DATA] Brewery"
type input "35"
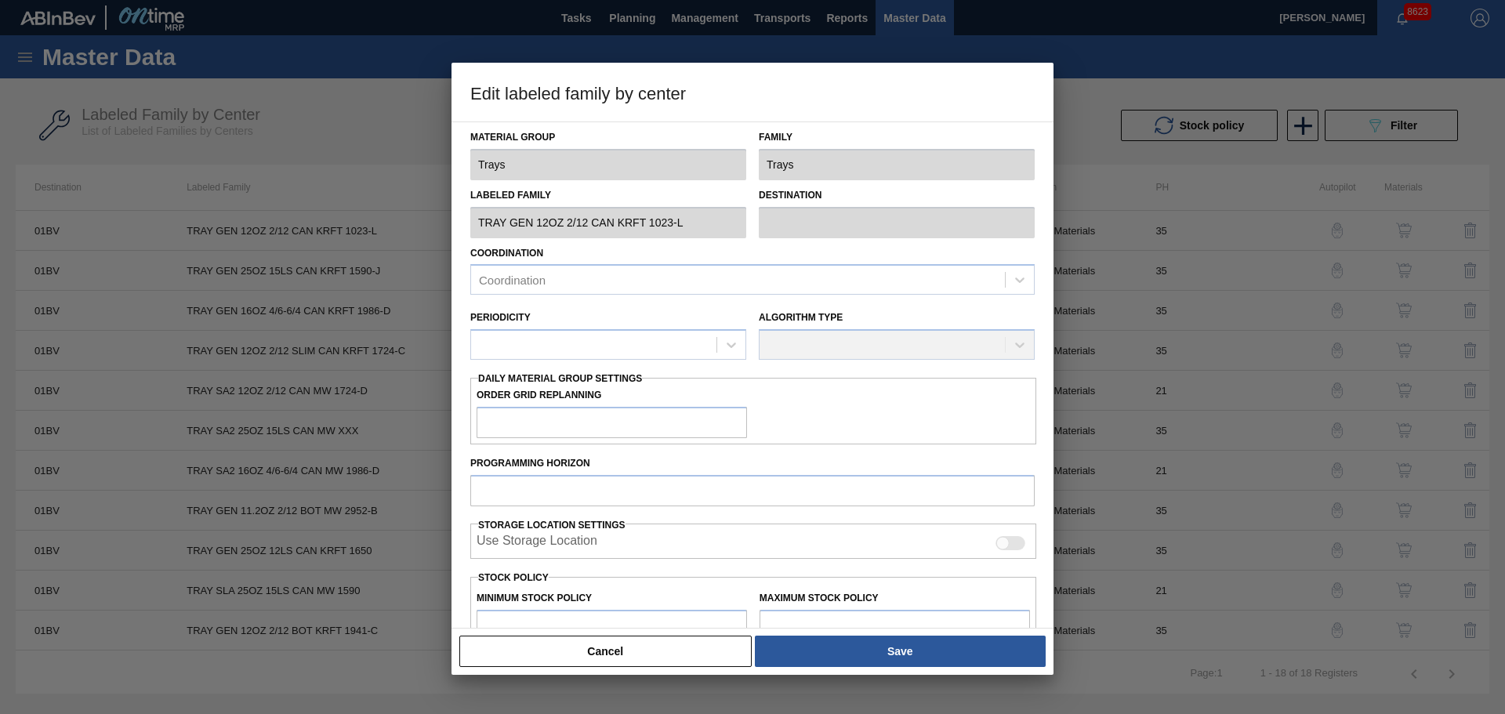
type input "68,354"
type input "823,184"
type input "0"
type input "68,354"
checkbox input "true"
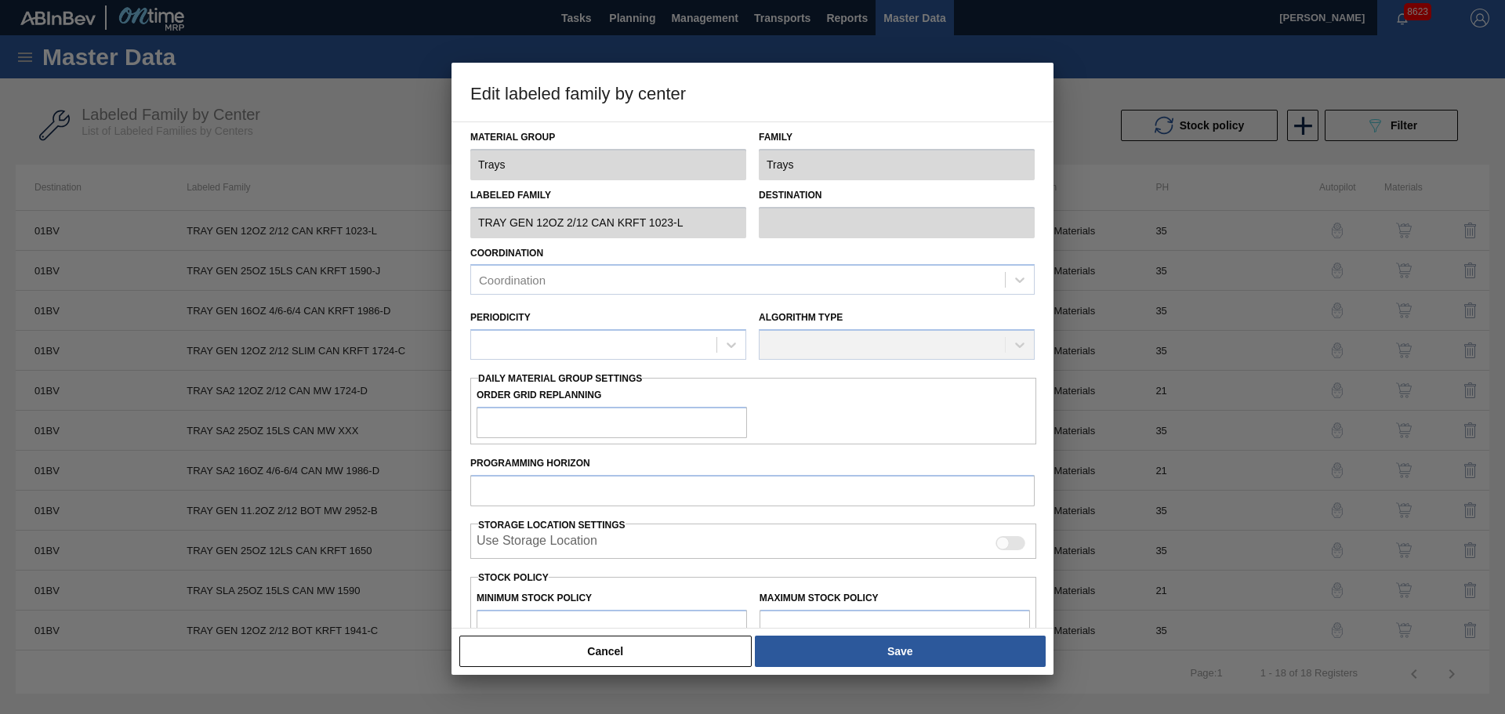
checkbox input "true"
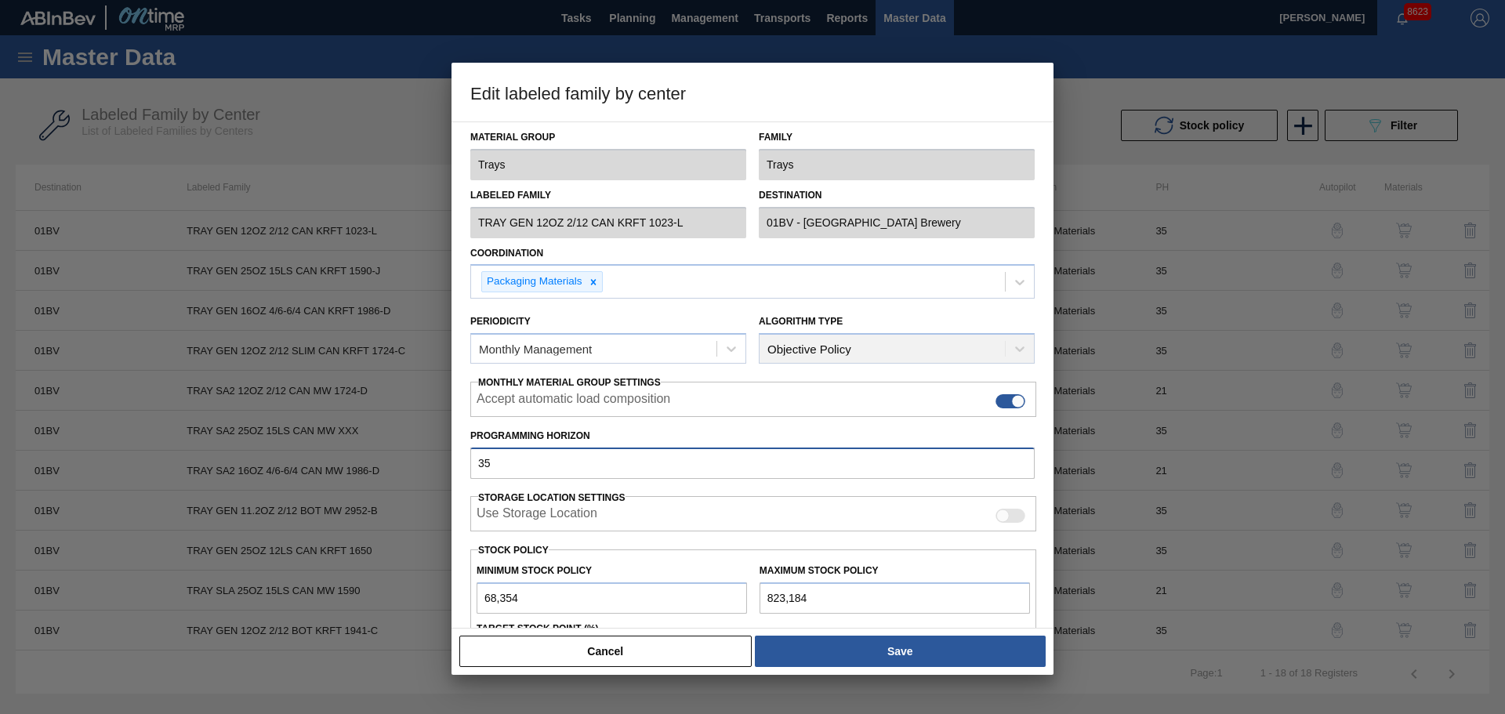
drag, startPoint x: 529, startPoint y: 459, endPoint x: 397, endPoint y: 449, distance: 132.8
click at [397, 449] on div "Edit labeled family by center Material Group Trays Family Trays Labeled Family …" at bounding box center [752, 357] width 1505 height 714
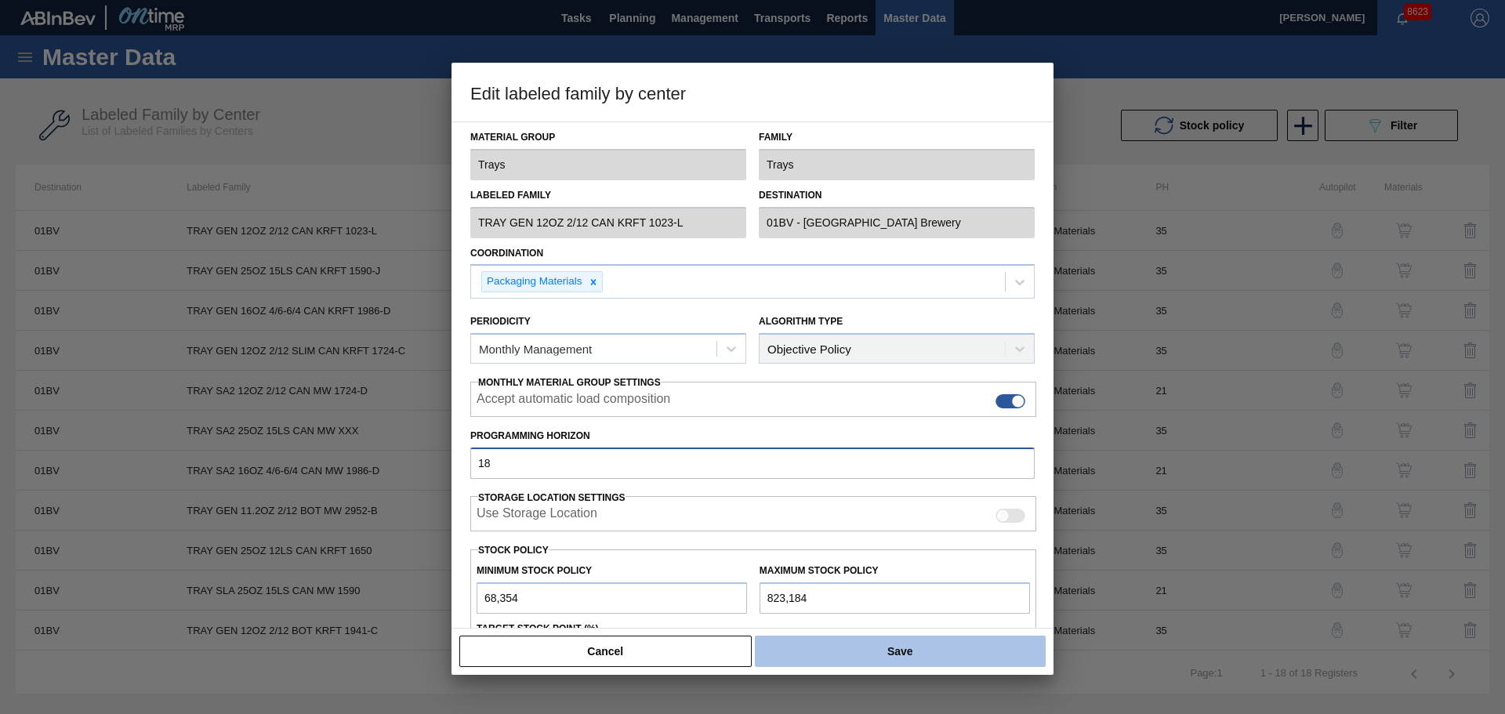
type input "18"
click at [872, 654] on button "Save" at bounding box center [900, 651] width 291 height 31
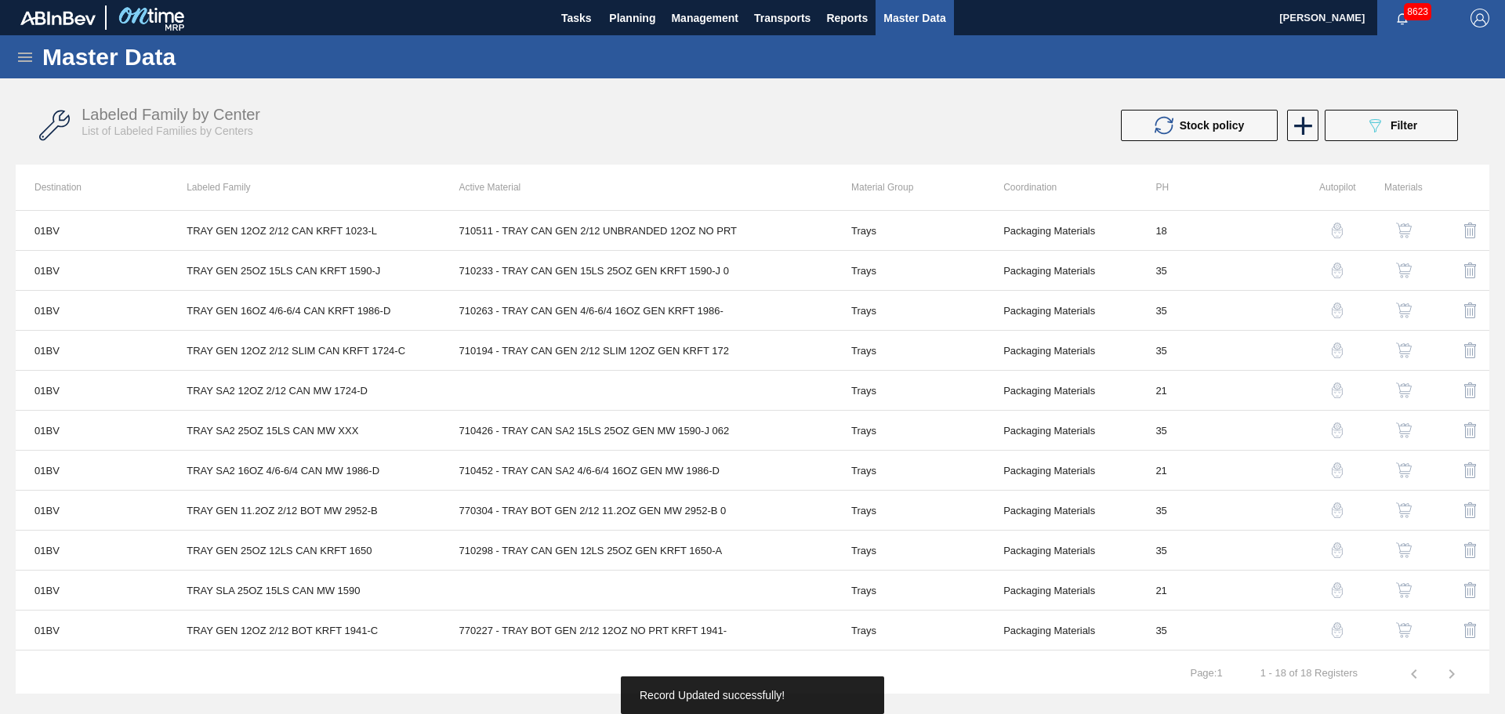
click at [1336, 231] on img "button" at bounding box center [1337, 231] width 16 height 16
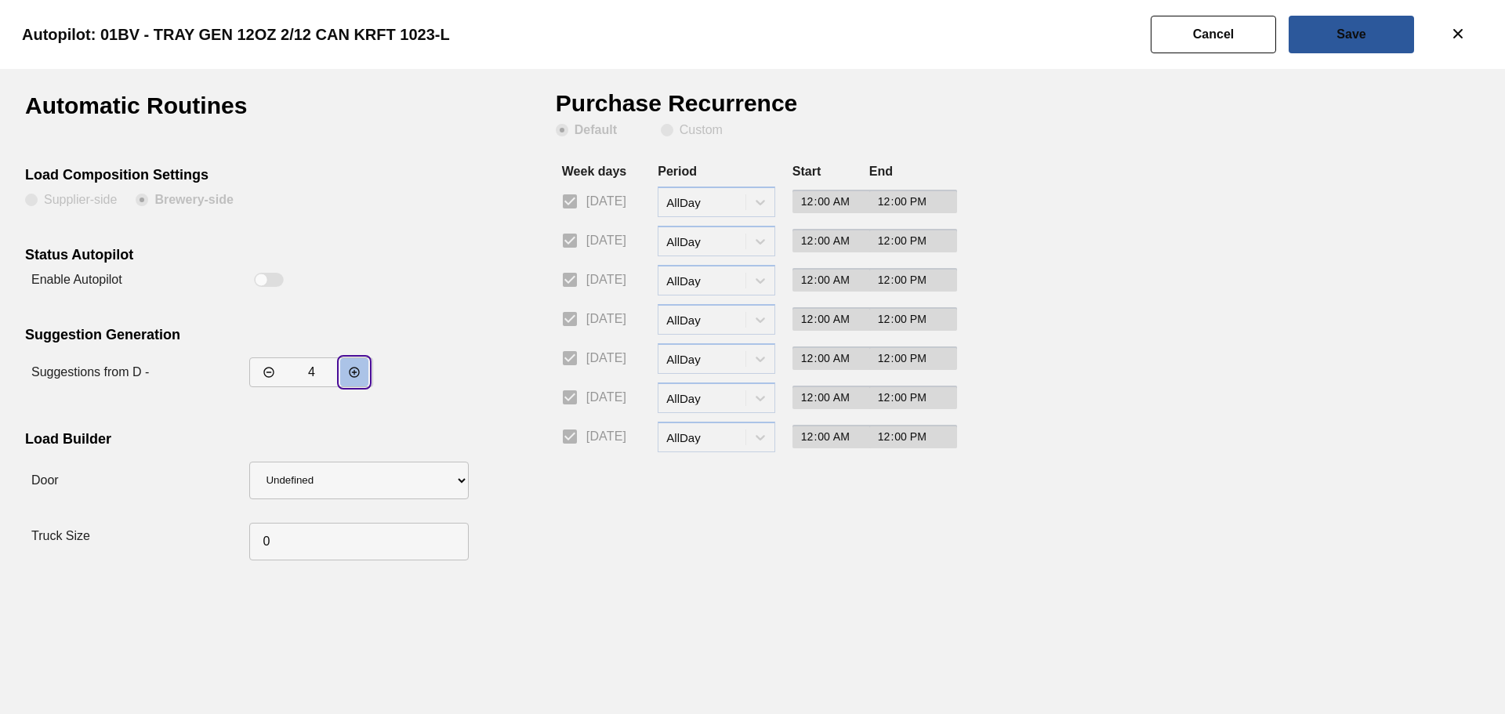
click at [350, 377] on icon "decrementar valor" at bounding box center [354, 372] width 13 height 13
type input "5"
click at [263, 281] on div at bounding box center [261, 280] width 13 height 13
checkbox input "true"
click at [674, 128] on span "Custom" at bounding box center [692, 130] width 62 height 13
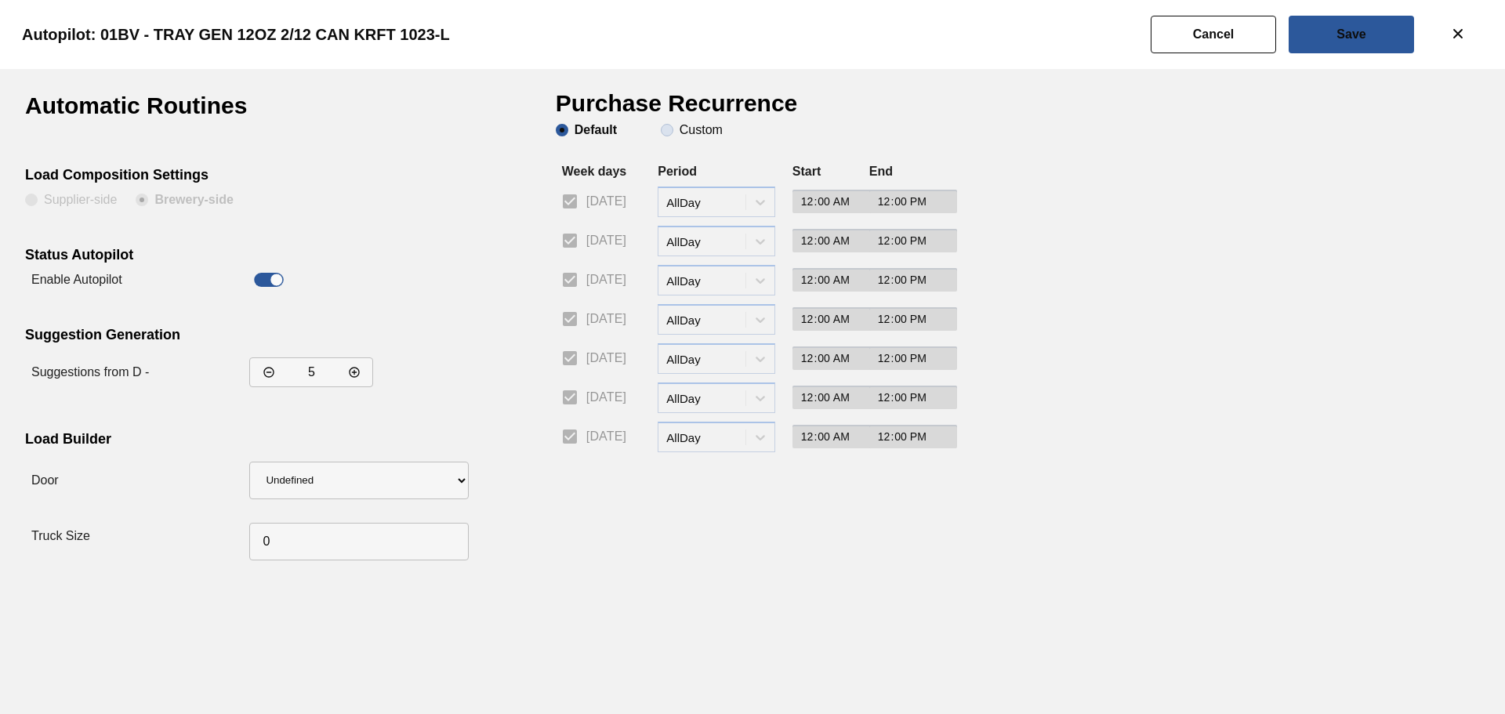
click at [674, 128] on input "Custom" at bounding box center [667, 130] width 25 height 25
radio input "true"
radio input "false"
checkbox input "false"
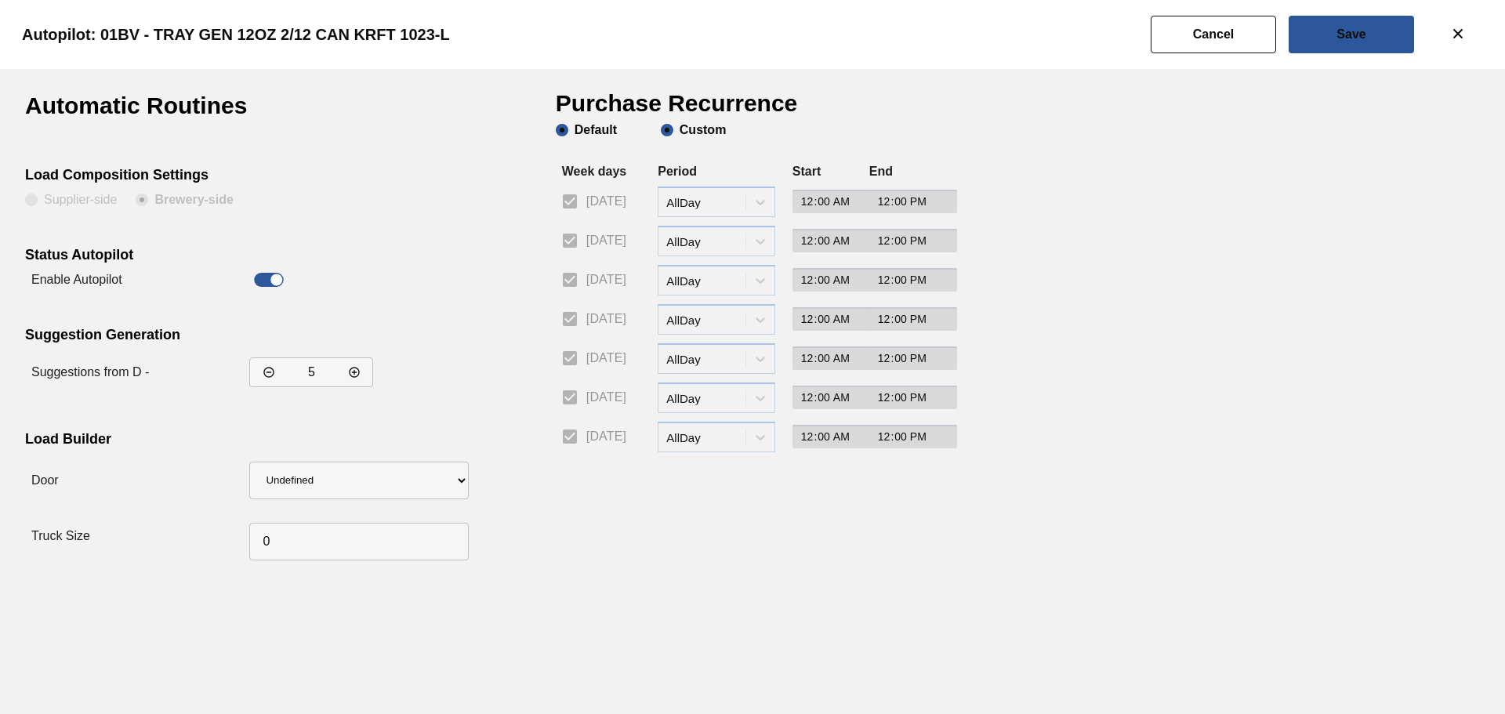
checkbox input "false"
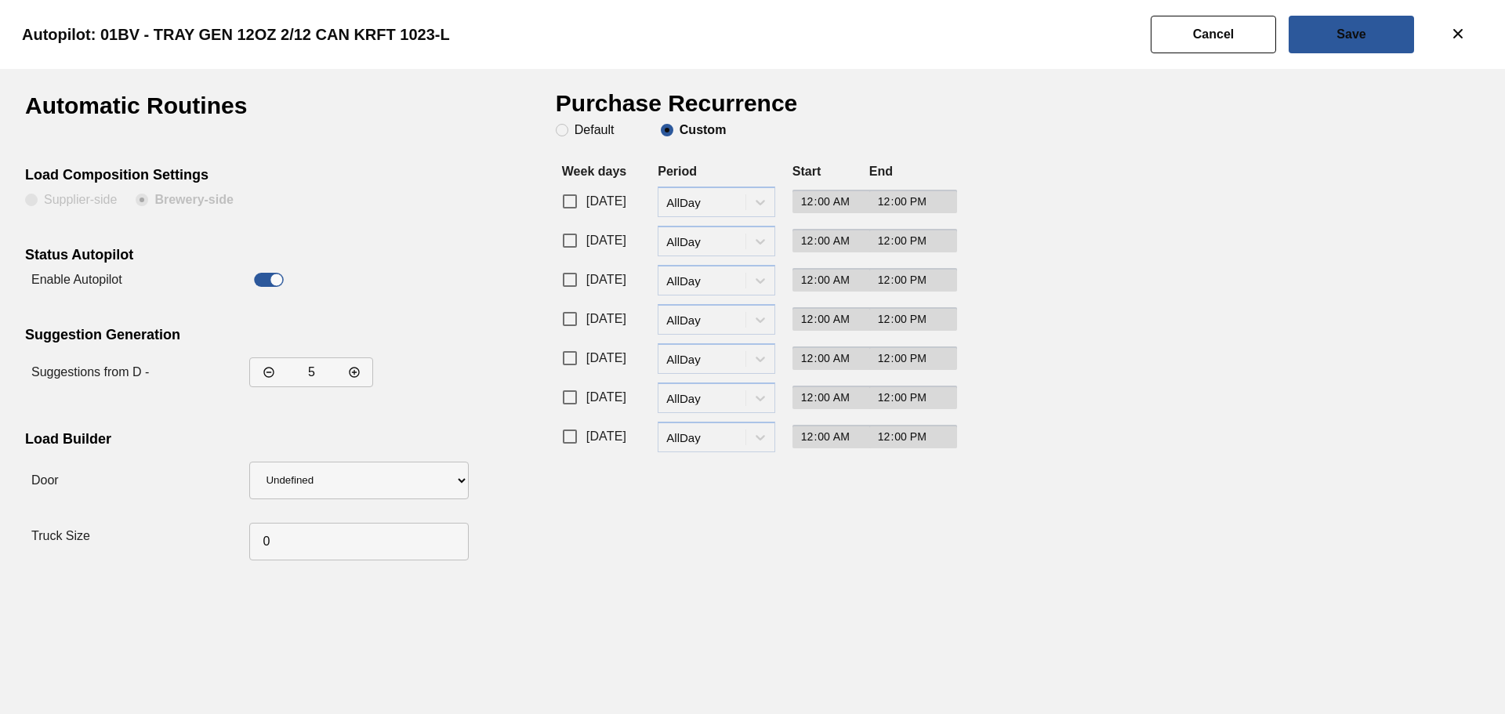
click at [571, 284] on input "[DATE]" at bounding box center [569, 279] width 33 height 33
checkbox input "true"
click at [740, 280] on div "AllDay" at bounding box center [706, 280] width 81 height 13
click at [713, 343] on div "Scheduled" at bounding box center [717, 348] width 118 height 29
click at [811, 277] on input "00:00" at bounding box center [836, 280] width 89 height 24
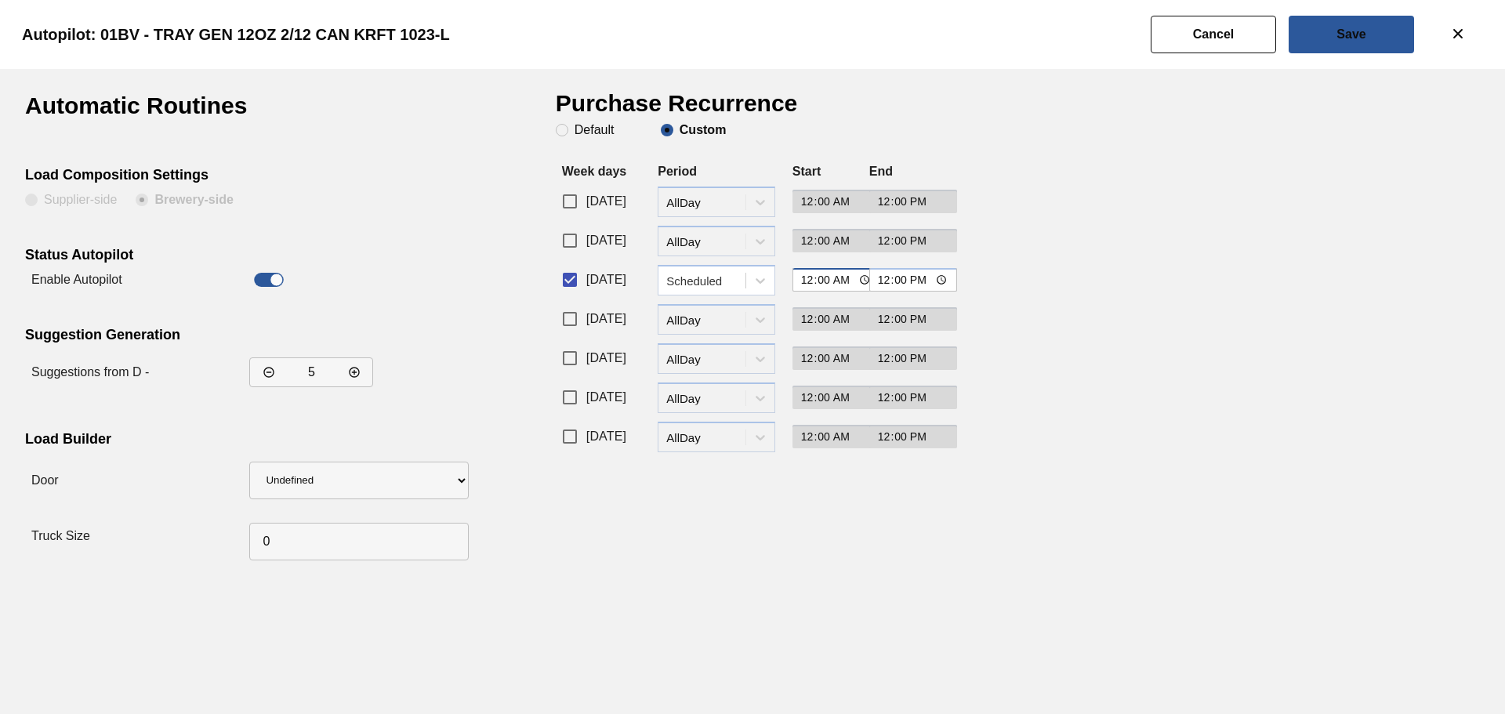
click at [840, 277] on input "00:00" at bounding box center [836, 280] width 89 height 24
type input "12:00"
click at [882, 276] on input "12:00" at bounding box center [913, 280] width 89 height 24
type input "14:00"
click at [753, 588] on div "Automatic Routines Load Composition Settings Supplier-side Brewery-side Status …" at bounding box center [752, 391] width 1505 height 645
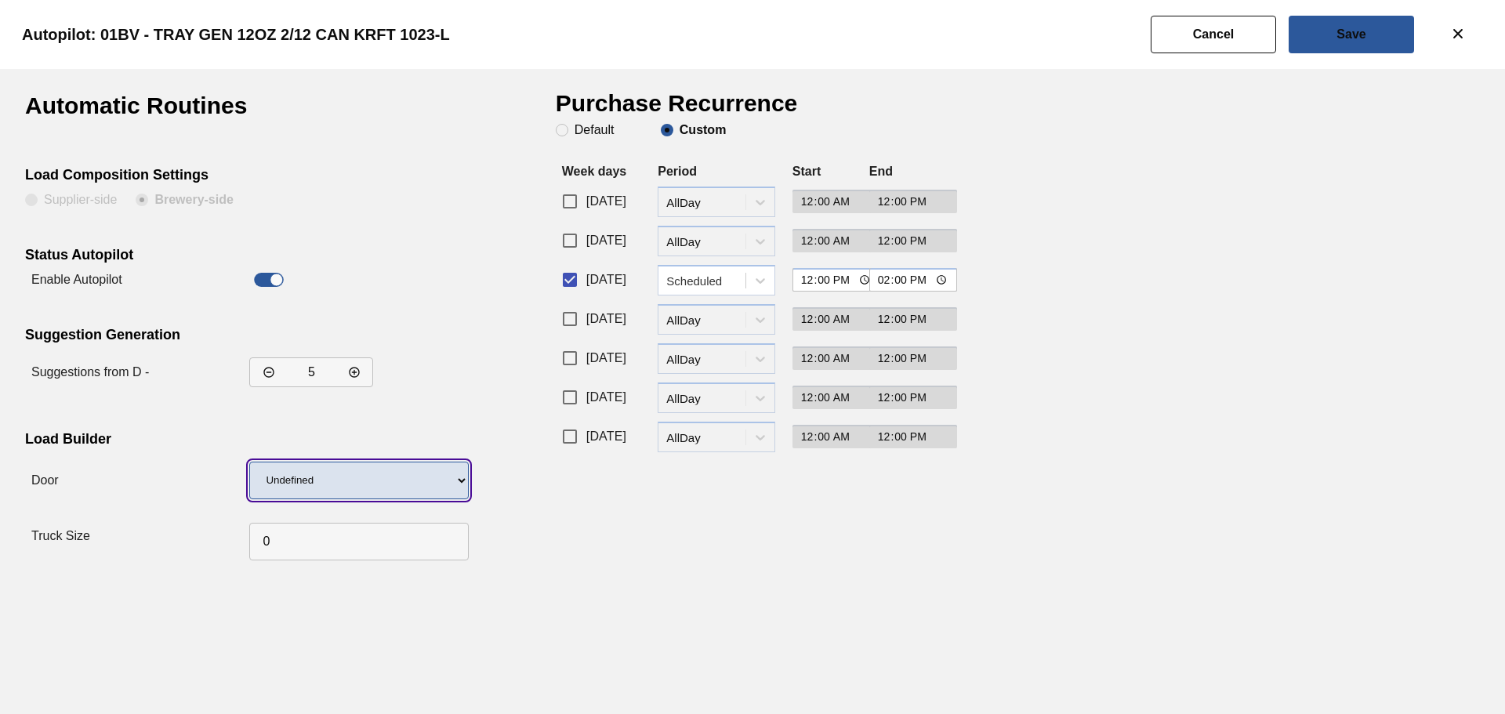
click at [430, 479] on select "Undefined LIDS TRAYS" at bounding box center [358, 481] width 219 height 38
select select "23"
click at [249, 462] on select "Undefined LIDS TRAYS" at bounding box center [358, 481] width 219 height 38
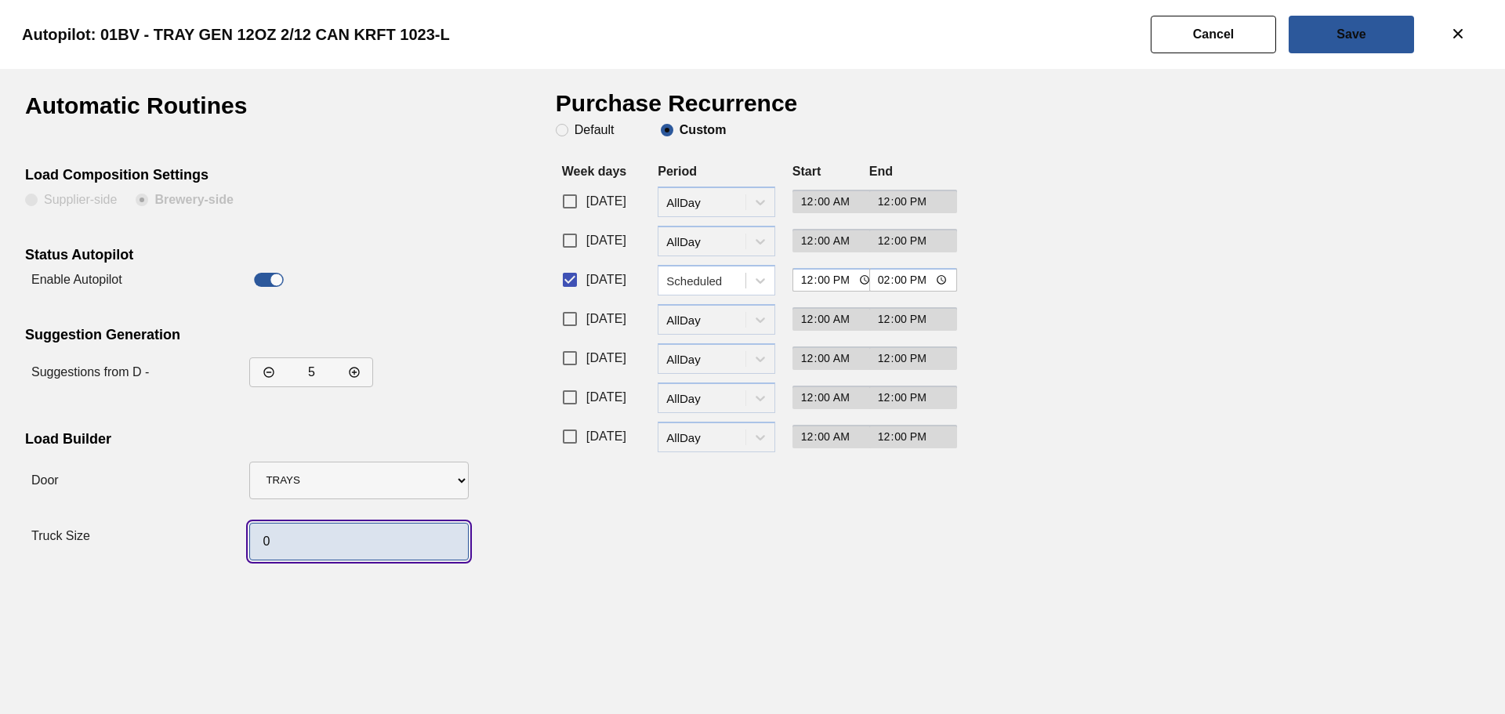
click at [267, 551] on input "0" at bounding box center [358, 542] width 219 height 38
click at [261, 542] on input "0" at bounding box center [358, 542] width 219 height 38
type input "56"
click at [633, 593] on div "Automatic Routines Load Composition Settings Supplier-side Brewery-side Status …" at bounding box center [752, 391] width 1505 height 645
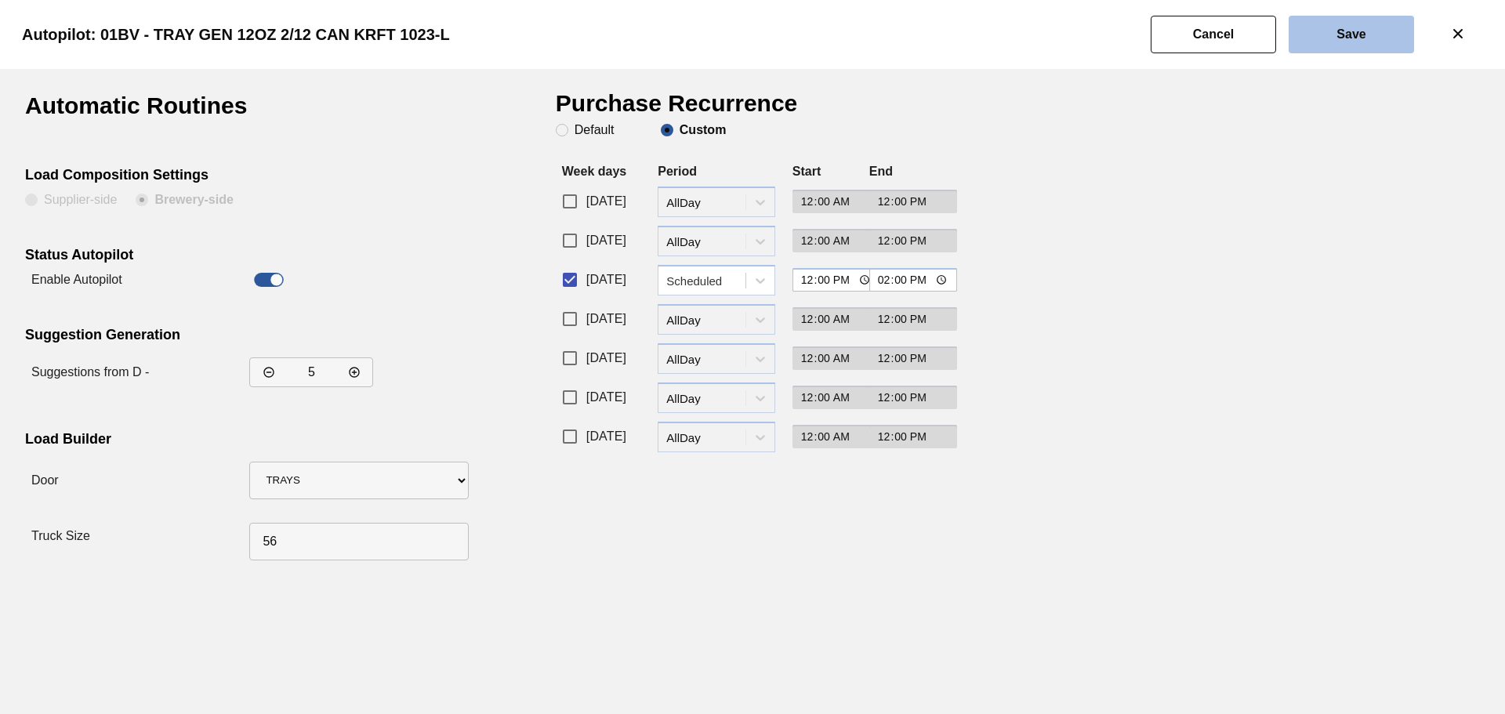
click at [0, 0] on slot "Save" at bounding box center [0, 0] width 0 height 0
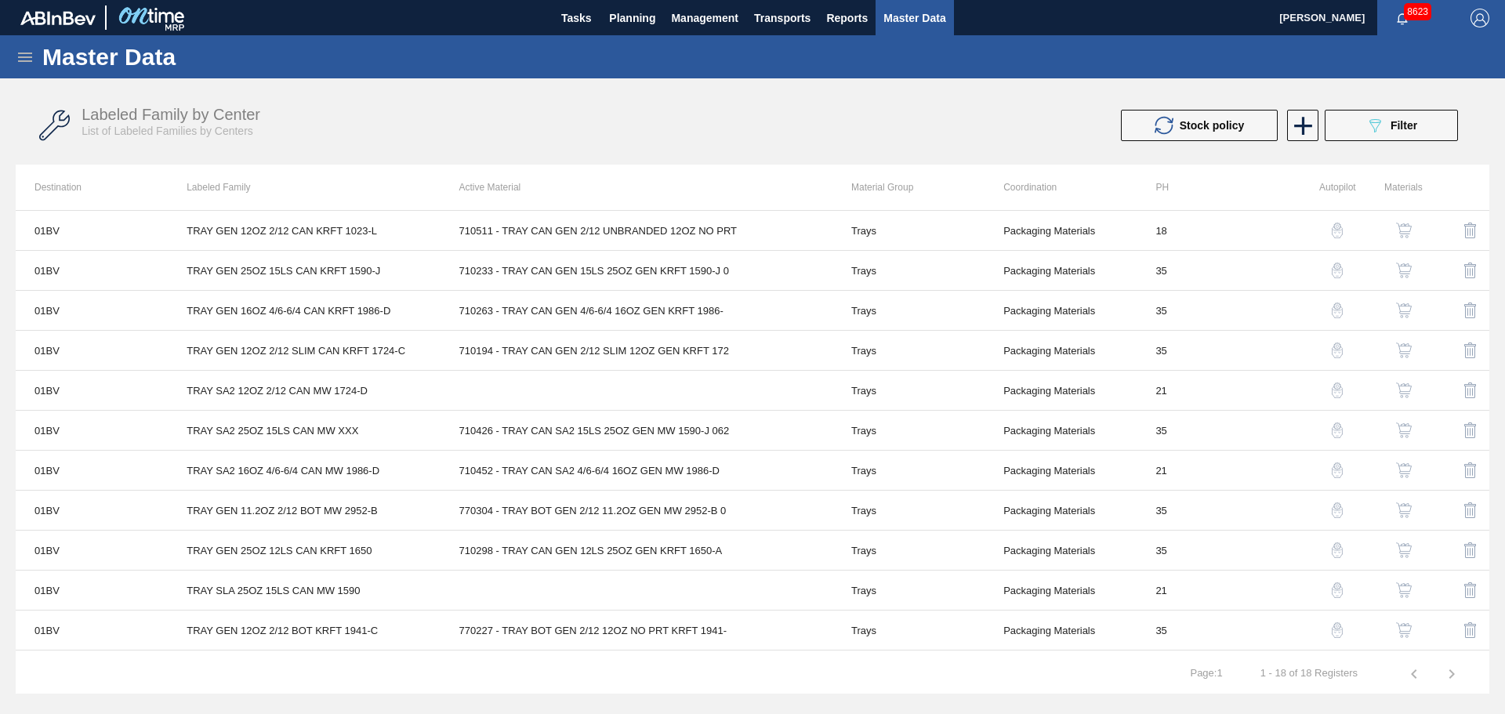
click at [1329, 236] on img "button" at bounding box center [1337, 231] width 16 height 16
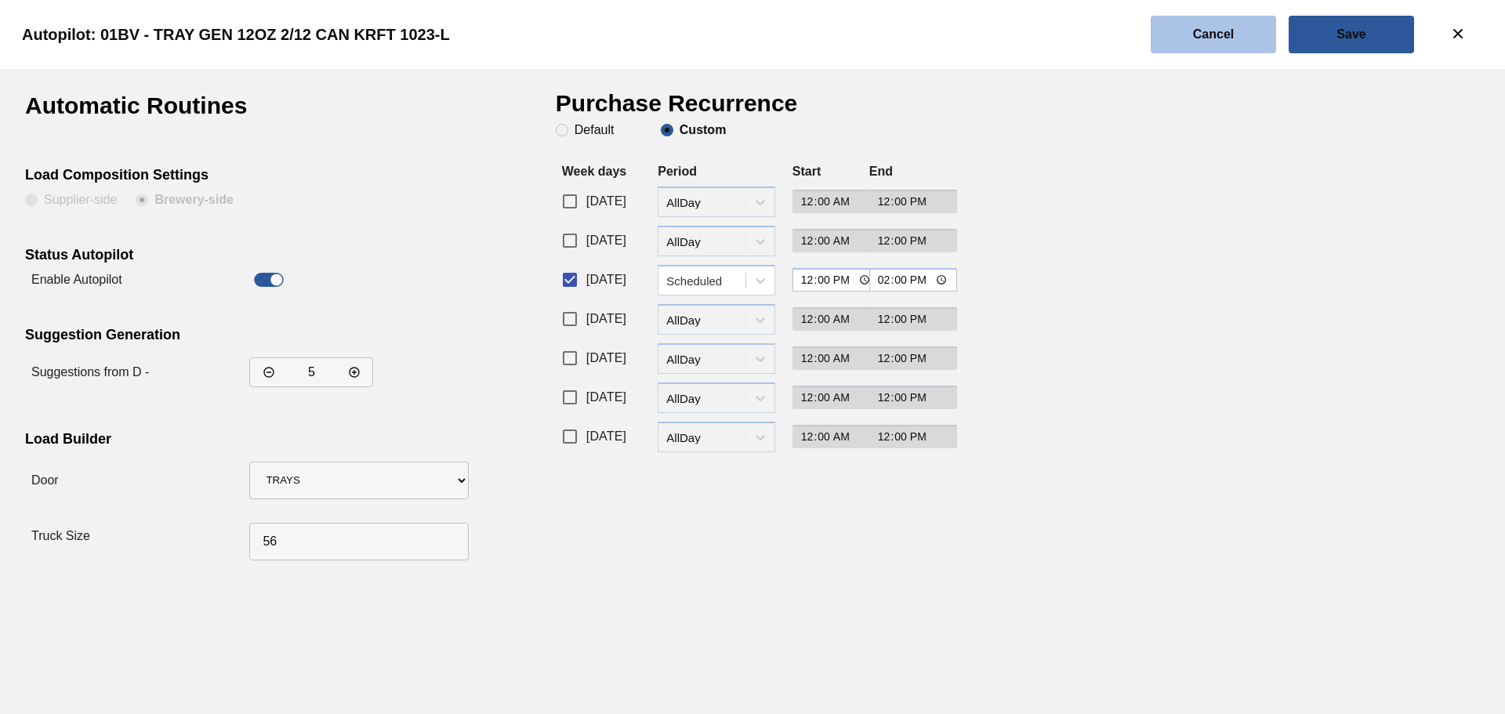
click at [1234, 43] on button "Cancel" at bounding box center [1213, 35] width 125 height 38
